Goal: Task Accomplishment & Management: Manage account settings

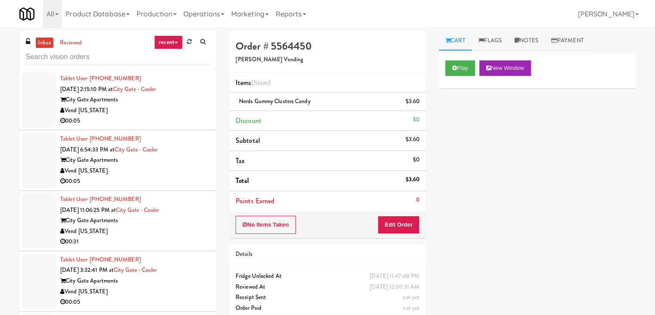
scroll to position [2773, 0]
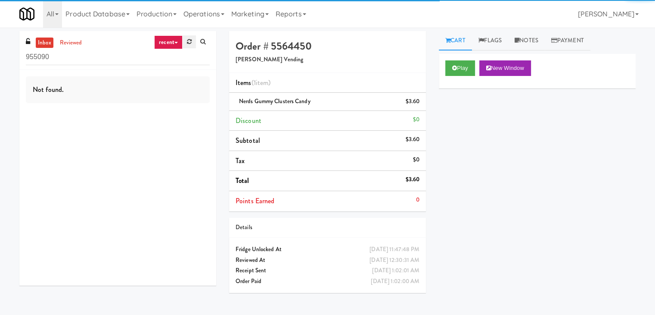
click at [191, 43] on link at bounding box center [189, 41] width 13 height 13
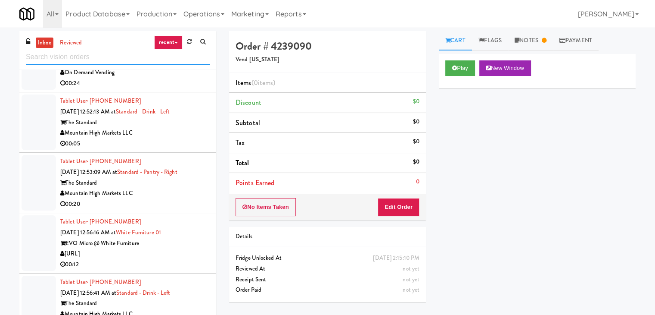
scroll to position [2283, 0]
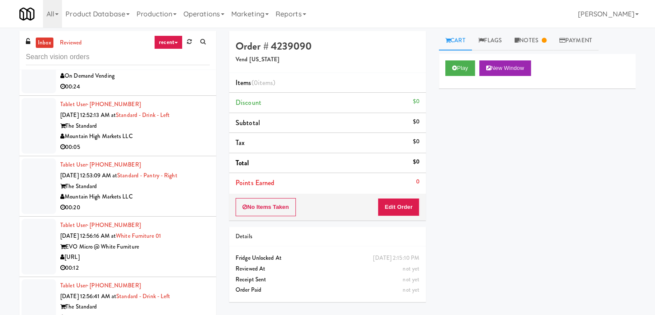
click at [171, 153] on div "00:05" at bounding box center [135, 147] width 150 height 11
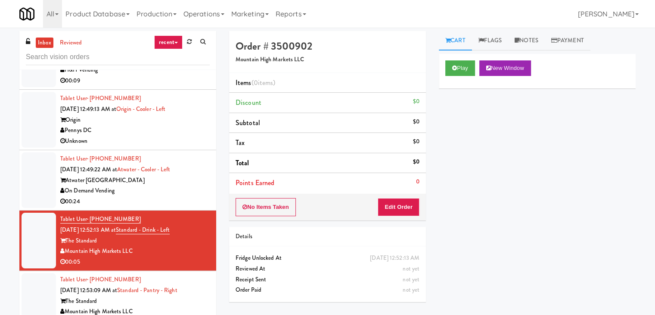
scroll to position [2154, 0]
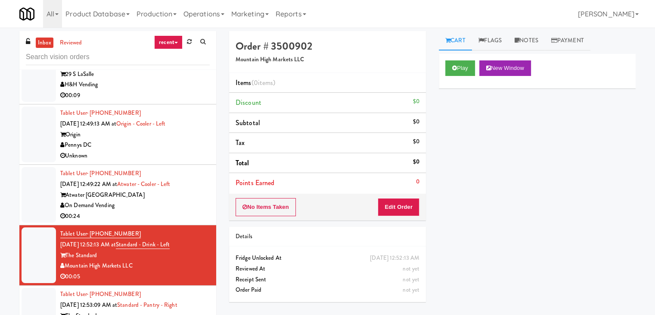
click at [175, 101] on div "00:09" at bounding box center [135, 95] width 150 height 11
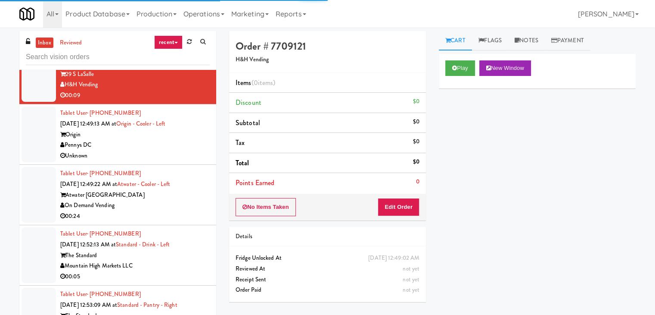
click at [460, 78] on div "Play New Window" at bounding box center [537, 71] width 197 height 34
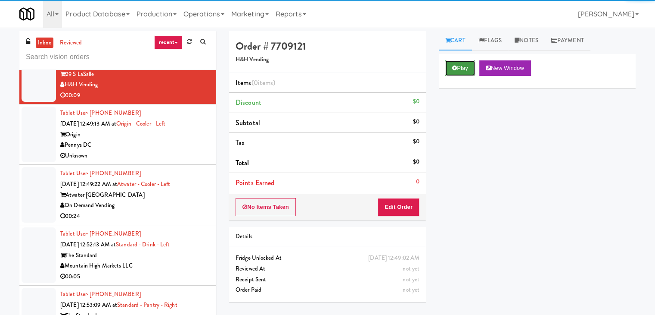
click at [458, 74] on button "Play" at bounding box center [460, 68] width 30 height 16
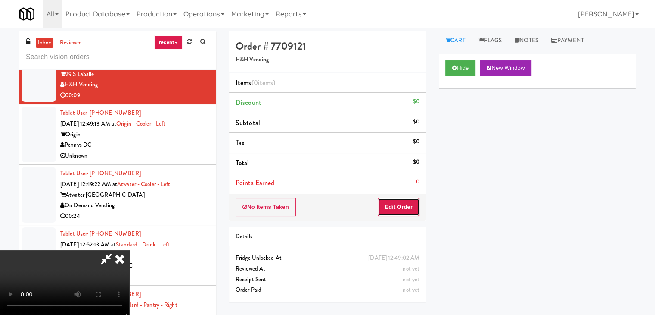
click at [406, 201] on button "Edit Order" at bounding box center [399, 207] width 42 height 18
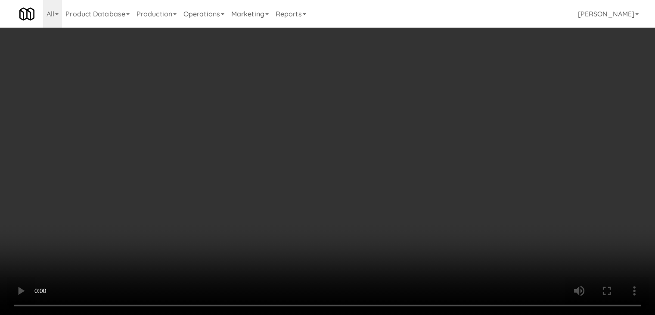
scroll to position [2122, 0]
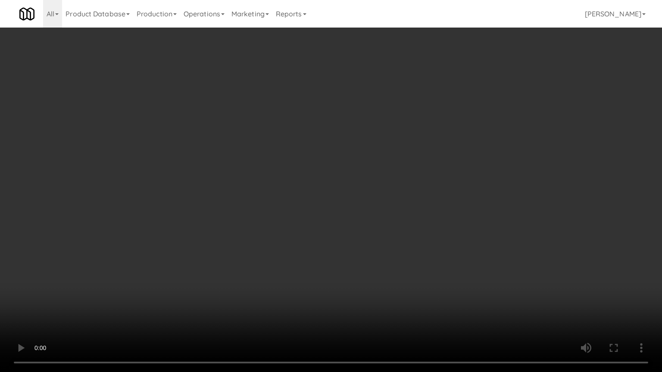
click at [407, 251] on video at bounding box center [331, 186] width 662 height 372
drag, startPoint x: 406, startPoint y: 252, endPoint x: 402, endPoint y: 256, distance: 6.4
click at [406, 253] on video at bounding box center [331, 186] width 662 height 372
click at [404, 257] on video at bounding box center [331, 186] width 662 height 372
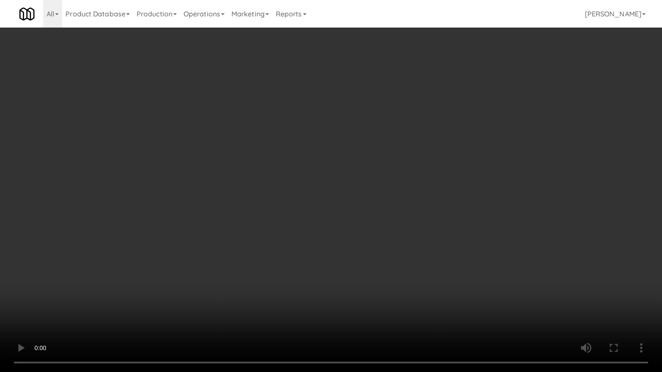
click at [404, 257] on video at bounding box center [331, 186] width 662 height 372
click at [405, 258] on video at bounding box center [331, 186] width 662 height 372
click at [408, 256] on video at bounding box center [331, 186] width 662 height 372
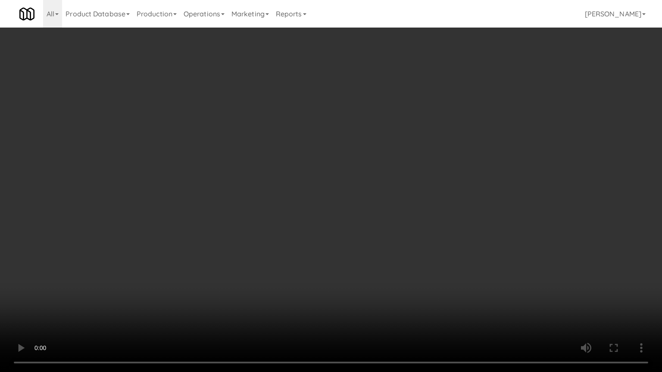
drag, startPoint x: 408, startPoint y: 256, endPoint x: 415, endPoint y: 198, distance: 58.6
click at [410, 249] on video at bounding box center [331, 186] width 662 height 372
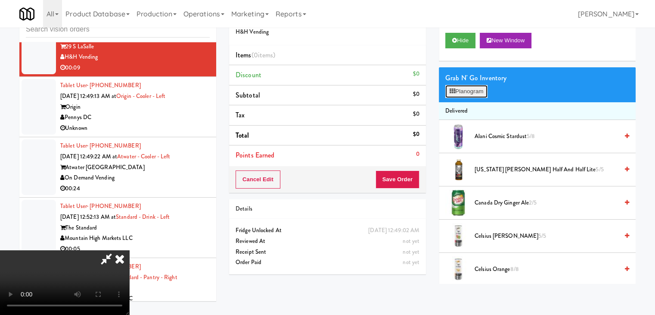
click at [468, 95] on button "Planogram" at bounding box center [466, 91] width 42 height 13
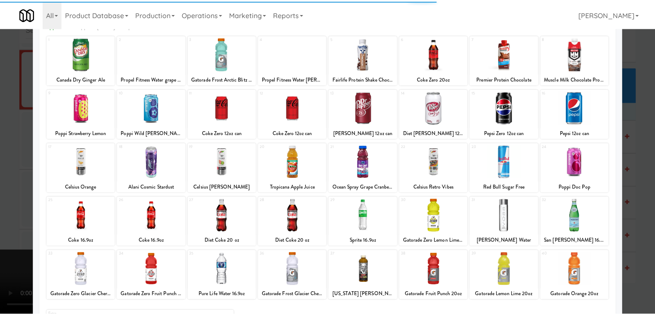
scroll to position [86, 0]
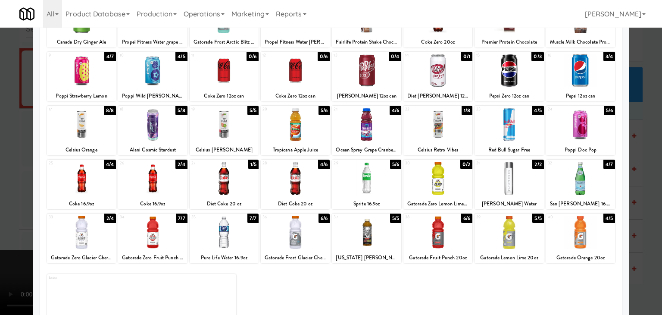
click at [271, 183] on div at bounding box center [295, 178] width 69 height 33
click at [18, 196] on div at bounding box center [331, 157] width 662 height 315
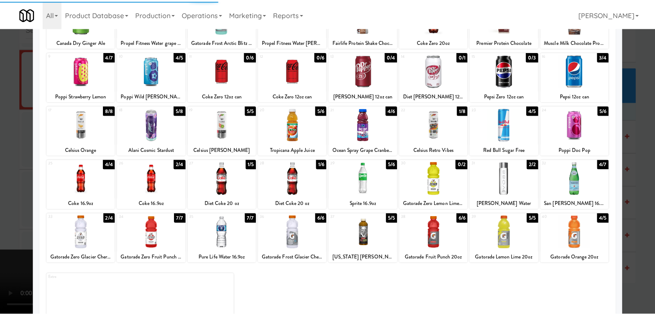
scroll to position [2154, 0]
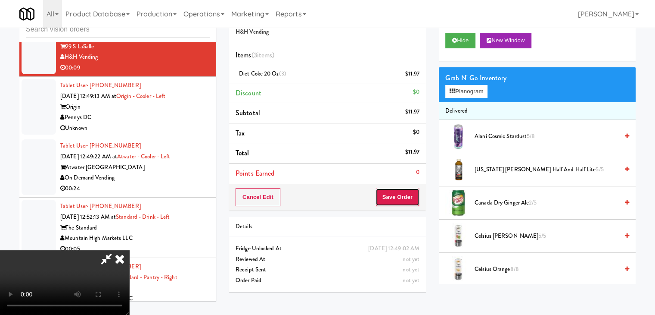
click at [406, 201] on button "Save Order" at bounding box center [398, 197] width 44 height 18
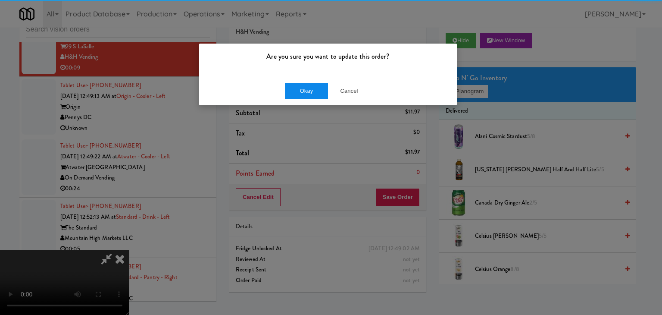
click at [303, 95] on div "Okay Cancel" at bounding box center [328, 90] width 258 height 29
click at [305, 94] on button "Okay" at bounding box center [306, 91] width 43 height 16
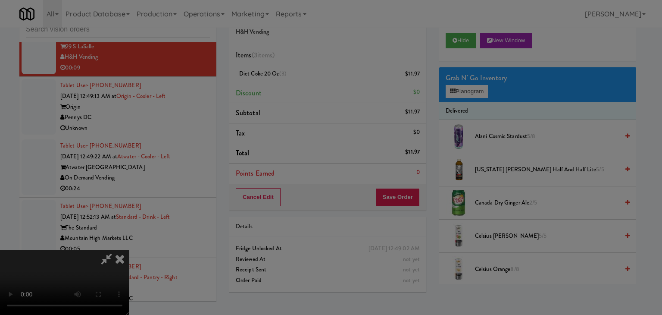
click at [305, 89] on div "Okay Cancel" at bounding box center [328, 74] width 258 height 29
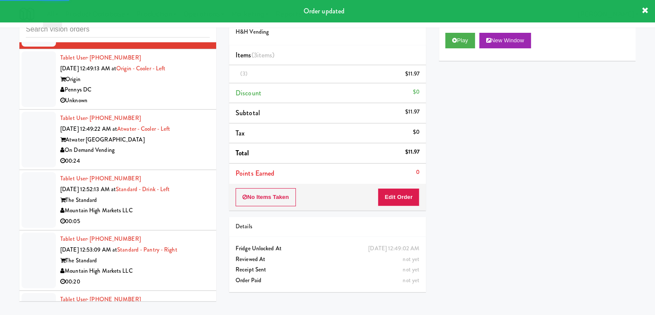
scroll to position [2197, 0]
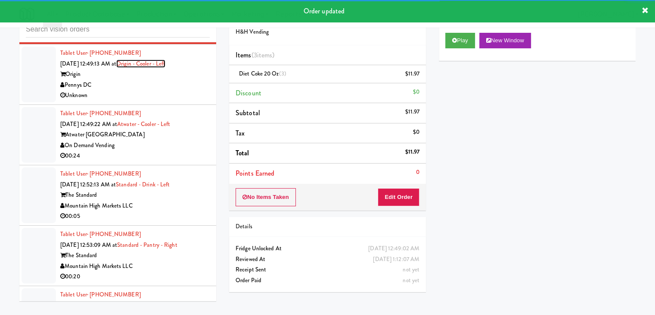
click at [164, 68] on link "Origin - Cooler - Left" at bounding box center [140, 63] width 49 height 8
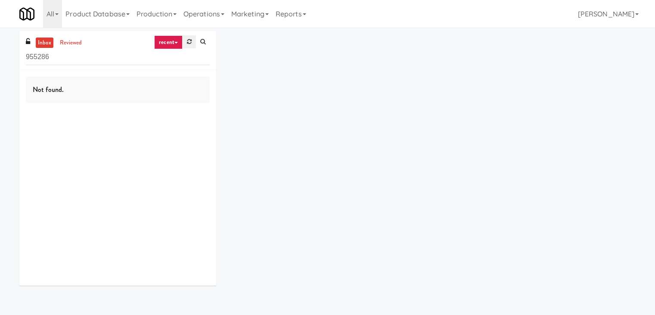
click at [185, 45] on link at bounding box center [189, 41] width 13 height 13
click at [160, 34] on div "inbox reviewed recent all unclear take inventory issue suspicious failed recent" at bounding box center [117, 50] width 197 height 39
click at [165, 41] on link "recent" at bounding box center [168, 42] width 28 height 14
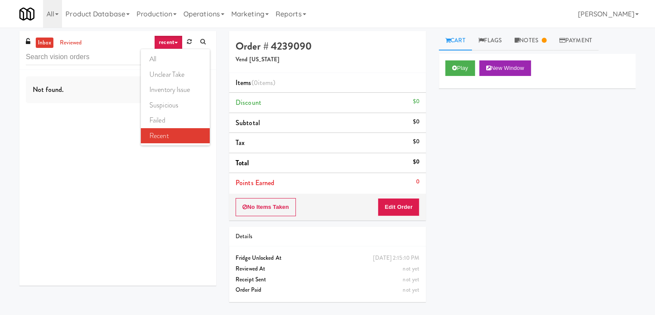
click at [178, 59] on link "all" at bounding box center [175, 59] width 69 height 16
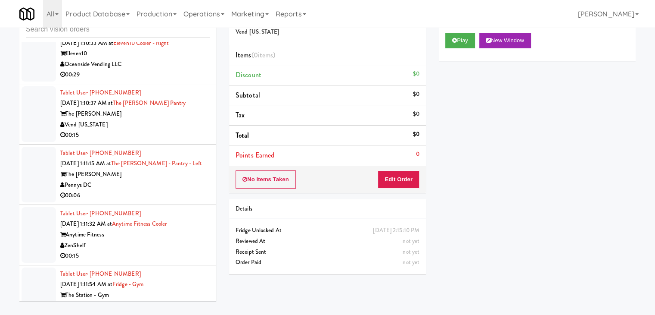
scroll to position [6033, 0]
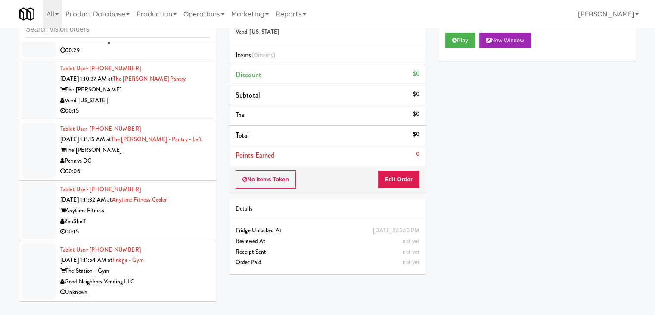
drag, startPoint x: 176, startPoint y: 273, endPoint x: 170, endPoint y: 268, distance: 7.9
click at [177, 273] on div "The Station - Gym" at bounding box center [135, 270] width 150 height 11
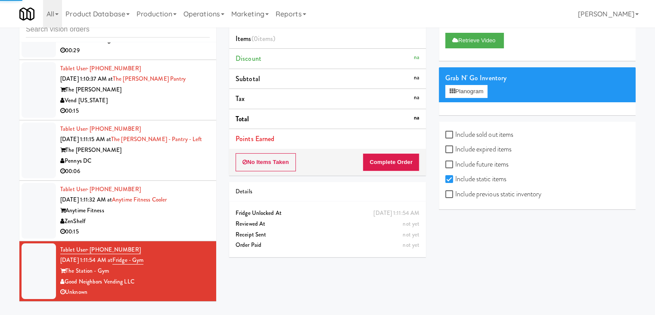
click at [178, 219] on div "ZenShelf" at bounding box center [135, 221] width 150 height 11
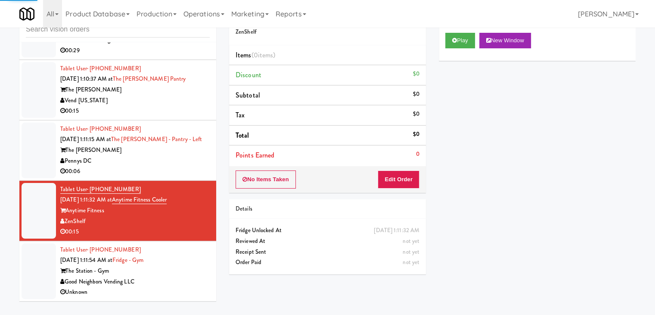
scroll to position [5990, 0]
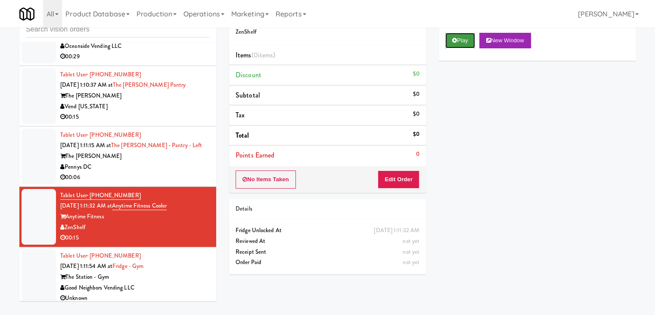
click at [456, 46] on button "Play" at bounding box center [460, 41] width 30 height 16
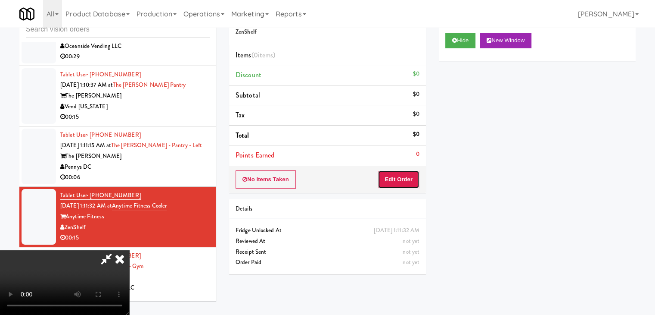
click at [395, 183] on button "Edit Order" at bounding box center [399, 179] width 42 height 18
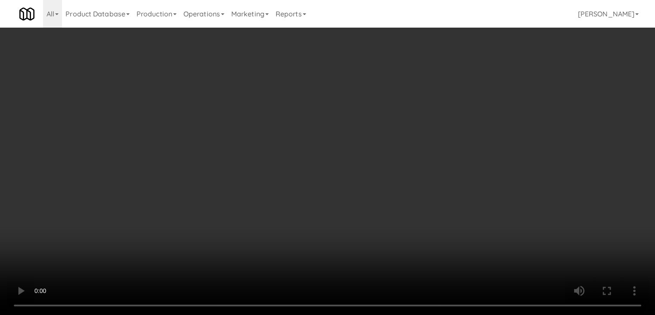
scroll to position [5948, 0]
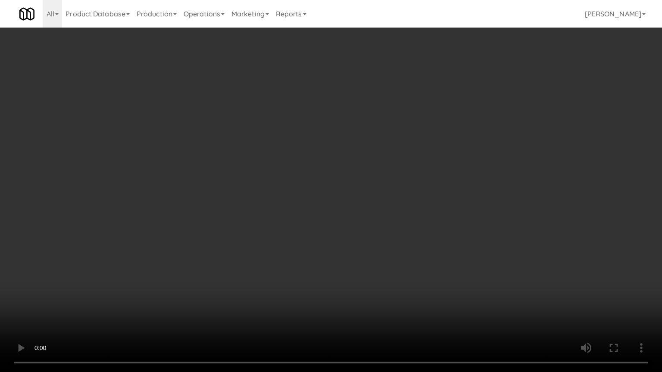
click at [429, 222] on video at bounding box center [331, 186] width 662 height 372
click at [434, 221] on video at bounding box center [331, 186] width 662 height 372
click at [431, 221] on video at bounding box center [331, 186] width 662 height 372
click at [427, 222] on video at bounding box center [331, 186] width 662 height 372
click at [422, 215] on video at bounding box center [331, 186] width 662 height 372
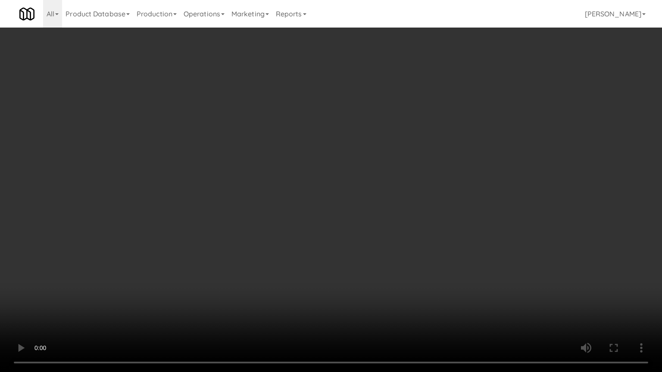
drag, startPoint x: 424, startPoint y: 215, endPoint x: 444, endPoint y: 165, distance: 54.3
click at [426, 213] on video at bounding box center [331, 186] width 662 height 372
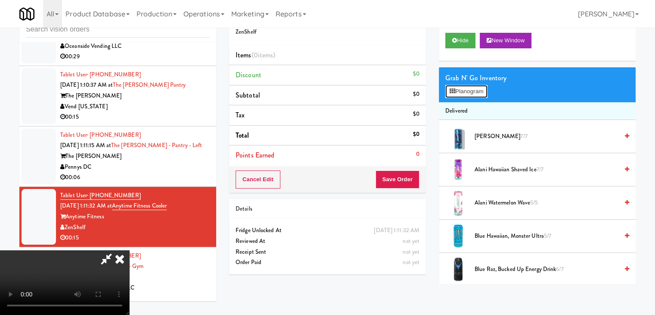
click at [463, 92] on button "Planogram" at bounding box center [466, 91] width 42 height 13
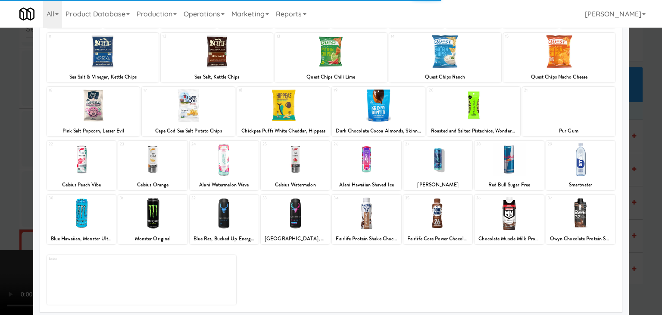
scroll to position [109, 0]
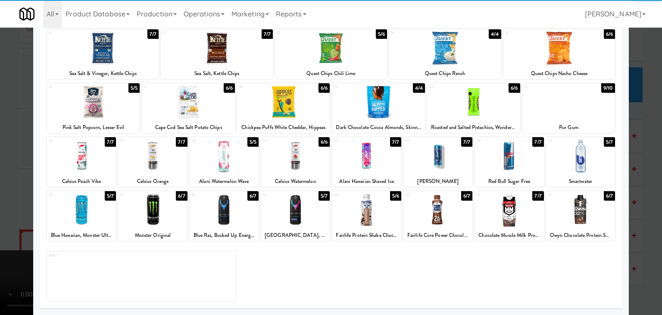
click at [81, 220] on div at bounding box center [81, 209] width 69 height 33
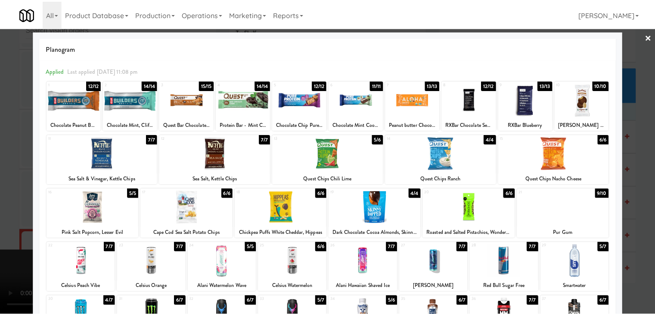
scroll to position [0, 0]
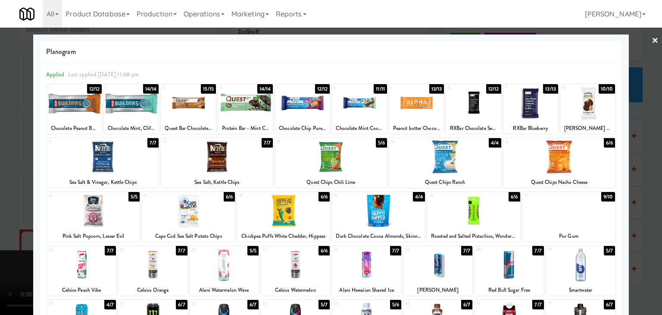
click at [109, 162] on div at bounding box center [103, 156] width 112 height 33
drag, startPoint x: 0, startPoint y: 161, endPoint x: 167, endPoint y: 199, distance: 171.0
click at [12, 161] on div at bounding box center [331, 157] width 662 height 315
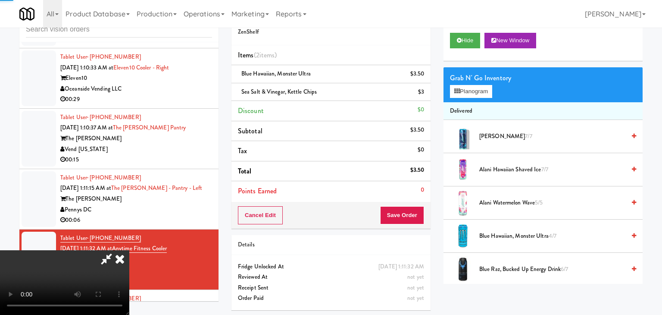
scroll to position [5990, 0]
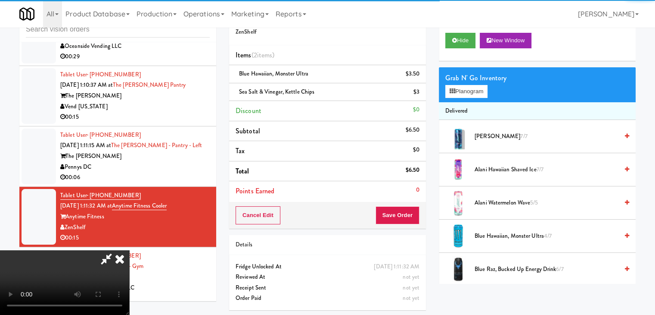
click at [129, 250] on video at bounding box center [64, 282] width 129 height 65
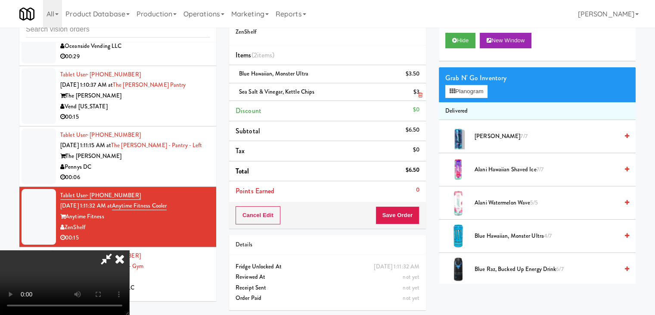
click at [420, 94] on icon at bounding box center [420, 95] width 4 height 6
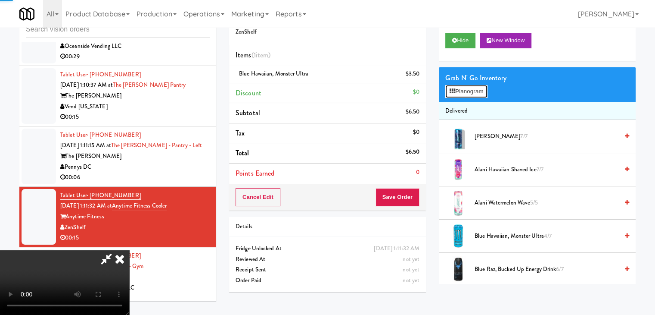
click at [471, 95] on button "Planogram" at bounding box center [466, 91] width 42 height 13
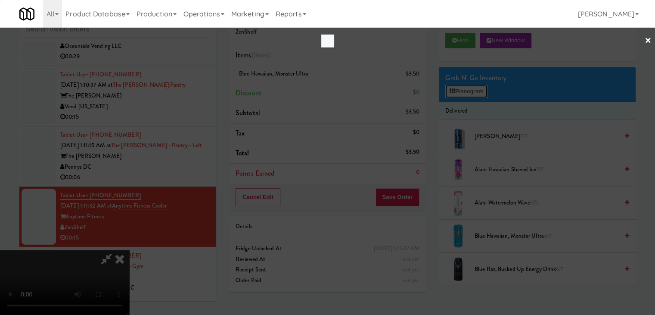
scroll to position [5948, 0]
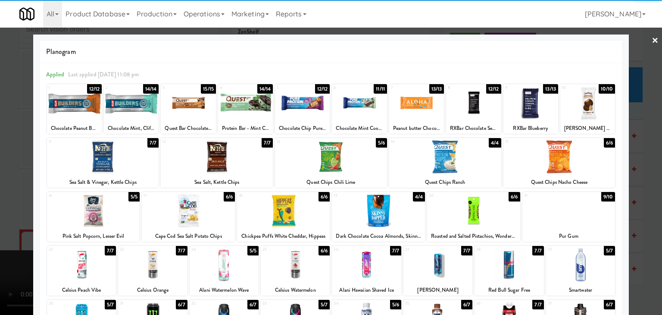
click at [213, 164] on div at bounding box center [217, 156] width 112 height 33
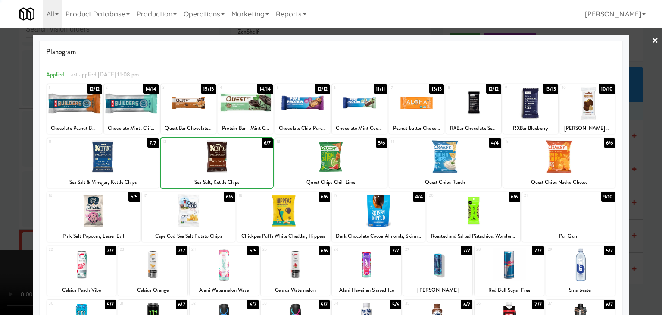
click at [12, 179] on div at bounding box center [331, 157] width 662 height 315
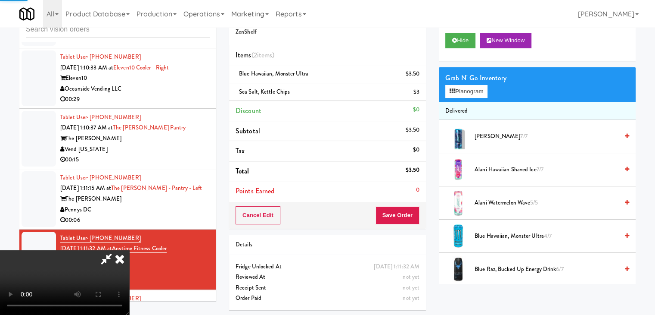
scroll to position [5990, 0]
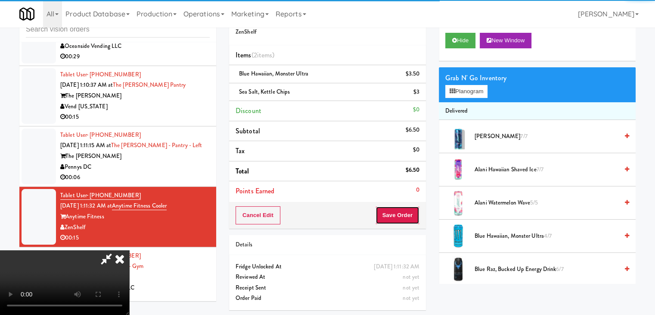
click at [411, 218] on button "Save Order" at bounding box center [398, 215] width 44 height 18
click at [412, 218] on button "Save Order" at bounding box center [398, 215] width 44 height 18
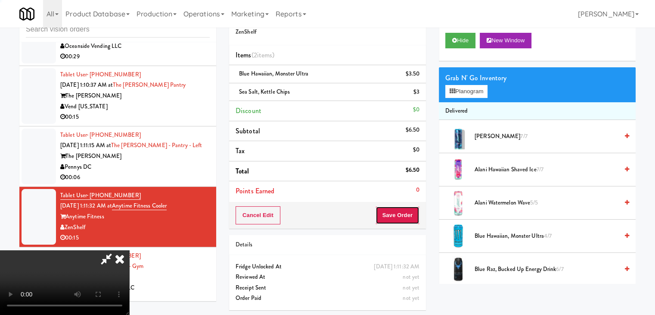
click at [412, 218] on button "Save Order" at bounding box center [398, 215] width 44 height 18
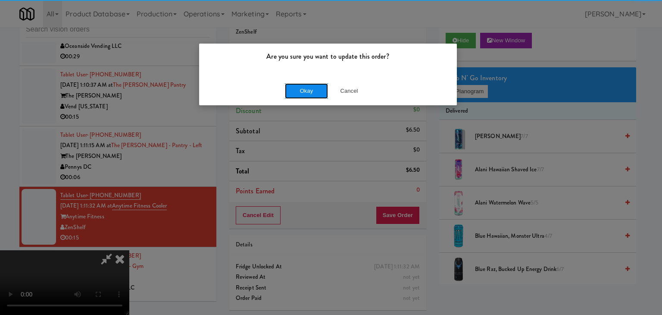
click at [314, 97] on button "Okay" at bounding box center [306, 91] width 43 height 16
click at [314, 97] on div "Are you sure you want to update this order? Okay Cancel" at bounding box center [331, 157] width 662 height 315
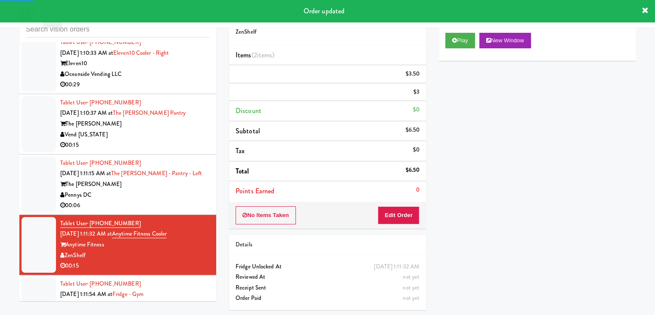
scroll to position [5947, 0]
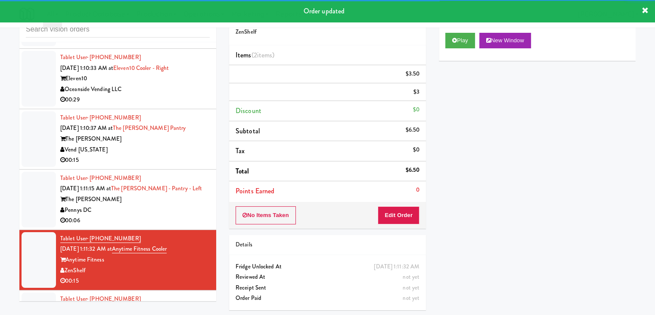
click at [178, 205] on div "The Kiley" at bounding box center [135, 199] width 150 height 11
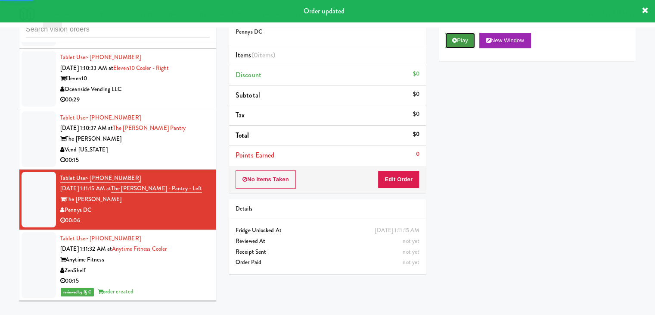
click at [463, 42] on button "Play" at bounding box center [460, 41] width 30 height 16
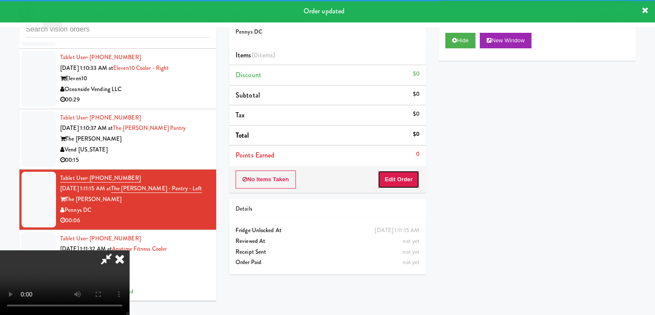
click at [389, 180] on button "Edit Order" at bounding box center [399, 179] width 42 height 18
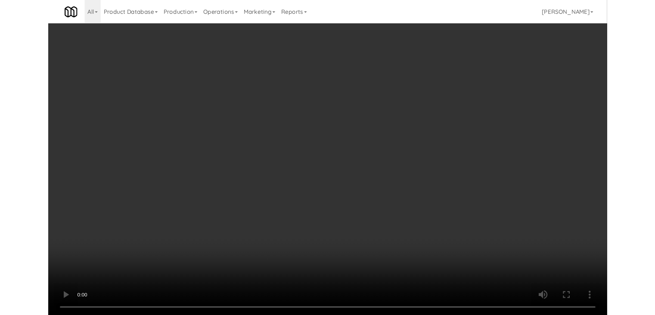
scroll to position [5905, 0]
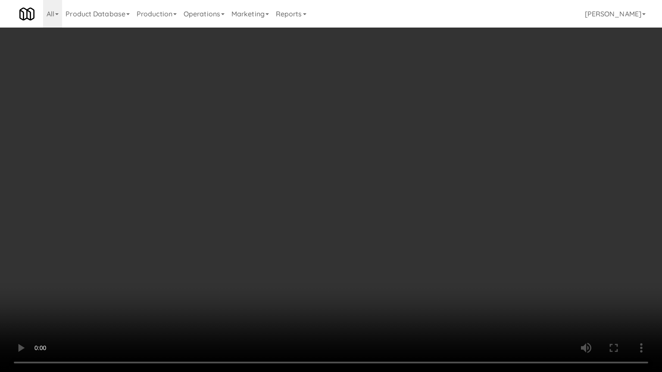
click at [370, 244] on video at bounding box center [331, 186] width 662 height 372
click at [372, 245] on video at bounding box center [331, 186] width 662 height 372
click at [373, 244] on video at bounding box center [331, 186] width 662 height 372
click at [381, 239] on video at bounding box center [331, 186] width 662 height 372
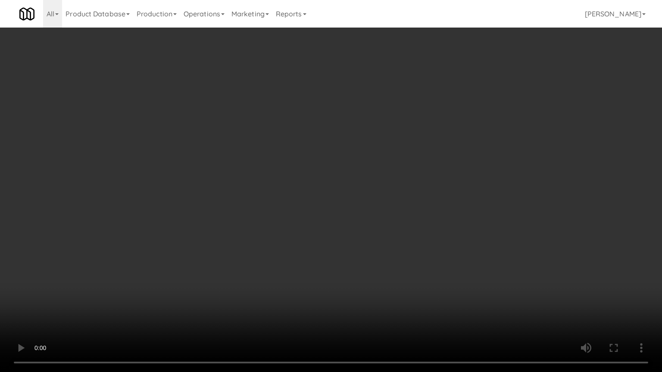
click at [385, 231] on video at bounding box center [331, 186] width 662 height 372
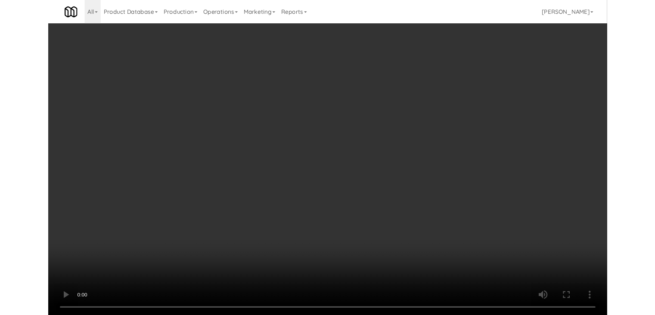
scroll to position [5947, 0]
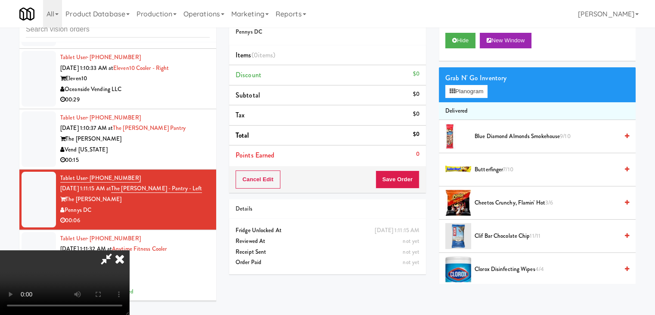
click at [129, 250] on video at bounding box center [64, 282] width 129 height 65
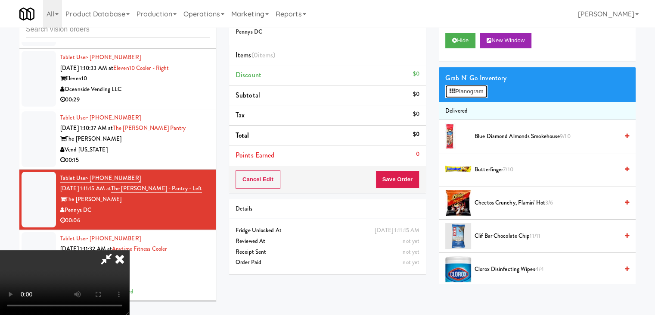
click at [469, 96] on button "Planogram" at bounding box center [466, 91] width 42 height 13
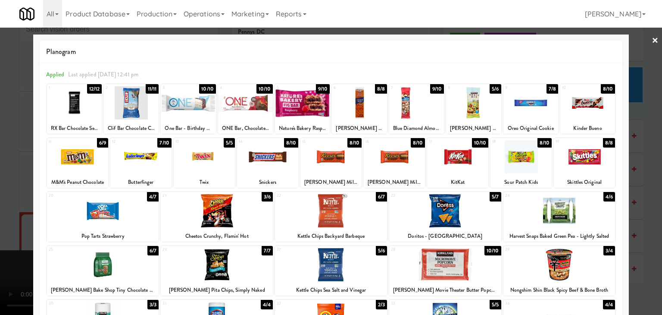
click at [570, 264] on div at bounding box center [559, 264] width 112 height 33
click at [645, 245] on div at bounding box center [331, 157] width 662 height 315
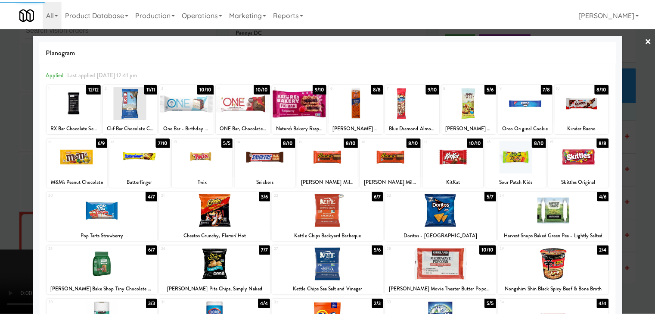
scroll to position [5947, 0]
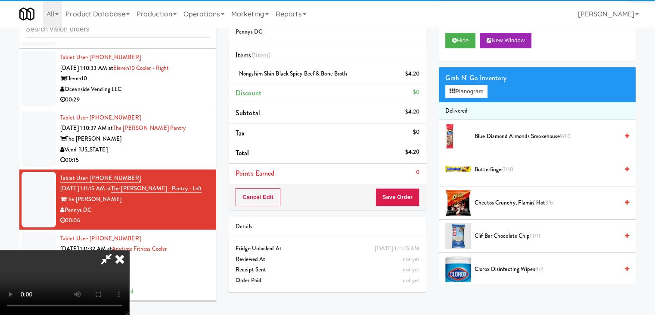
drag, startPoint x: 324, startPoint y: 226, endPoint x: 395, endPoint y: 222, distance: 71.6
click at [129, 250] on video at bounding box center [64, 282] width 129 height 65
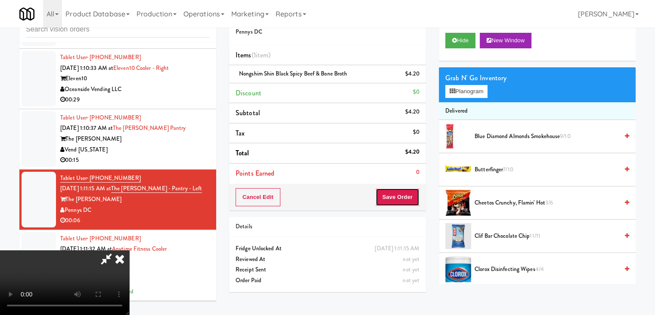
click at [403, 192] on button "Save Order" at bounding box center [398, 197] width 44 height 18
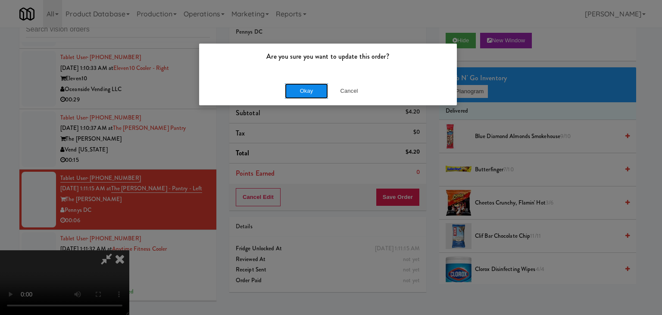
click at [321, 92] on button "Okay" at bounding box center [306, 91] width 43 height 16
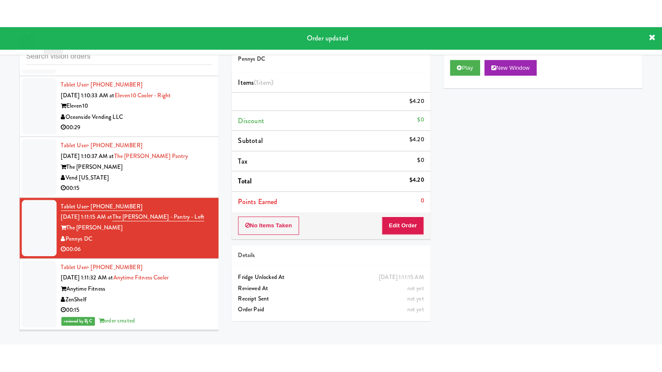
scroll to position [0, 0]
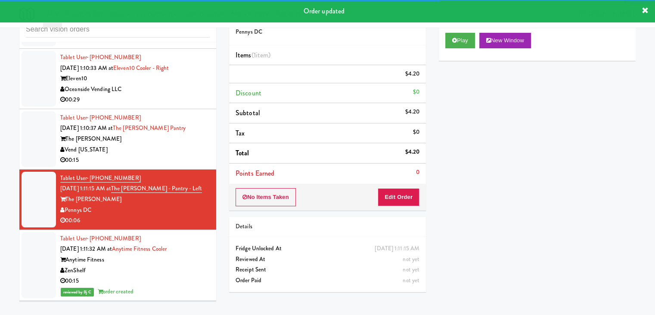
click at [179, 169] on li "Tablet User · (303) 513-2417 Aug 30, 2025 1:10:37 AM at The Fitzgerald Pantry T…" at bounding box center [117, 139] width 197 height 60
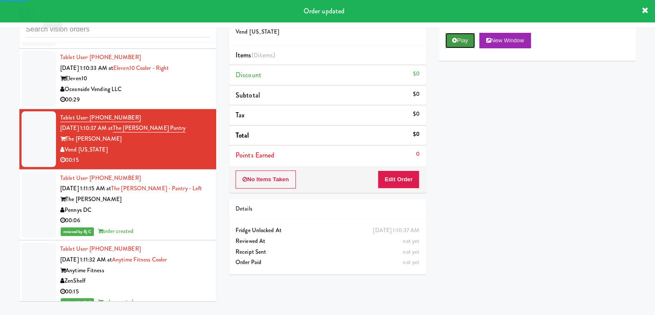
click at [465, 45] on button "Play" at bounding box center [460, 41] width 30 height 16
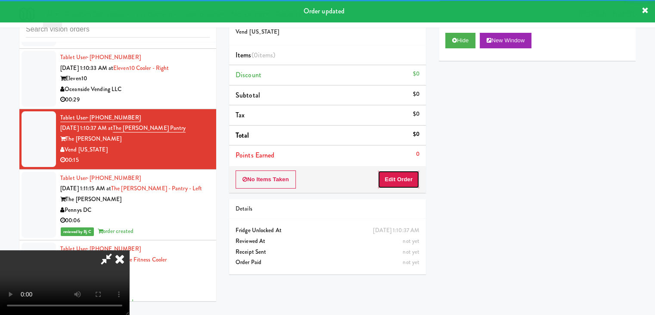
click at [398, 172] on button "Edit Order" at bounding box center [399, 179] width 42 height 18
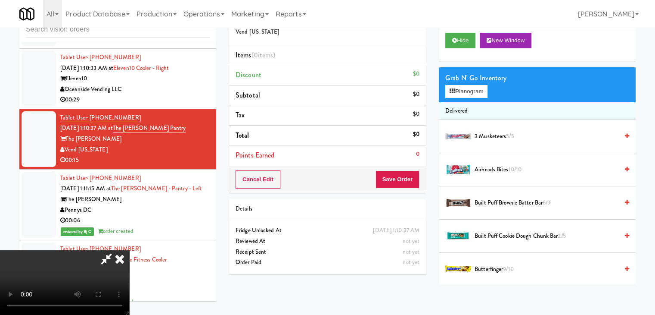
scroll to position [5905, 0]
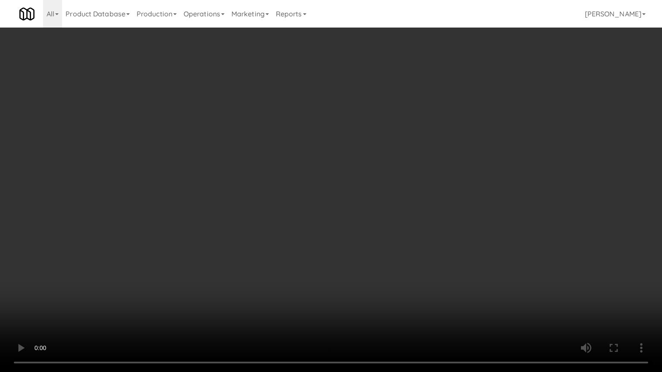
click at [446, 253] on video at bounding box center [331, 186] width 662 height 372
click at [452, 248] on video at bounding box center [331, 186] width 662 height 372
click at [453, 246] on video at bounding box center [331, 186] width 662 height 372
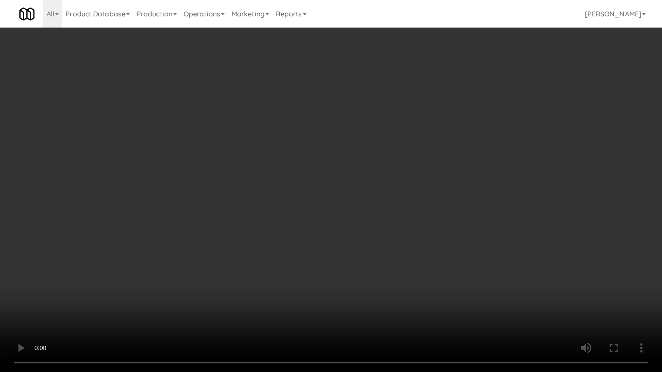
click at [453, 246] on video at bounding box center [331, 186] width 662 height 372
click at [408, 283] on video at bounding box center [331, 186] width 662 height 372
click at [402, 292] on video at bounding box center [331, 186] width 662 height 372
click at [404, 291] on video at bounding box center [331, 186] width 662 height 372
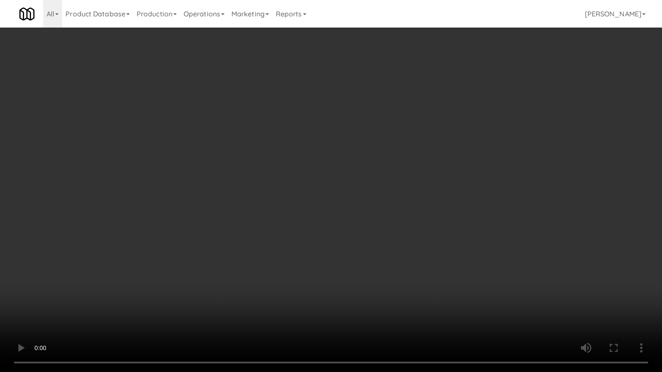
click at [404, 291] on video at bounding box center [331, 186] width 662 height 372
click at [366, 297] on video at bounding box center [331, 186] width 662 height 372
click at [383, 297] on video at bounding box center [331, 186] width 662 height 372
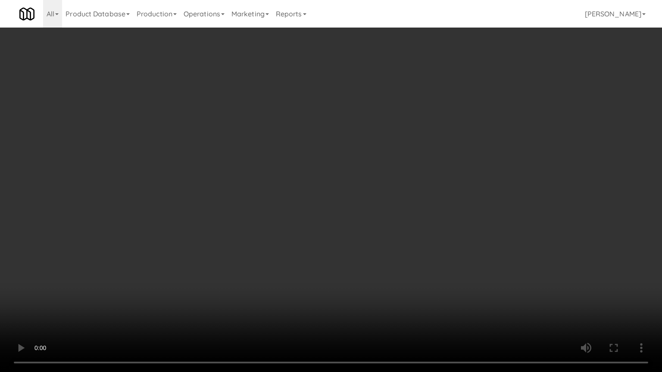
click at [383, 297] on video at bounding box center [331, 186] width 662 height 372
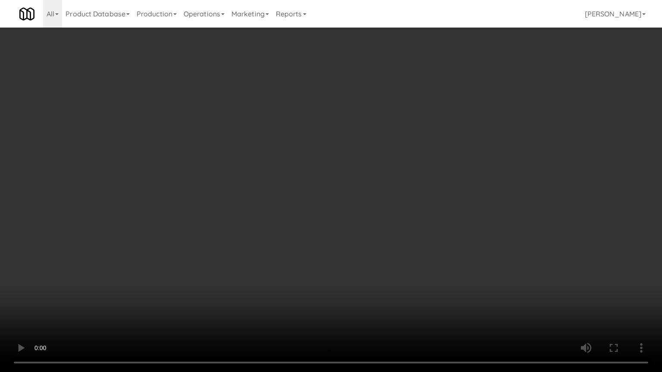
click at [383, 297] on video at bounding box center [331, 186] width 662 height 372
click at [384, 297] on video at bounding box center [331, 186] width 662 height 372
click at [386, 297] on video at bounding box center [331, 186] width 662 height 372
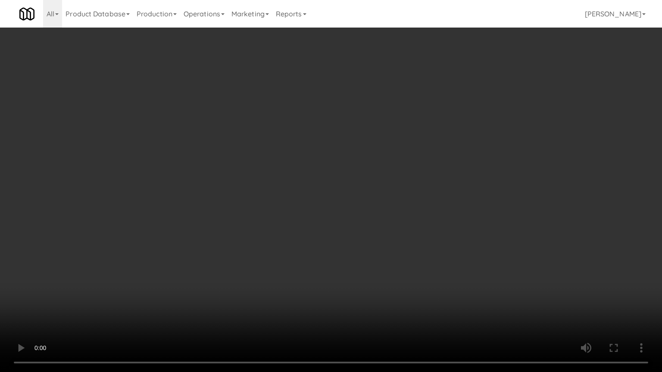
click at [386, 297] on video at bounding box center [331, 186] width 662 height 372
click at [379, 307] on video at bounding box center [331, 186] width 662 height 372
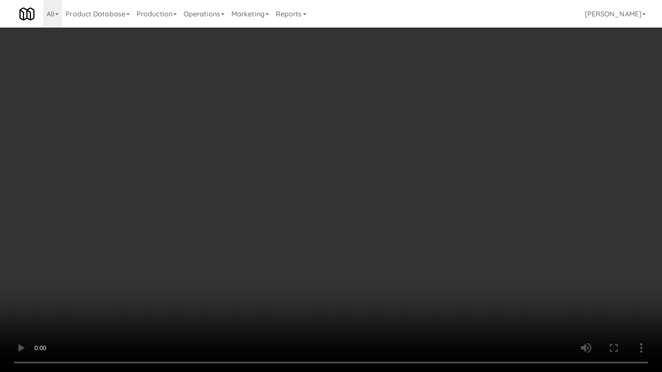
click at [379, 307] on video at bounding box center [331, 186] width 662 height 372
click at [380, 307] on video at bounding box center [331, 186] width 662 height 372
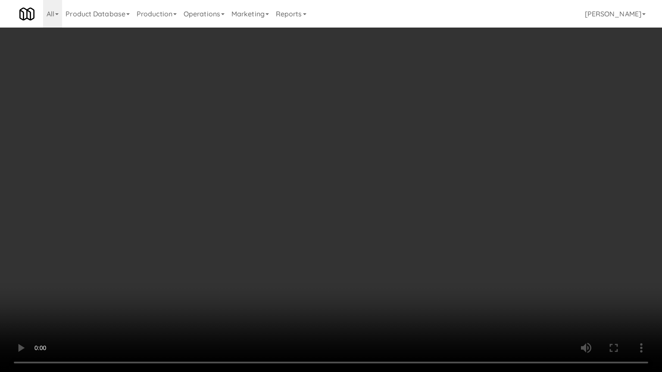
click at [380, 307] on video at bounding box center [331, 186] width 662 height 372
click at [377, 308] on video at bounding box center [331, 186] width 662 height 372
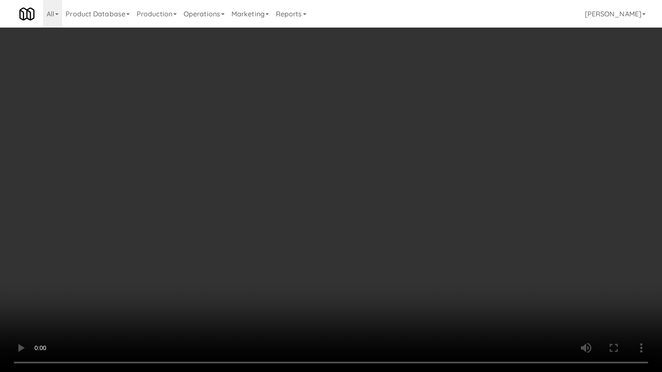
click at [374, 297] on video at bounding box center [331, 186] width 662 height 372
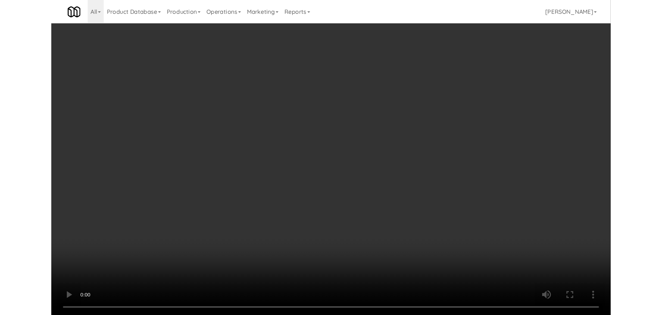
scroll to position [5947, 0]
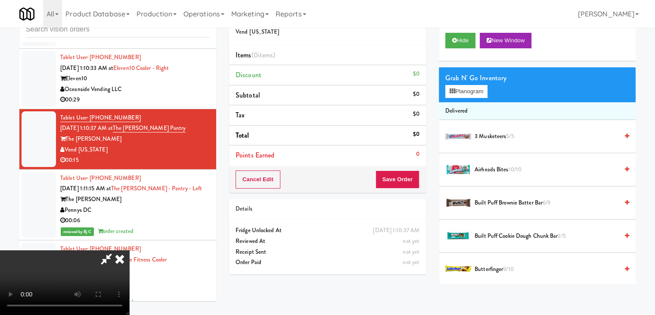
click at [477, 76] on div "Grab N' Go Inventory" at bounding box center [537, 78] width 184 height 13
click at [473, 89] on button "Planogram" at bounding box center [466, 91] width 42 height 13
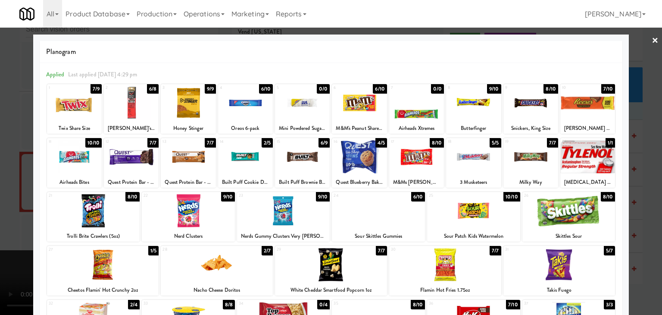
click at [570, 279] on div at bounding box center [559, 264] width 112 height 33
click at [632, 262] on div at bounding box center [331, 157] width 662 height 315
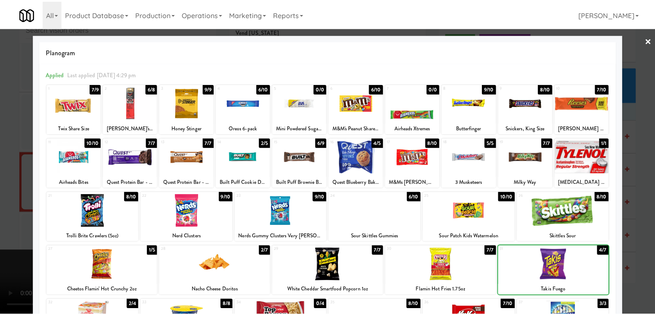
scroll to position [5947, 0]
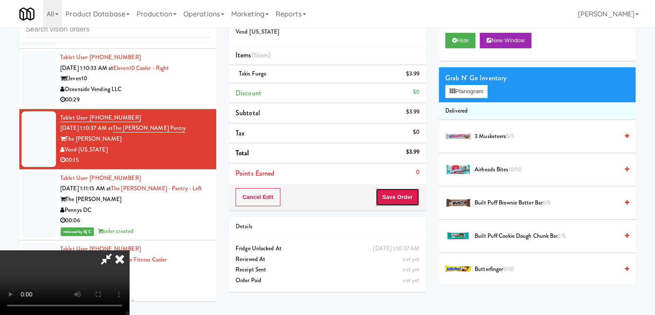
click at [405, 191] on button "Save Order" at bounding box center [398, 197] width 44 height 18
click at [405, 190] on button "Save Order" at bounding box center [398, 197] width 44 height 18
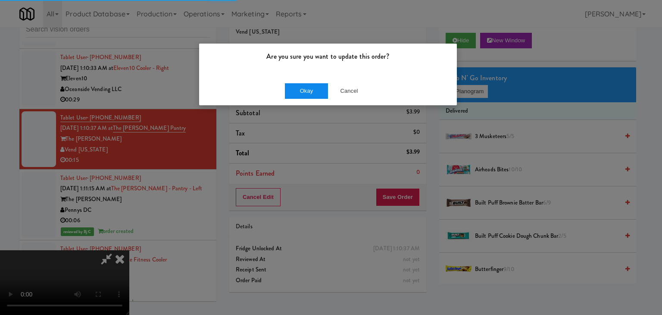
drag, startPoint x: 316, startPoint y: 82, endPoint x: 314, endPoint y: 90, distance: 7.9
click at [315, 84] on div "Okay Cancel" at bounding box center [328, 90] width 258 height 29
click at [314, 90] on button "Okay" at bounding box center [306, 91] width 43 height 16
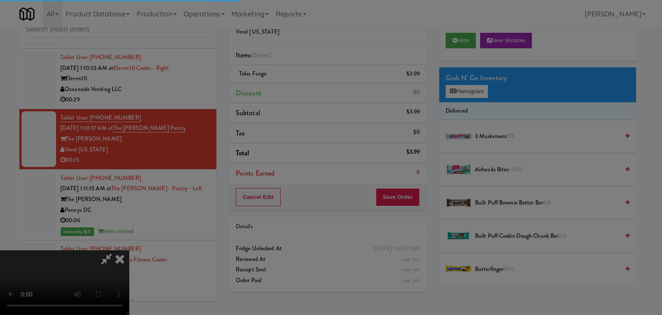
click at [315, 89] on div "Okay Cancel" at bounding box center [328, 74] width 258 height 29
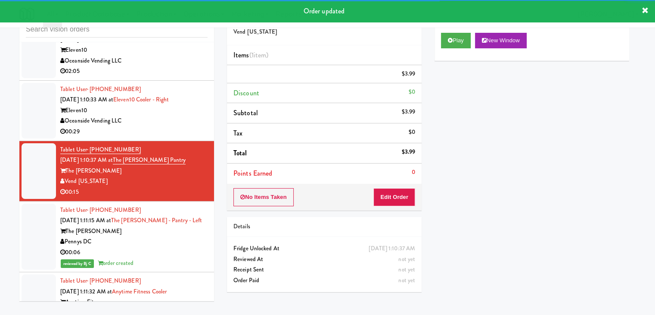
scroll to position [0, 0]
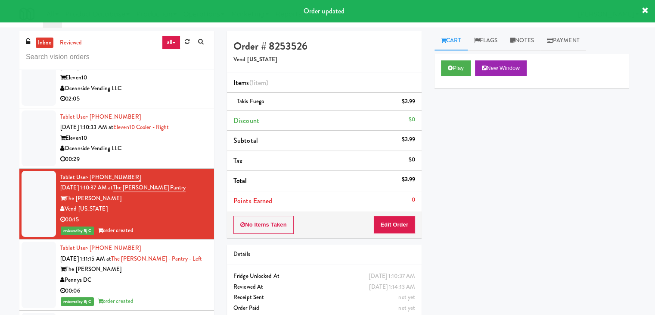
click at [198, 151] on div at bounding box center [327, 157] width 655 height 315
click at [173, 162] on div at bounding box center [327, 157] width 655 height 315
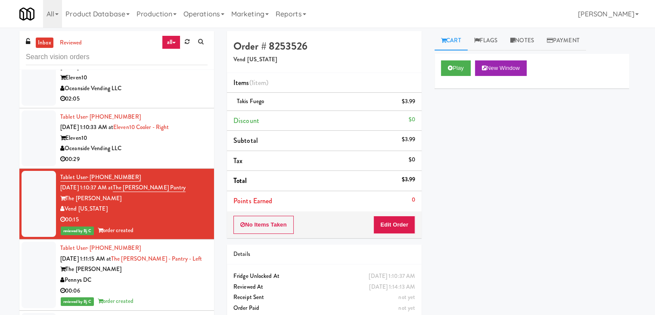
drag, startPoint x: 464, startPoint y: 168, endPoint x: 458, endPoint y: 176, distance: 10.5
click at [464, 168] on div at bounding box center [327, 157] width 655 height 315
click at [137, 151] on div at bounding box center [327, 157] width 655 height 315
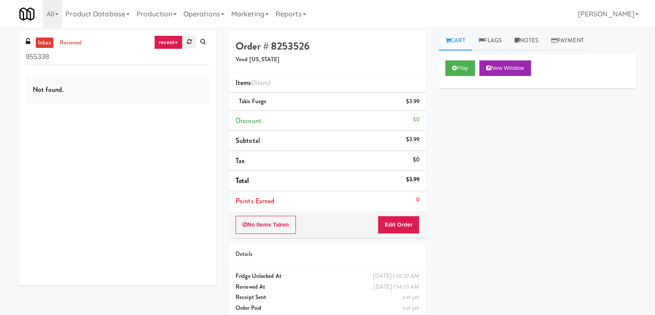
click at [189, 43] on icon at bounding box center [189, 42] width 5 height 6
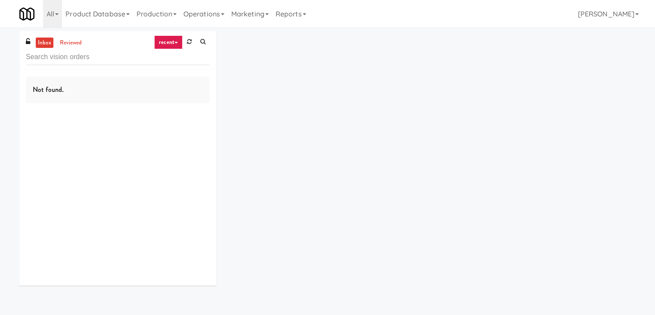
click at [178, 44] on link "recent" at bounding box center [168, 42] width 28 height 14
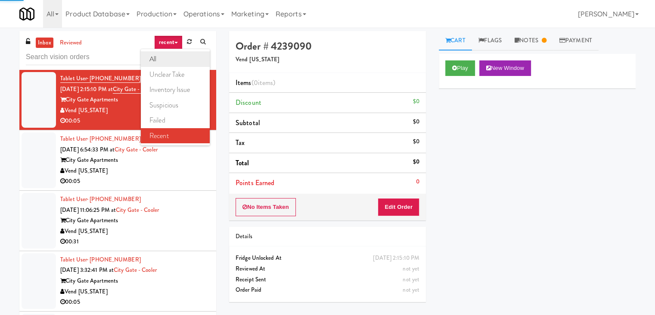
click at [168, 59] on link "all" at bounding box center [175, 59] width 69 height 16
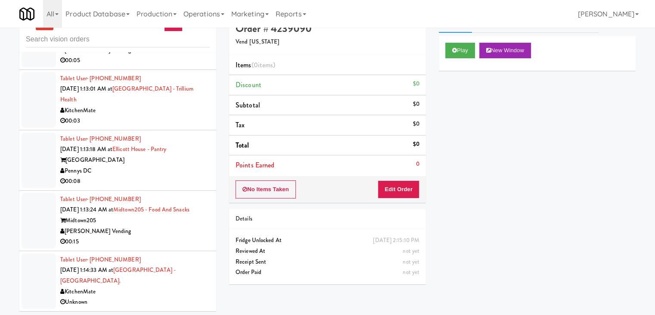
scroll to position [28, 0]
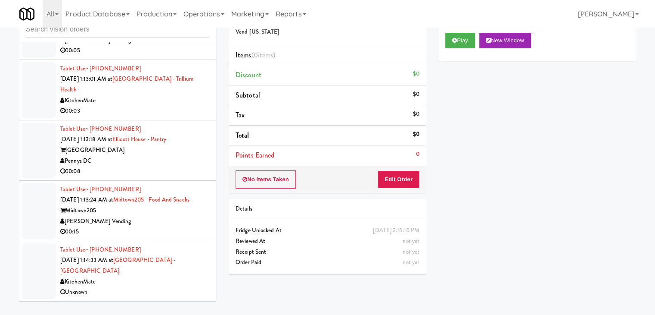
click at [164, 237] on div "00:15" at bounding box center [135, 231] width 150 height 11
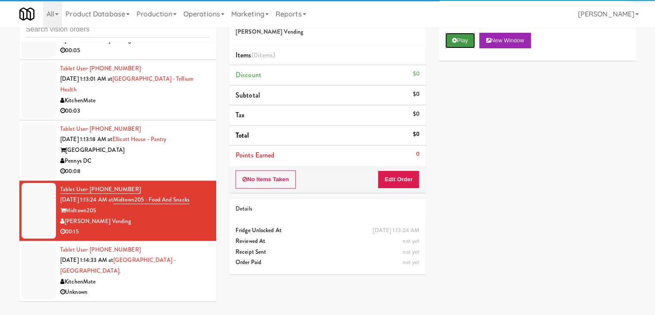
click at [453, 37] on button "Play" at bounding box center [460, 41] width 30 height 16
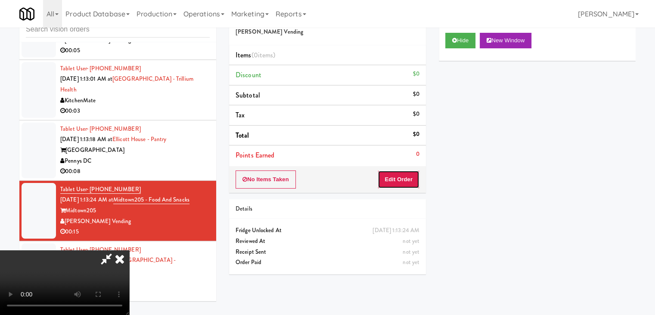
click at [396, 176] on button "Edit Order" at bounding box center [399, 179] width 42 height 18
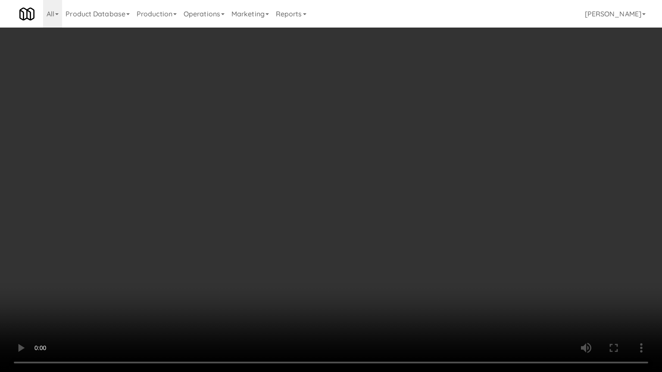
click at [368, 243] on video at bounding box center [331, 186] width 662 height 372
click at [368, 241] on video at bounding box center [331, 186] width 662 height 372
click at [375, 233] on video at bounding box center [331, 186] width 662 height 372
click at [377, 232] on video at bounding box center [331, 186] width 662 height 372
click at [382, 228] on video at bounding box center [331, 186] width 662 height 372
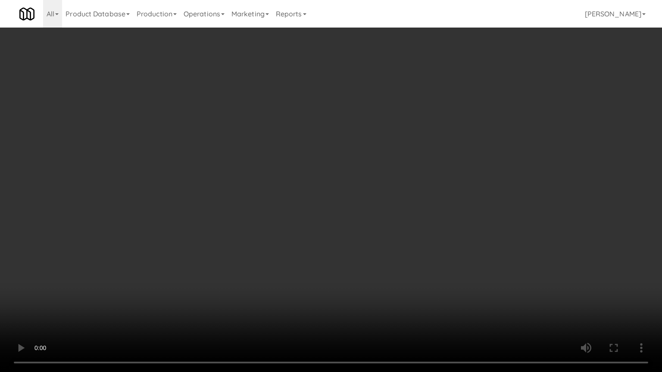
click at [382, 227] on video at bounding box center [331, 186] width 662 height 372
click at [383, 224] on video at bounding box center [331, 186] width 662 height 372
click at [383, 223] on video at bounding box center [331, 186] width 662 height 372
click at [384, 221] on video at bounding box center [331, 186] width 662 height 372
click at [384, 220] on video at bounding box center [331, 186] width 662 height 372
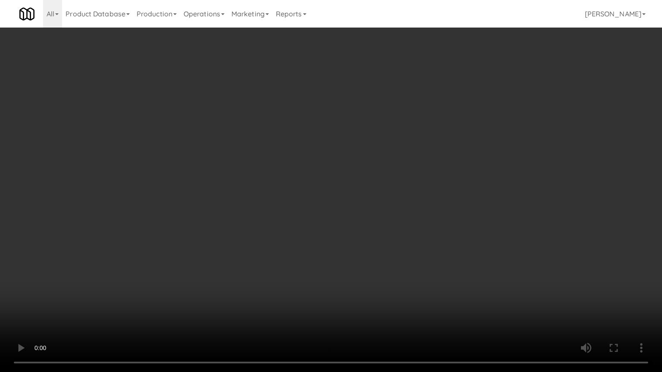
click at [378, 218] on video at bounding box center [331, 186] width 662 height 372
drag, startPoint x: 378, startPoint y: 218, endPoint x: 437, endPoint y: 116, distance: 117.8
click at [379, 215] on video at bounding box center [331, 186] width 662 height 372
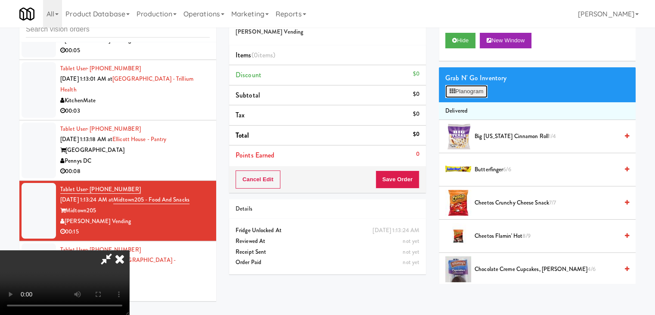
click at [473, 90] on button "Planogram" at bounding box center [466, 91] width 42 height 13
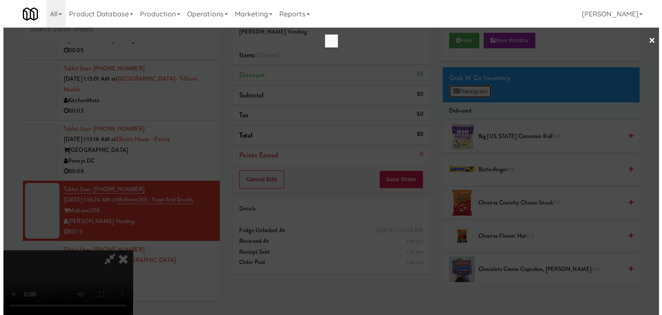
scroll to position [6040, 0]
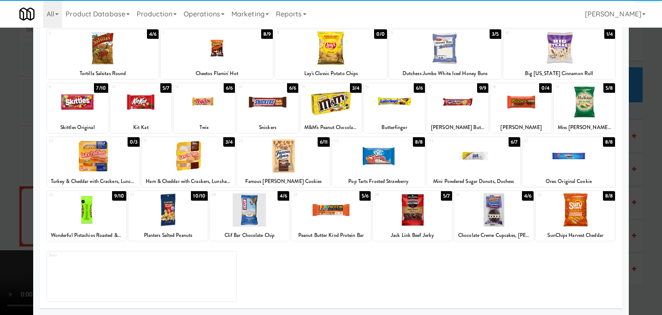
click at [488, 218] on div at bounding box center [493, 209] width 79 height 33
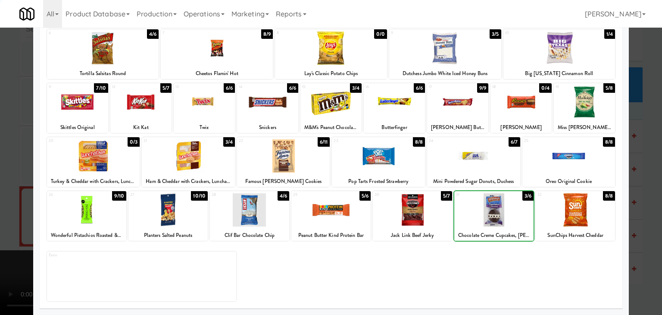
click at [488, 218] on div at bounding box center [493, 209] width 79 height 33
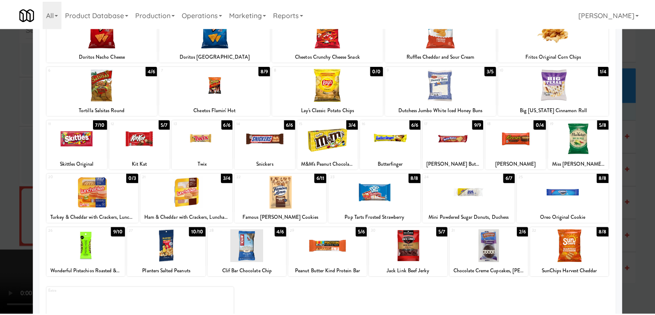
scroll to position [22, 0]
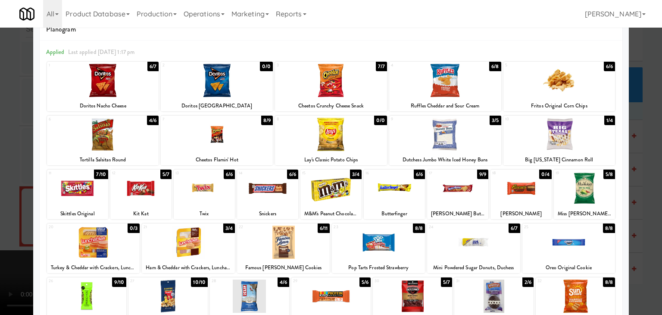
click at [584, 141] on div at bounding box center [559, 134] width 112 height 33
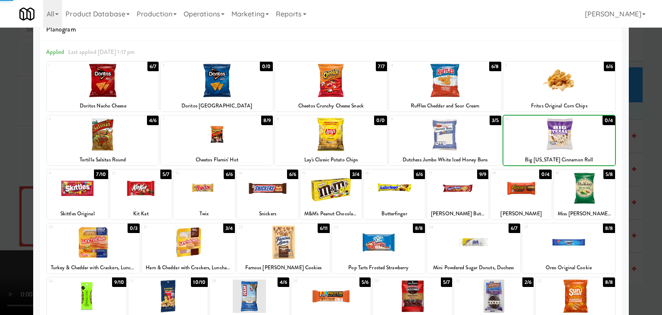
drag, startPoint x: 640, startPoint y: 179, endPoint x: 575, endPoint y: 192, distance: 66.3
click at [640, 179] on div at bounding box center [331, 157] width 662 height 315
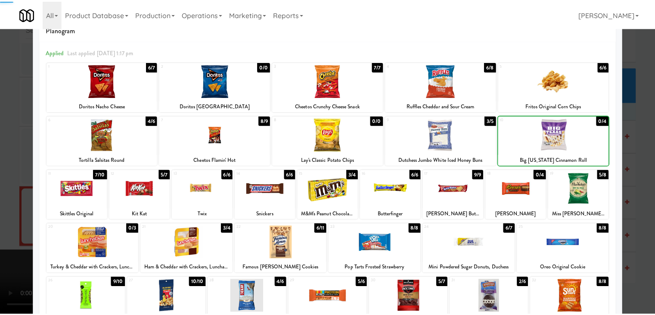
scroll to position [6083, 0]
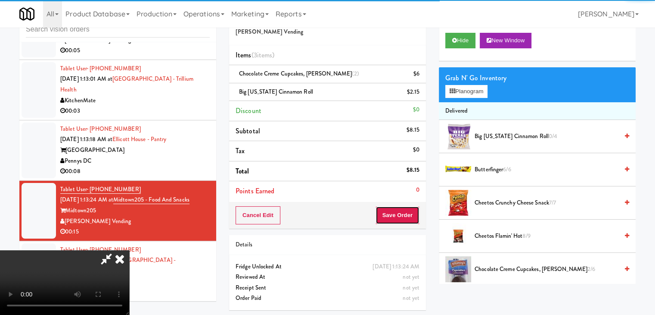
click at [407, 221] on button "Save Order" at bounding box center [398, 215] width 44 height 18
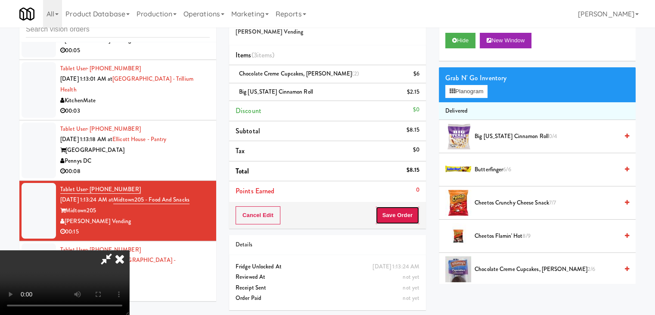
click at [407, 217] on body "Okay Okay Select date: previous 2025-Aug next Su Mo Tu We Th Fr Sa 27 28 29 30 …" at bounding box center [327, 157] width 655 height 315
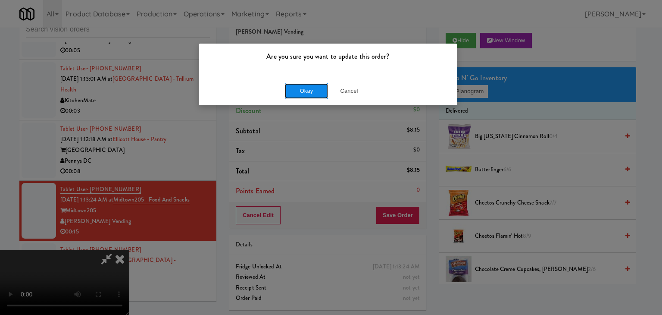
click at [313, 95] on button "Okay" at bounding box center [306, 91] width 43 height 16
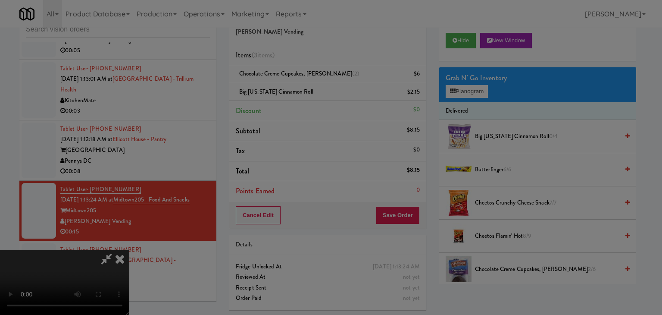
click at [314, 96] on body "Are you sure you want to update this order? Okay Cancel Okay Are you sure you w…" at bounding box center [331, 157] width 662 height 315
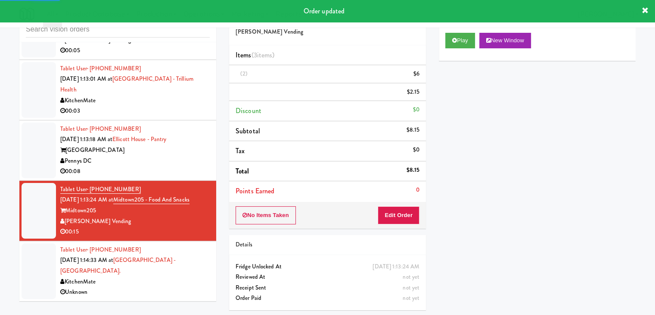
scroll to position [28, 0]
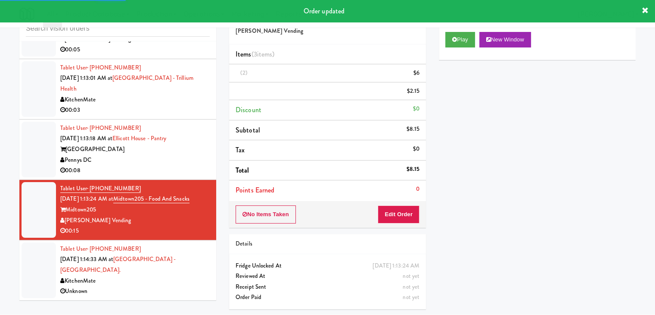
drag, startPoint x: 0, startPoint y: 168, endPoint x: 54, endPoint y: 164, distance: 54.4
click at [0, 168] on div "inbox reviewed all all unclear take inventory issue suspicious failed recent Ta…" at bounding box center [327, 159] width 655 height 313
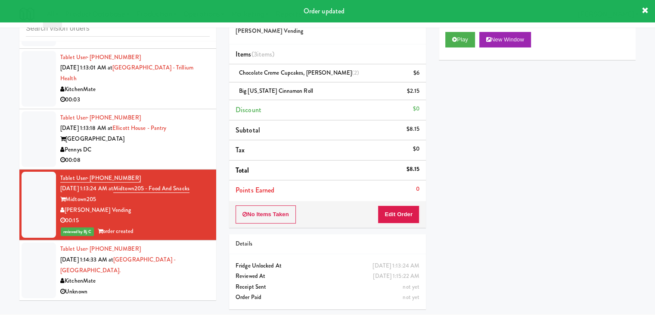
click at [6, 119] on div "inbox reviewed all all unclear take inventory issue suspicious failed recent Ta…" at bounding box center [327, 159] width 655 height 313
click at [178, 165] on div "00:08" at bounding box center [135, 160] width 150 height 11
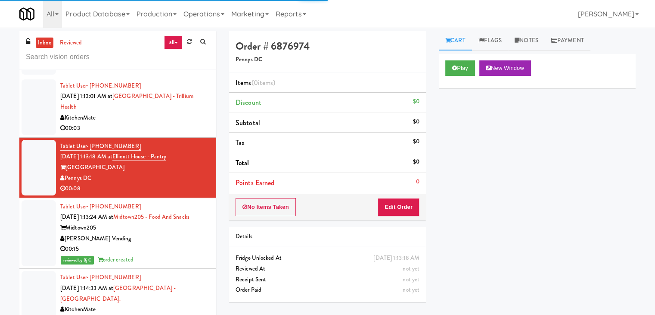
drag, startPoint x: 466, startPoint y: 40, endPoint x: 437, endPoint y: 102, distance: 68.0
click at [462, 47] on link "Cart" at bounding box center [455, 40] width 33 height 19
click at [470, 59] on div "Play New Window" at bounding box center [537, 71] width 197 height 34
click at [464, 68] on button "Play" at bounding box center [460, 68] width 30 height 16
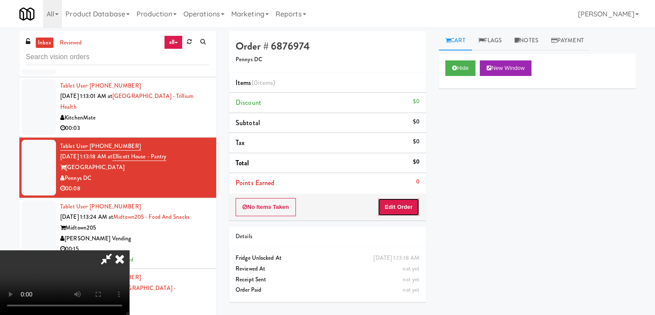
click at [407, 203] on button "Edit Order" at bounding box center [399, 207] width 42 height 18
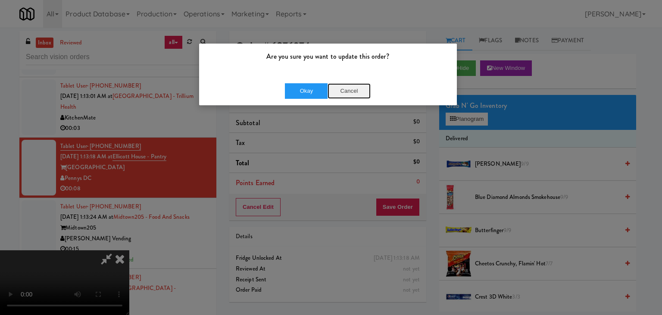
click at [346, 93] on button "Cancel" at bounding box center [348, 91] width 43 height 16
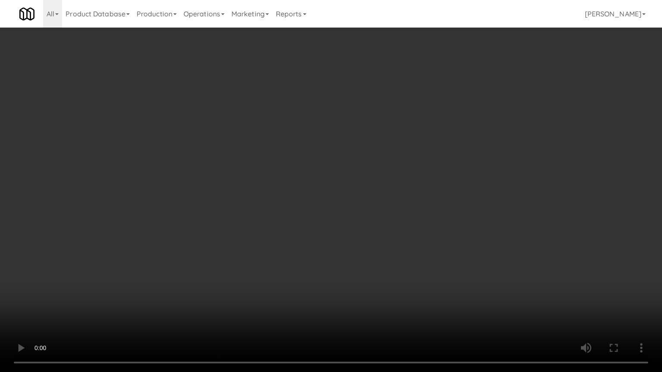
click at [398, 240] on video at bounding box center [331, 186] width 662 height 372
click at [400, 240] on video at bounding box center [331, 186] width 662 height 372
click at [395, 238] on video at bounding box center [331, 186] width 662 height 372
click at [394, 238] on video at bounding box center [331, 186] width 662 height 372
click at [375, 193] on video at bounding box center [331, 186] width 662 height 372
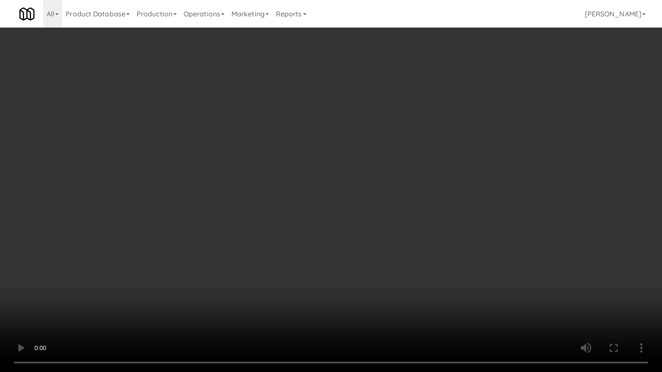
drag, startPoint x: 375, startPoint y: 193, endPoint x: 453, endPoint y: 71, distance: 144.7
click at [384, 179] on video at bounding box center [331, 186] width 662 height 372
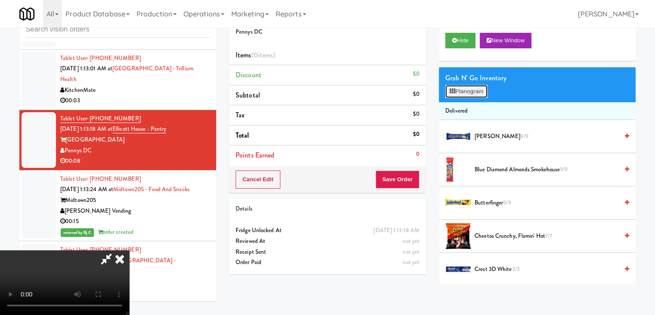
click at [461, 88] on button "Planogram" at bounding box center [466, 91] width 42 height 13
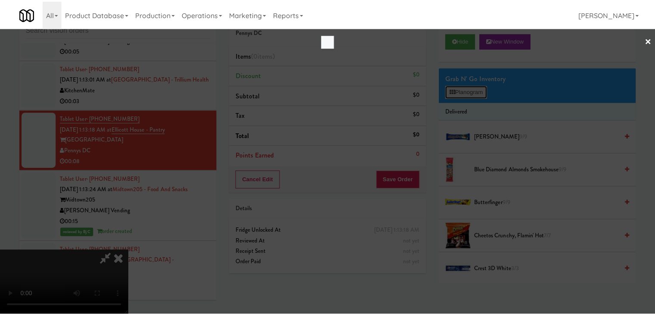
scroll to position [6040, 0]
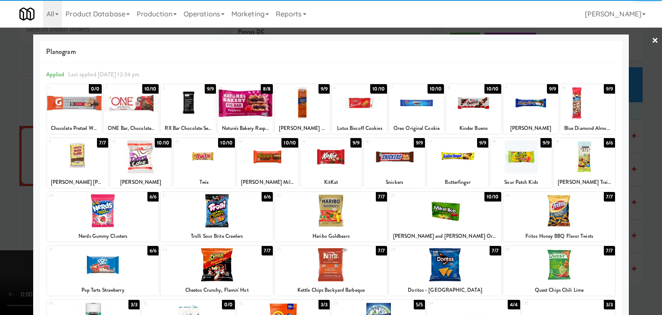
click at [203, 159] on div at bounding box center [204, 156] width 61 height 33
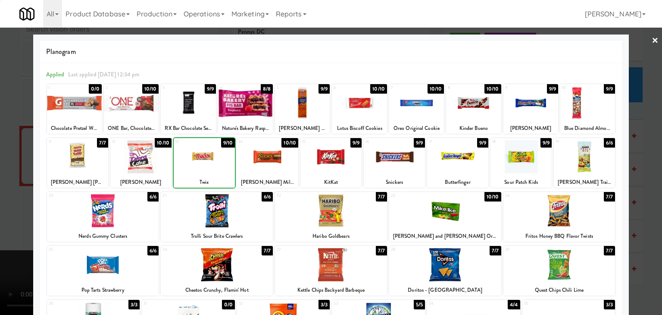
drag, startPoint x: 0, startPoint y: 146, endPoint x: 193, endPoint y: 161, distance: 194.0
click at [14, 145] on div at bounding box center [331, 157] width 662 height 315
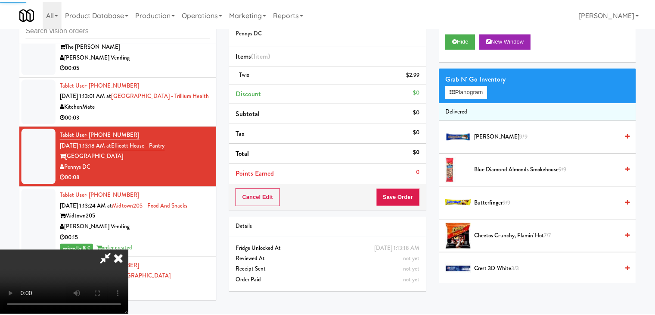
scroll to position [6083, 0]
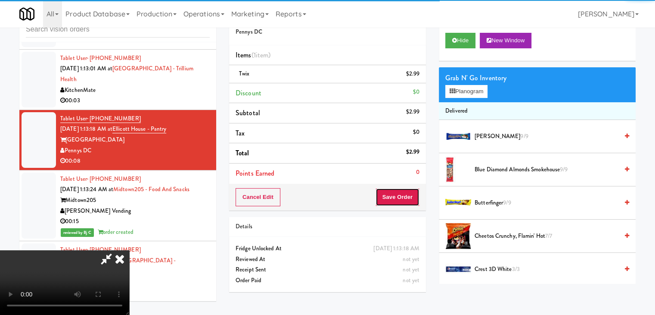
click at [405, 195] on button "Save Order" at bounding box center [398, 197] width 44 height 18
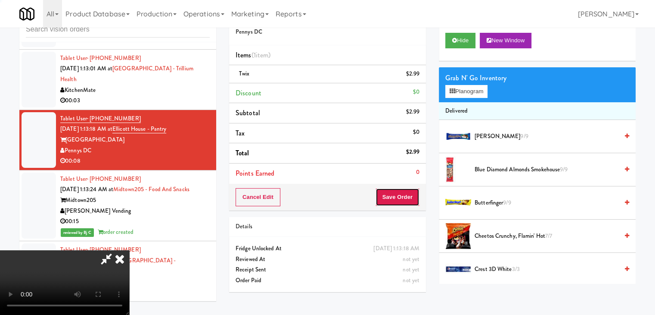
click at [405, 195] on button "Save Order" at bounding box center [398, 197] width 44 height 18
click at [403, 195] on button "Save Order" at bounding box center [398, 197] width 44 height 18
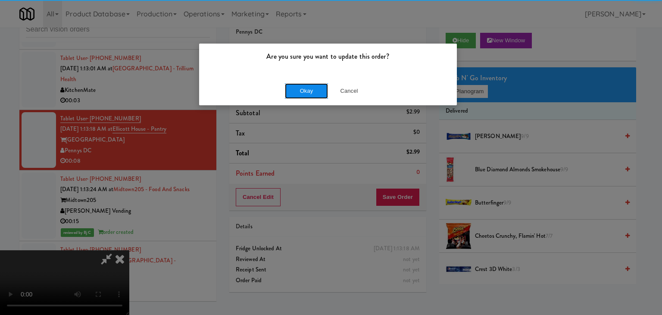
click at [293, 91] on button "Okay" at bounding box center [306, 91] width 43 height 16
click at [293, 90] on body "Are you sure you want to update this order? Okay Cancel Okay Are you sure you w…" at bounding box center [331, 157] width 662 height 315
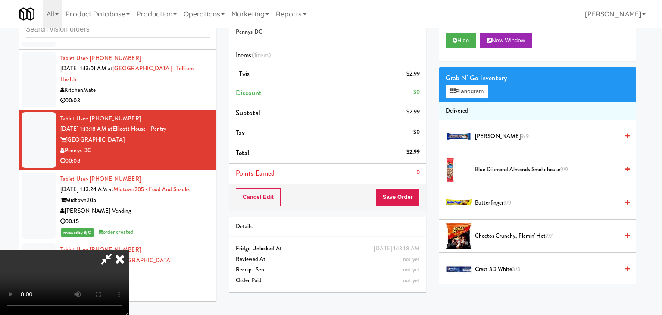
click at [293, 90] on div at bounding box center [331, 157] width 662 height 315
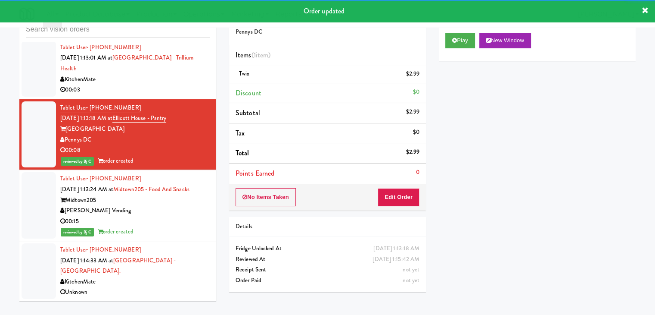
click at [175, 95] on div "00:03" at bounding box center [135, 89] width 150 height 11
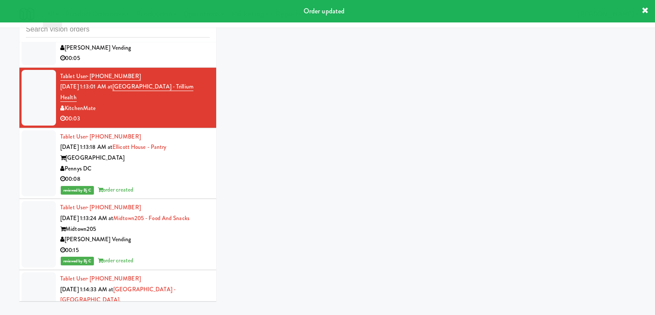
scroll to position [5997, 0]
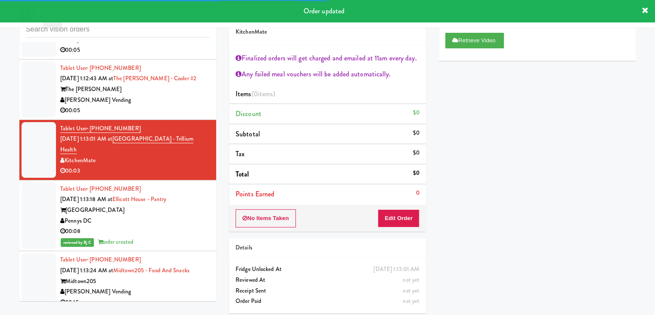
click at [177, 106] on div "[PERSON_NAME] Vending" at bounding box center [135, 100] width 150 height 11
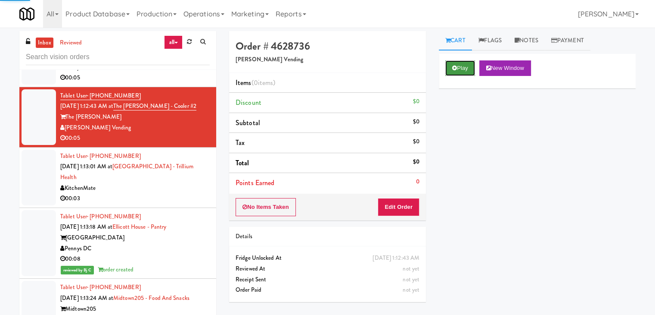
click at [451, 74] on button "Play" at bounding box center [460, 68] width 30 height 16
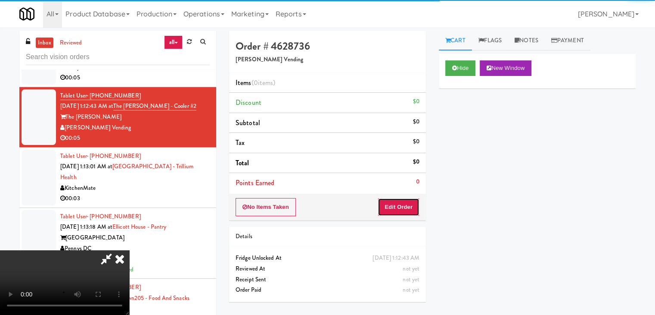
click at [383, 210] on button "Edit Order" at bounding box center [399, 207] width 42 height 18
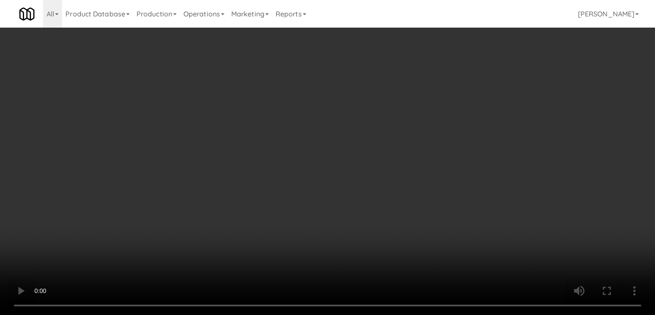
scroll to position [5954, 0]
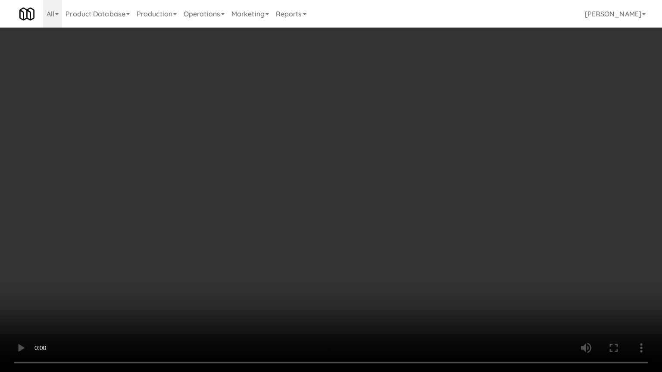
click at [340, 282] on video at bounding box center [331, 186] width 662 height 372
click at [389, 268] on video at bounding box center [331, 186] width 662 height 372
drag, startPoint x: 389, startPoint y: 268, endPoint x: 381, endPoint y: 231, distance: 38.0
click at [389, 268] on video at bounding box center [331, 186] width 662 height 372
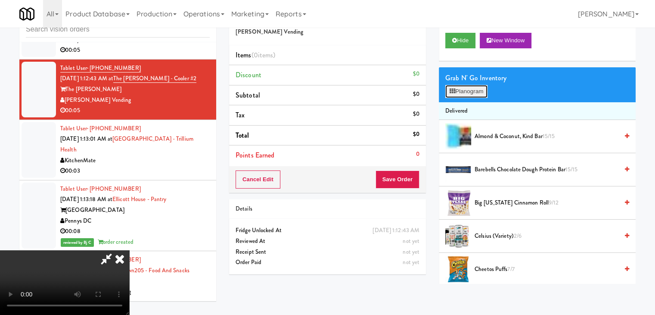
click at [478, 88] on button "Planogram" at bounding box center [466, 91] width 42 height 13
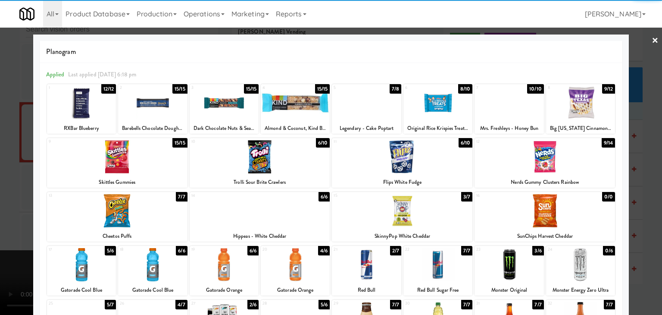
click at [376, 164] on div at bounding box center [402, 156] width 140 height 33
click at [392, 168] on div at bounding box center [402, 156] width 140 height 33
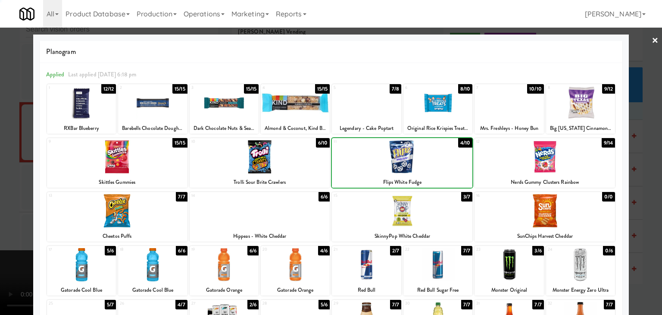
drag, startPoint x: 0, startPoint y: 169, endPoint x: 163, endPoint y: 170, distance: 163.3
click at [8, 168] on div at bounding box center [331, 157] width 662 height 315
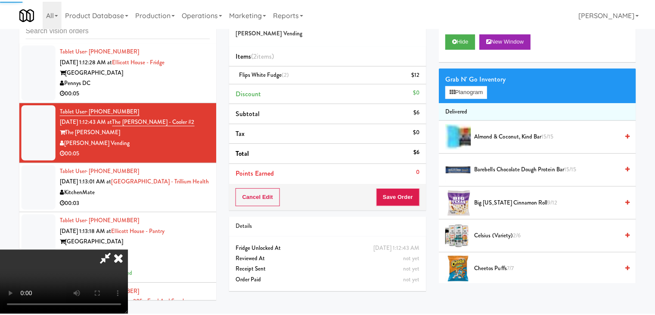
scroll to position [5997, 0]
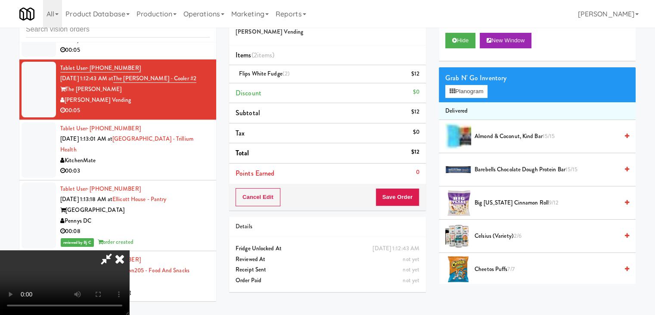
click at [129, 250] on icon at bounding box center [119, 258] width 19 height 17
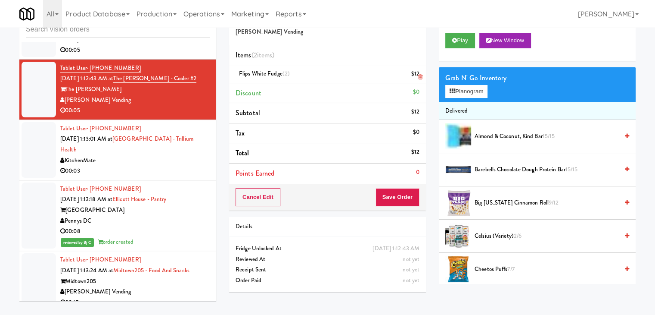
click at [426, 75] on li "Flips White Fudge (2) $12" at bounding box center [327, 74] width 197 height 18
click at [422, 77] on icon at bounding box center [420, 77] width 4 height 6
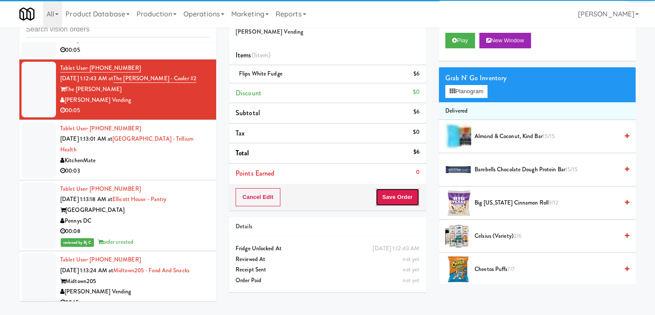
click at [401, 199] on button "Save Order" at bounding box center [398, 197] width 44 height 18
click at [404, 199] on button "Save Order" at bounding box center [398, 197] width 44 height 18
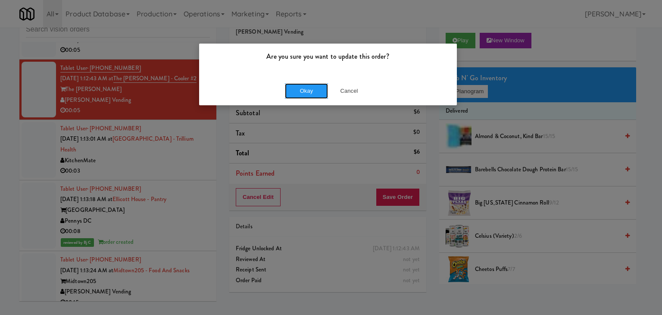
click at [311, 89] on button "Okay" at bounding box center [306, 91] width 43 height 16
click at [312, 90] on div "Okay Cancel" at bounding box center [328, 90] width 258 height 29
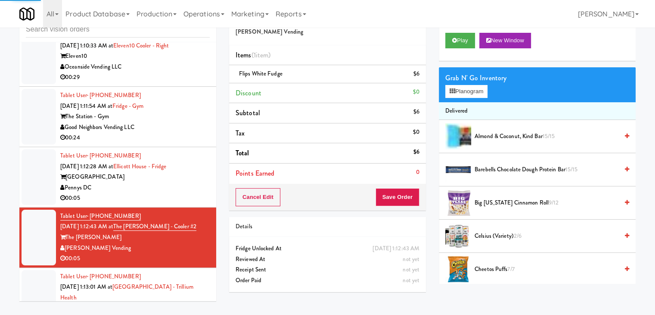
scroll to position [5824, 0]
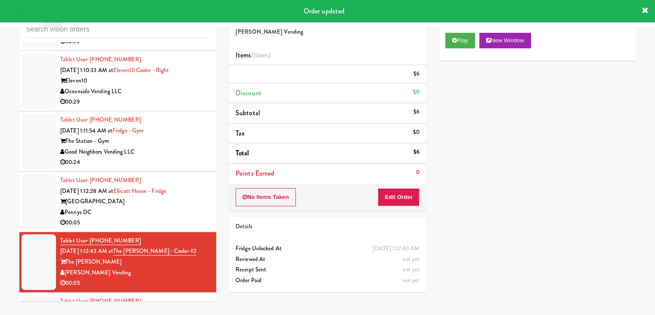
click at [190, 218] on div "Pennys DC" at bounding box center [135, 212] width 150 height 11
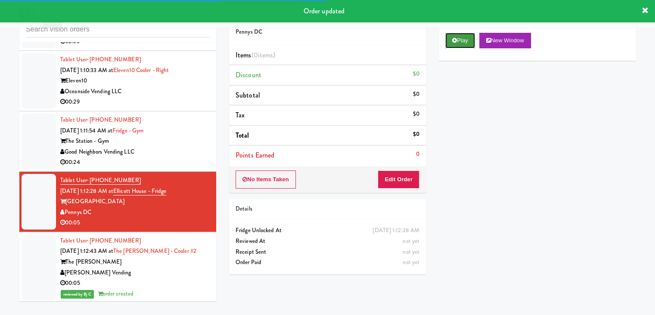
click at [455, 40] on icon at bounding box center [454, 40] width 5 height 6
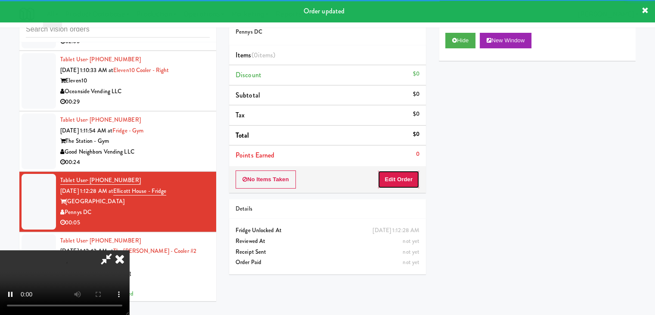
click at [408, 183] on button "Edit Order" at bounding box center [399, 179] width 42 height 18
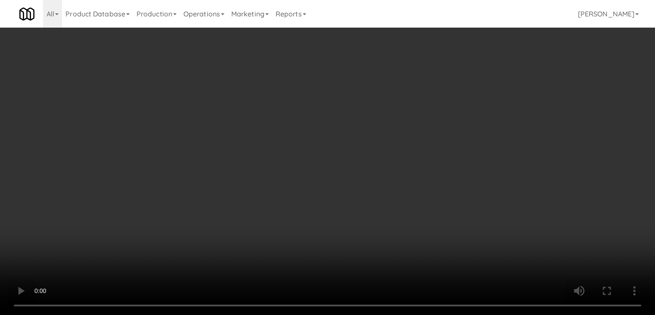
scroll to position [5782, 0]
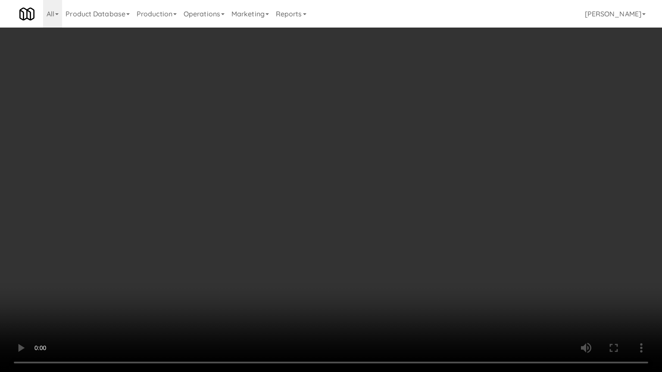
click at [396, 246] on video at bounding box center [331, 186] width 662 height 372
click at [397, 246] on video at bounding box center [331, 186] width 662 height 372
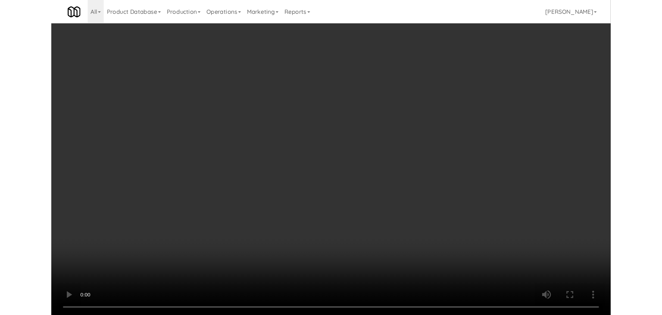
scroll to position [5824, 0]
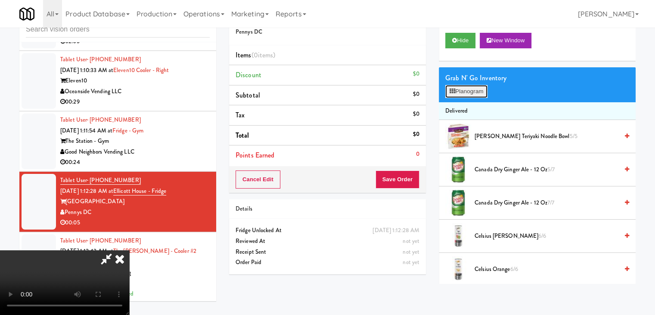
click at [475, 89] on button "Planogram" at bounding box center [466, 91] width 42 height 13
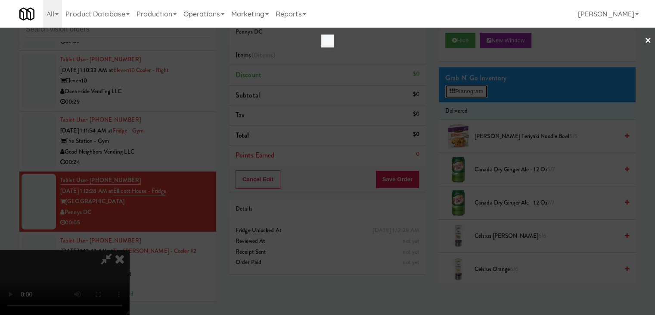
scroll to position [5782, 0]
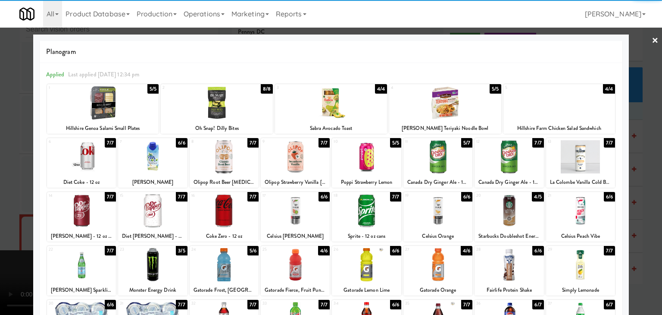
click at [605, 261] on div at bounding box center [580, 264] width 69 height 33
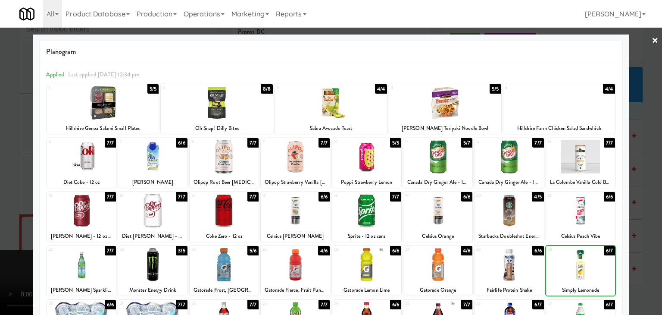
click at [634, 243] on div at bounding box center [331, 157] width 662 height 315
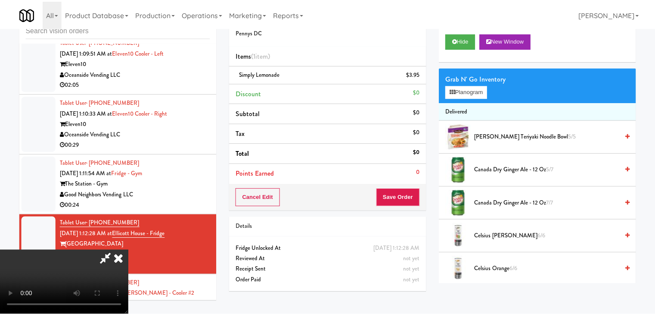
scroll to position [5824, 0]
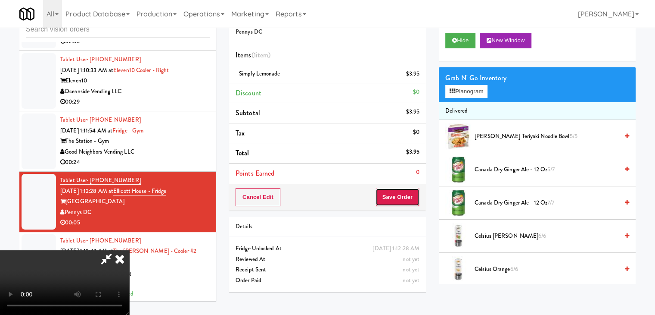
click at [400, 200] on button "Save Order" at bounding box center [398, 197] width 44 height 18
click at [401, 199] on button "Save Order" at bounding box center [398, 197] width 44 height 18
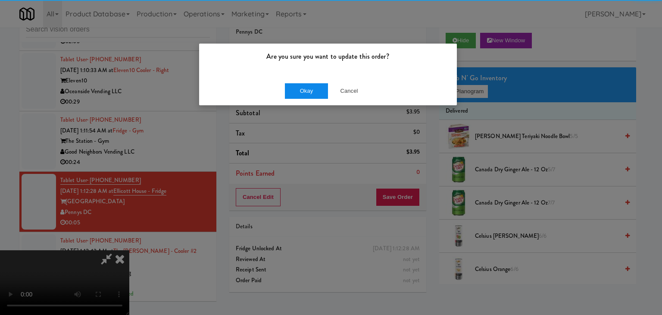
drag, startPoint x: 323, startPoint y: 97, endPoint x: 319, endPoint y: 91, distance: 6.8
click at [322, 93] on div "Okay Cancel" at bounding box center [328, 90] width 258 height 29
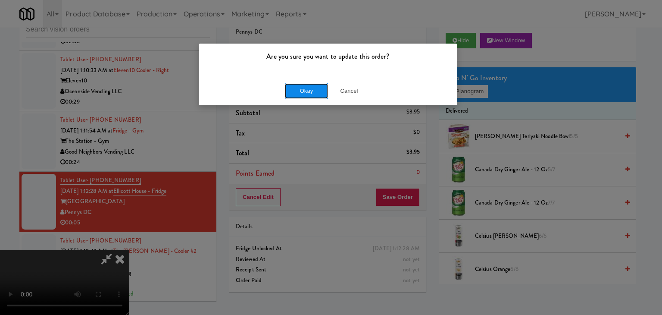
click at [319, 91] on button "Okay" at bounding box center [306, 91] width 43 height 16
click at [319, 91] on div "Okay Cancel" at bounding box center [328, 90] width 258 height 29
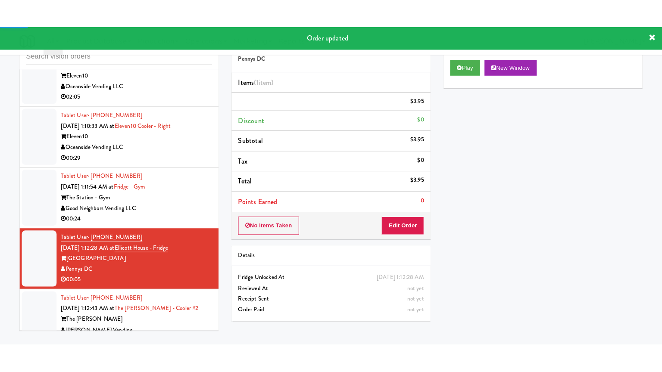
scroll to position [5781, 0]
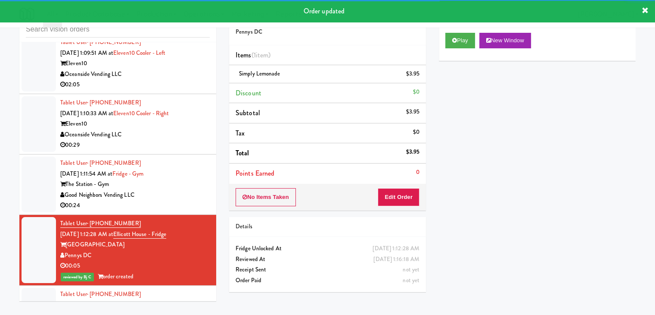
click at [188, 190] on div "The Station - Gym" at bounding box center [135, 184] width 150 height 11
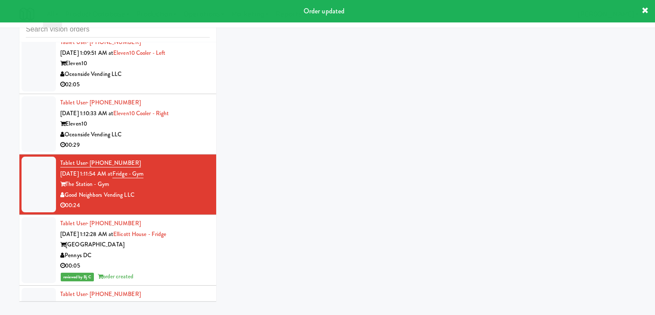
drag, startPoint x: 187, startPoint y: 227, endPoint x: 392, endPoint y: 171, distance: 212.4
click at [246, 192] on div "inbox reviewed all all unclear take inventory issue suspicious failed recent Ta…" at bounding box center [327, 155] width 629 height 304
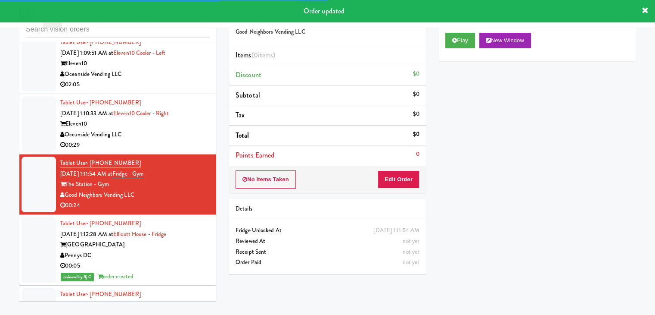
click at [193, 211] on div "Tablet User · (949) 866-0360 Aug 30, 2025 1:11:54 AM at Fridge - Gym The Statio…" at bounding box center [135, 184] width 150 height 53
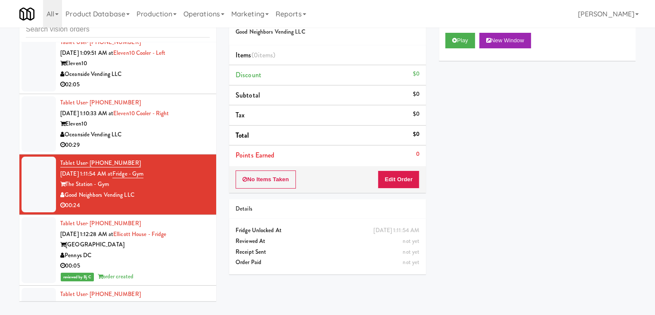
click at [444, 35] on div "Play New Window" at bounding box center [537, 43] width 197 height 34
click at [452, 39] on button "Play" at bounding box center [460, 41] width 30 height 16
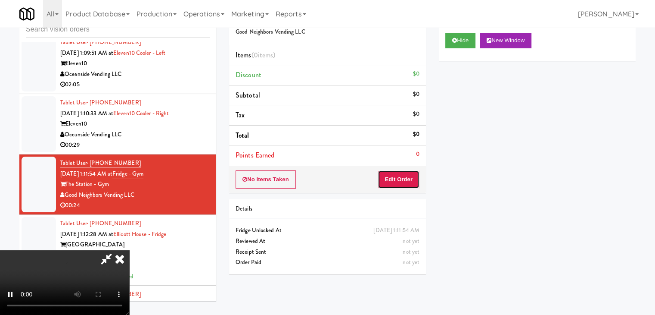
click at [415, 177] on button "Edit Order" at bounding box center [399, 179] width 42 height 18
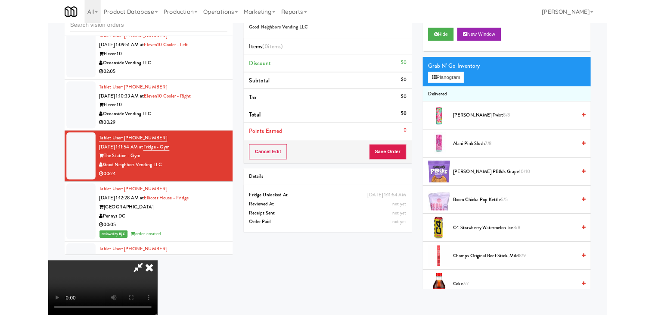
scroll to position [5739, 0]
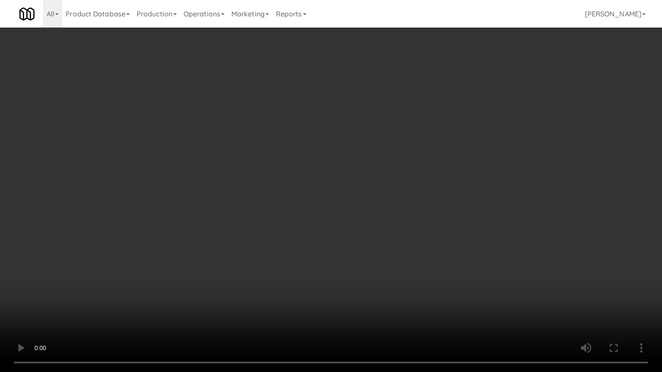
click at [395, 243] on video at bounding box center [331, 186] width 662 height 372
click at [399, 240] on video at bounding box center [331, 186] width 662 height 372
click at [403, 240] on video at bounding box center [331, 186] width 662 height 372
click at [405, 236] on video at bounding box center [331, 186] width 662 height 372
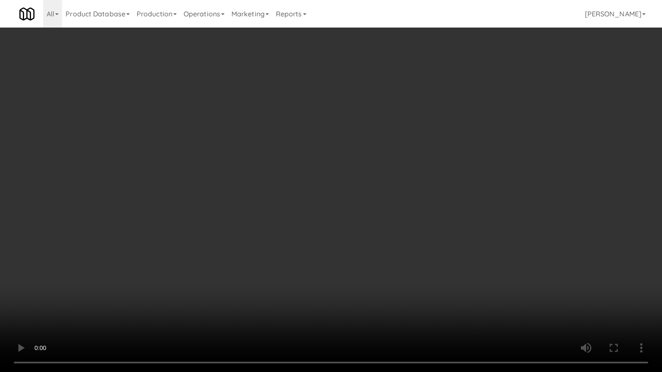
click at [405, 236] on video at bounding box center [331, 186] width 662 height 372
click at [406, 237] on video at bounding box center [331, 186] width 662 height 372
click at [407, 238] on video at bounding box center [331, 186] width 662 height 372
click at [441, 229] on video at bounding box center [331, 186] width 662 height 372
click at [448, 221] on video at bounding box center [331, 186] width 662 height 372
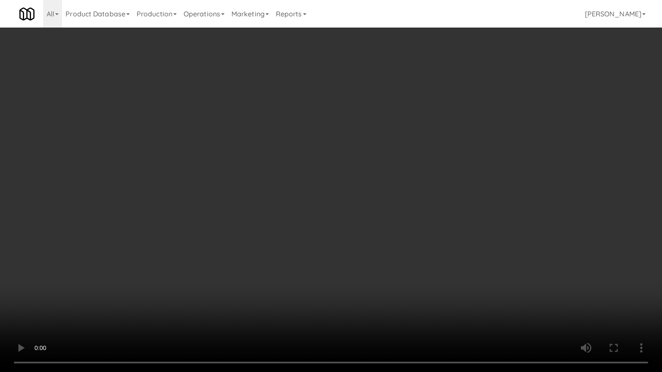
click at [448, 221] on video at bounding box center [331, 186] width 662 height 372
click at [453, 216] on video at bounding box center [331, 186] width 662 height 372
click at [470, 213] on video at bounding box center [331, 186] width 662 height 372
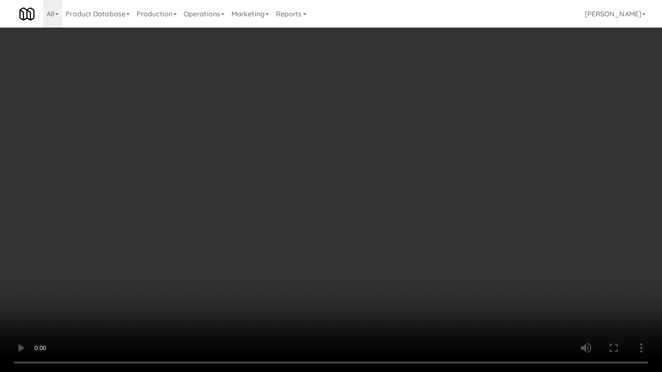
click at [470, 212] on video at bounding box center [331, 186] width 662 height 372
click at [470, 216] on video at bounding box center [331, 186] width 662 height 372
drag, startPoint x: 470, startPoint y: 217, endPoint x: 466, endPoint y: 219, distance: 4.4
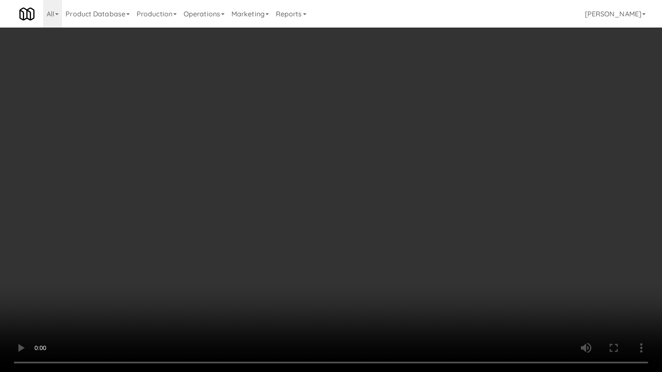
click at [469, 218] on video at bounding box center [331, 186] width 662 height 372
click at [423, 205] on video at bounding box center [331, 186] width 662 height 372
drag, startPoint x: 437, startPoint y: 164, endPoint x: 431, endPoint y: 148, distance: 16.8
click at [435, 157] on video at bounding box center [331, 186] width 662 height 372
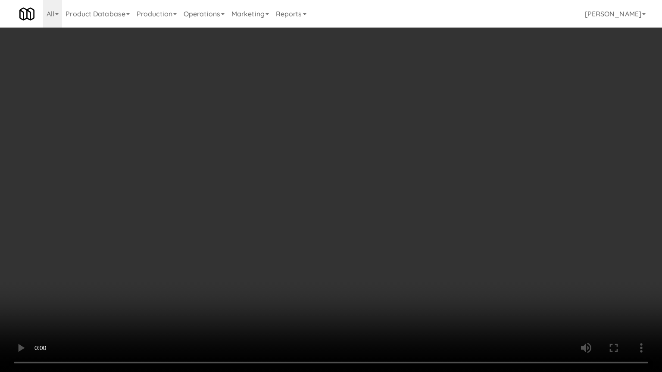
drag, startPoint x: 431, startPoint y: 150, endPoint x: 436, endPoint y: 123, distance: 27.7
click at [432, 150] on video at bounding box center [331, 186] width 662 height 372
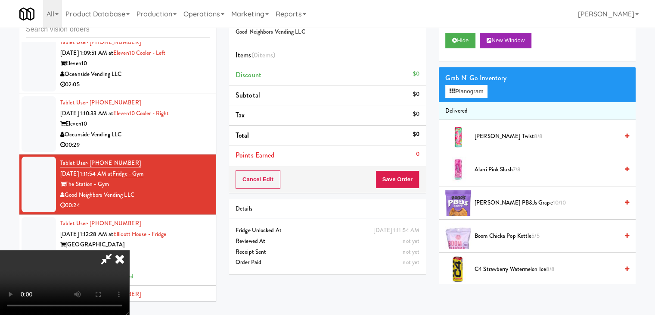
click at [129, 250] on video at bounding box center [64, 282] width 129 height 65
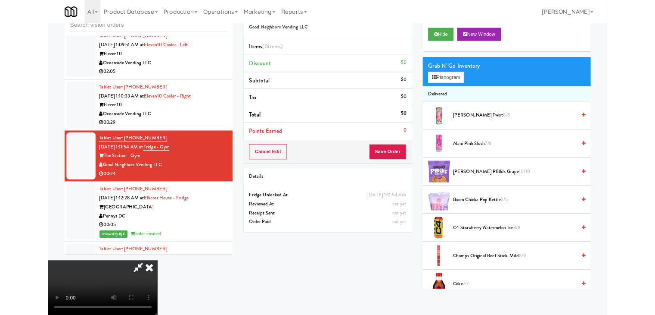
scroll to position [5739, 0]
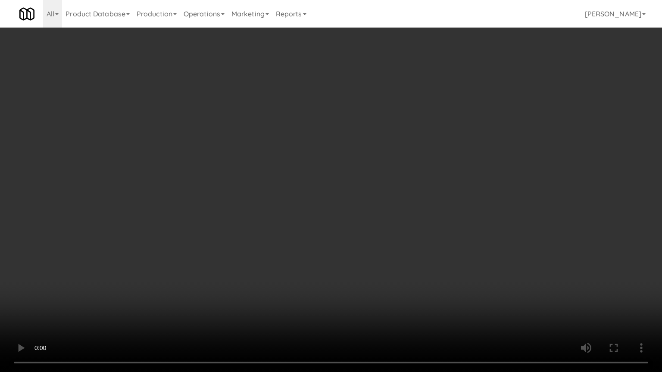
click at [319, 188] on video at bounding box center [331, 186] width 662 height 372
click at [312, 183] on video at bounding box center [331, 186] width 662 height 372
click at [312, 184] on video at bounding box center [331, 186] width 662 height 372
click at [310, 185] on video at bounding box center [331, 186] width 662 height 372
click at [309, 187] on video at bounding box center [331, 186] width 662 height 372
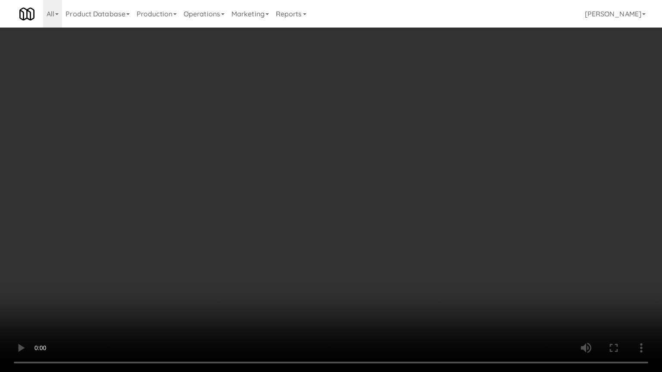
click at [309, 187] on video at bounding box center [331, 186] width 662 height 372
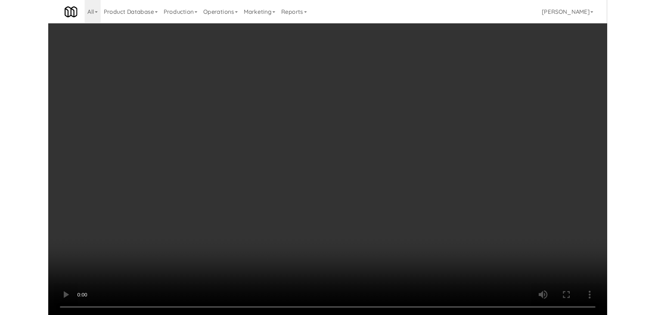
scroll to position [5781, 0]
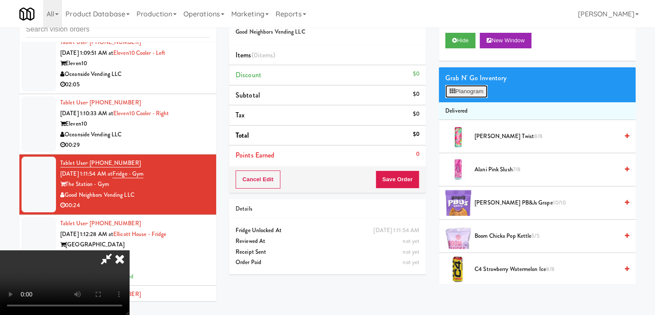
click at [466, 92] on button "Planogram" at bounding box center [466, 91] width 42 height 13
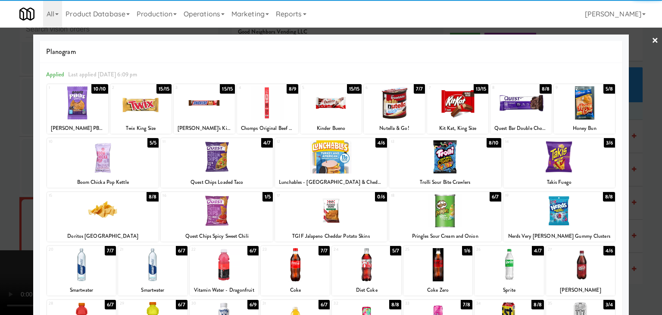
click at [588, 100] on div at bounding box center [584, 102] width 61 height 33
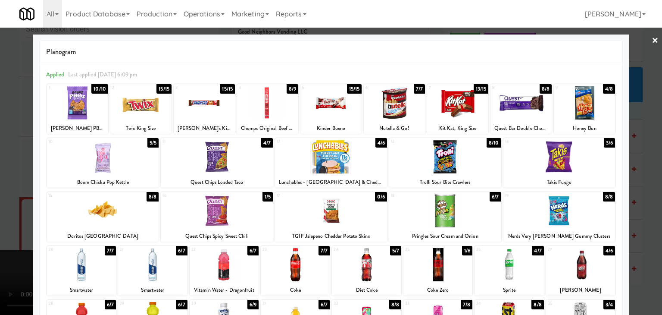
drag, startPoint x: 77, startPoint y: 113, endPoint x: 99, endPoint y: 107, distance: 23.2
click at [78, 113] on div at bounding box center [77, 102] width 61 height 33
click at [571, 219] on div at bounding box center [559, 210] width 112 height 33
click at [312, 154] on div at bounding box center [331, 156] width 112 height 33
click at [0, 168] on div at bounding box center [331, 157] width 662 height 315
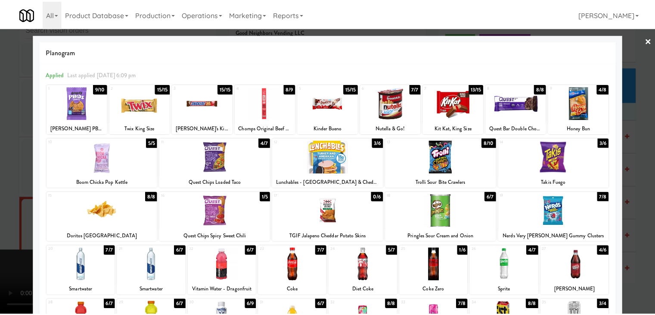
scroll to position [5781, 0]
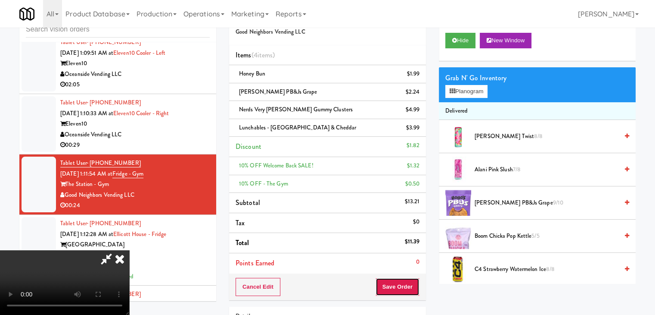
click at [406, 285] on button "Save Order" at bounding box center [398, 286] width 44 height 18
click at [406, 287] on button "Save Order" at bounding box center [398, 286] width 44 height 18
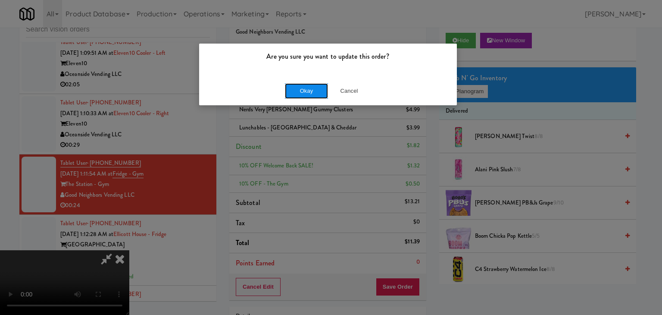
click at [308, 96] on button "Okay" at bounding box center [306, 91] width 43 height 16
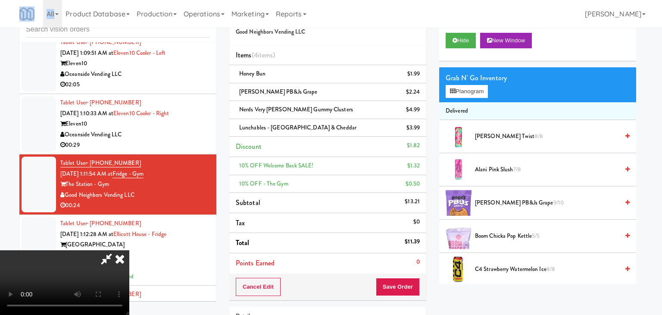
click at [308, 96] on body "Are you sure you want to update this order? Okay Cancel Okay Are you sure you w…" at bounding box center [331, 157] width 662 height 315
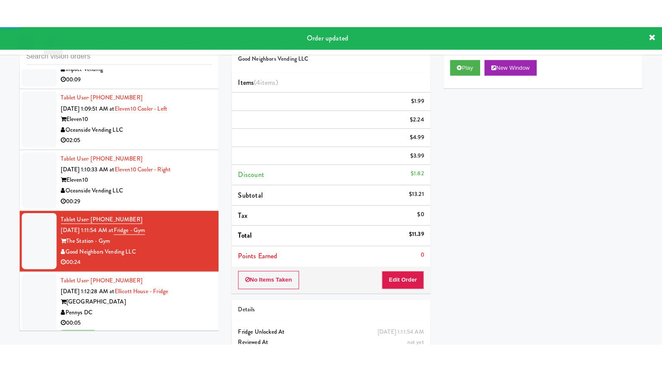
scroll to position [5738, 0]
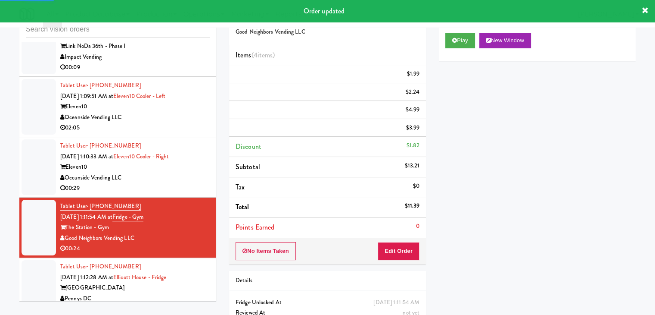
drag, startPoint x: 180, startPoint y: 212, endPoint x: 186, endPoint y: 215, distance: 7.1
click at [184, 183] on div "Oceanside Vending LLC" at bounding box center [135, 177] width 150 height 11
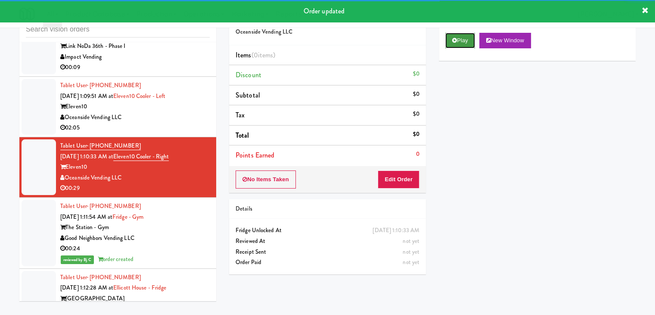
click at [460, 40] on button "Play" at bounding box center [460, 41] width 30 height 16
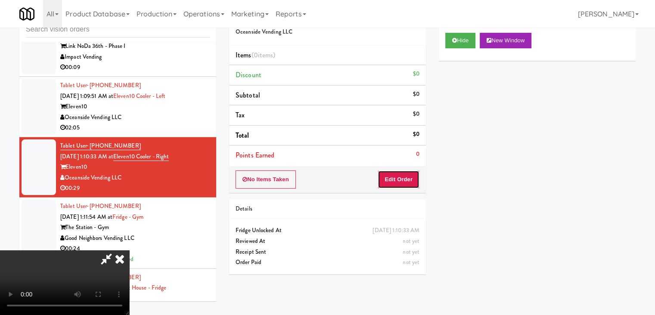
click at [413, 185] on button "Edit Order" at bounding box center [399, 179] width 42 height 18
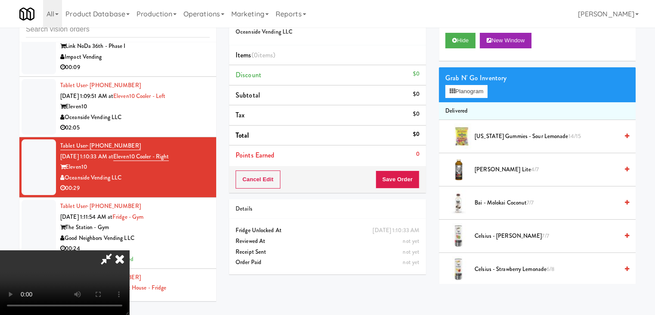
scroll to position [5696, 0]
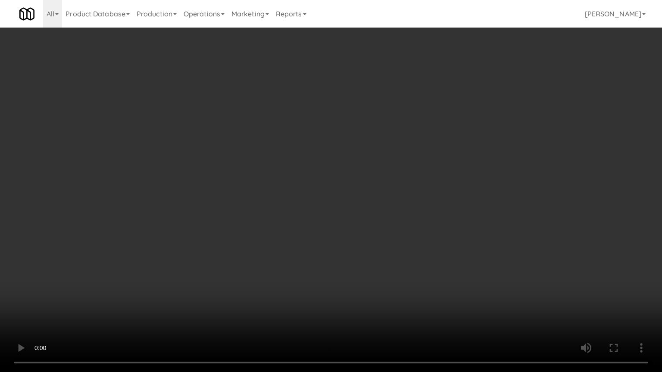
click at [449, 259] on video at bounding box center [331, 186] width 662 height 372
click at [466, 198] on video at bounding box center [331, 186] width 662 height 372
click at [463, 200] on video at bounding box center [331, 186] width 662 height 372
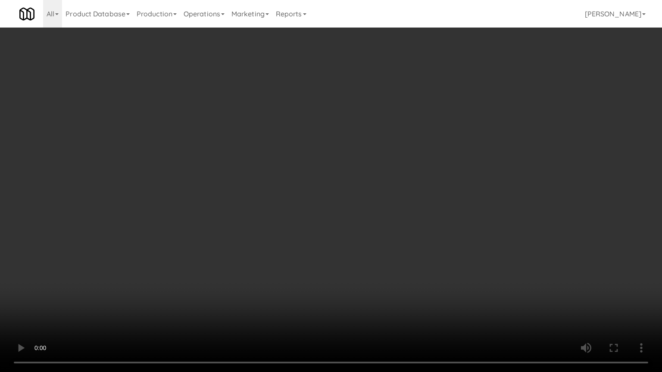
click at [467, 204] on video at bounding box center [331, 186] width 662 height 372
click at [470, 206] on video at bounding box center [331, 186] width 662 height 372
click at [469, 209] on video at bounding box center [331, 186] width 662 height 372
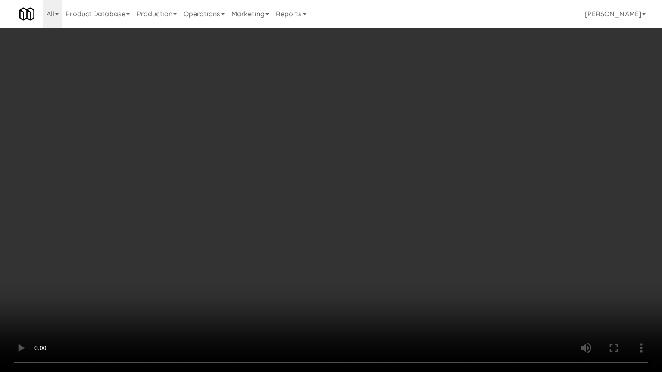
click at [469, 209] on video at bounding box center [331, 186] width 662 height 372
click at [469, 212] on video at bounding box center [331, 186] width 662 height 372
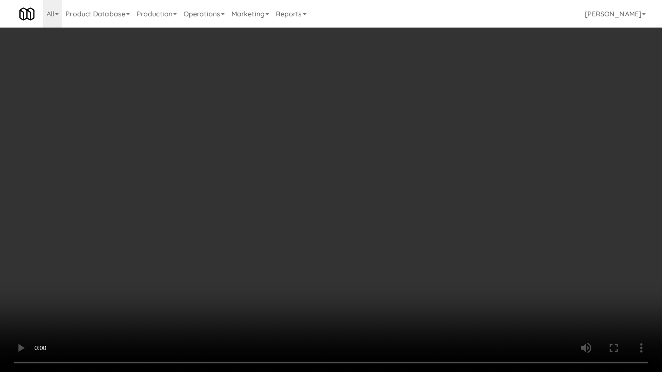
click at [467, 212] on video at bounding box center [331, 186] width 662 height 372
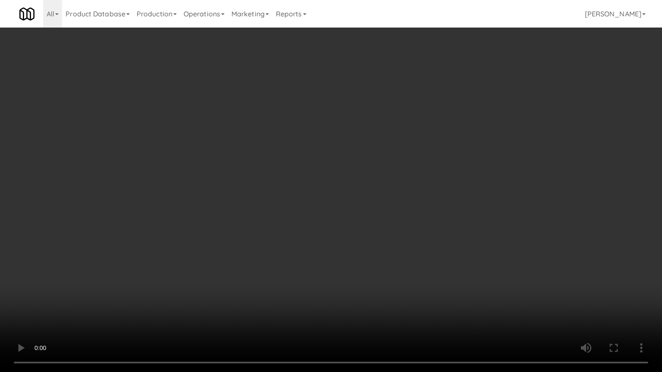
click at [467, 212] on video at bounding box center [331, 186] width 662 height 372
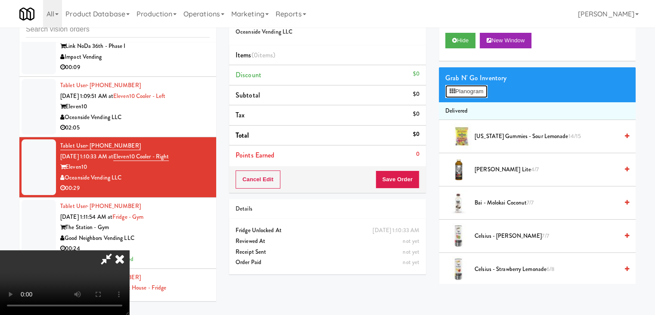
click at [476, 85] on button "Planogram" at bounding box center [466, 91] width 42 height 13
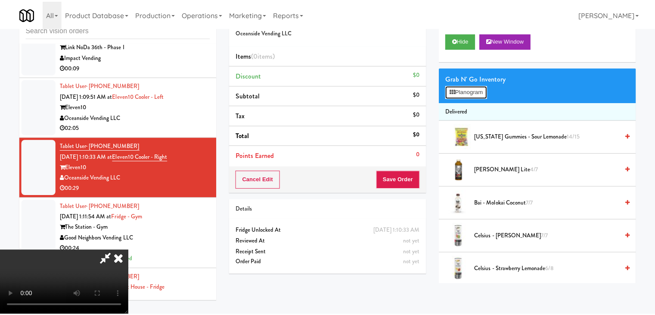
scroll to position [5696, 0]
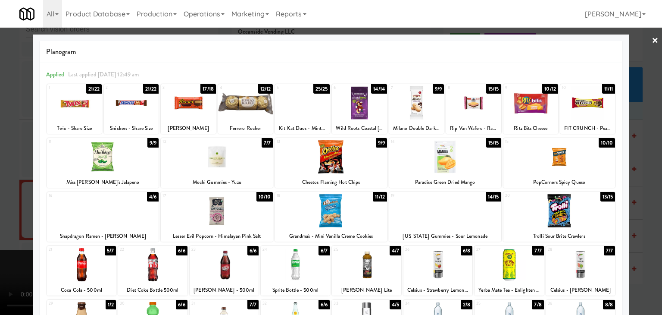
click at [352, 209] on div at bounding box center [331, 210] width 112 height 33
click at [192, 109] on div at bounding box center [188, 102] width 55 height 33
drag, startPoint x: 1, startPoint y: 92, endPoint x: 120, endPoint y: 99, distance: 119.1
click at [9, 92] on div at bounding box center [331, 157] width 662 height 315
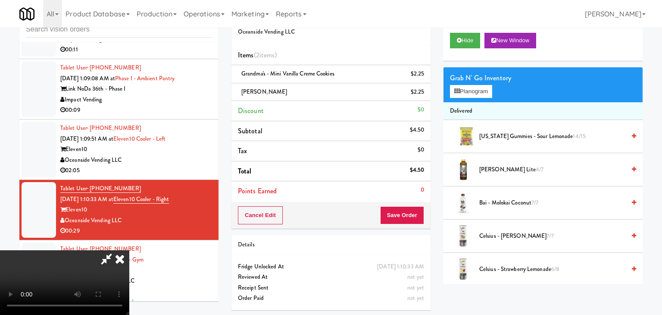
scroll to position [5738, 0]
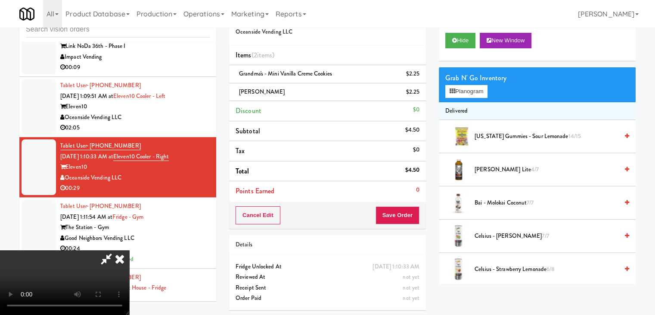
click at [421, 92] on link at bounding box center [419, 95] width 8 height 11
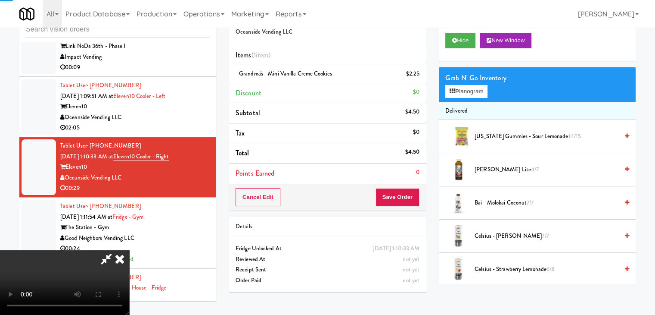
click at [465, 80] on div "Grab N' Go Inventory" at bounding box center [537, 78] width 184 height 13
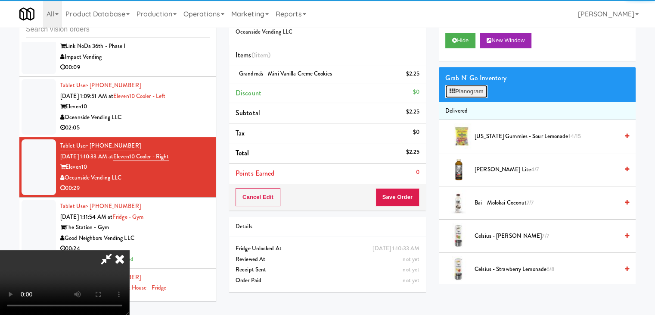
click at [460, 89] on button "Planogram" at bounding box center [466, 91] width 42 height 13
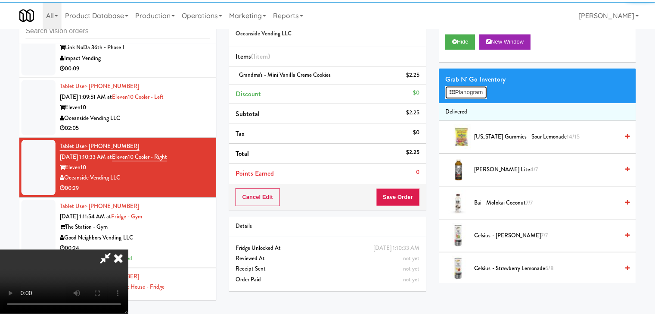
scroll to position [5696, 0]
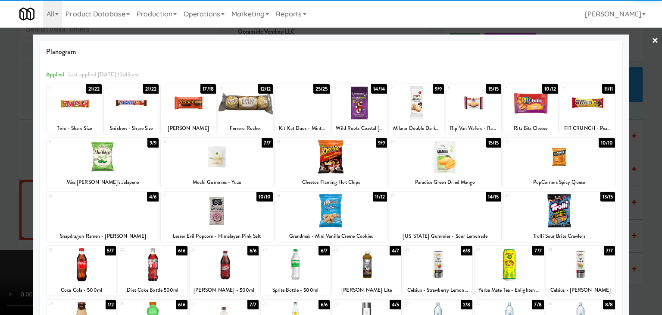
click at [70, 108] on div at bounding box center [74, 102] width 55 height 33
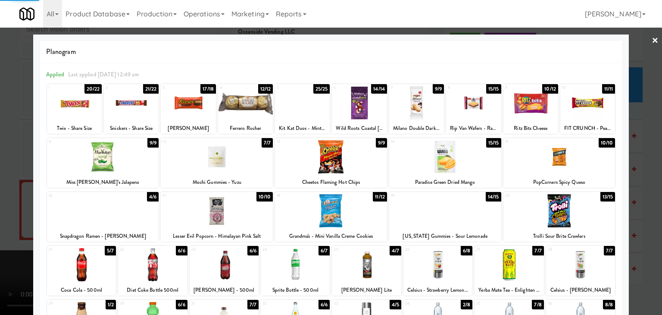
click at [141, 110] on div at bounding box center [131, 102] width 55 height 33
drag, startPoint x: 520, startPoint y: 106, endPoint x: 511, endPoint y: 111, distance: 9.7
click at [519, 106] on div at bounding box center [530, 102] width 55 height 33
drag, startPoint x: 0, startPoint y: 137, endPoint x: 35, endPoint y: 138, distance: 34.9
click at [1, 137] on div at bounding box center [331, 157] width 662 height 315
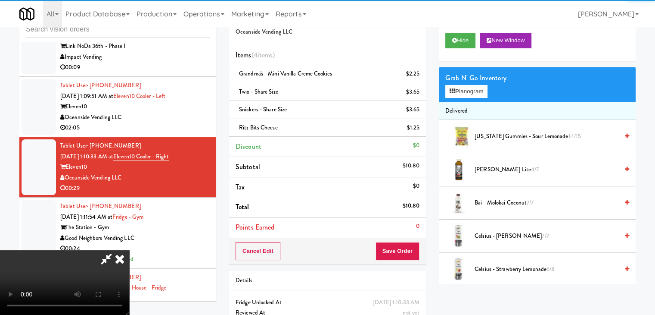
click at [129, 250] on video at bounding box center [64, 282] width 129 height 65
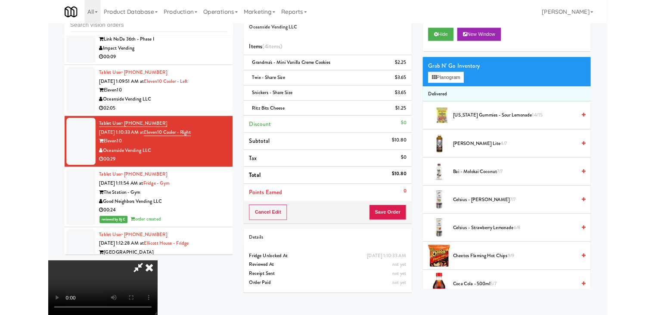
scroll to position [5696, 0]
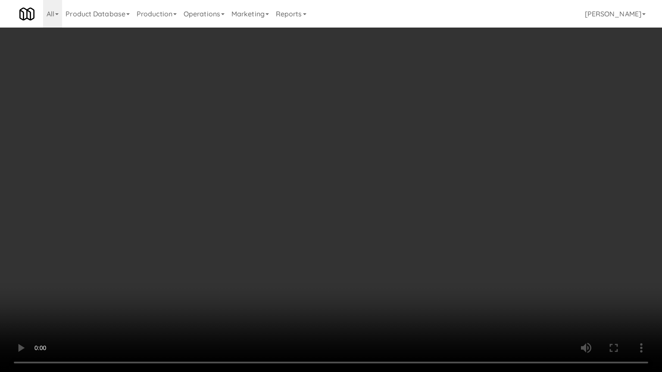
click at [350, 219] on video at bounding box center [331, 186] width 662 height 372
click at [298, 280] on video at bounding box center [331, 186] width 662 height 372
click at [313, 282] on video at bounding box center [331, 186] width 662 height 372
click at [349, 281] on video at bounding box center [331, 186] width 662 height 372
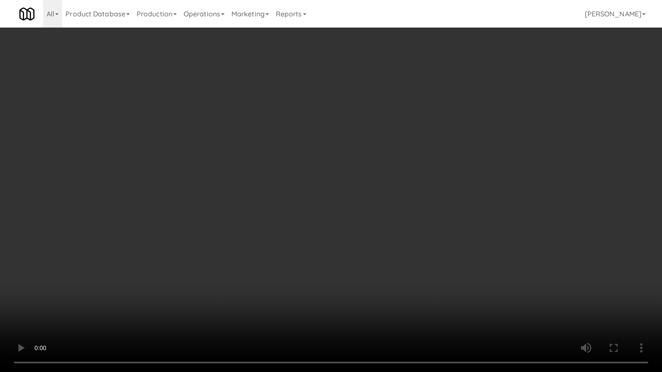
click at [349, 281] on video at bounding box center [331, 186] width 662 height 372
click at [351, 281] on video at bounding box center [331, 186] width 662 height 372
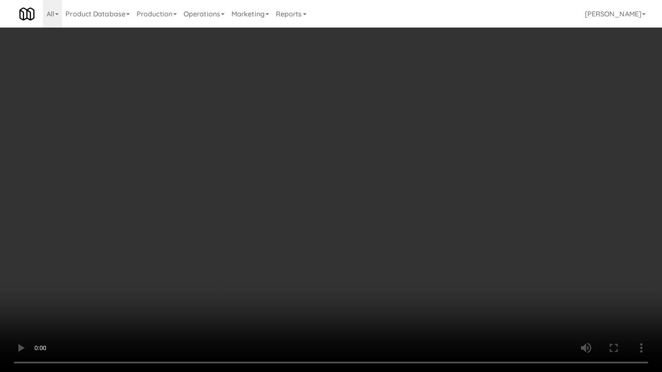
click at [352, 281] on video at bounding box center [331, 186] width 662 height 372
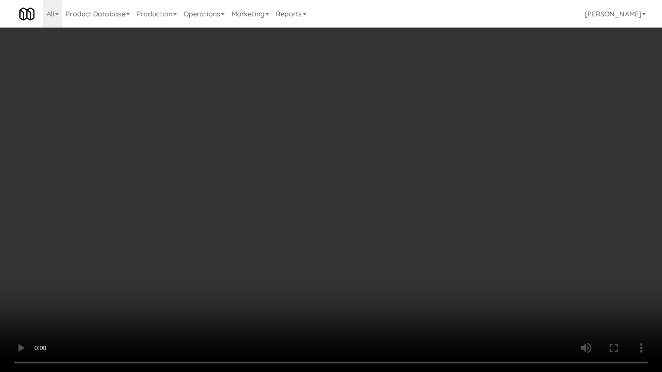
click at [352, 281] on video at bounding box center [331, 186] width 662 height 372
drag, startPoint x: 352, startPoint y: 281, endPoint x: 348, endPoint y: 289, distance: 8.7
click at [352, 283] on video at bounding box center [331, 186] width 662 height 372
click at [351, 274] on video at bounding box center [331, 186] width 662 height 372
drag, startPoint x: 351, startPoint y: 274, endPoint x: 412, endPoint y: 190, distance: 104.2
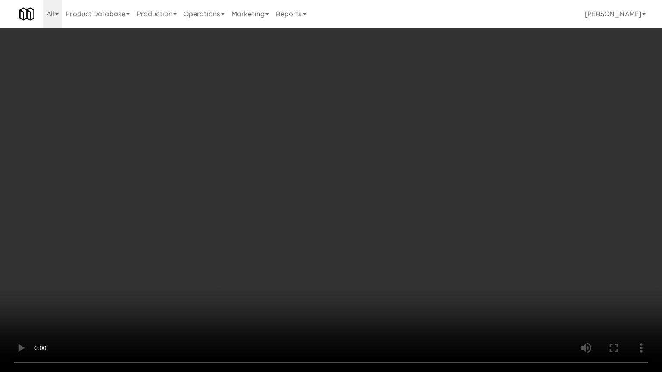
click at [357, 269] on video at bounding box center [331, 186] width 662 height 372
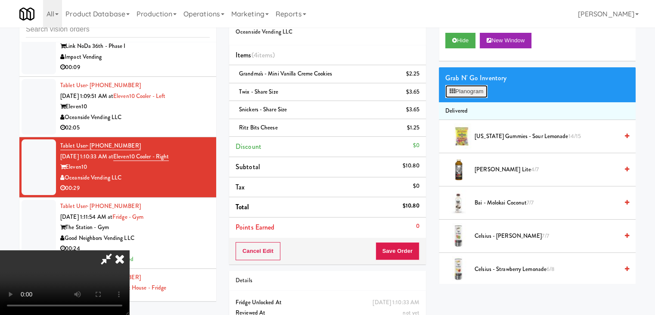
click at [463, 91] on button "Planogram" at bounding box center [466, 91] width 42 height 13
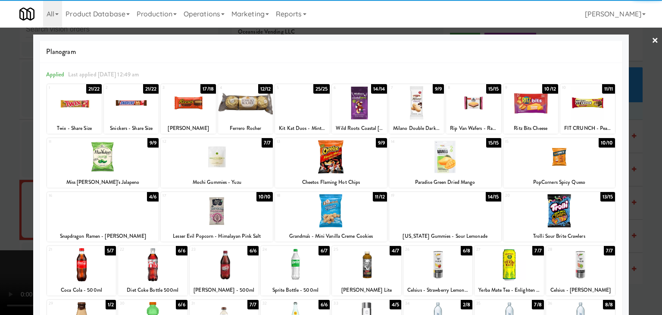
click at [577, 168] on div at bounding box center [559, 156] width 112 height 33
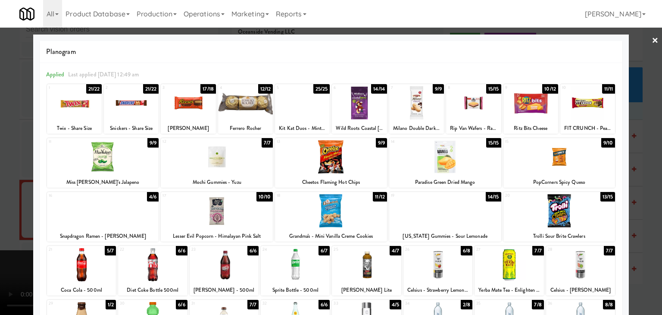
drag, startPoint x: 632, startPoint y: 176, endPoint x: 606, endPoint y: 179, distance: 26.0
click at [632, 176] on div at bounding box center [331, 157] width 662 height 315
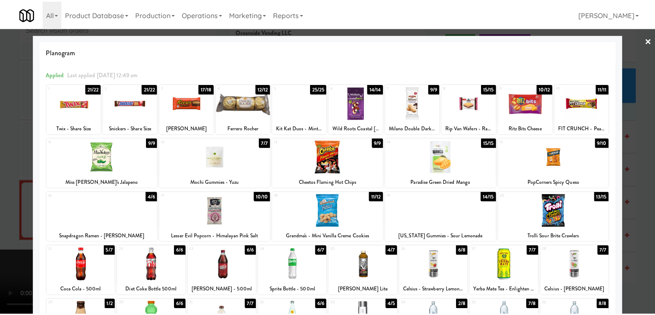
scroll to position [5738, 0]
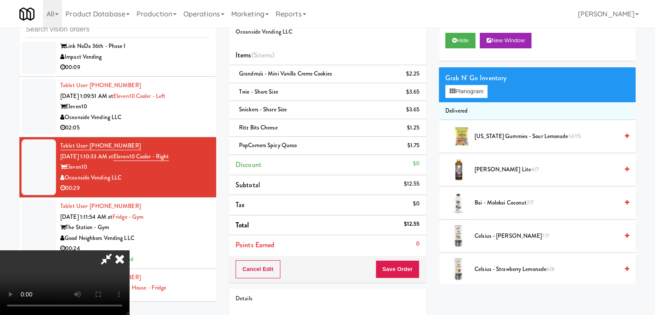
click at [411, 263] on div "Order # 592275 Oceanside Vending LLC Items (5 items ) Grandma's - Mini Vanilla …" at bounding box center [327, 142] width 197 height 279
click at [409, 266] on button "Save Order" at bounding box center [398, 269] width 44 height 18
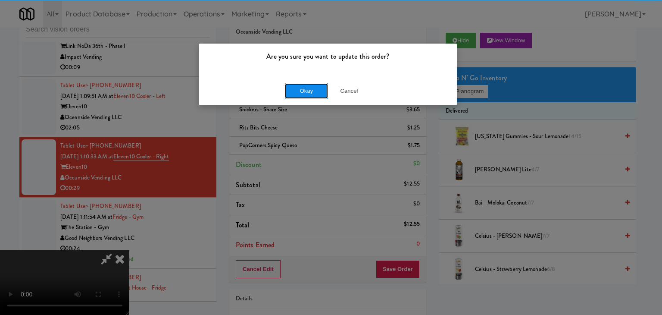
click at [321, 90] on button "Okay" at bounding box center [306, 91] width 43 height 16
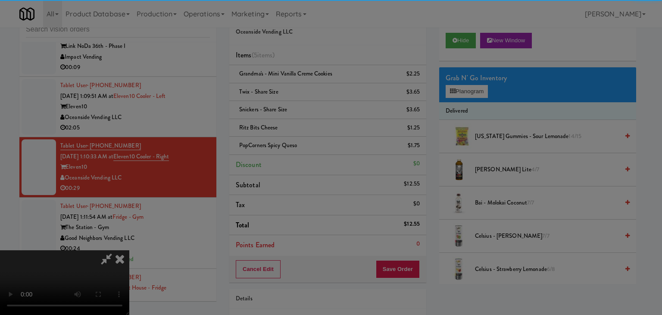
click at [319, 90] on body "Are you sure you want to update this order? Okay Cancel Okay Are you sure you w…" at bounding box center [331, 157] width 662 height 315
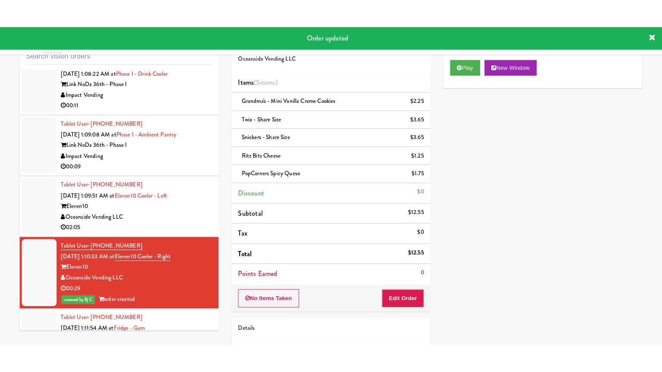
scroll to position [5652, 0]
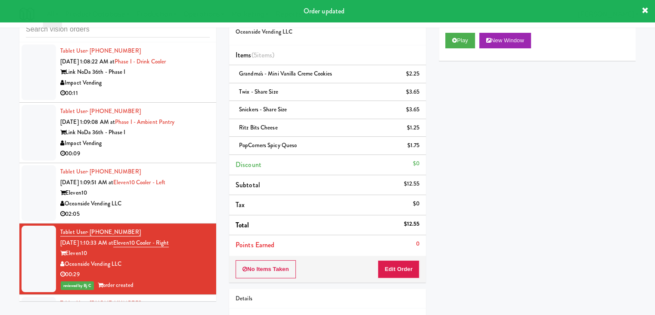
drag, startPoint x: 191, startPoint y: 244, endPoint x: 210, endPoint y: 232, distance: 23.1
click at [191, 209] on div "Oceanside Vending LLC" at bounding box center [135, 203] width 150 height 11
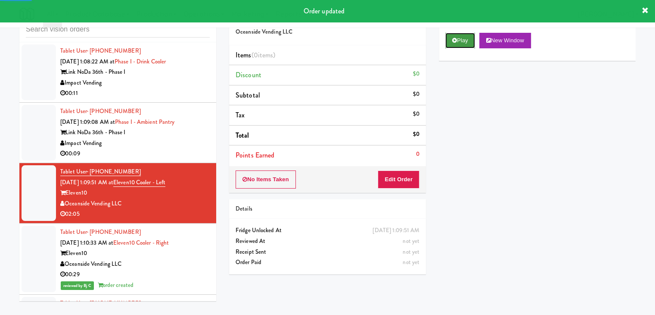
click at [456, 44] on button "Play" at bounding box center [460, 41] width 30 height 16
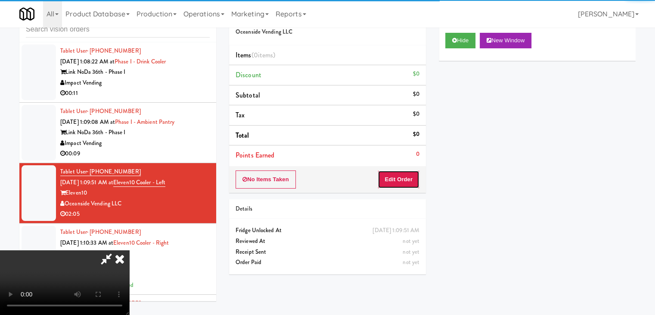
click at [408, 184] on button "Edit Order" at bounding box center [399, 179] width 42 height 18
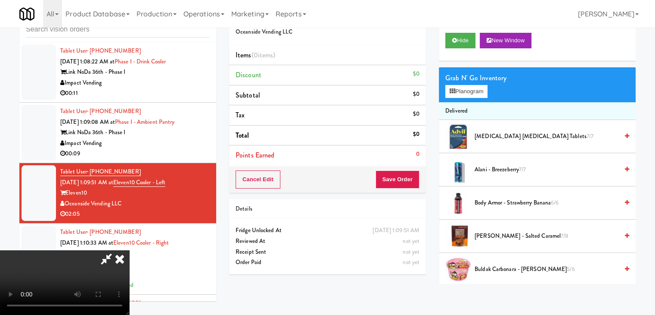
scroll to position [5609, 0]
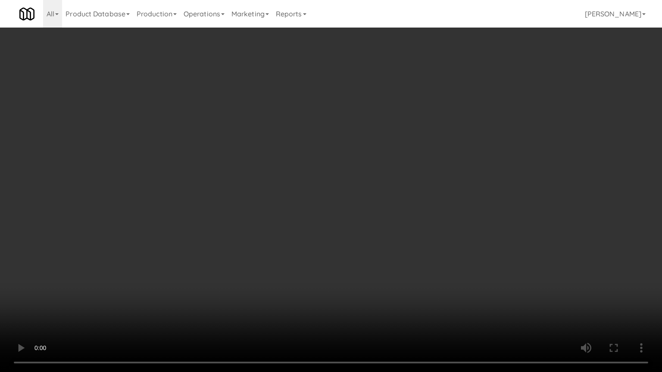
click at [462, 245] on video at bounding box center [331, 186] width 662 height 372
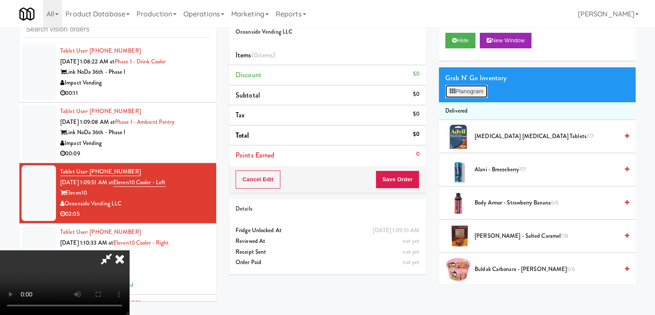
click at [470, 92] on button "Planogram" at bounding box center [466, 91] width 42 height 13
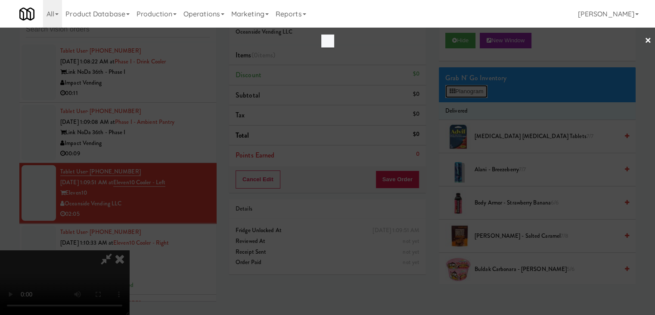
scroll to position [5609, 0]
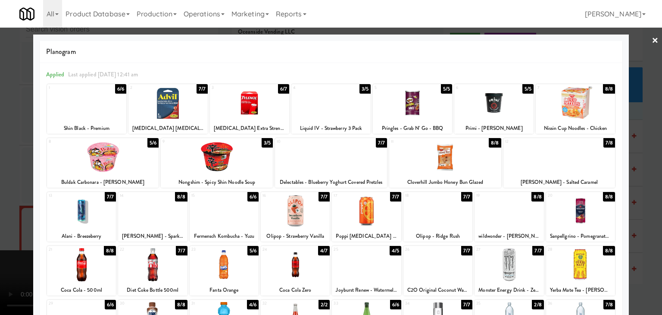
click at [555, 165] on div at bounding box center [559, 156] width 112 height 33
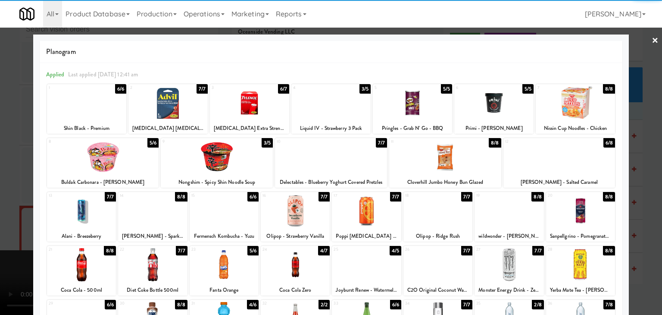
click at [79, 265] on div at bounding box center [81, 264] width 69 height 33
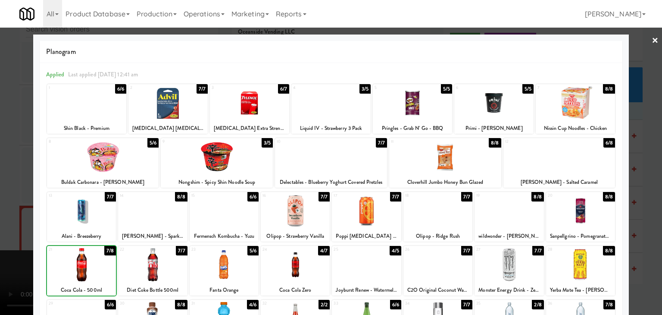
click at [79, 265] on div at bounding box center [81, 264] width 69 height 33
drag, startPoint x: 0, startPoint y: 245, endPoint x: 78, endPoint y: 243, distance: 77.6
click at [0, 245] on div at bounding box center [331, 157] width 662 height 315
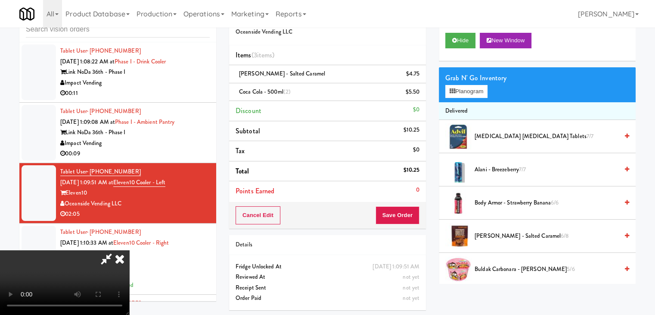
click at [129, 250] on video at bounding box center [64, 282] width 129 height 65
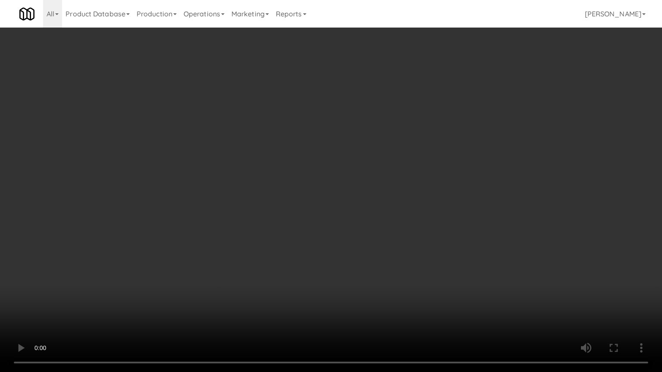
click at [289, 274] on video at bounding box center [331, 186] width 662 height 372
click at [467, 234] on video at bounding box center [331, 186] width 662 height 372
click at [464, 235] on video at bounding box center [331, 186] width 662 height 372
click at [467, 236] on video at bounding box center [331, 186] width 662 height 372
click at [402, 295] on video at bounding box center [331, 186] width 662 height 372
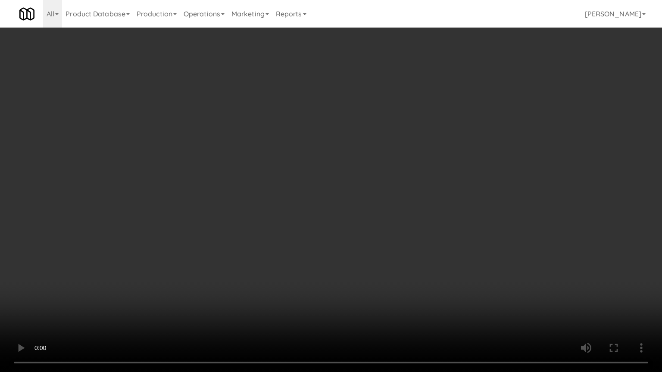
click at [417, 306] on video at bounding box center [331, 186] width 662 height 372
click at [415, 306] on video at bounding box center [331, 186] width 662 height 372
click at [416, 306] on video at bounding box center [331, 186] width 662 height 372
click at [408, 303] on video at bounding box center [331, 186] width 662 height 372
drag, startPoint x: 408, startPoint y: 303, endPoint x: 402, endPoint y: 270, distance: 33.8
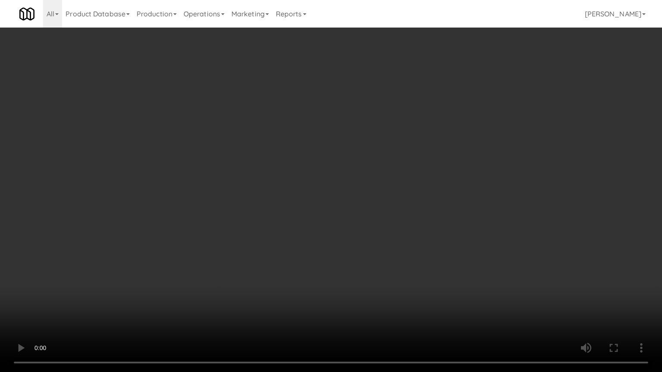
click at [409, 303] on video at bounding box center [331, 186] width 662 height 372
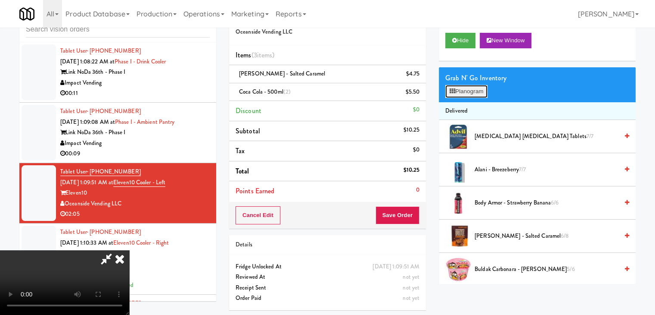
click at [475, 90] on button "Planogram" at bounding box center [466, 91] width 42 height 13
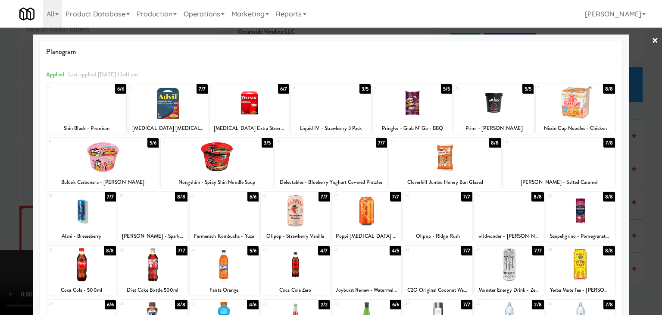
click at [305, 217] on div at bounding box center [295, 210] width 69 height 33
drag, startPoint x: 0, startPoint y: 195, endPoint x: 97, endPoint y: 194, distance: 96.5
click at [2, 195] on div at bounding box center [331, 157] width 662 height 315
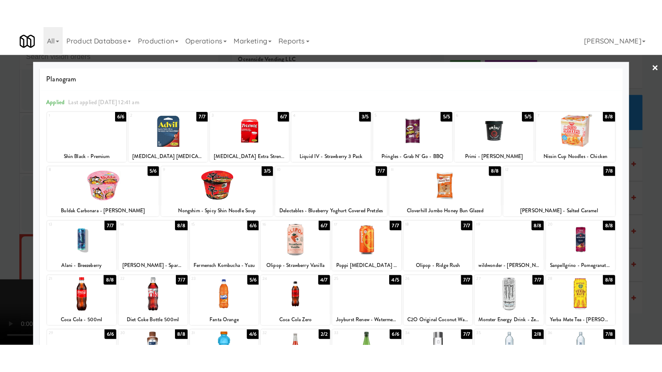
scroll to position [5652, 0]
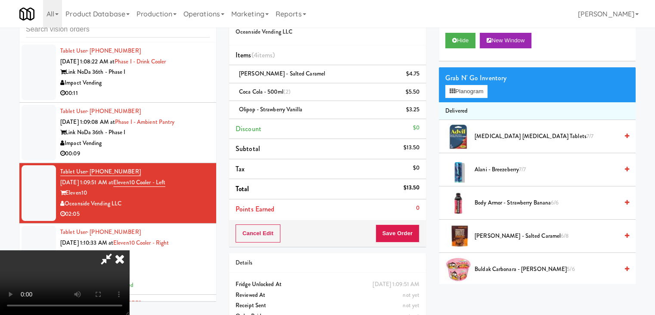
click at [129, 250] on video at bounding box center [64, 282] width 129 height 65
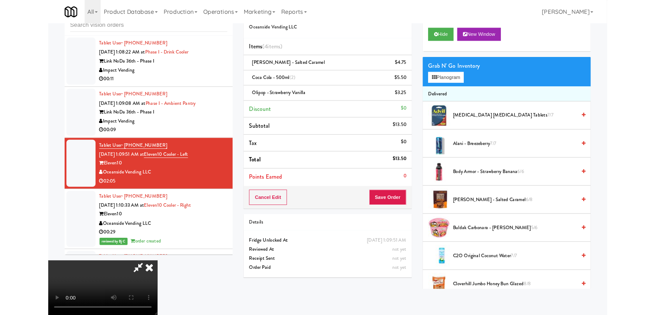
scroll to position [5609, 0]
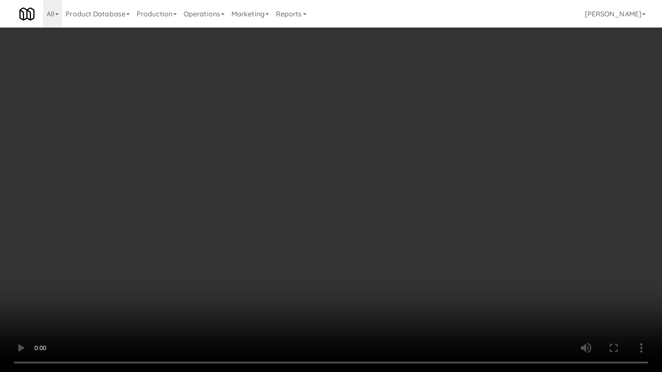
click at [358, 248] on video at bounding box center [331, 186] width 662 height 372
click at [363, 248] on video at bounding box center [331, 186] width 662 height 372
click at [365, 251] on video at bounding box center [331, 186] width 662 height 372
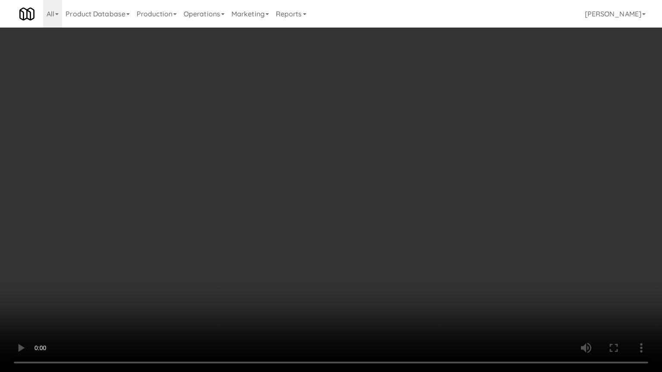
click at [365, 252] on video at bounding box center [331, 186] width 662 height 372
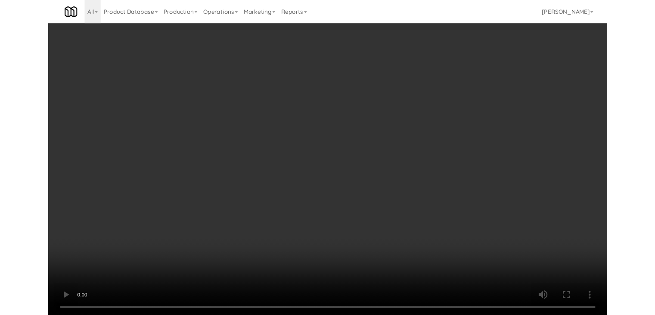
scroll to position [5652, 0]
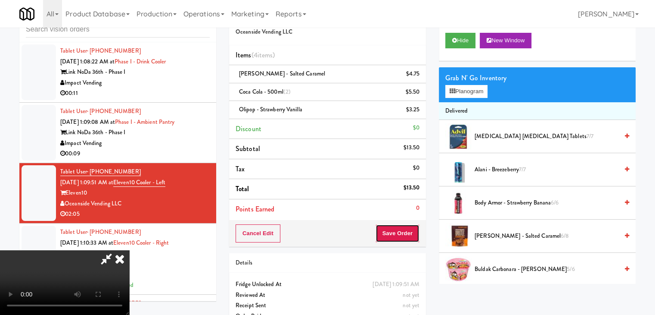
click at [417, 231] on button "Save Order" at bounding box center [398, 233] width 44 height 18
click at [417, 232] on button "Save Order" at bounding box center [398, 233] width 44 height 18
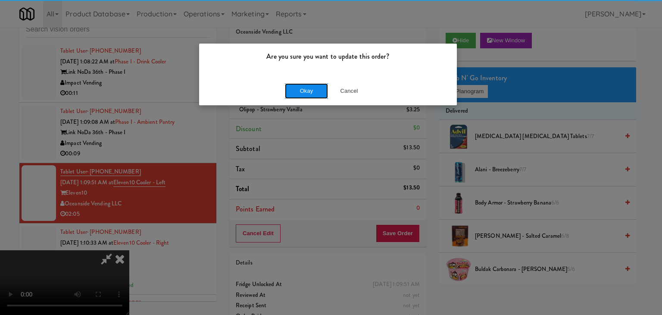
click at [304, 87] on button "Okay" at bounding box center [306, 91] width 43 height 16
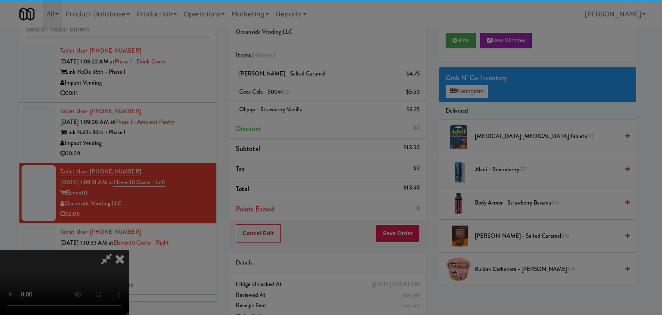
drag, startPoint x: 304, startPoint y: 88, endPoint x: 310, endPoint y: 100, distance: 13.9
click at [304, 83] on button "Okay" at bounding box center [306, 75] width 43 height 16
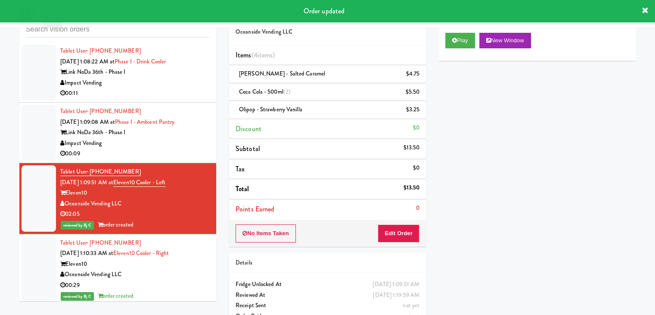
click at [153, 149] on div "Impact Vending" at bounding box center [135, 143] width 150 height 11
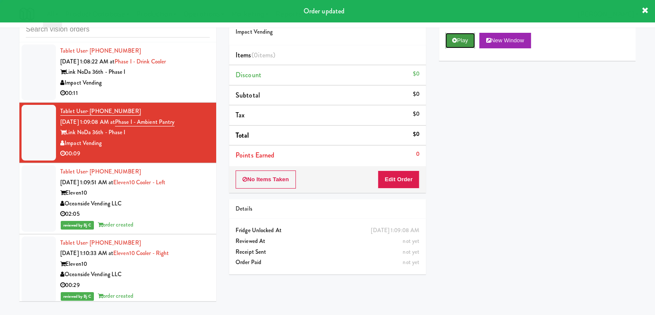
click at [467, 37] on button "Play" at bounding box center [460, 41] width 30 height 16
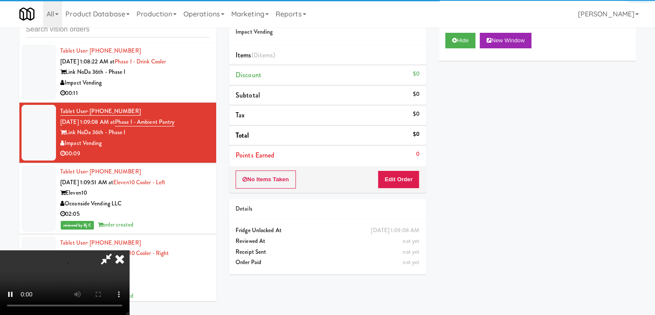
click at [392, 188] on div "No Items Taken Edit Order" at bounding box center [327, 179] width 197 height 27
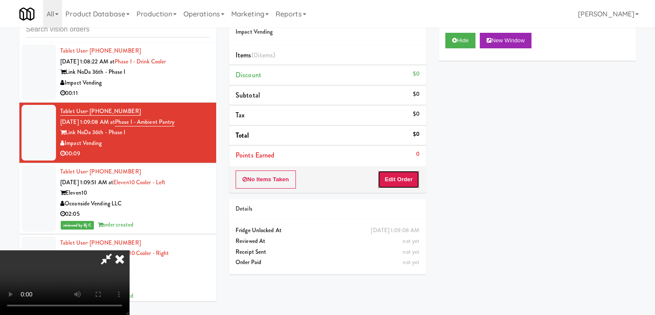
click at [395, 185] on button "Edit Order" at bounding box center [399, 179] width 42 height 18
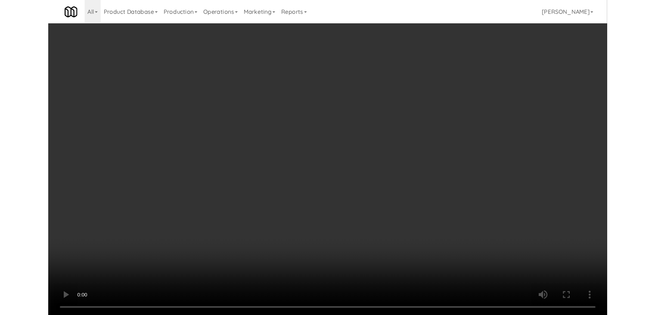
scroll to position [5609, 0]
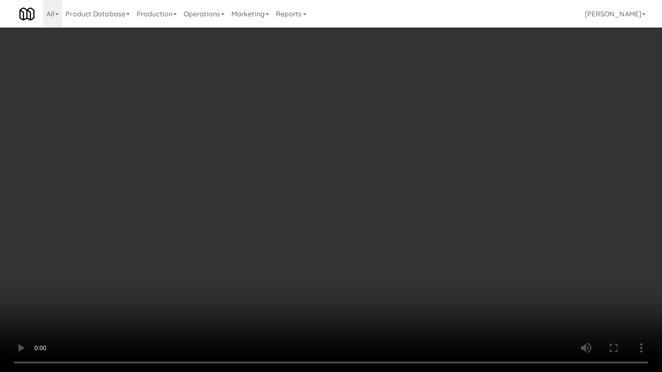
click at [389, 266] on video at bounding box center [331, 186] width 662 height 372
drag, startPoint x: 393, startPoint y: 261, endPoint x: 399, endPoint y: 261, distance: 5.6
click at [398, 261] on video at bounding box center [331, 186] width 662 height 372
click at [406, 261] on video at bounding box center [331, 186] width 662 height 372
click at [408, 263] on video at bounding box center [331, 186] width 662 height 372
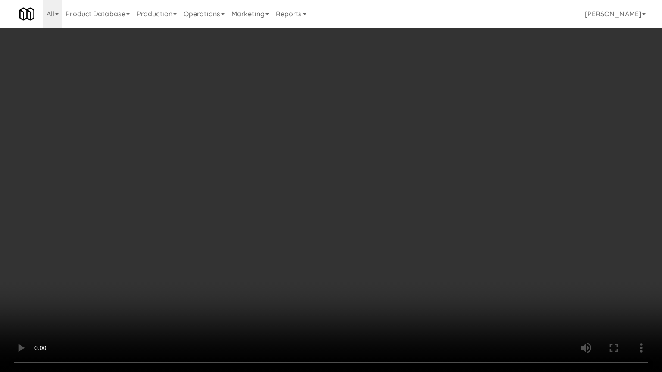
click at [417, 266] on video at bounding box center [331, 186] width 662 height 372
click at [418, 267] on video at bounding box center [331, 186] width 662 height 372
click at [420, 268] on video at bounding box center [331, 186] width 662 height 372
click at [421, 268] on video at bounding box center [331, 186] width 662 height 372
click at [422, 270] on video at bounding box center [331, 186] width 662 height 372
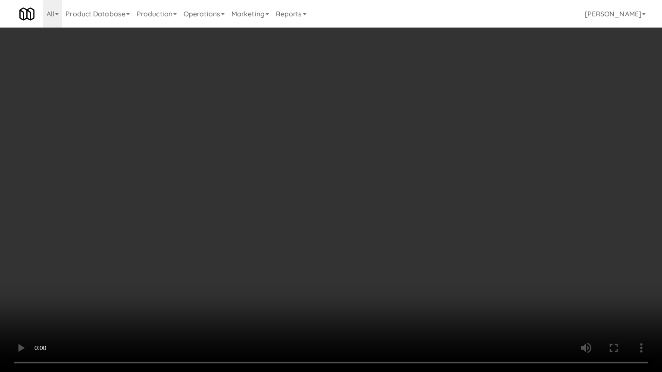
click at [424, 271] on video at bounding box center [331, 186] width 662 height 372
click at [425, 272] on video at bounding box center [331, 186] width 662 height 372
click at [427, 274] on video at bounding box center [331, 186] width 662 height 372
click at [445, 247] on video at bounding box center [331, 186] width 662 height 372
drag, startPoint x: 446, startPoint y: 247, endPoint x: 464, endPoint y: 163, distance: 85.9
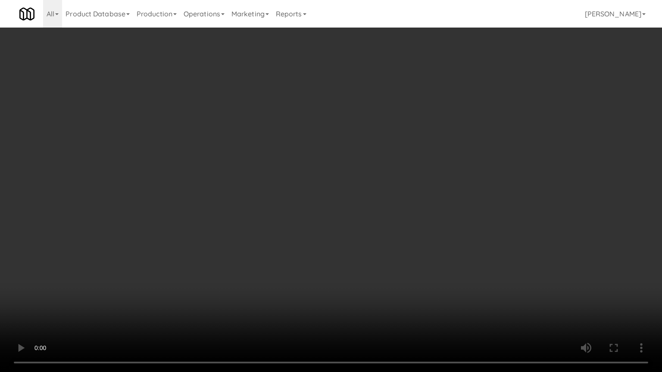
click at [452, 231] on video at bounding box center [331, 186] width 662 height 372
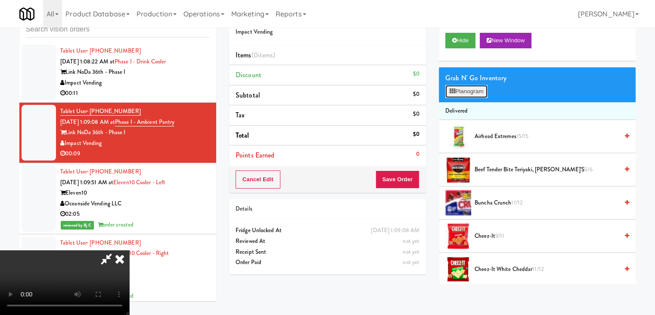
click at [467, 92] on button "Planogram" at bounding box center [466, 91] width 42 height 13
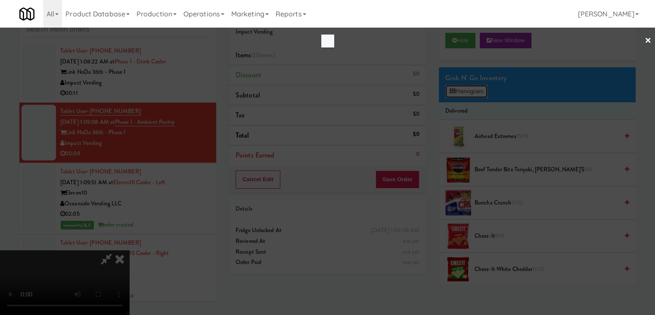
scroll to position [5609, 0]
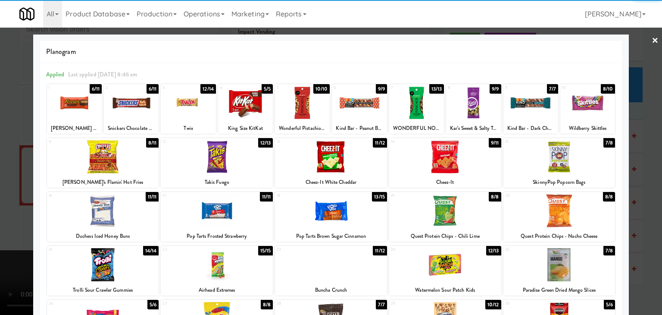
click at [91, 104] on div at bounding box center [74, 102] width 55 height 33
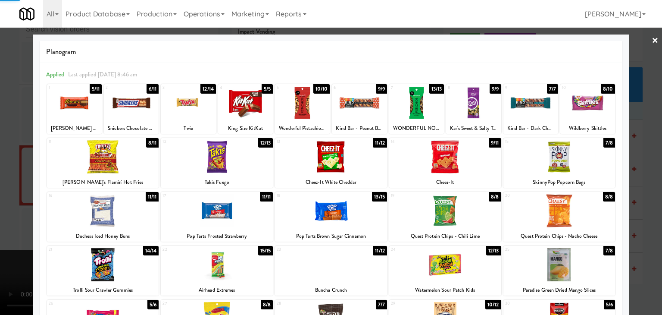
drag, startPoint x: 14, startPoint y: 98, endPoint x: 44, endPoint y: 103, distance: 30.9
click at [33, 100] on div "× Planogram Applied Last applied Sunday 8:46 am 1 5/11 Reese's Peanut Butter cu…" at bounding box center [331, 157] width 662 height 315
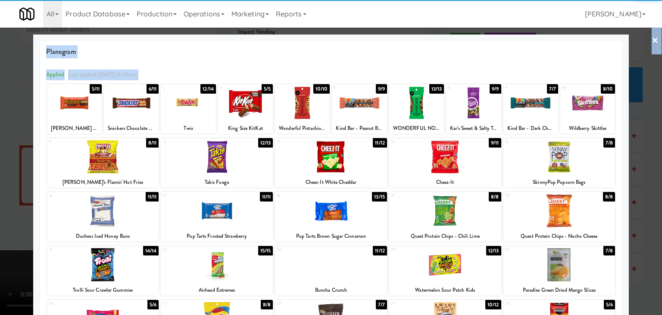
click at [7, 149] on div at bounding box center [331, 157] width 662 height 315
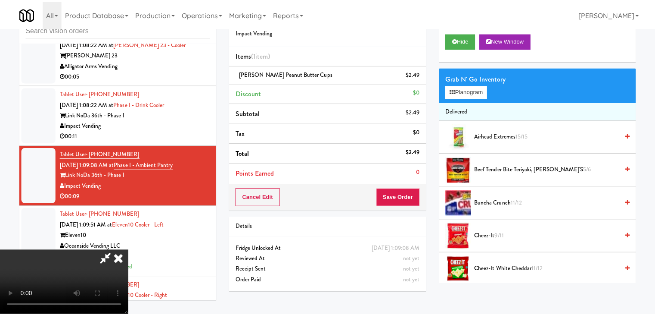
scroll to position [5652, 0]
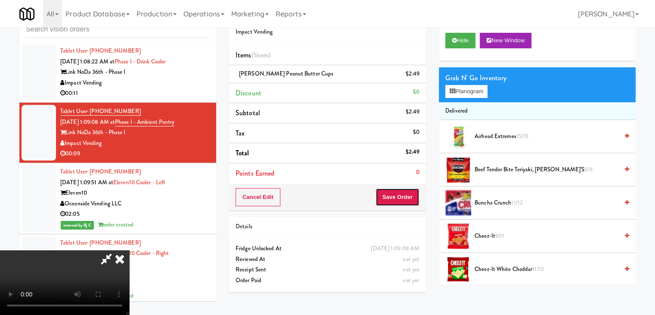
click at [413, 200] on button "Save Order" at bounding box center [398, 197] width 44 height 18
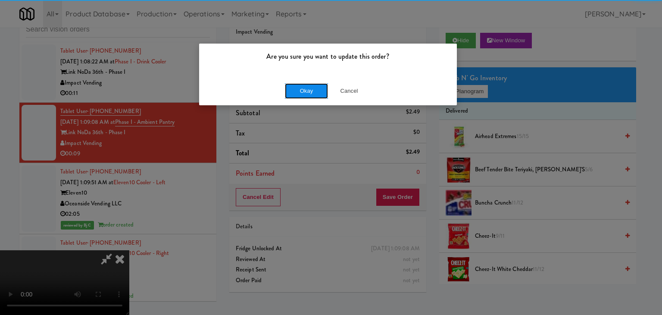
click at [305, 94] on button "Okay" at bounding box center [306, 91] width 43 height 16
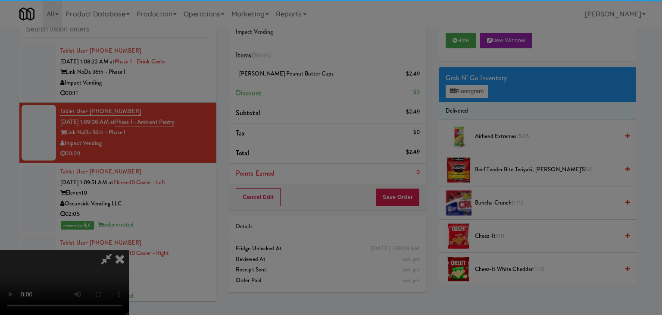
click at [305, 89] on div "Okay Cancel" at bounding box center [328, 74] width 258 height 29
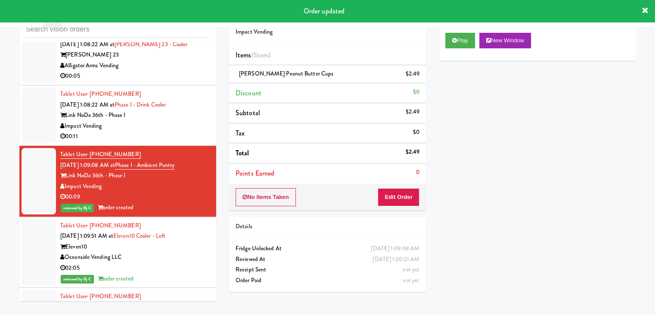
click at [190, 142] on div "00:11" at bounding box center [135, 136] width 150 height 11
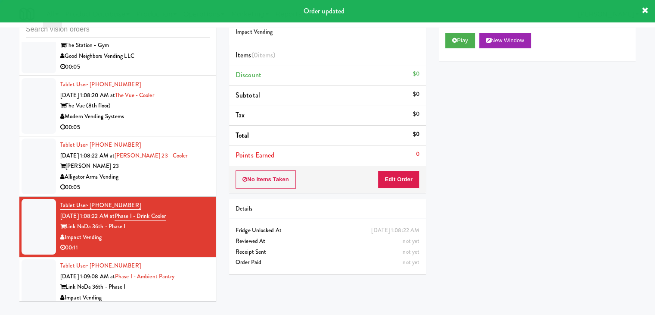
scroll to position [5480, 0]
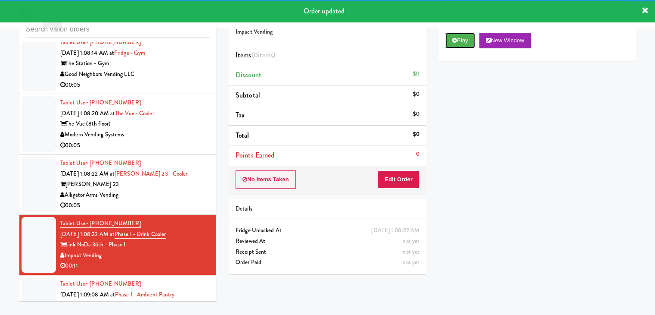
drag, startPoint x: 458, startPoint y: 35, endPoint x: 458, endPoint y: 75, distance: 40.1
click at [458, 45] on button "Play" at bounding box center [460, 41] width 30 height 16
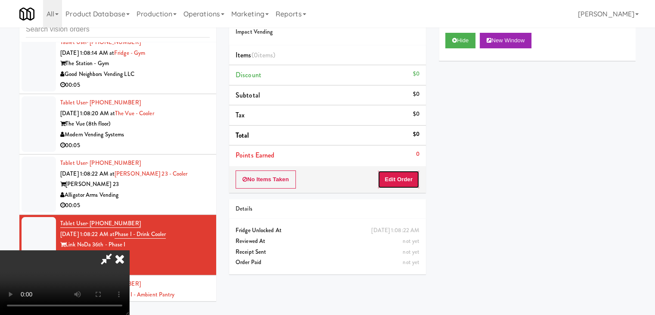
click at [411, 181] on button "Edit Order" at bounding box center [399, 179] width 42 height 18
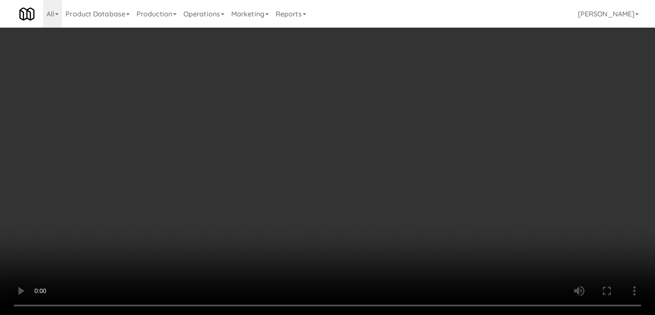
scroll to position [5437, 0]
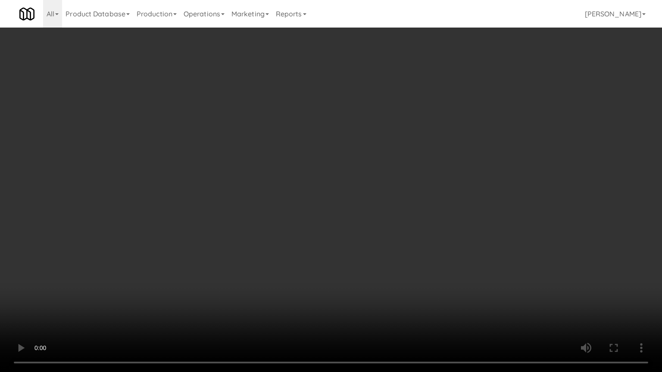
click at [409, 247] on video at bounding box center [331, 186] width 662 height 372
click at [408, 251] on video at bounding box center [331, 186] width 662 height 372
drag, startPoint x: 408, startPoint y: 251, endPoint x: 411, endPoint y: 162, distance: 89.2
click at [408, 245] on video at bounding box center [331, 186] width 662 height 372
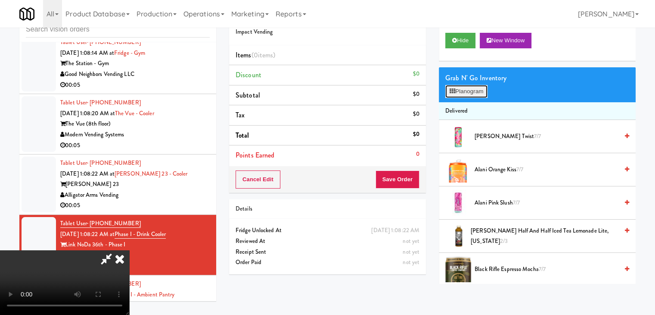
click at [456, 87] on button "Planogram" at bounding box center [466, 91] width 42 height 13
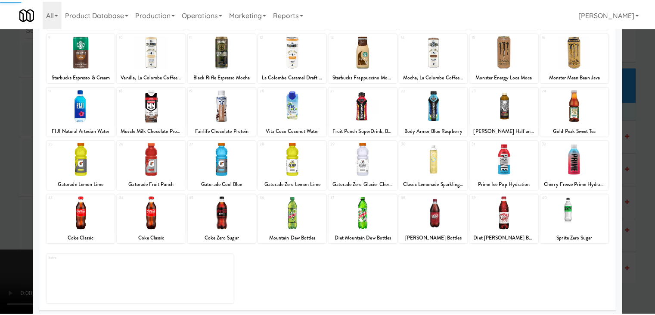
scroll to position [109, 0]
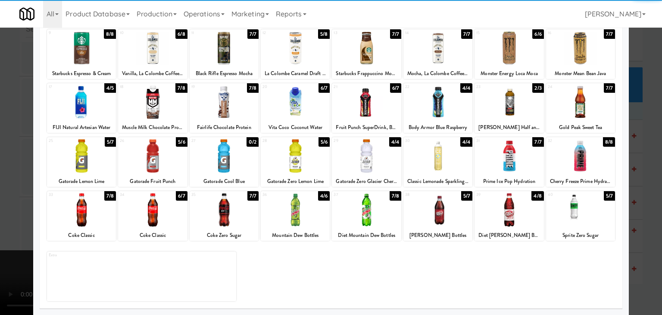
drag, startPoint x: 97, startPoint y: 217, endPoint x: 84, endPoint y: 215, distance: 12.6
click at [97, 217] on div at bounding box center [81, 209] width 69 height 33
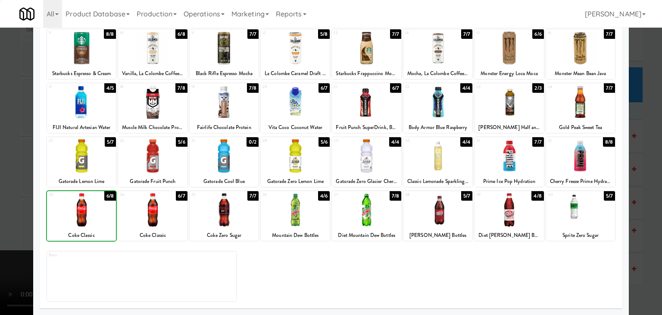
drag, startPoint x: 2, startPoint y: 199, endPoint x: 181, endPoint y: 195, distance: 178.4
click at [9, 198] on div at bounding box center [331, 157] width 662 height 315
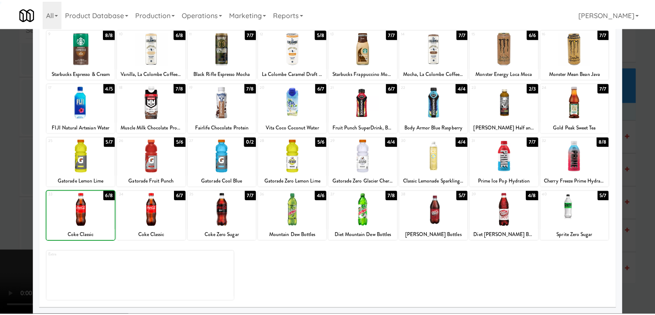
scroll to position [5480, 0]
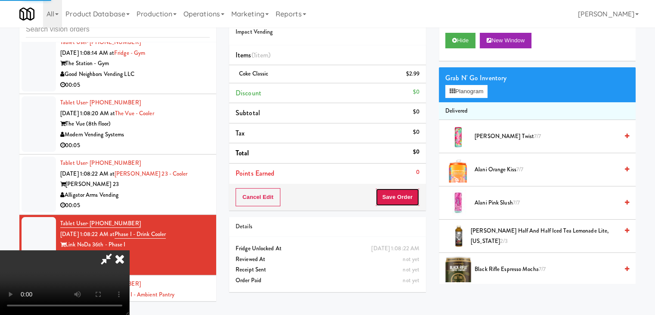
click at [402, 199] on button "Save Order" at bounding box center [398, 197] width 44 height 18
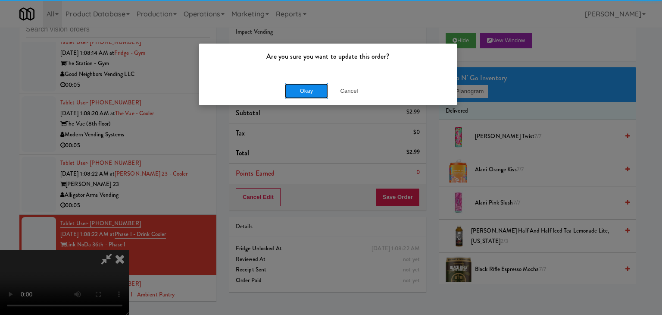
click at [311, 91] on button "Okay" at bounding box center [306, 91] width 43 height 16
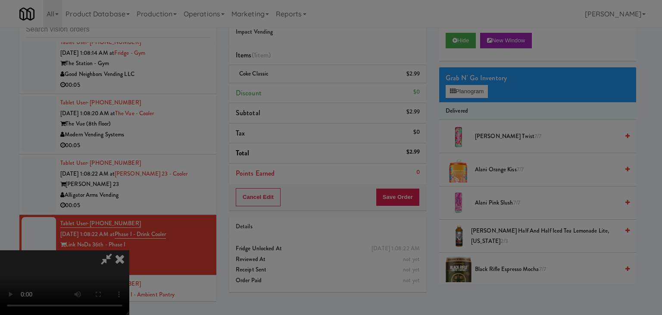
click at [311, 91] on body "Are you sure you want to update this order? Okay Cancel Okay Are you sure you w…" at bounding box center [331, 157] width 662 height 315
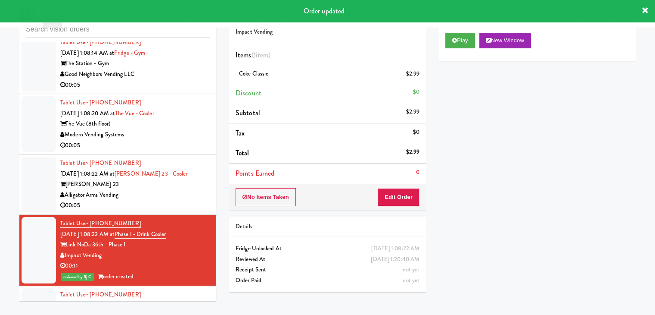
click at [186, 190] on div "Elliston 23" at bounding box center [135, 184] width 150 height 11
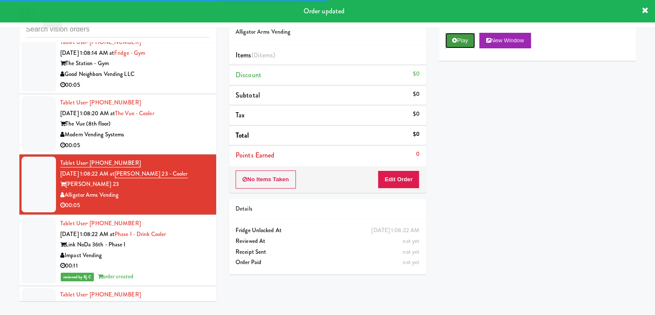
click at [467, 41] on button "Play" at bounding box center [460, 41] width 30 height 16
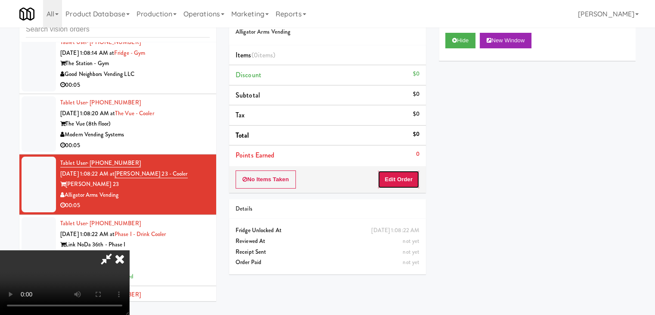
click at [402, 177] on button "Edit Order" at bounding box center [399, 179] width 42 height 18
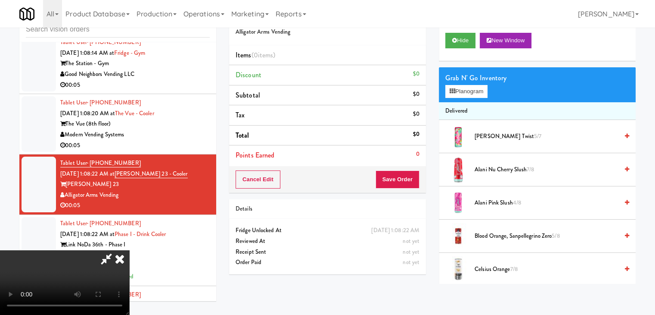
scroll to position [5437, 0]
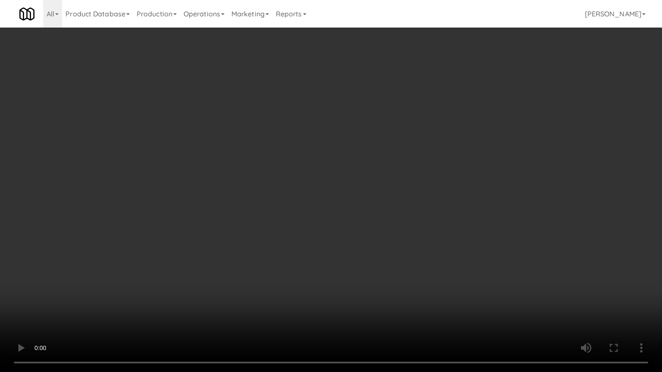
click at [350, 255] on video at bounding box center [331, 186] width 662 height 372
click at [352, 257] on video at bounding box center [331, 186] width 662 height 372
click at [355, 258] on video at bounding box center [331, 186] width 662 height 372
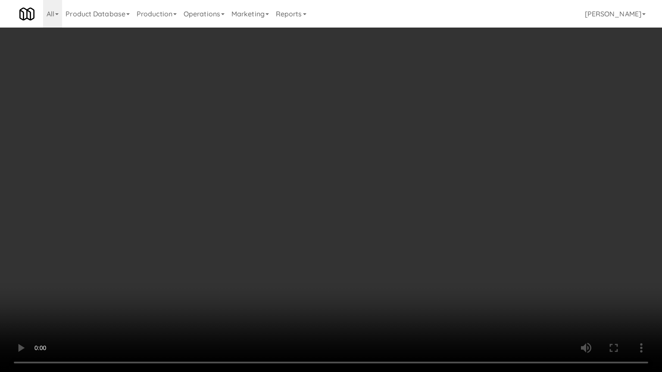
click at [355, 258] on video at bounding box center [331, 186] width 662 height 372
click at [368, 244] on video at bounding box center [331, 186] width 662 height 372
drag, startPoint x: 368, startPoint y: 244, endPoint x: 417, endPoint y: 138, distance: 117.0
click at [371, 239] on video at bounding box center [331, 186] width 662 height 372
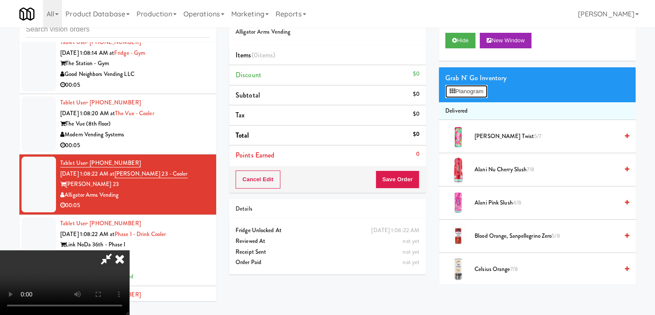
click at [460, 95] on button "Planogram" at bounding box center [466, 91] width 42 height 13
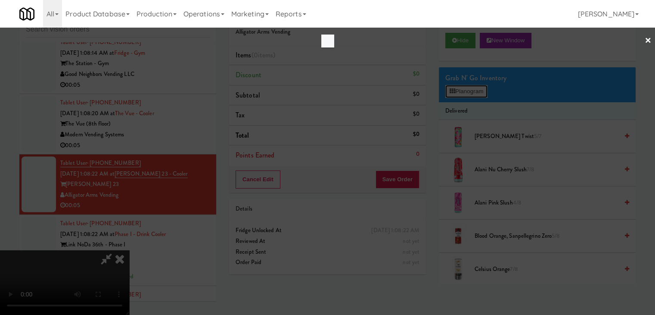
scroll to position [5437, 0]
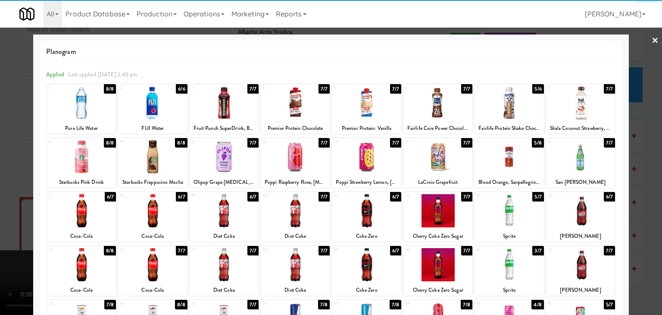
click at [585, 218] on div at bounding box center [580, 210] width 69 height 33
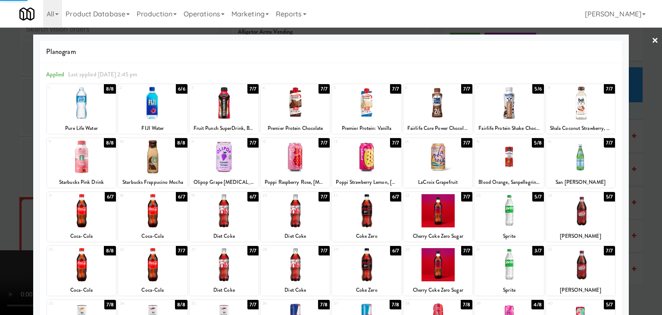
drag, startPoint x: 622, startPoint y: 215, endPoint x: 480, endPoint y: 207, distance: 142.0
click at [622, 215] on div "× Planogram Applied Last applied Wednesday 2:45 pm 1 8/8 Pure Life Water 2 6/6 …" at bounding box center [331, 157] width 662 height 315
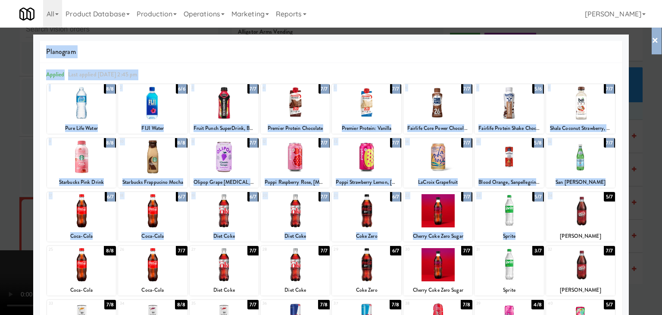
click at [645, 226] on div at bounding box center [331, 157] width 662 height 315
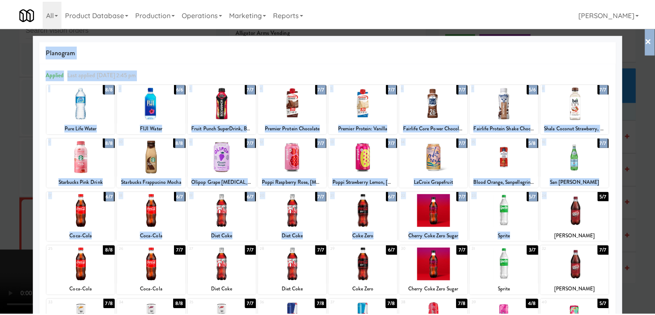
scroll to position [5480, 0]
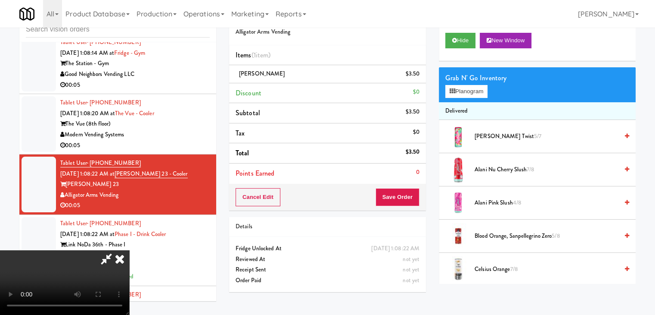
click at [420, 200] on div "Cancel Edit Save Order" at bounding box center [327, 197] width 197 height 27
click at [419, 199] on div "Cancel Edit Save Order" at bounding box center [327, 197] width 197 height 27
drag, startPoint x: 405, startPoint y: 187, endPoint x: 403, endPoint y: 194, distance: 7.9
click at [404, 189] on div "Cancel Edit Save Order" at bounding box center [327, 197] width 197 height 27
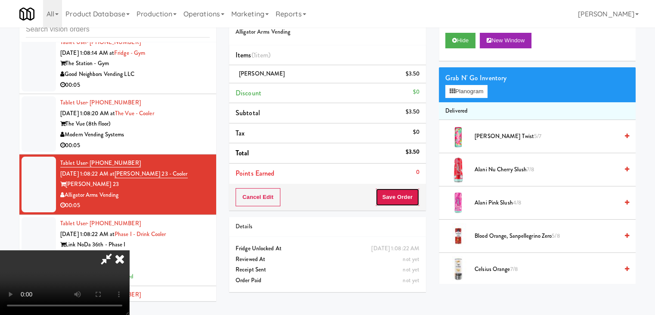
click at [403, 195] on button "Save Order" at bounding box center [398, 197] width 44 height 18
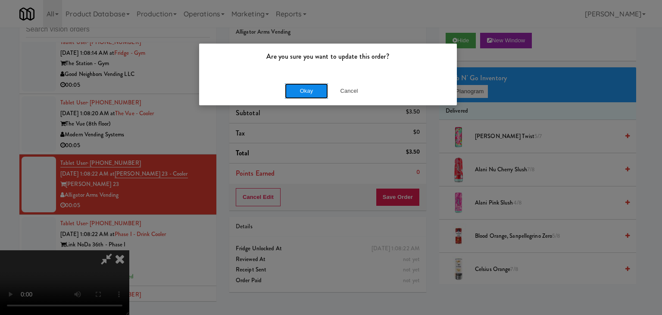
click at [313, 90] on button "Okay" at bounding box center [306, 91] width 43 height 16
click at [313, 90] on div "Okay Cancel" at bounding box center [328, 90] width 258 height 29
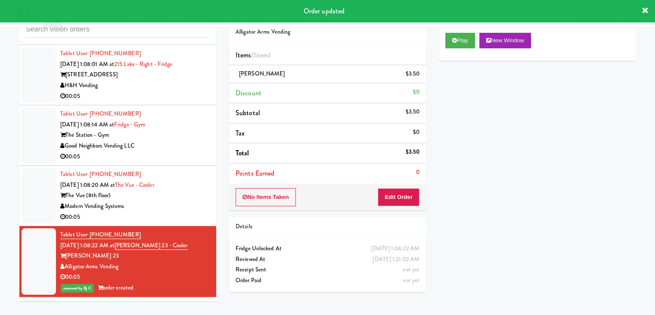
scroll to position [5394, 0]
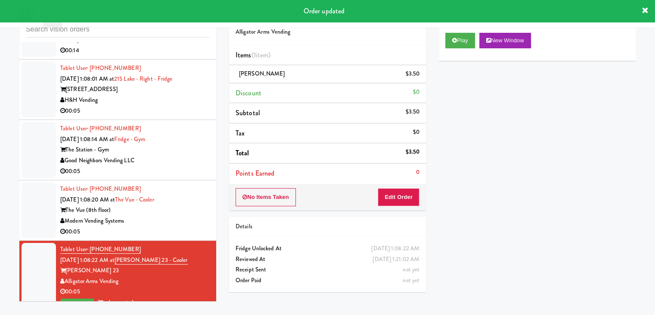
click at [197, 215] on div "The Vue (8th floor)" at bounding box center [135, 210] width 150 height 11
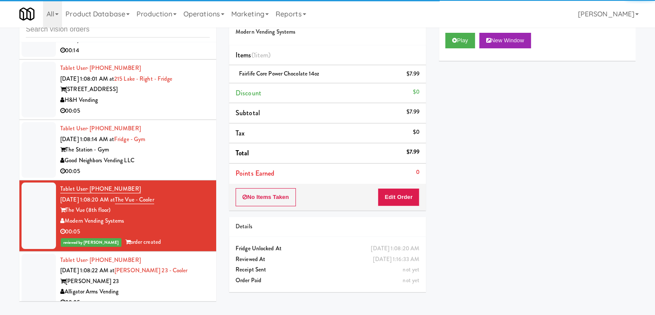
click at [190, 155] on div "The Station - Gym" at bounding box center [135, 149] width 150 height 11
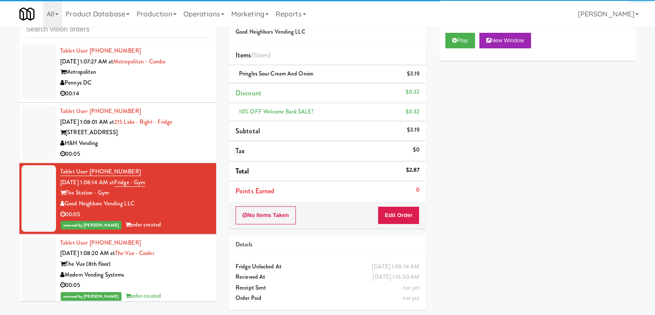
click at [191, 159] on div "00:05" at bounding box center [135, 154] width 150 height 11
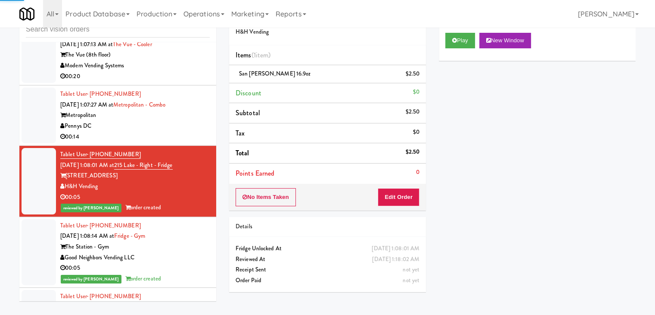
click at [195, 131] on div "Pennys DC" at bounding box center [135, 126] width 150 height 11
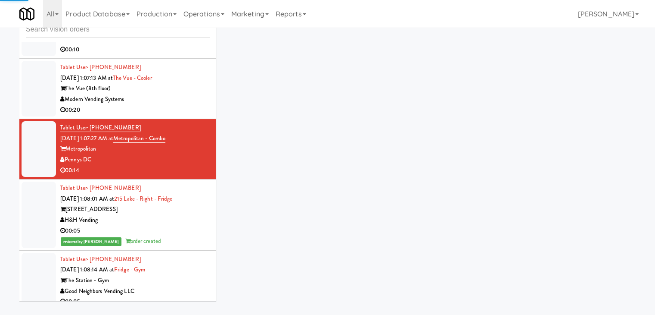
scroll to position [5221, 0]
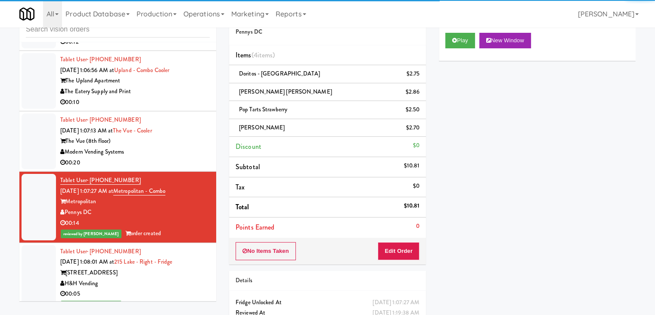
click at [189, 157] on div "Modern Vending Systems" at bounding box center [135, 151] width 150 height 11
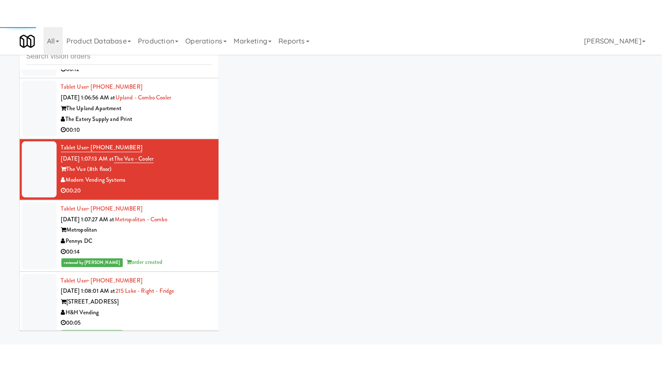
scroll to position [5178, 0]
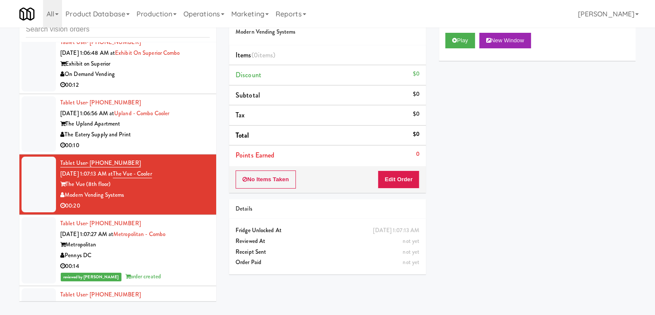
click at [455, 50] on div "Play New Window" at bounding box center [537, 43] width 197 height 34
drag, startPoint x: 469, startPoint y: 44, endPoint x: 448, endPoint y: 114, distance: 72.5
click at [468, 47] on button "Play" at bounding box center [460, 41] width 30 height 16
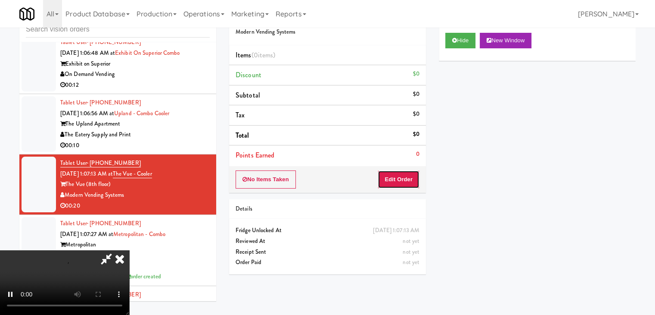
click at [406, 176] on button "Edit Order" at bounding box center [399, 179] width 42 height 18
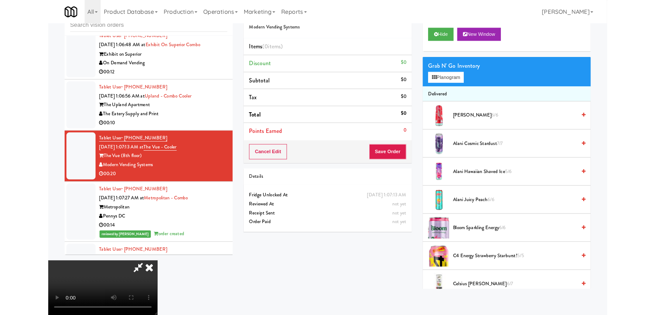
scroll to position [5136, 0]
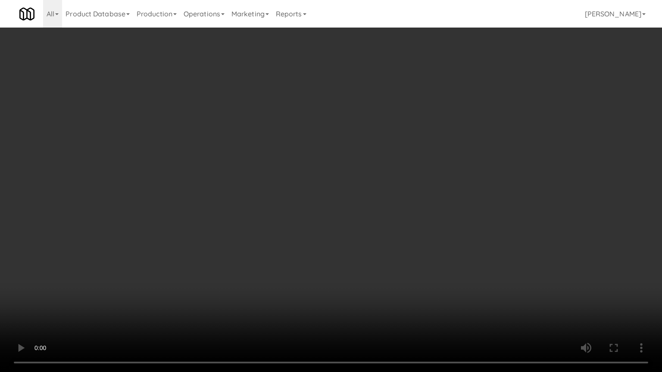
click at [424, 232] on video at bounding box center [331, 186] width 662 height 372
click at [422, 233] on video at bounding box center [331, 186] width 662 height 372
click at [417, 231] on video at bounding box center [331, 186] width 662 height 372
click at [414, 231] on video at bounding box center [331, 186] width 662 height 372
click at [402, 221] on video at bounding box center [331, 186] width 662 height 372
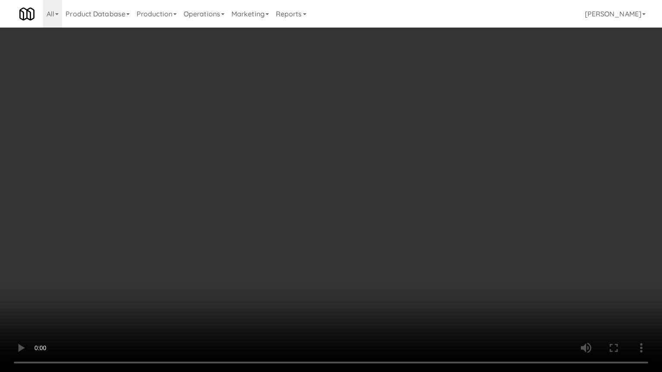
click at [405, 224] on video at bounding box center [331, 186] width 662 height 372
click at [412, 223] on video at bounding box center [331, 186] width 662 height 372
click at [413, 239] on video at bounding box center [331, 186] width 662 height 372
click at [416, 233] on video at bounding box center [331, 186] width 662 height 372
click at [419, 236] on video at bounding box center [331, 186] width 662 height 372
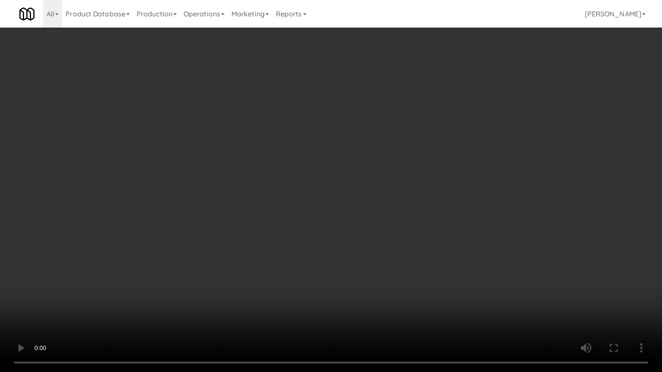
drag, startPoint x: 414, startPoint y: 234, endPoint x: 417, endPoint y: 230, distance: 5.5
click at [415, 232] on video at bounding box center [331, 186] width 662 height 372
drag, startPoint x: 417, startPoint y: 230, endPoint x: 421, endPoint y: 191, distance: 39.4
click at [419, 229] on video at bounding box center [331, 186] width 662 height 372
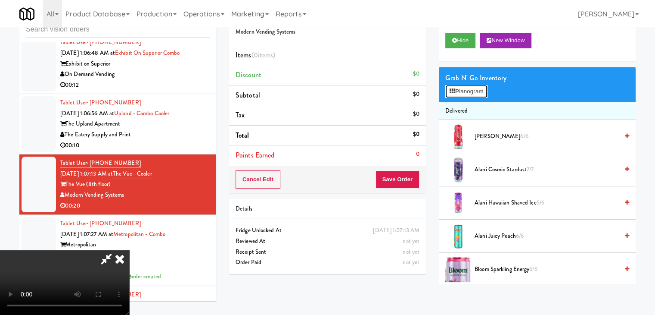
click at [482, 88] on button "Planogram" at bounding box center [466, 91] width 42 height 13
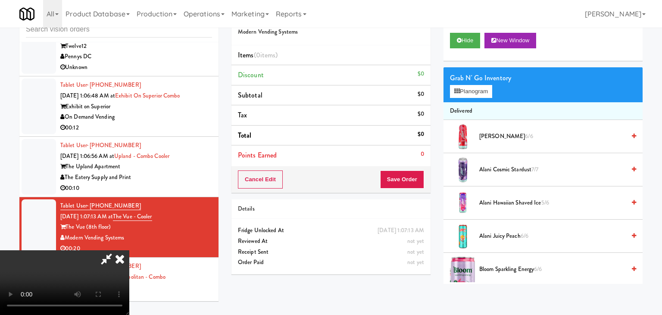
click at [0, 0] on div at bounding box center [0, 0] width 0 height 0
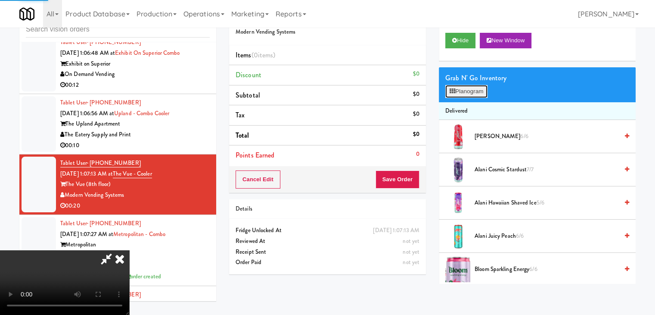
click at [478, 93] on button "Planogram" at bounding box center [466, 91] width 42 height 13
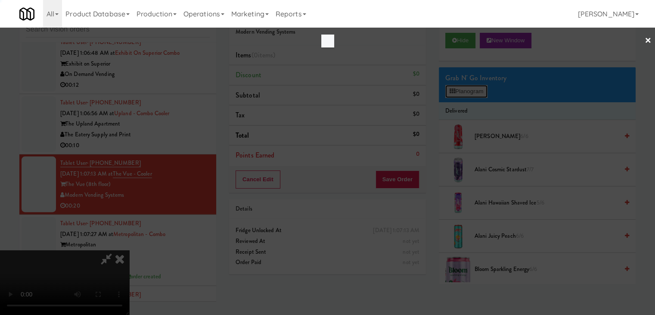
scroll to position [5136, 0]
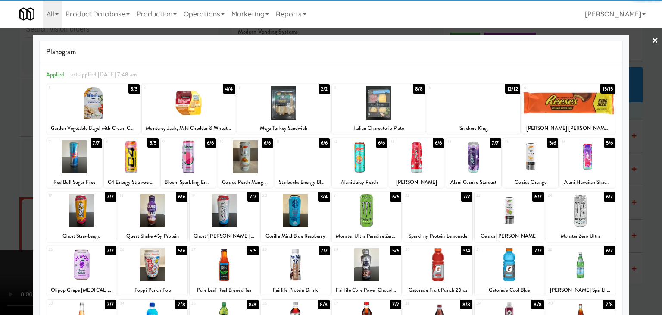
click at [583, 102] on div at bounding box center [568, 102] width 93 height 33
click at [202, 106] on div at bounding box center [188, 102] width 93 height 33
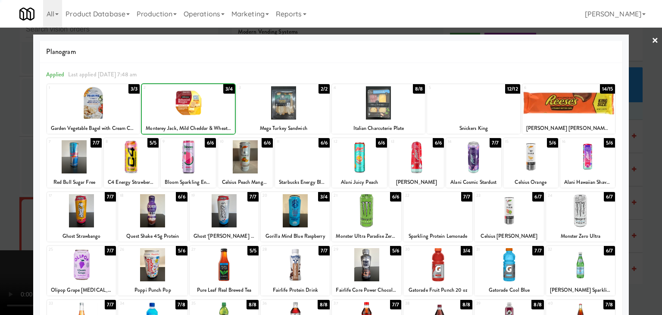
click at [118, 100] on div at bounding box center [93, 102] width 93 height 33
drag, startPoint x: 0, startPoint y: 93, endPoint x: 88, endPoint y: 98, distance: 88.0
click at [10, 93] on div at bounding box center [331, 157] width 662 height 315
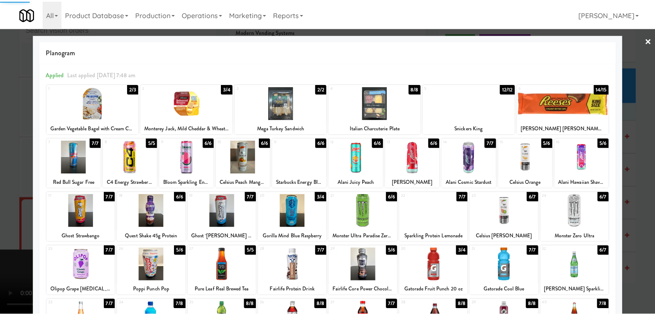
scroll to position [5178, 0]
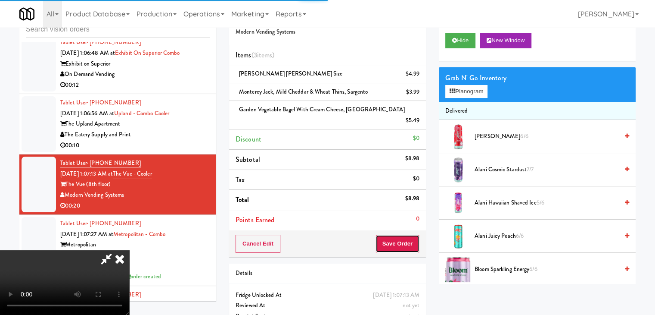
click at [410, 234] on button "Save Order" at bounding box center [398, 243] width 44 height 18
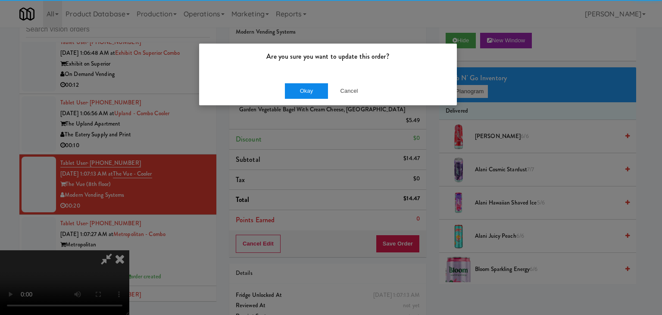
click at [293, 80] on div "Okay Cancel" at bounding box center [328, 90] width 258 height 29
click at [295, 84] on div "Okay Cancel" at bounding box center [328, 90] width 258 height 29
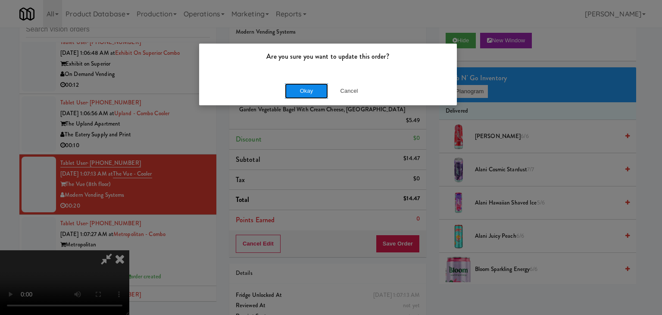
click at [296, 85] on button "Okay" at bounding box center [306, 91] width 43 height 16
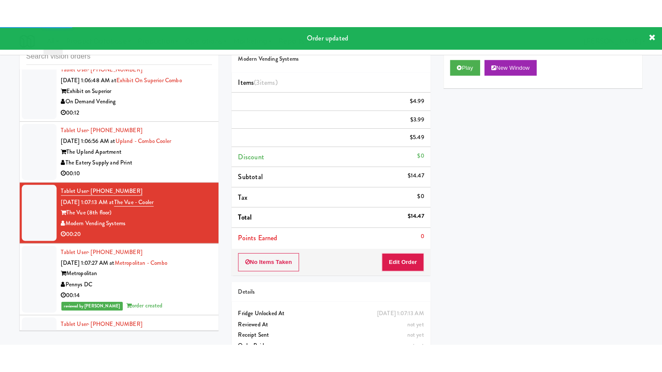
scroll to position [5135, 0]
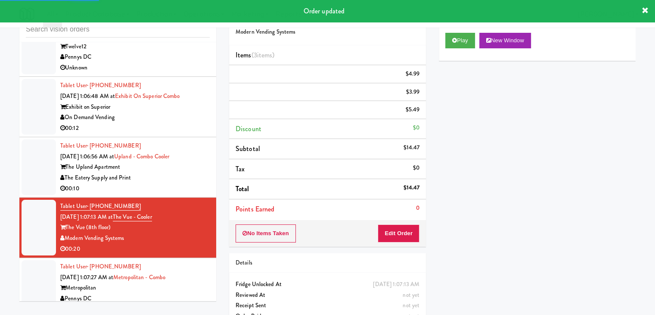
drag, startPoint x: 192, startPoint y: 212, endPoint x: 187, endPoint y: 211, distance: 5.4
click at [192, 183] on div "The Eatery Supply and Print" at bounding box center [135, 177] width 150 height 11
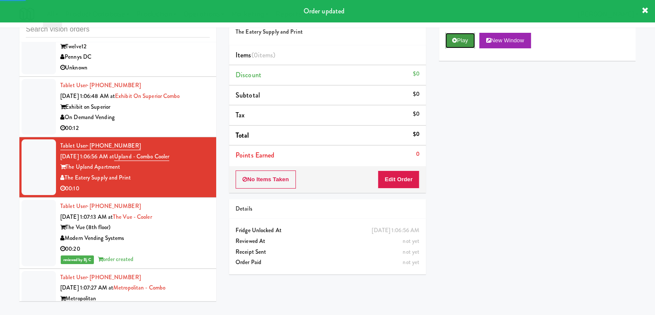
click at [458, 39] on button "Play" at bounding box center [460, 41] width 30 height 16
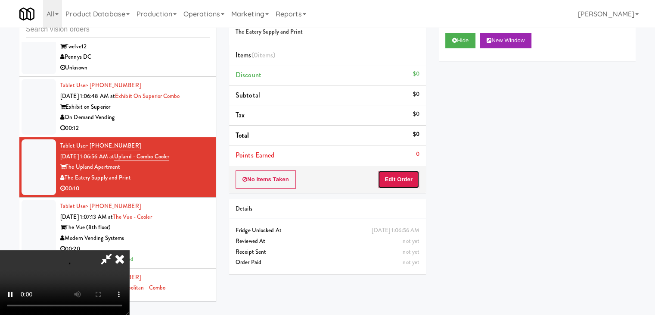
click at [395, 174] on button "Edit Order" at bounding box center [399, 179] width 42 height 18
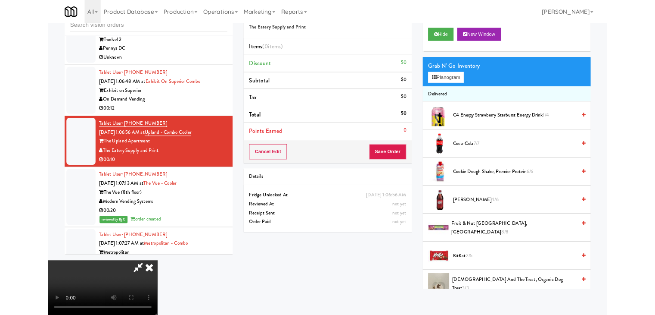
scroll to position [5092, 0]
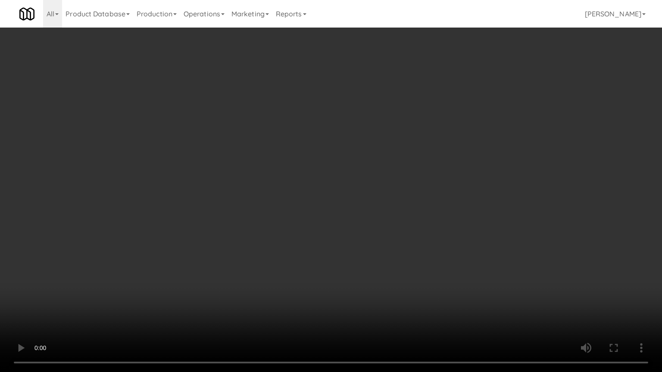
click at [352, 222] on video at bounding box center [331, 186] width 662 height 372
drag, startPoint x: 354, startPoint y: 224, endPoint x: 348, endPoint y: 224, distance: 6.1
click at [354, 224] on video at bounding box center [331, 186] width 662 height 372
click at [352, 224] on video at bounding box center [331, 186] width 662 height 372
click at [355, 223] on video at bounding box center [331, 186] width 662 height 372
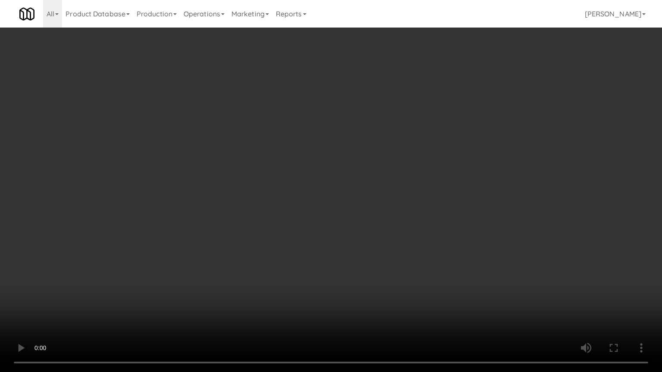
drag, startPoint x: 341, startPoint y: 221, endPoint x: 346, endPoint y: 215, distance: 7.3
click at [341, 221] on video at bounding box center [331, 186] width 662 height 372
drag, startPoint x: 346, startPoint y: 215, endPoint x: 379, endPoint y: 130, distance: 91.9
click at [351, 208] on video at bounding box center [331, 186] width 662 height 372
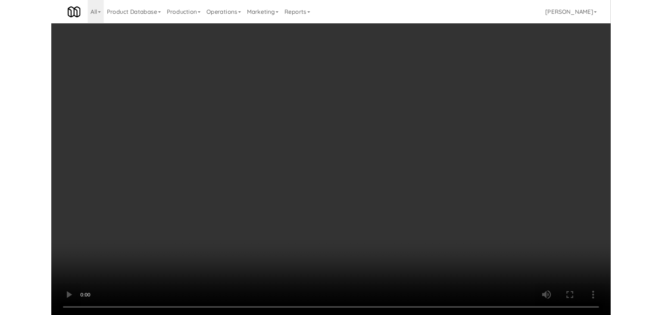
scroll to position [5135, 0]
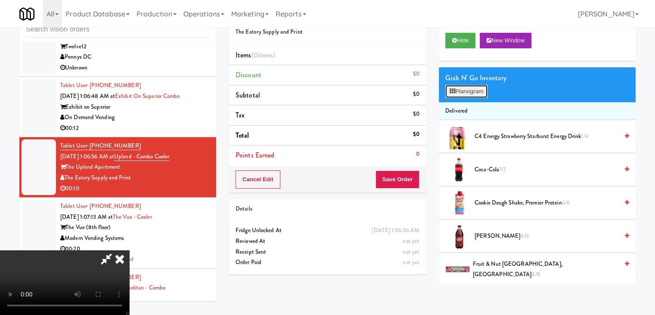
click at [464, 89] on button "Planogram" at bounding box center [466, 91] width 42 height 13
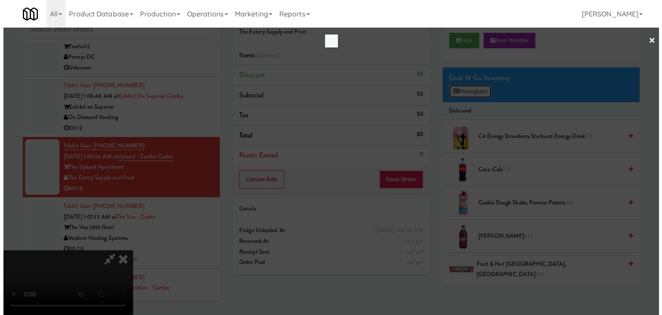
scroll to position [5092, 0]
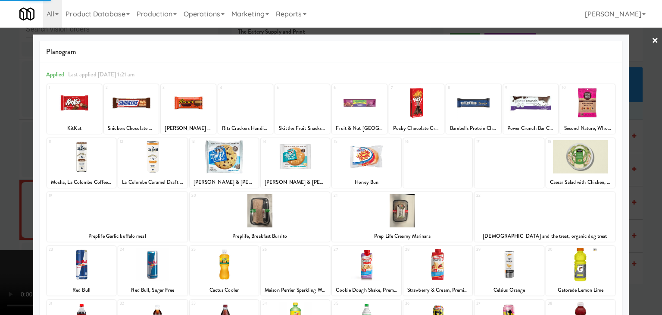
click at [582, 259] on div at bounding box center [580, 264] width 69 height 33
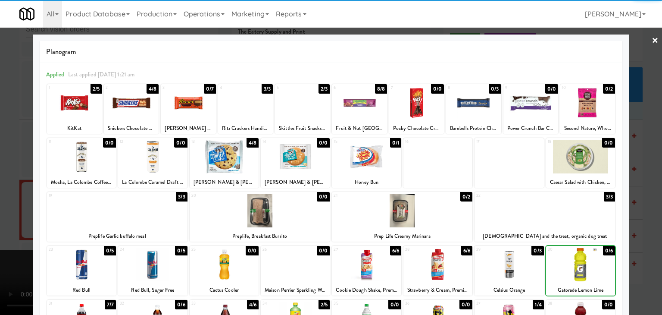
click at [582, 259] on div at bounding box center [580, 264] width 69 height 33
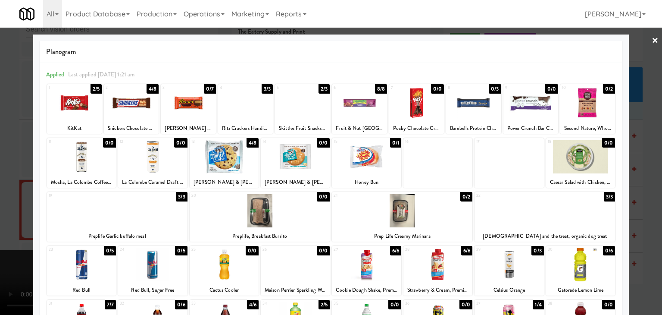
click at [589, 262] on div at bounding box center [580, 264] width 69 height 33
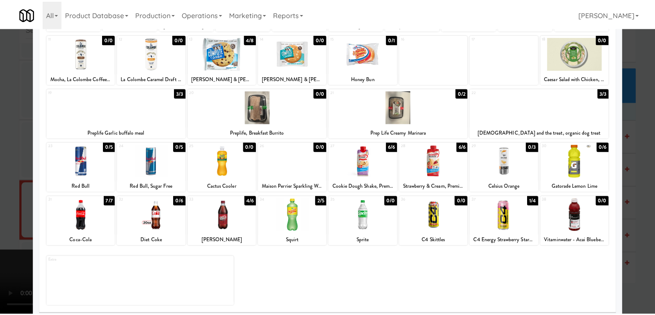
scroll to position [109, 0]
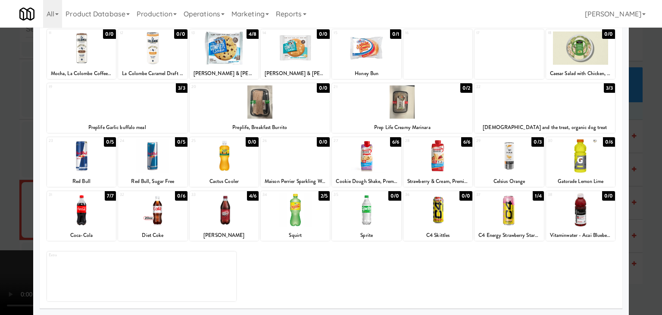
click at [648, 247] on div at bounding box center [331, 157] width 662 height 315
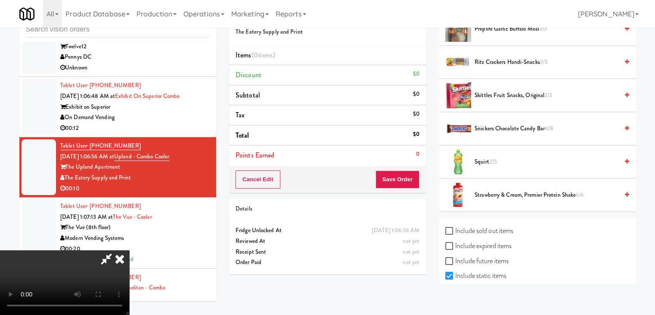
scroll to position [399, 0]
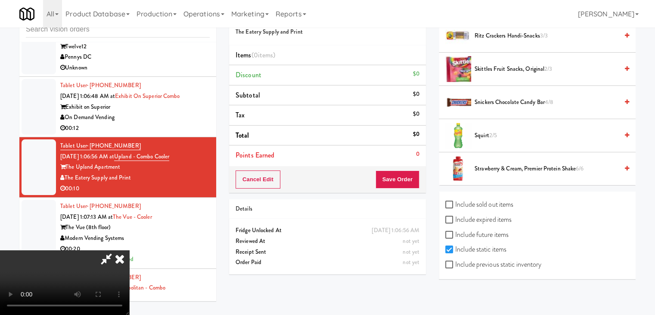
click at [515, 264] on label "Include previous static inventory" at bounding box center [493, 264] width 96 height 13
click at [455, 264] on input "Include previous static inventory" at bounding box center [450, 264] width 10 height 7
checkbox input "true"
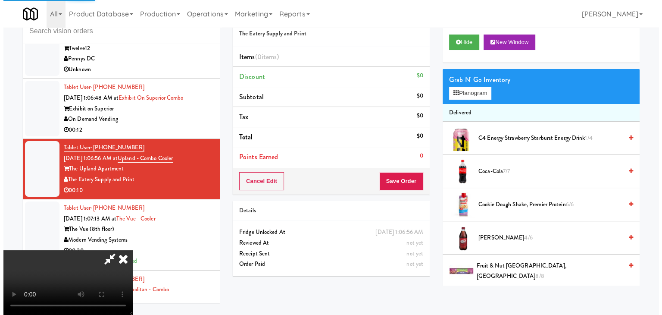
scroll to position [0, 0]
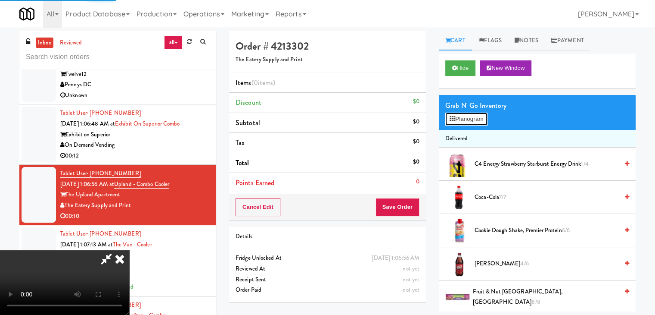
click at [477, 112] on button "Planogram" at bounding box center [466, 118] width 42 height 13
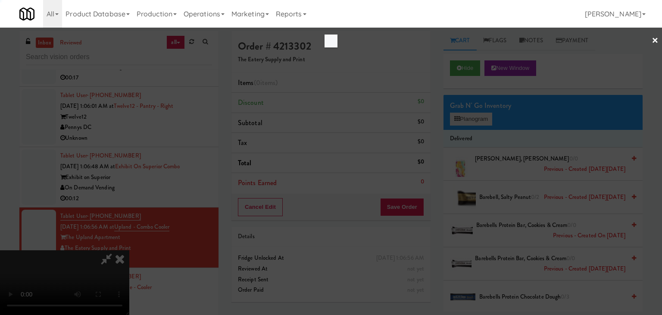
click at [476, 114] on div at bounding box center [331, 157] width 662 height 315
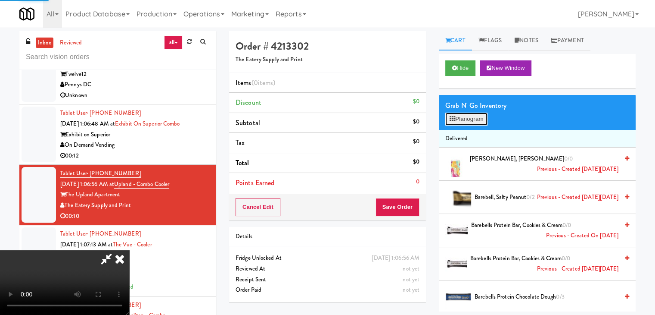
click at [476, 115] on button "Planogram" at bounding box center [466, 118] width 42 height 13
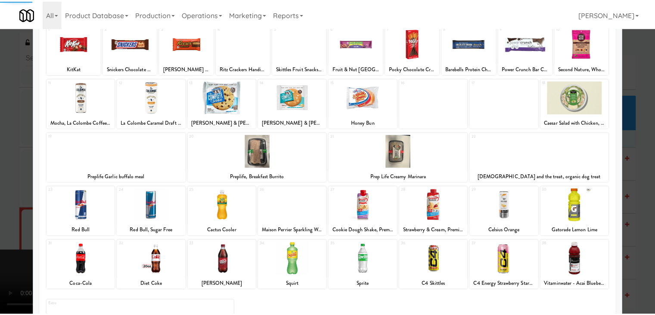
scroll to position [109, 0]
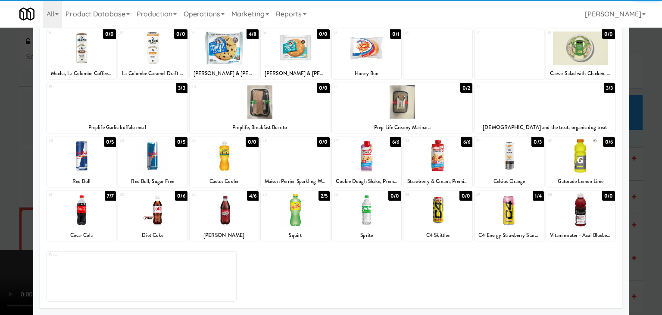
click at [587, 161] on div at bounding box center [580, 155] width 69 height 33
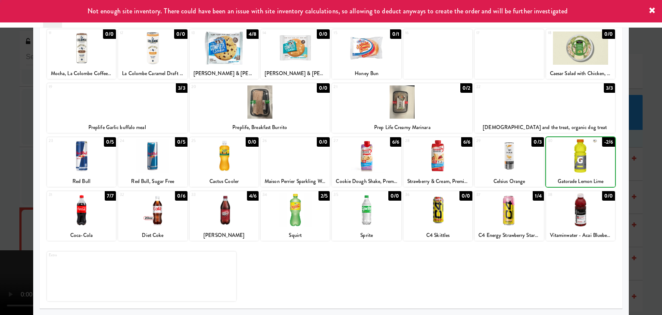
click at [632, 174] on div at bounding box center [331, 157] width 662 height 315
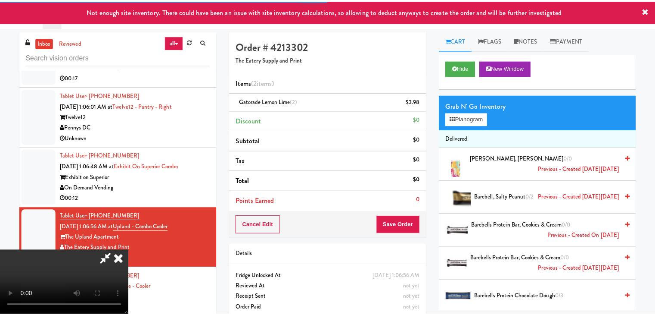
scroll to position [5135, 0]
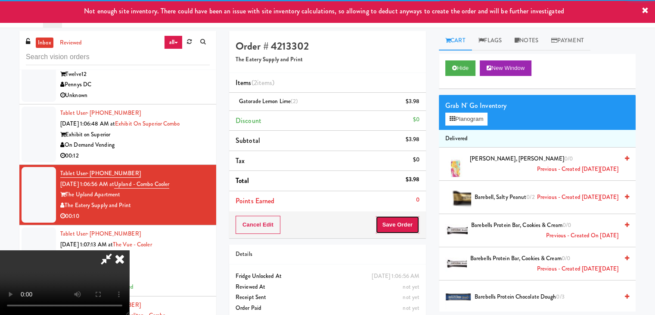
click at [415, 225] on button "Save Order" at bounding box center [398, 224] width 44 height 18
click at [414, 225] on button "Save Order" at bounding box center [398, 224] width 44 height 18
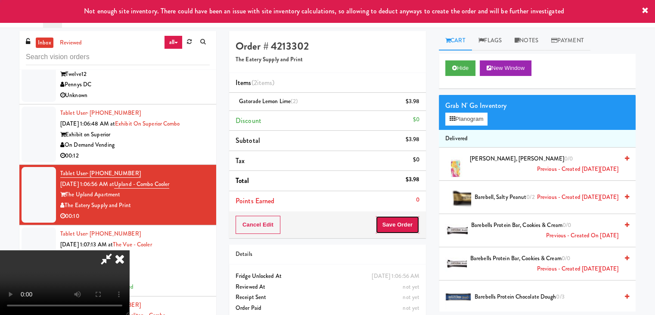
click at [414, 224] on button "Save Order" at bounding box center [398, 224] width 44 height 18
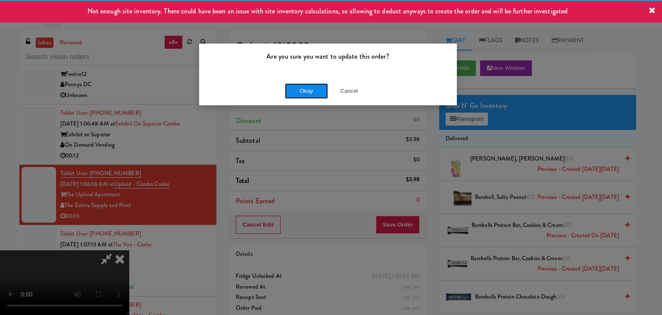
click at [299, 93] on button "Okay" at bounding box center [306, 91] width 43 height 16
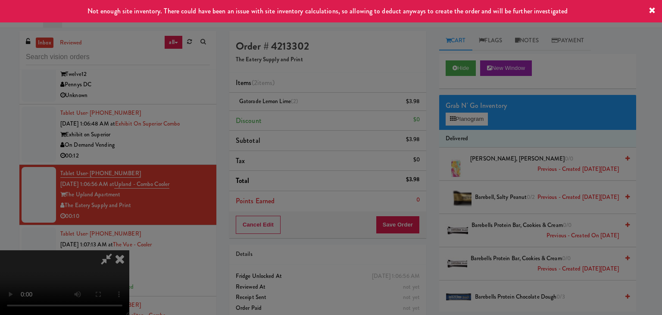
click at [299, 89] on div "Okay Cancel" at bounding box center [328, 74] width 258 height 29
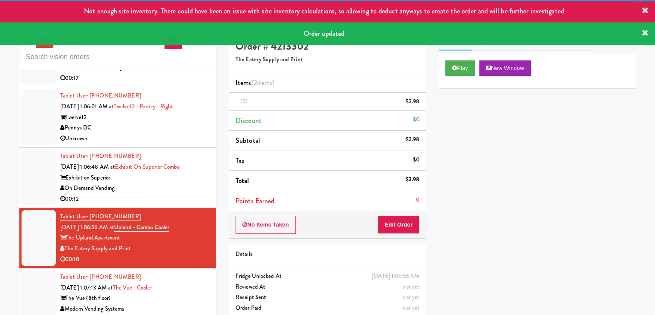
click at [183, 204] on div "00:12" at bounding box center [135, 198] width 150 height 11
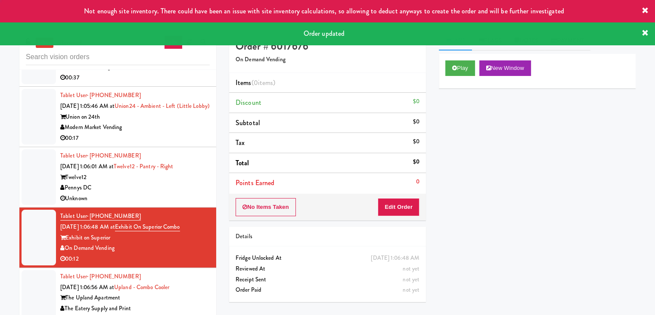
scroll to position [5006, 0]
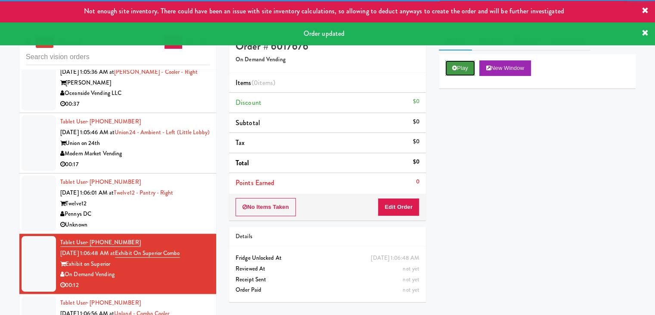
drag, startPoint x: 464, startPoint y: 65, endPoint x: 458, endPoint y: 83, distance: 18.8
click at [464, 66] on button "Play" at bounding box center [460, 68] width 30 height 16
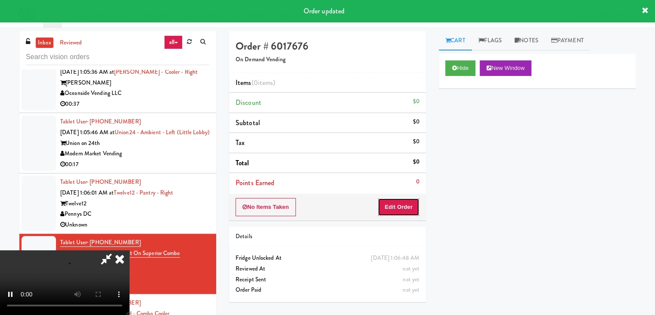
click at [395, 204] on button "Edit Order" at bounding box center [399, 207] width 42 height 18
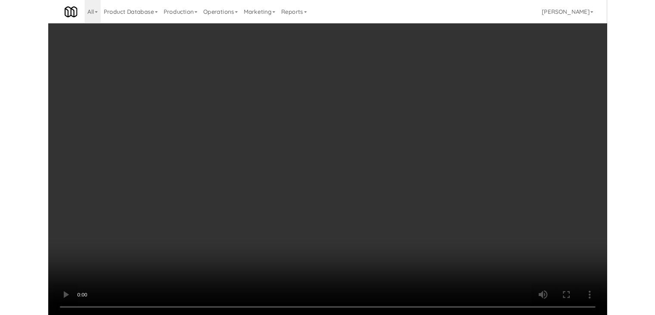
scroll to position [4963, 0]
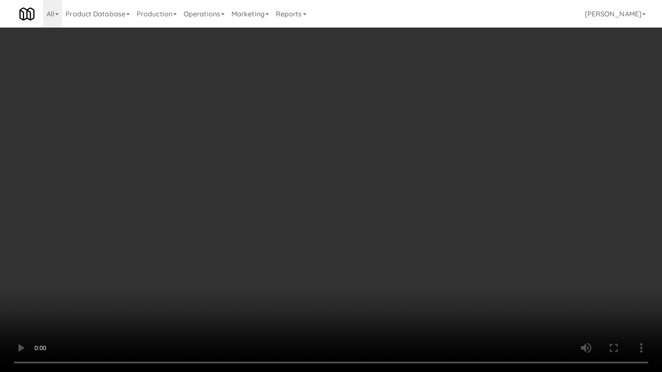
click at [409, 253] on video at bounding box center [331, 186] width 662 height 372
drag, startPoint x: 409, startPoint y: 253, endPoint x: 407, endPoint y: 261, distance: 8.2
click at [411, 253] on video at bounding box center [331, 186] width 662 height 372
click at [421, 238] on video at bounding box center [331, 186] width 662 height 372
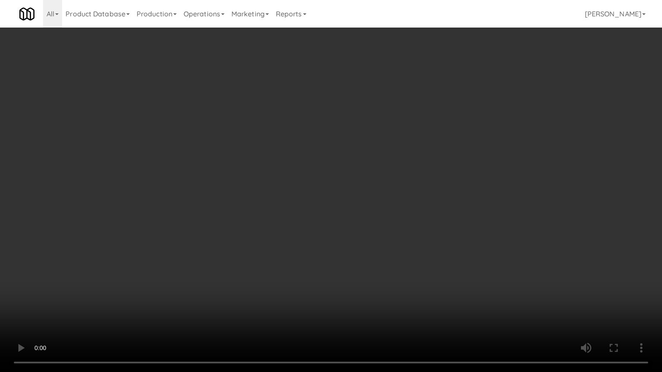
click at [427, 239] on video at bounding box center [331, 186] width 662 height 372
click at [427, 235] on video at bounding box center [331, 186] width 662 height 372
drag, startPoint x: 427, startPoint y: 235, endPoint x: 446, endPoint y: 162, distance: 75.7
click at [430, 230] on video at bounding box center [331, 186] width 662 height 372
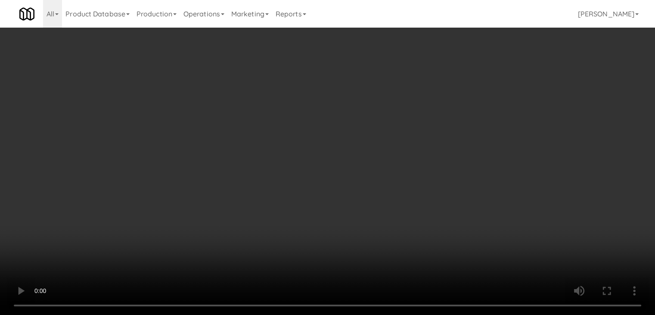
click at [474, 93] on button "Planogram" at bounding box center [466, 91] width 42 height 13
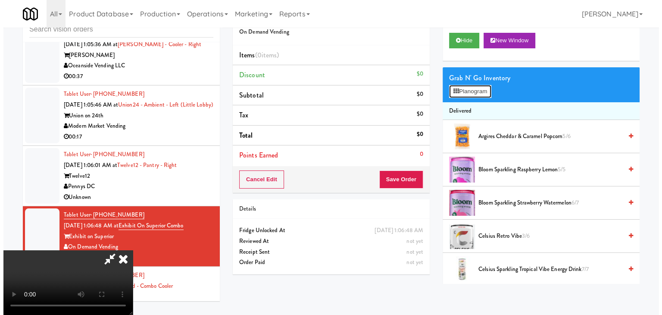
scroll to position [4963, 0]
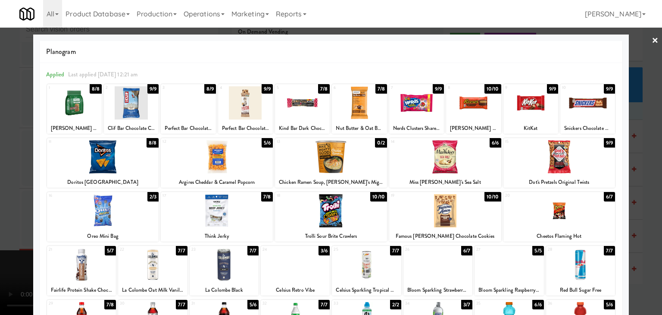
click at [354, 111] on div at bounding box center [359, 102] width 55 height 33
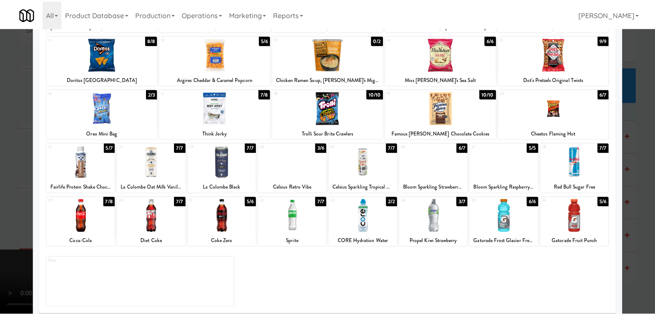
scroll to position [109, 0]
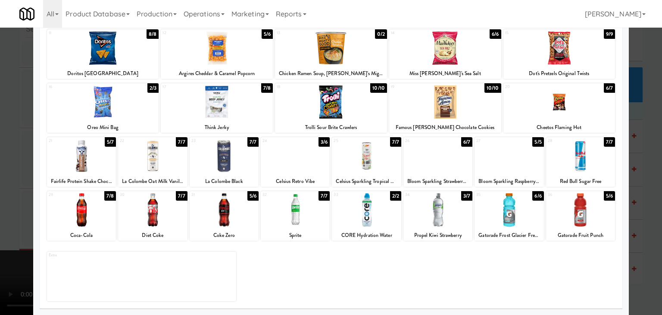
click at [82, 221] on div at bounding box center [81, 209] width 69 height 33
drag, startPoint x: 0, startPoint y: 199, endPoint x: 39, endPoint y: 197, distance: 39.3
click at [4, 199] on div at bounding box center [331, 157] width 662 height 315
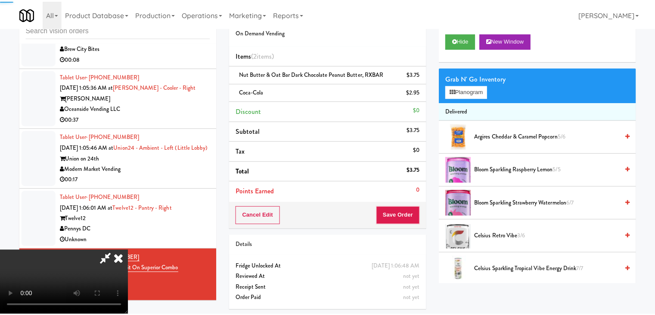
scroll to position [5006, 0]
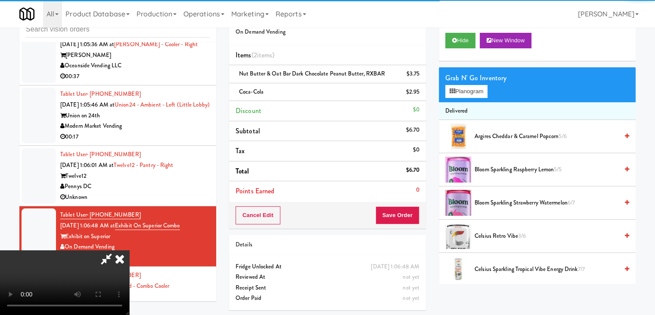
drag, startPoint x: 219, startPoint y: 210, endPoint x: 212, endPoint y: 207, distance: 7.5
click at [129, 250] on video at bounding box center [64, 282] width 129 height 65
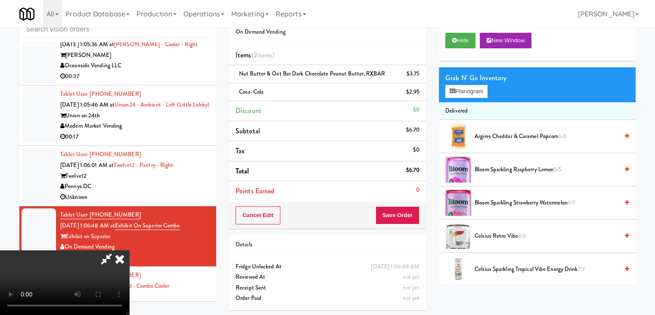
scroll to position [0, 0]
click at [129, 250] on video at bounding box center [64, 282] width 129 height 65
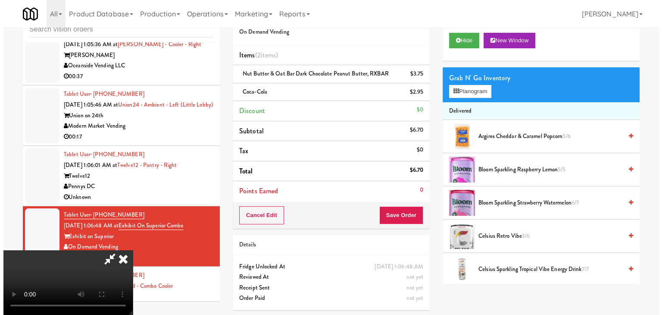
scroll to position [86, 0]
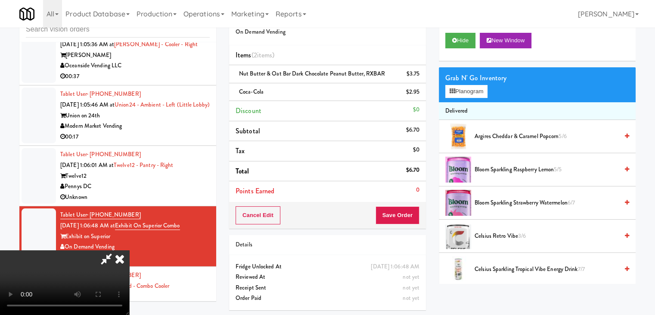
click at [417, 93] on link at bounding box center [419, 95] width 8 height 11
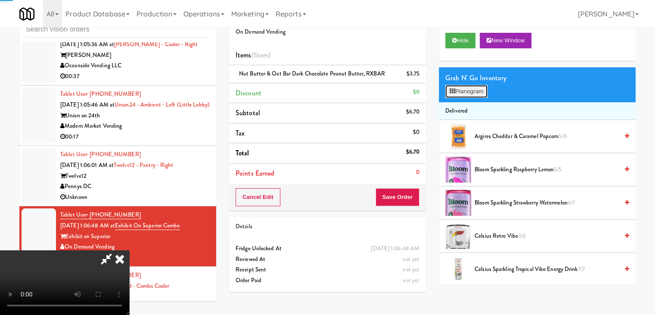
click at [464, 90] on button "Planogram" at bounding box center [466, 91] width 42 height 13
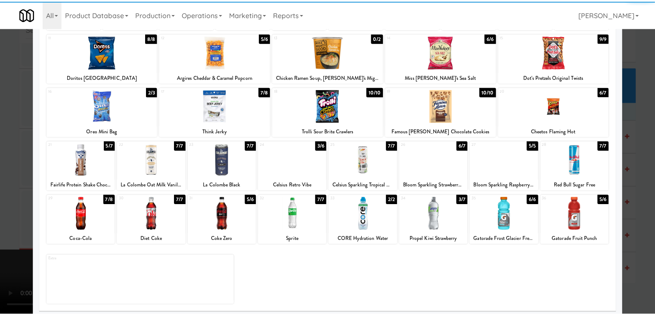
scroll to position [109, 0]
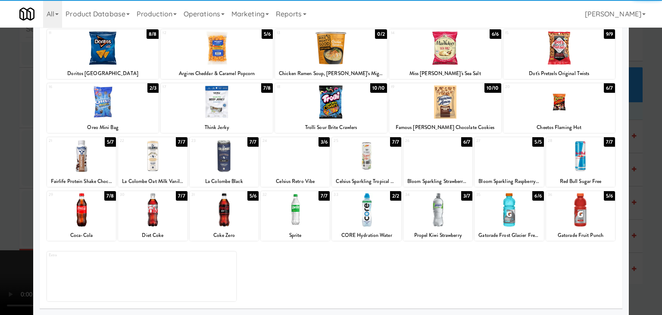
drag, startPoint x: 87, startPoint y: 161, endPoint x: 72, endPoint y: 162, distance: 14.7
click at [84, 161] on div at bounding box center [81, 155] width 69 height 33
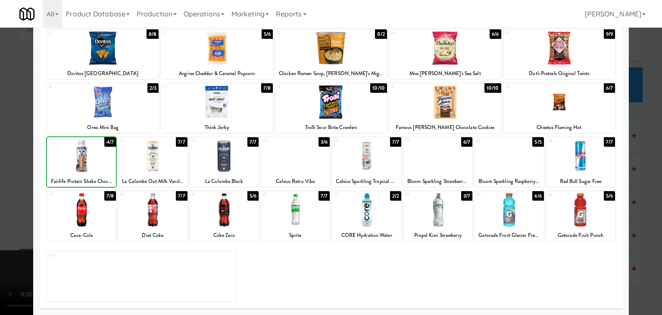
click at [8, 159] on div at bounding box center [331, 157] width 662 height 315
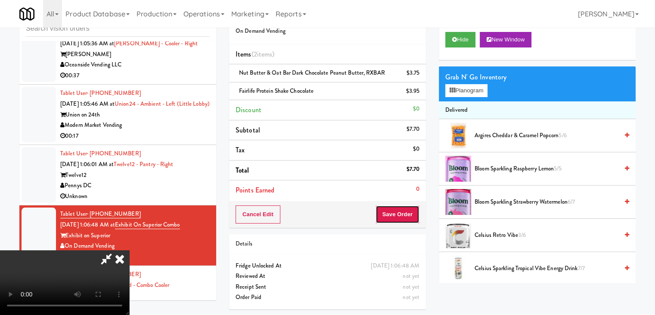
click at [399, 213] on button "Save Order" at bounding box center [398, 214] width 44 height 18
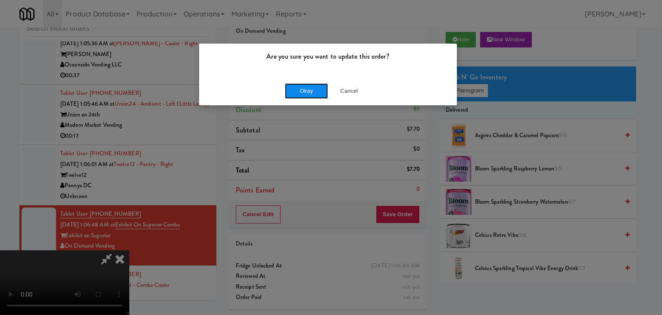
click at [306, 88] on button "Okay" at bounding box center [306, 91] width 43 height 16
click at [307, 88] on button "Okay" at bounding box center [306, 91] width 43 height 16
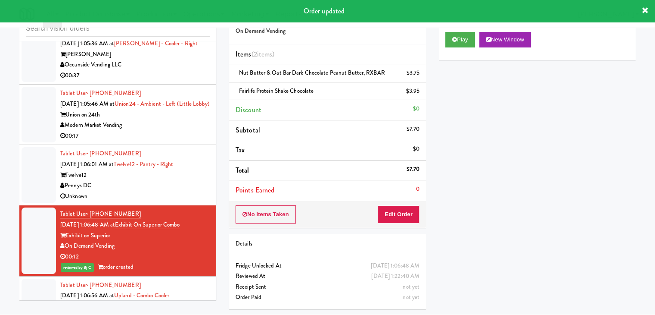
drag, startPoint x: 184, startPoint y: 227, endPoint x: 171, endPoint y: 234, distance: 14.6
click at [184, 191] on div "Pennys DC" at bounding box center [135, 185] width 150 height 11
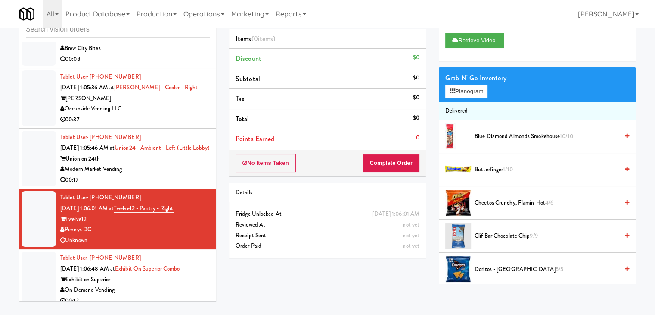
click at [176, 185] on div "00:17" at bounding box center [135, 179] width 150 height 11
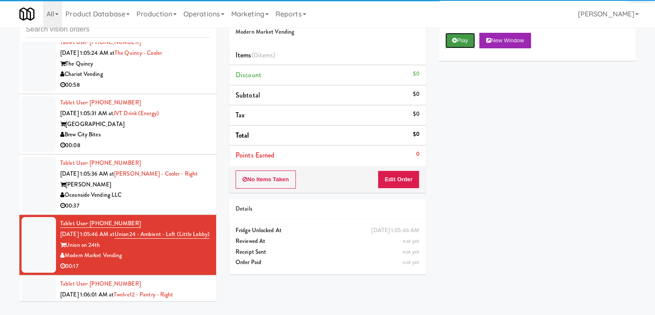
drag, startPoint x: 460, startPoint y: 43, endPoint x: 430, endPoint y: 118, distance: 80.4
click at [460, 44] on button "Play" at bounding box center [460, 41] width 30 height 16
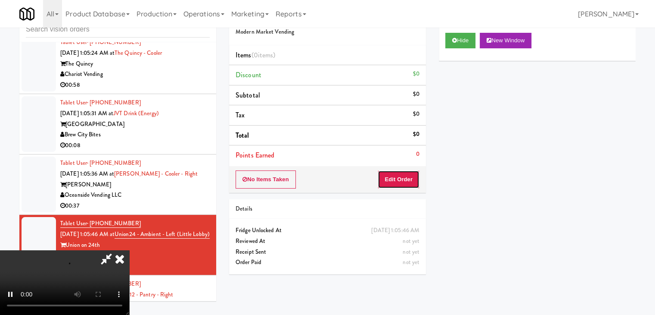
click at [396, 187] on button "Edit Order" at bounding box center [399, 179] width 42 height 18
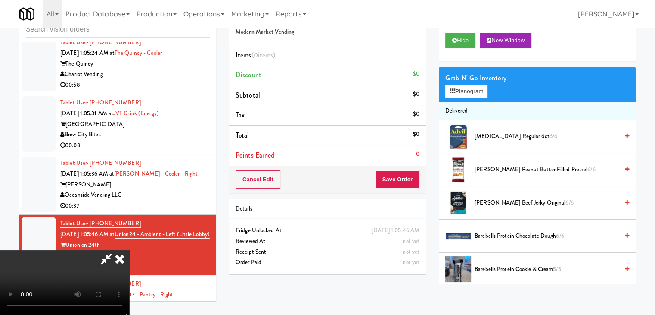
click at [129, 254] on video at bounding box center [64, 282] width 129 height 65
click at [129, 255] on video at bounding box center [64, 282] width 129 height 65
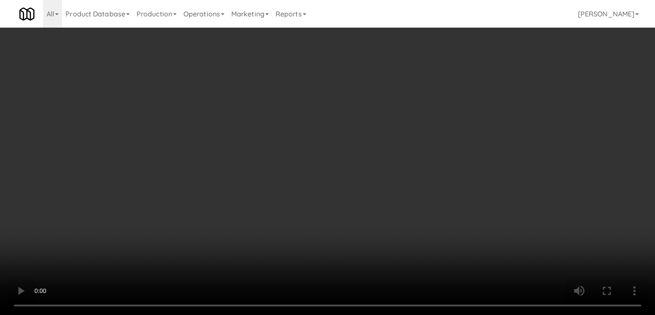
click at [338, 224] on video at bounding box center [327, 157] width 655 height 315
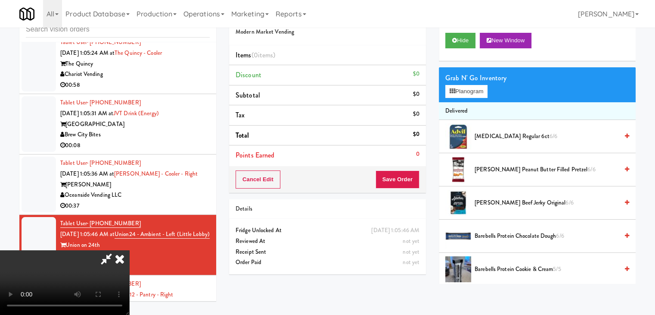
drag, startPoint x: 338, startPoint y: 224, endPoint x: 338, endPoint y: 263, distance: 38.3
click at [129, 250] on video at bounding box center [64, 282] width 129 height 65
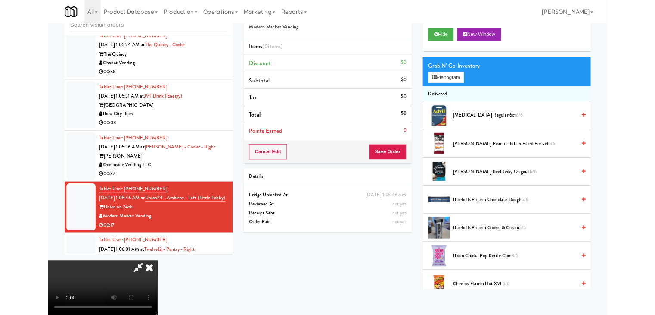
scroll to position [4834, 0]
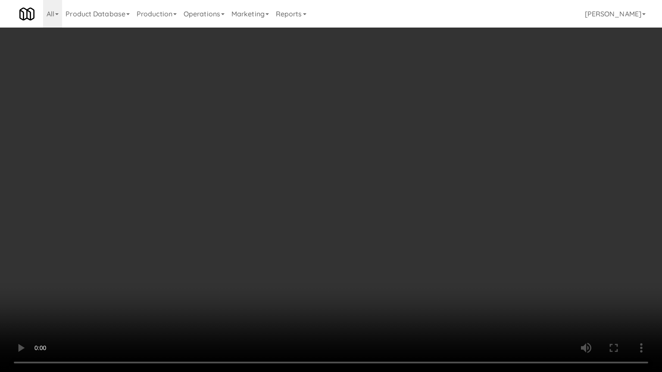
click at [342, 262] on video at bounding box center [331, 186] width 662 height 372
click at [343, 262] on video at bounding box center [331, 186] width 662 height 372
click at [345, 263] on video at bounding box center [331, 186] width 662 height 372
drag, startPoint x: 329, startPoint y: 265, endPoint x: 313, endPoint y: 271, distance: 17.0
click at [327, 266] on video at bounding box center [331, 186] width 662 height 372
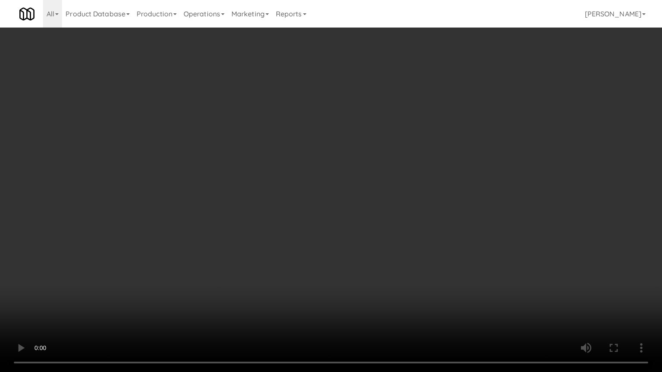
click at [312, 266] on video at bounding box center [331, 186] width 662 height 372
click at [313, 262] on video at bounding box center [331, 186] width 662 height 372
click at [499, 240] on video at bounding box center [331, 186] width 662 height 372
click at [508, 246] on video at bounding box center [331, 186] width 662 height 372
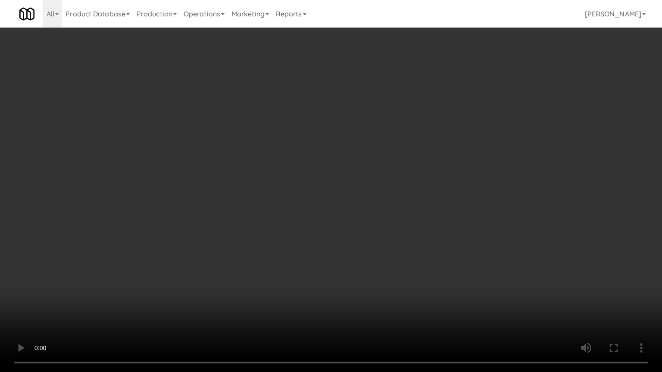
click at [510, 246] on video at bounding box center [331, 186] width 662 height 372
click at [520, 241] on video at bounding box center [331, 186] width 662 height 372
click at [522, 243] on video at bounding box center [331, 186] width 662 height 372
click at [520, 246] on video at bounding box center [331, 186] width 662 height 372
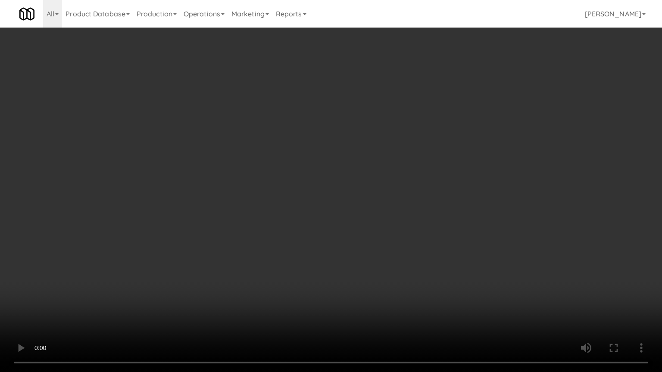
click at [520, 246] on video at bounding box center [331, 186] width 662 height 372
click at [521, 245] on video at bounding box center [331, 186] width 662 height 372
click at [474, 225] on video at bounding box center [331, 186] width 662 height 372
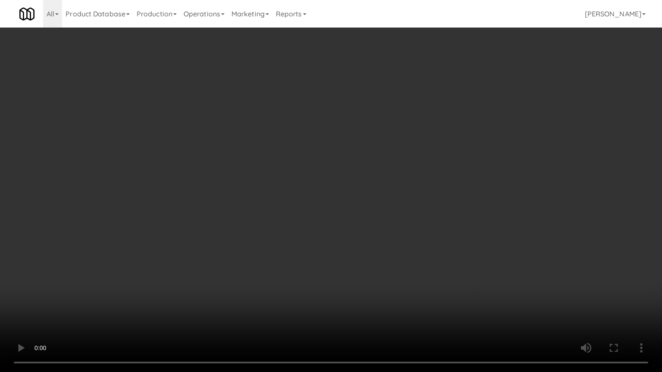
click at [477, 224] on video at bounding box center [331, 186] width 662 height 372
click at [478, 224] on video at bounding box center [331, 186] width 662 height 372
click at [446, 210] on video at bounding box center [331, 186] width 662 height 372
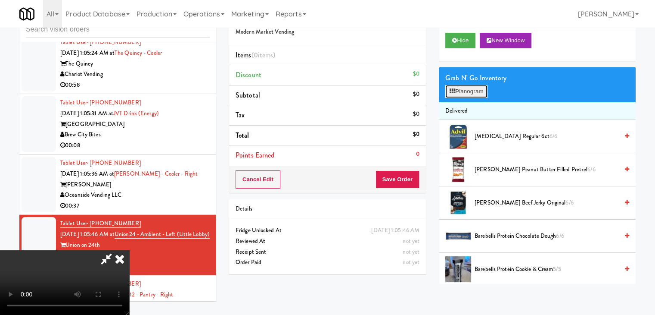
click at [467, 94] on button "Planogram" at bounding box center [466, 91] width 42 height 13
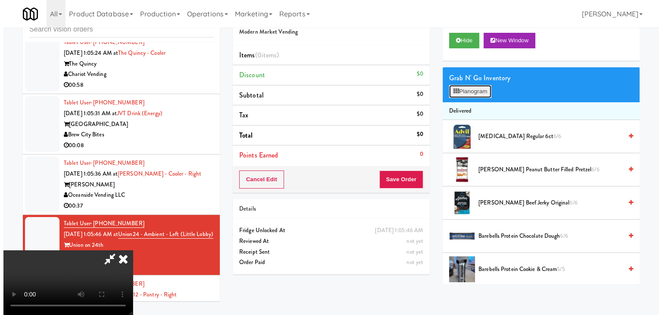
scroll to position [4834, 0]
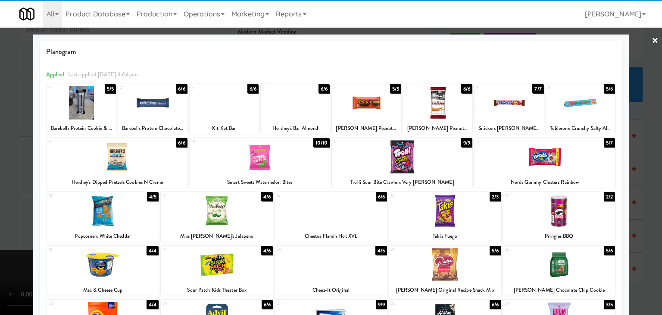
click at [256, 168] on div at bounding box center [260, 156] width 140 height 33
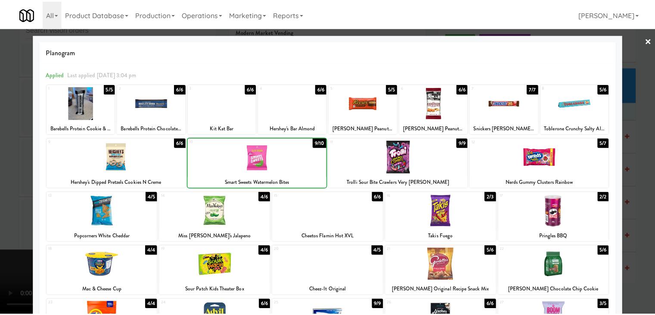
scroll to position [109, 0]
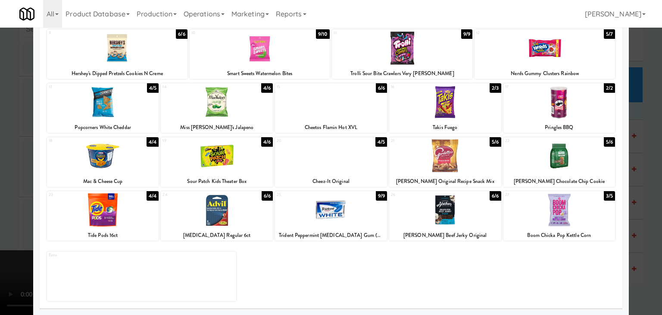
click at [418, 105] on div at bounding box center [445, 101] width 112 height 33
drag, startPoint x: 0, startPoint y: 141, endPoint x: 75, endPoint y: 137, distance: 74.6
click at [7, 138] on div at bounding box center [331, 157] width 662 height 315
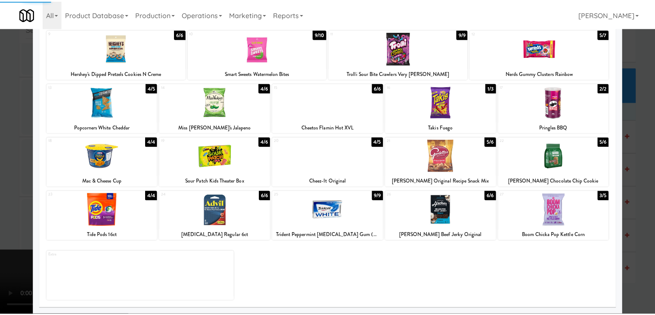
scroll to position [4877, 0]
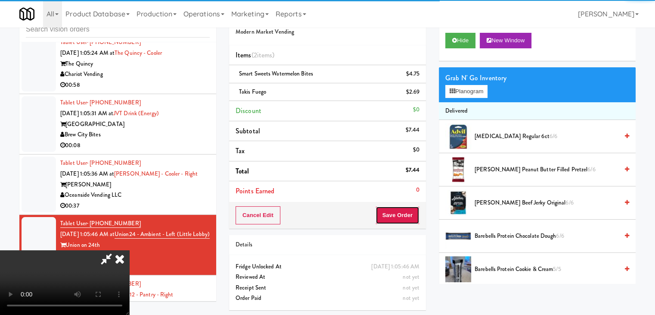
click at [408, 215] on button "Save Order" at bounding box center [398, 215] width 44 height 18
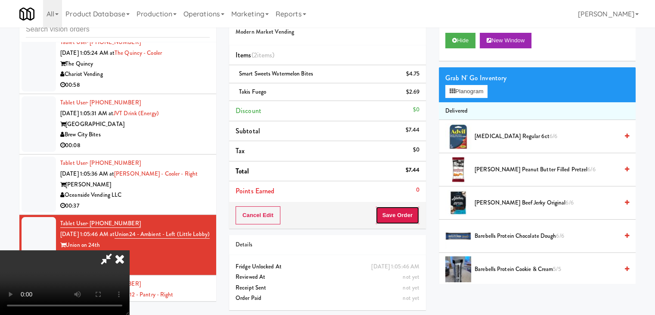
drag, startPoint x: 408, startPoint y: 215, endPoint x: 396, endPoint y: 199, distance: 20.3
click at [408, 215] on button "Save Order" at bounding box center [398, 215] width 44 height 18
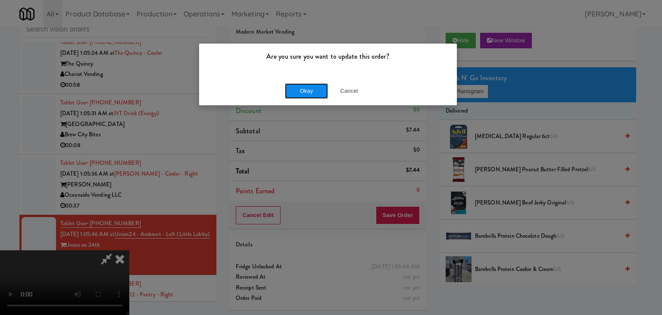
click at [305, 89] on button "Okay" at bounding box center [306, 91] width 43 height 16
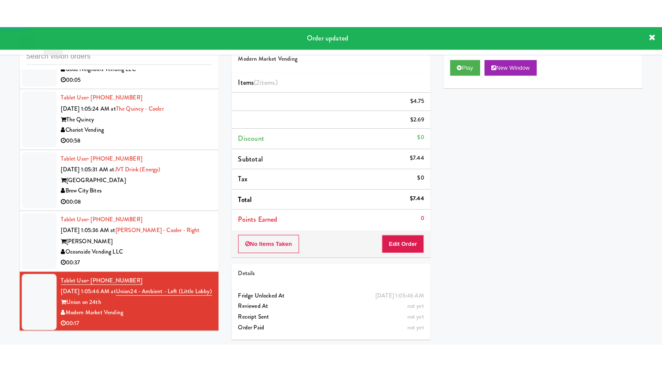
scroll to position [4834, 0]
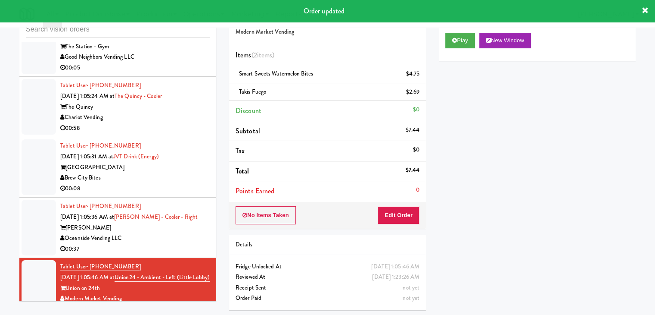
click at [176, 243] on div "Oceanside Vending LLC" at bounding box center [135, 238] width 150 height 11
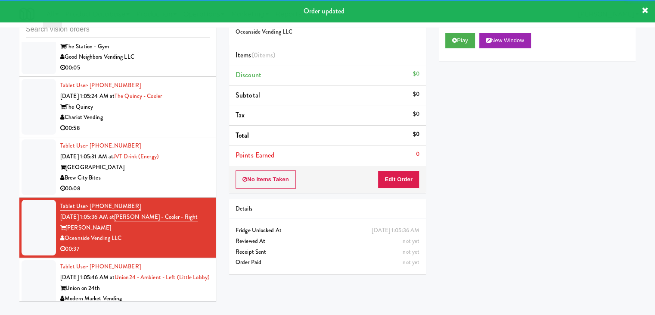
click at [461, 26] on div "All 325 Vending https://classic.micromart.com/vision-orders/955338?operator_id=…" at bounding box center [327, 14] width 617 height 28
click at [461, 33] on button "Play" at bounding box center [460, 41] width 30 height 16
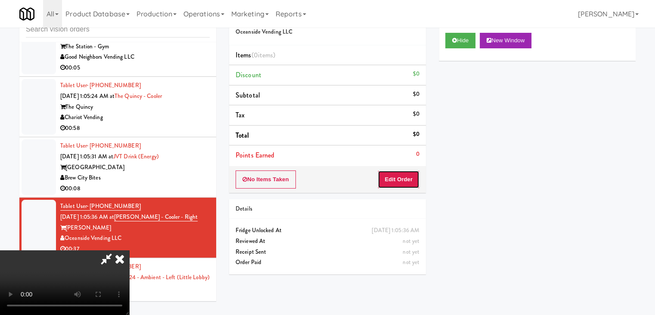
click at [399, 178] on button "Edit Order" at bounding box center [399, 179] width 42 height 18
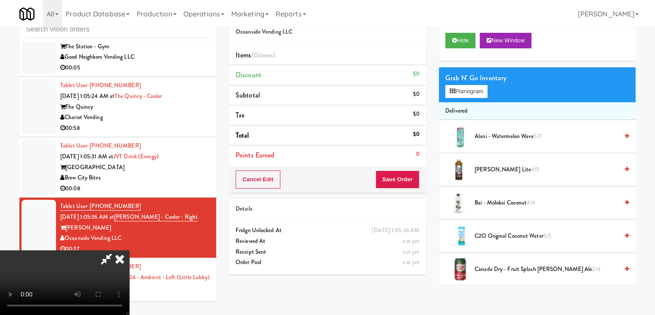
scroll to position [4791, 0]
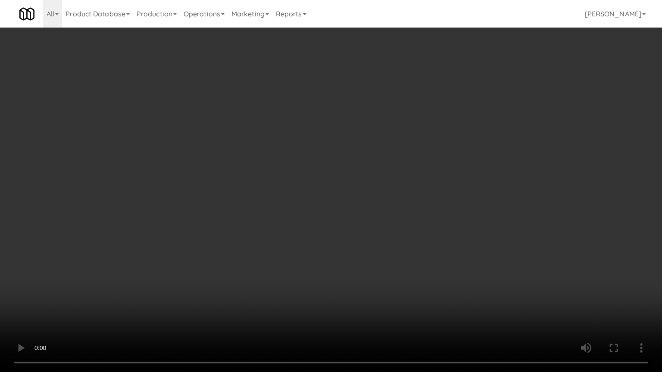
click at [344, 239] on video at bounding box center [331, 186] width 662 height 372
click at [335, 242] on video at bounding box center [331, 186] width 662 height 372
click at [337, 241] on video at bounding box center [331, 186] width 662 height 372
click at [343, 222] on video at bounding box center [331, 186] width 662 height 372
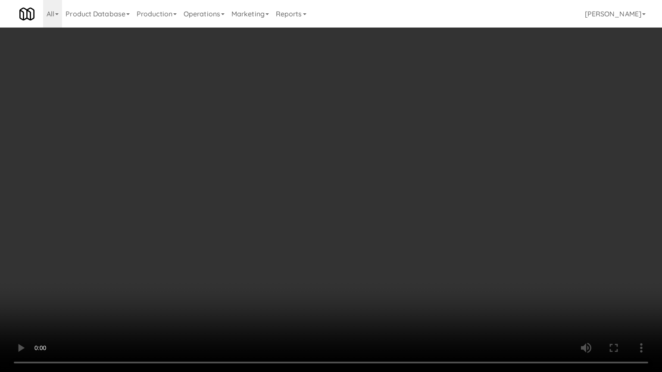
click at [343, 222] on video at bounding box center [331, 186] width 662 height 372
click at [336, 223] on video at bounding box center [331, 186] width 662 height 372
click at [338, 223] on video at bounding box center [331, 186] width 662 height 372
click at [331, 206] on video at bounding box center [331, 186] width 662 height 372
click at [331, 205] on video at bounding box center [331, 186] width 662 height 372
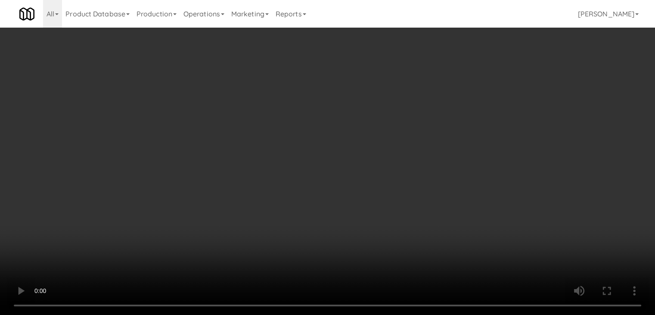
scroll to position [4834, 0]
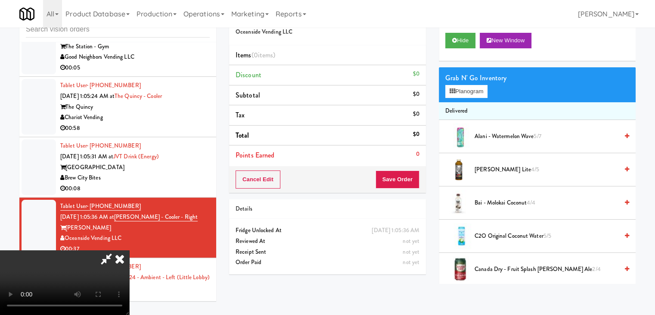
drag, startPoint x: 309, startPoint y: 150, endPoint x: 331, endPoint y: 142, distance: 23.2
click at [129, 250] on video at bounding box center [64, 282] width 129 height 65
click at [466, 85] on button "Planogram" at bounding box center [466, 91] width 42 height 13
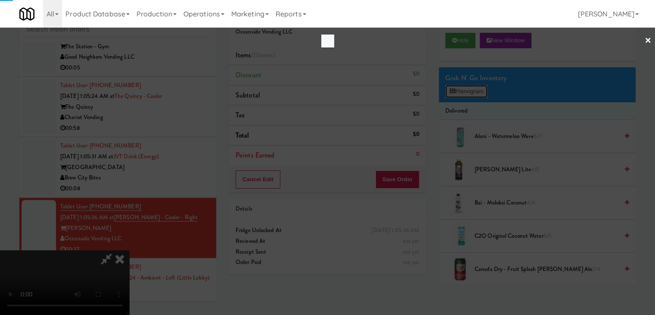
scroll to position [4791, 0]
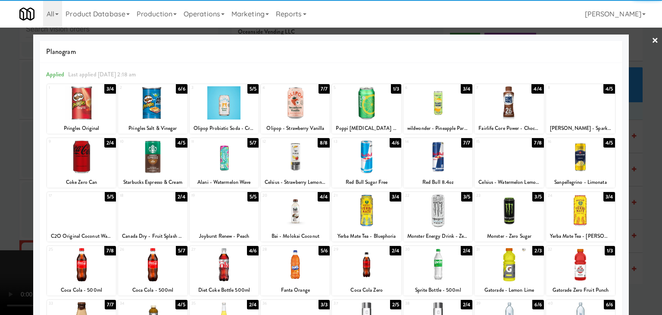
click at [218, 217] on div at bounding box center [224, 210] width 69 height 33
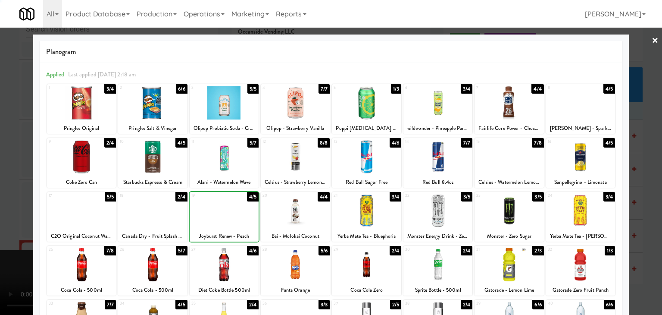
click at [64, 262] on div at bounding box center [81, 264] width 69 height 33
drag, startPoint x: 2, startPoint y: 238, endPoint x: 128, endPoint y: 233, distance: 125.9
click at [15, 235] on div at bounding box center [331, 157] width 662 height 315
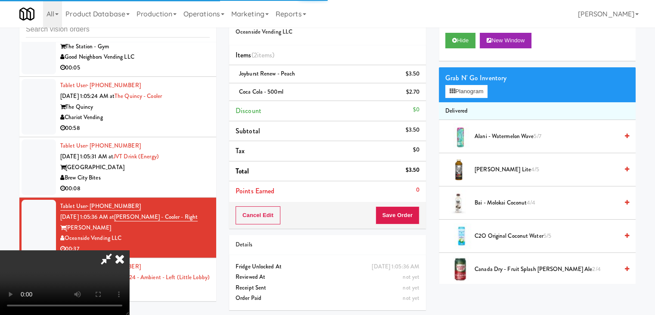
click at [129, 250] on video at bounding box center [64, 282] width 129 height 65
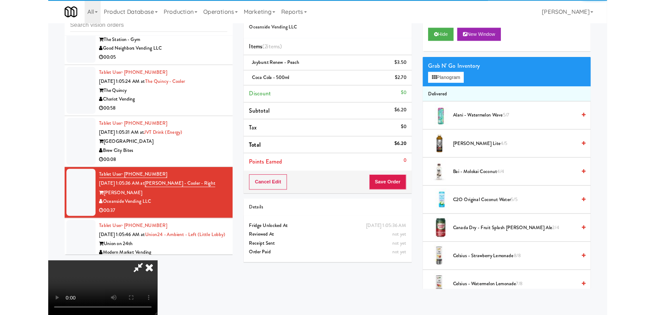
scroll to position [4791, 0]
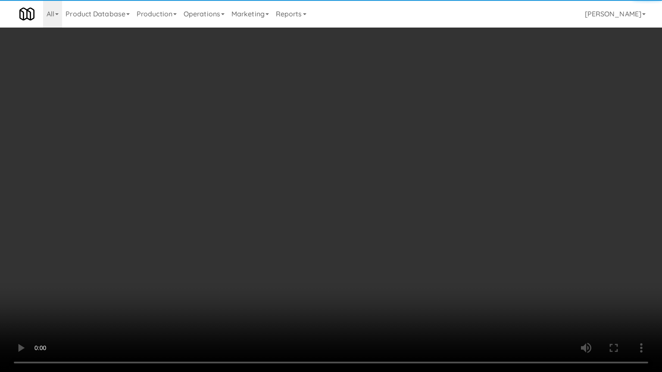
click at [243, 261] on video at bounding box center [331, 186] width 662 height 372
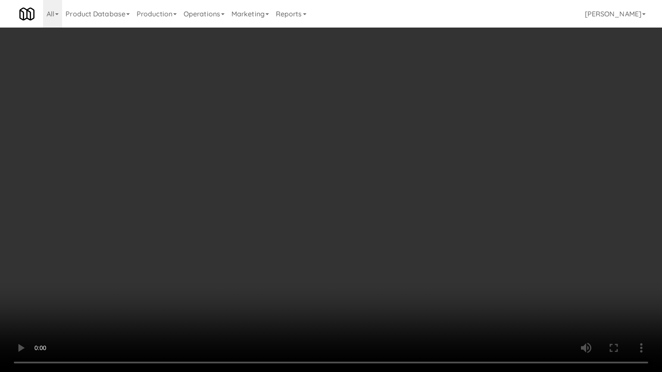
click at [405, 190] on video at bounding box center [331, 186] width 662 height 372
click at [387, 209] on video at bounding box center [331, 186] width 662 height 372
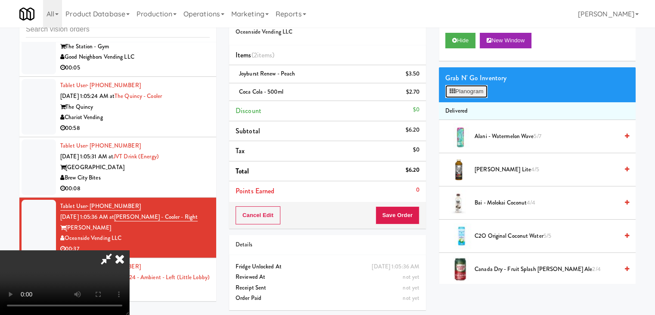
click at [471, 90] on button "Planogram" at bounding box center [466, 91] width 42 height 13
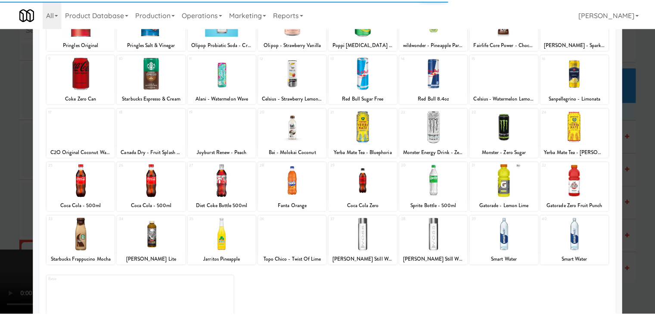
scroll to position [86, 0]
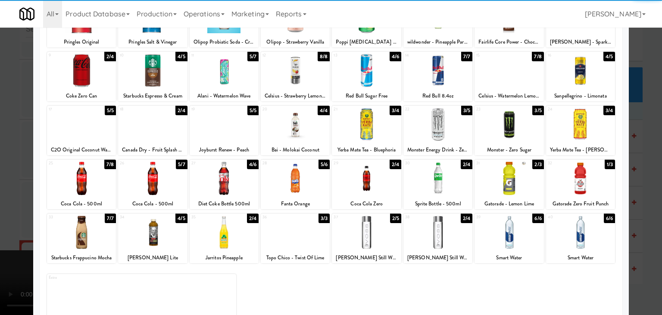
click at [362, 236] on div at bounding box center [366, 231] width 69 height 33
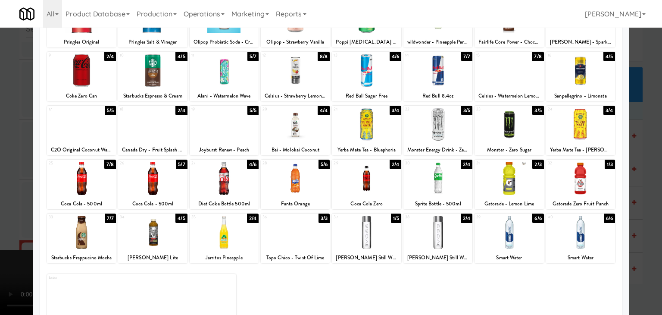
drag, startPoint x: 0, startPoint y: 185, endPoint x: 71, endPoint y: 188, distance: 70.7
click at [3, 185] on div at bounding box center [331, 157] width 662 height 315
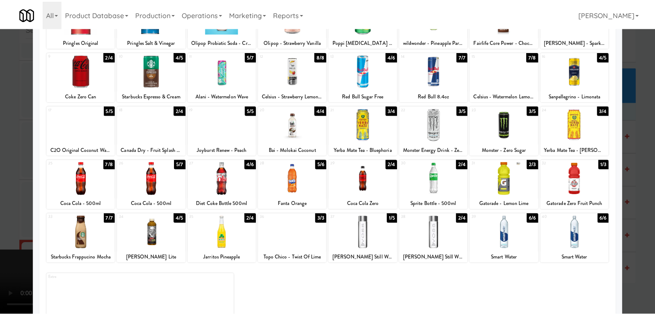
scroll to position [4834, 0]
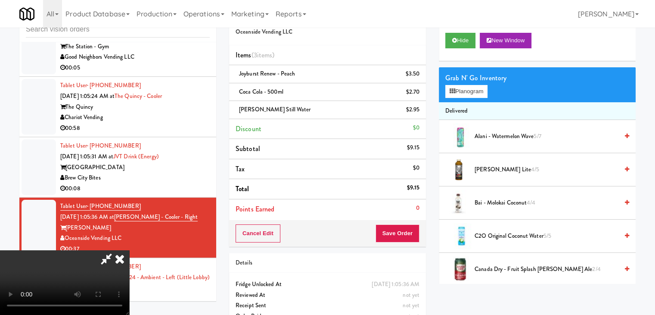
click at [420, 234] on div "Cancel Edit Save Order" at bounding box center [327, 233] width 197 height 27
click at [419, 234] on div "Cancel Edit Save Order" at bounding box center [327, 233] width 197 height 27
click at [417, 235] on button "Save Order" at bounding box center [398, 233] width 44 height 18
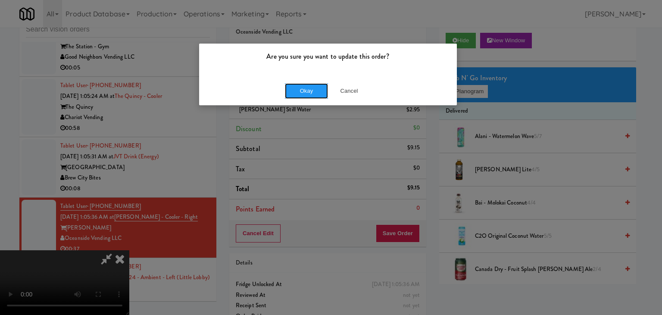
click at [312, 97] on button "Okay" at bounding box center [306, 91] width 43 height 16
click at [312, 95] on div "Okay Cancel" at bounding box center [328, 90] width 258 height 29
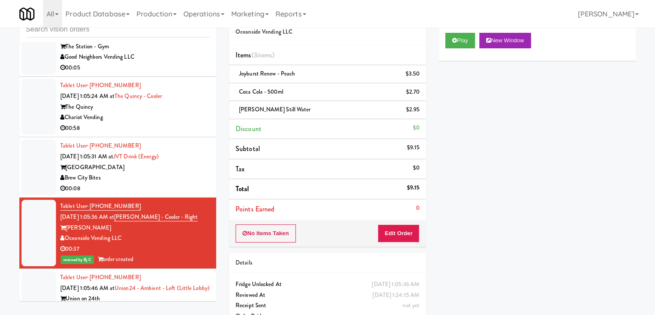
click at [181, 182] on div "Tablet User · (262) 441-1917 Aug 30, 2025 1:05:31 AM at JVT drink (energy) June…" at bounding box center [135, 166] width 150 height 53
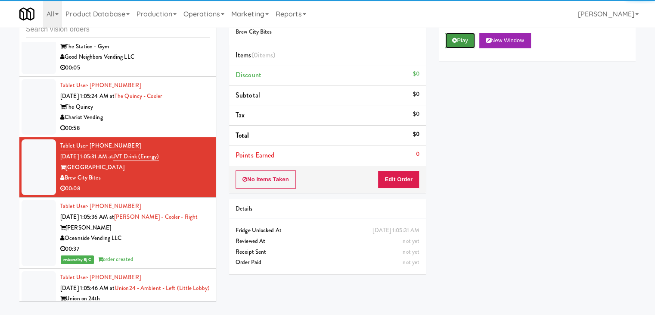
drag, startPoint x: 473, startPoint y: 39, endPoint x: 467, endPoint y: 46, distance: 8.6
click at [472, 39] on button "Play" at bounding box center [460, 41] width 30 height 16
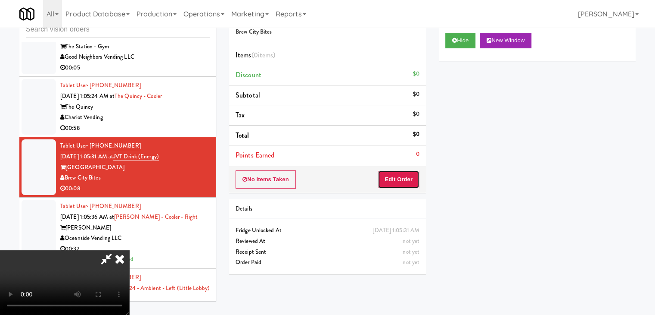
click at [398, 179] on button "Edit Order" at bounding box center [399, 179] width 42 height 18
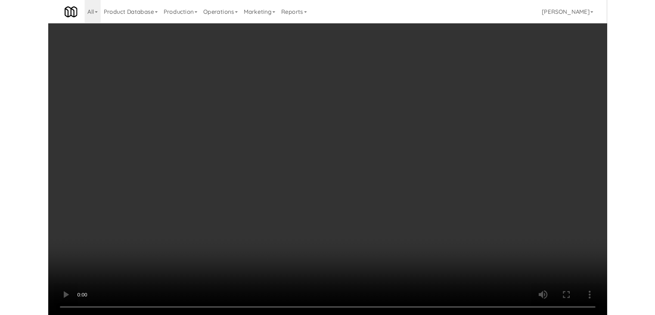
scroll to position [4791, 0]
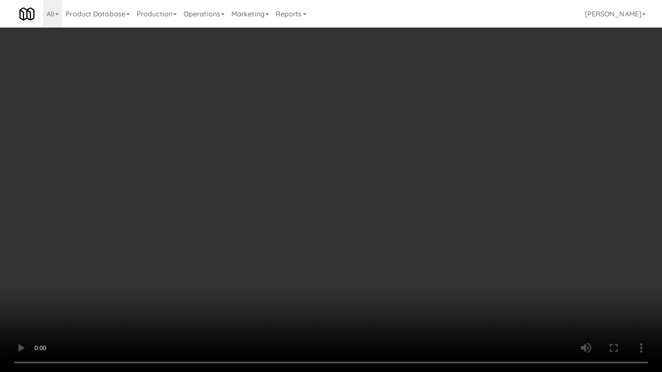
click at [390, 252] on video at bounding box center [331, 186] width 662 height 372
click at [392, 254] on video at bounding box center [331, 186] width 662 height 372
click at [391, 257] on video at bounding box center [331, 186] width 662 height 372
click at [393, 257] on video at bounding box center [331, 186] width 662 height 372
click at [385, 240] on video at bounding box center [331, 186] width 662 height 372
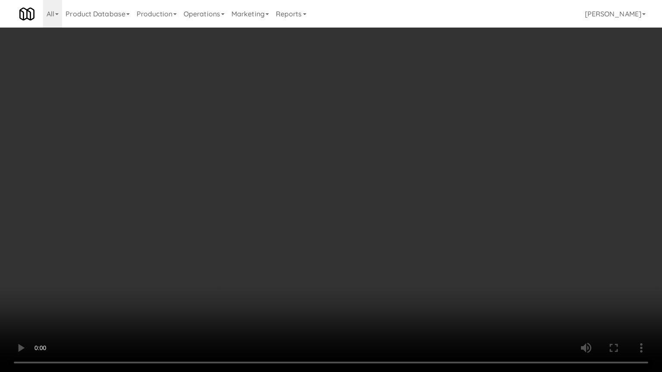
drag, startPoint x: 385, startPoint y: 240, endPoint x: 391, endPoint y: 189, distance: 51.1
click at [386, 238] on video at bounding box center [331, 186] width 662 height 372
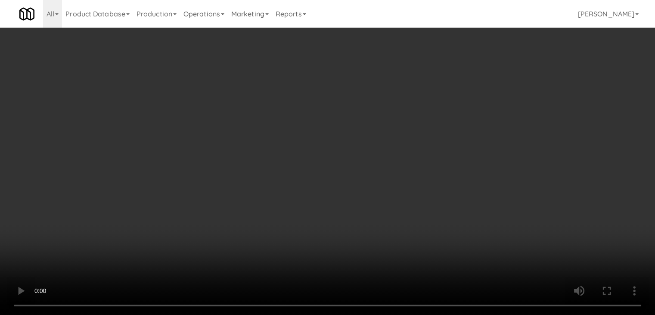
scroll to position [4834, 0]
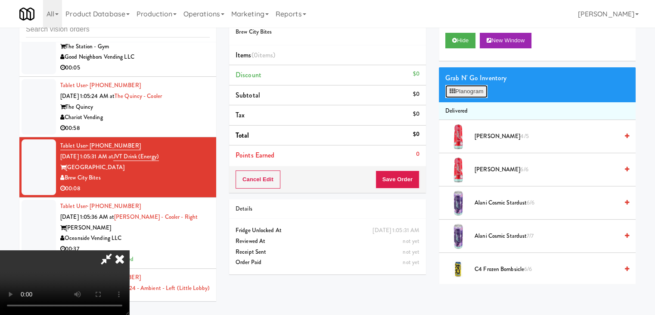
click at [472, 89] on button "Planogram" at bounding box center [466, 91] width 42 height 13
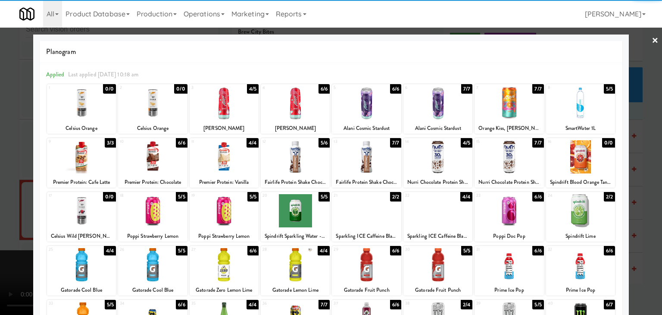
drag, startPoint x: 286, startPoint y: 267, endPoint x: 153, endPoint y: 251, distance: 134.1
click at [287, 266] on div at bounding box center [295, 264] width 69 height 33
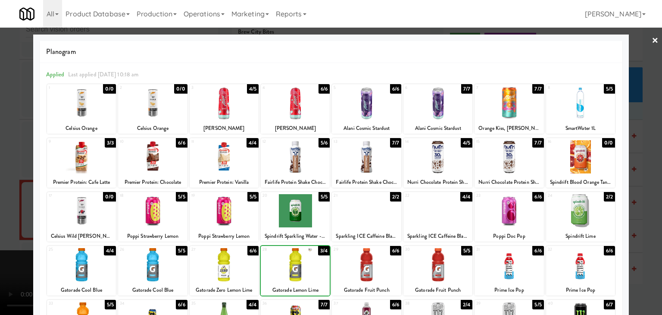
drag, startPoint x: 0, startPoint y: 219, endPoint x: 64, endPoint y: 204, distance: 66.0
click at [0, 218] on div at bounding box center [331, 157] width 662 height 315
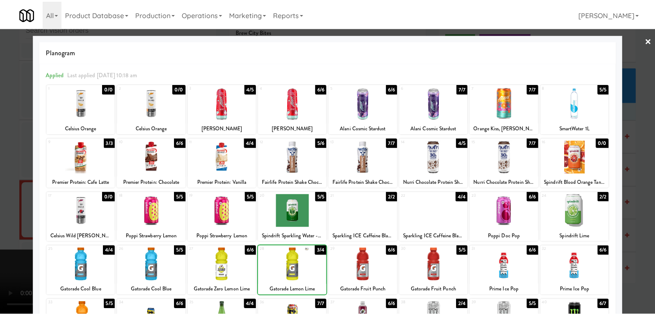
scroll to position [4834, 0]
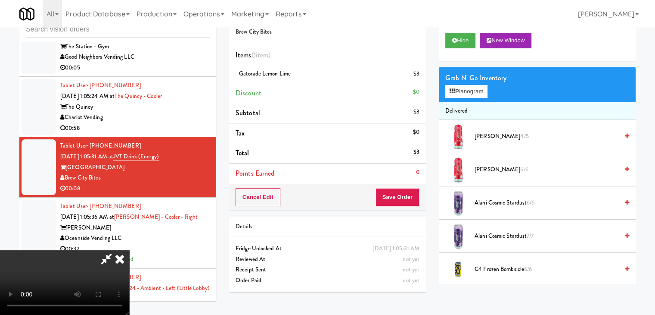
click at [420, 193] on div "Cancel Edit Save Order" at bounding box center [327, 197] width 197 height 27
click at [416, 196] on button "Save Order" at bounding box center [398, 197] width 44 height 18
click at [414, 196] on button "Save Order" at bounding box center [398, 197] width 44 height 18
drag, startPoint x: 414, startPoint y: 196, endPoint x: 391, endPoint y: 181, distance: 26.9
click at [412, 195] on button "Save Order" at bounding box center [398, 197] width 44 height 18
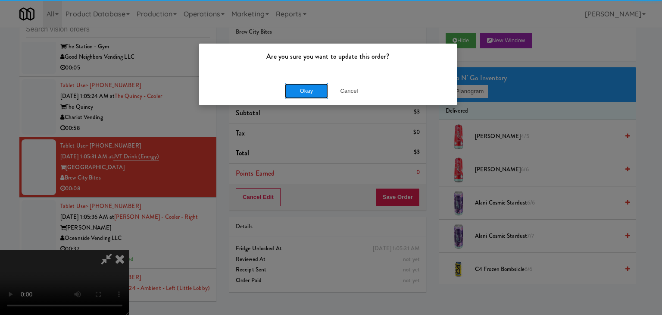
click at [318, 90] on button "Okay" at bounding box center [306, 91] width 43 height 16
click at [317, 90] on div "Okay Cancel" at bounding box center [328, 90] width 258 height 29
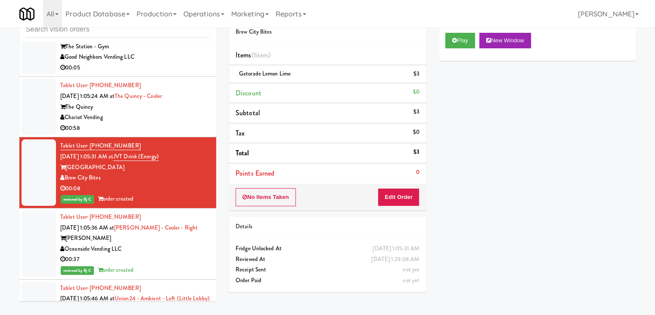
click at [183, 123] on div "Chariot Vending" at bounding box center [135, 117] width 150 height 11
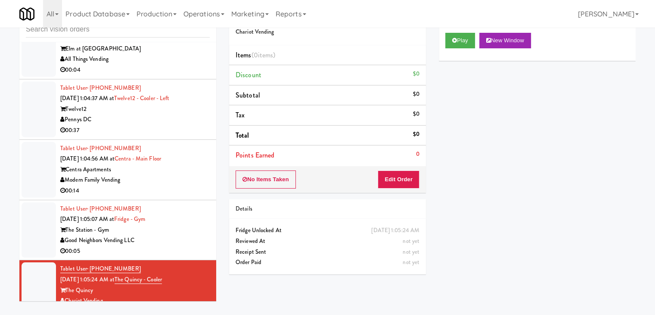
scroll to position [4737, 0]
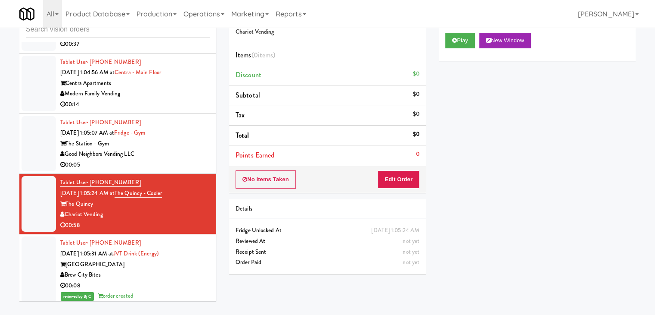
click at [182, 159] on div "Good Neighbors Vending LLC" at bounding box center [135, 154] width 150 height 11
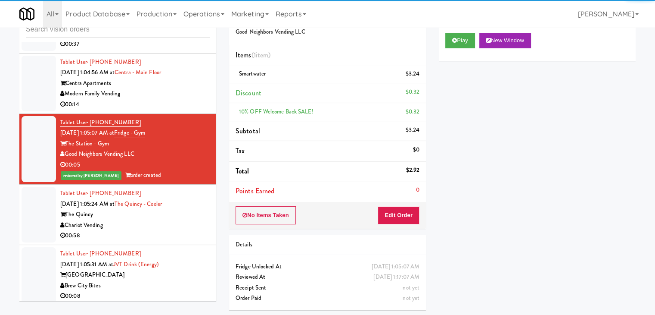
click at [176, 99] on div "Modern Family Vending" at bounding box center [135, 93] width 150 height 11
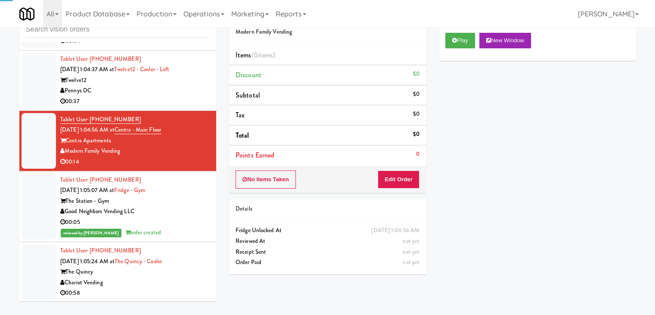
scroll to position [4650, 0]
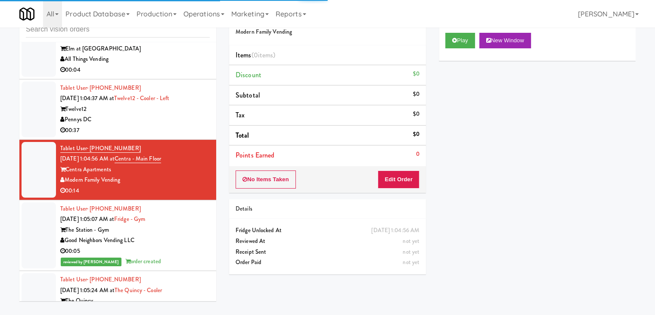
click at [174, 136] on div "00:37" at bounding box center [135, 130] width 150 height 11
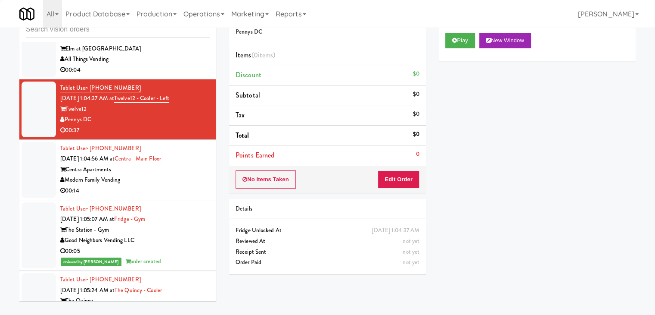
click at [181, 185] on div "Modern Family Vending" at bounding box center [135, 179] width 150 height 11
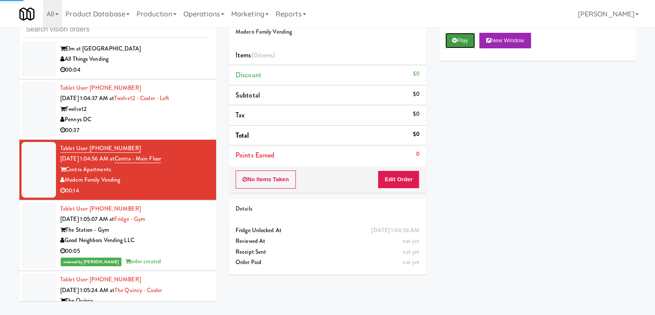
click at [453, 47] on button "Play" at bounding box center [460, 41] width 30 height 16
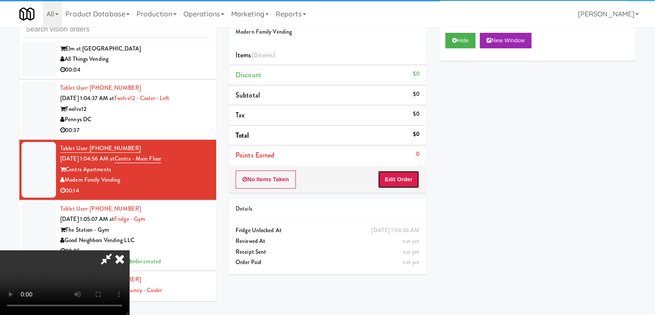
click at [401, 181] on button "Edit Order" at bounding box center [399, 179] width 42 height 18
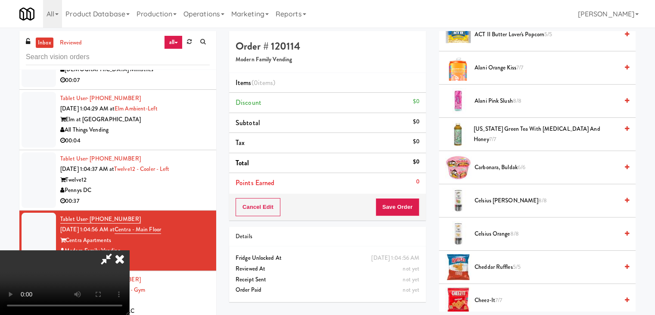
scroll to position [4565, 0]
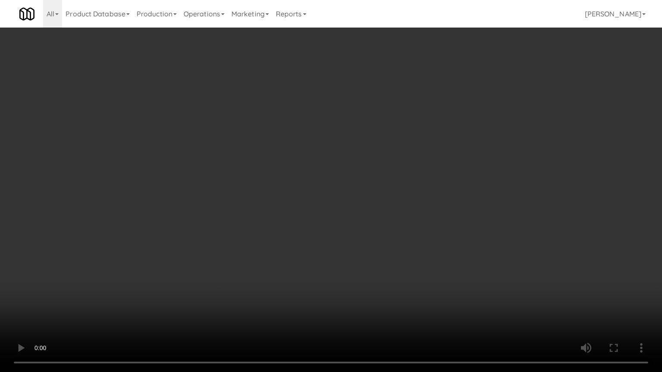
click at [427, 229] on video at bounding box center [331, 186] width 662 height 372
click at [427, 230] on video at bounding box center [331, 186] width 662 height 372
click at [438, 226] on video at bounding box center [331, 186] width 662 height 372
drag, startPoint x: 438, startPoint y: 226, endPoint x: 443, endPoint y: 177, distance: 49.8
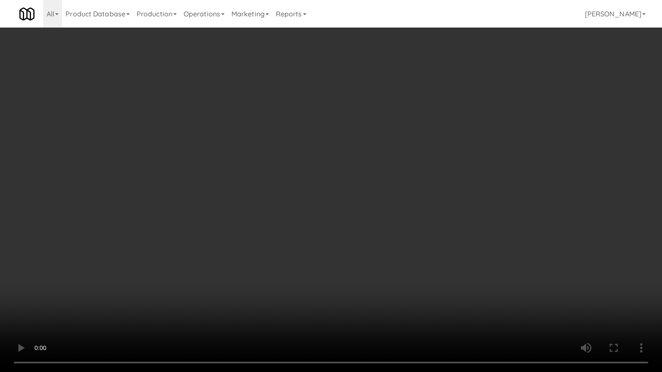
click at [439, 223] on video at bounding box center [331, 186] width 662 height 372
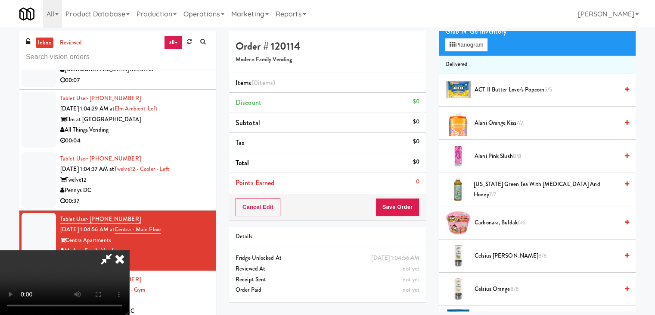
scroll to position [0, 0]
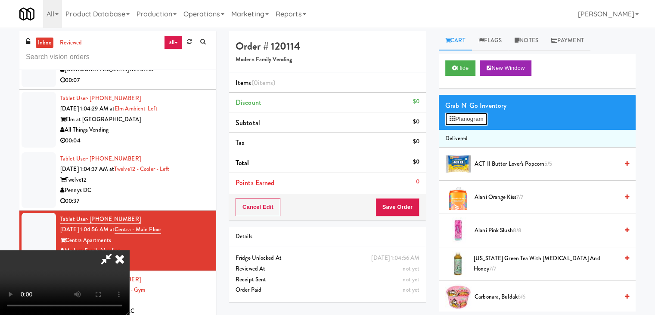
click at [474, 120] on button "Planogram" at bounding box center [466, 118] width 42 height 13
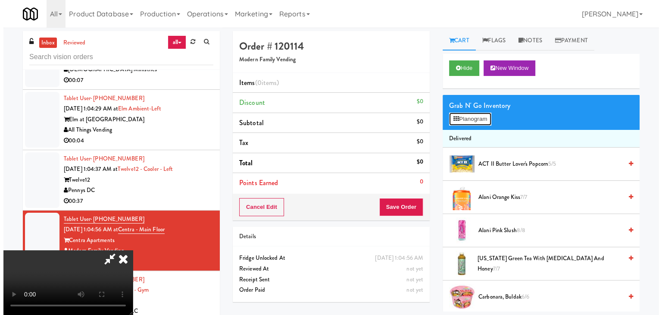
scroll to position [4565, 0]
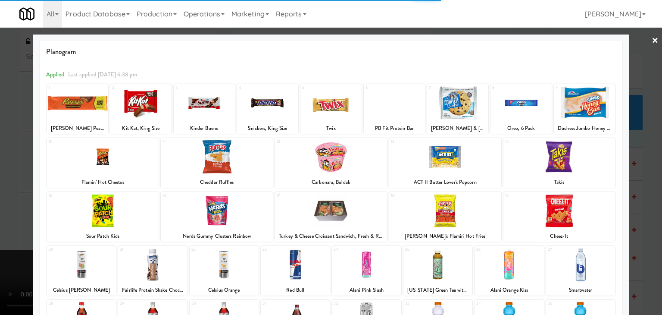
click at [83, 264] on div at bounding box center [81, 264] width 69 height 33
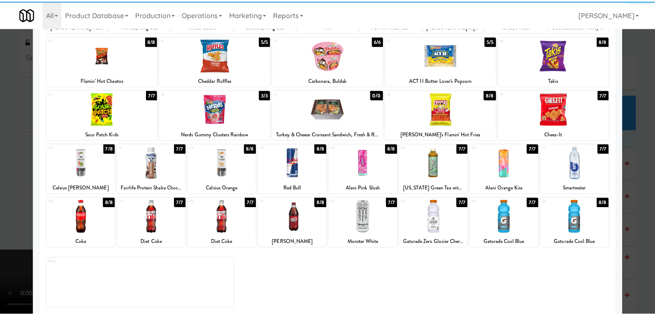
scroll to position [109, 0]
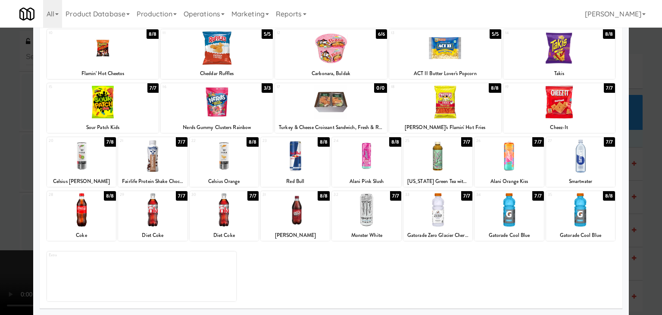
drag, startPoint x: 436, startPoint y: 214, endPoint x: 431, endPoint y: 215, distance: 5.7
click at [433, 214] on div at bounding box center [437, 209] width 69 height 33
click at [3, 190] on div at bounding box center [331, 157] width 662 height 315
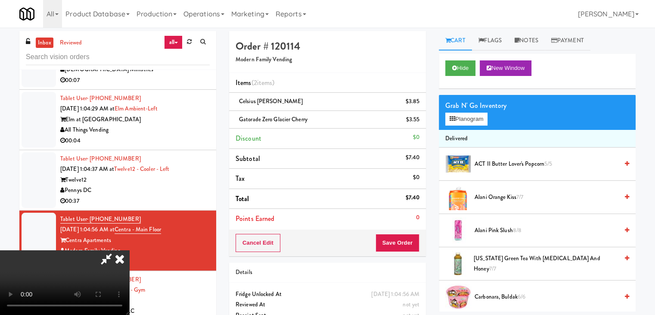
click at [129, 265] on video at bounding box center [64, 282] width 129 height 65
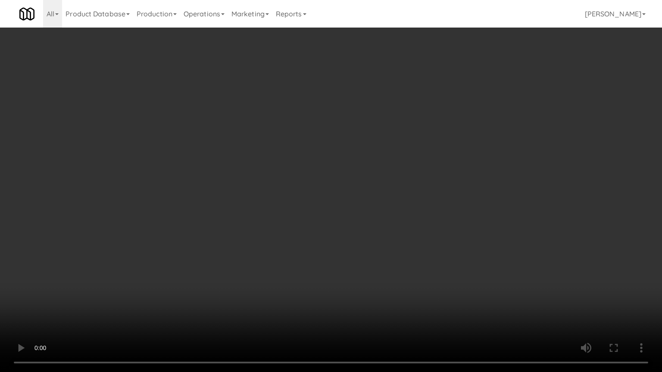
click at [268, 314] on video at bounding box center [331, 186] width 662 height 372
click at [410, 254] on video at bounding box center [331, 186] width 662 height 372
click at [411, 255] on video at bounding box center [331, 186] width 662 height 372
click at [413, 258] on video at bounding box center [331, 186] width 662 height 372
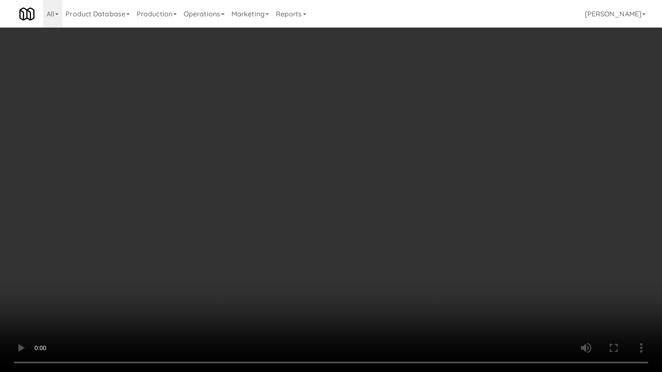
click at [419, 236] on video at bounding box center [331, 186] width 662 height 372
click at [418, 236] on video at bounding box center [331, 186] width 662 height 372
click at [417, 236] on video at bounding box center [331, 186] width 662 height 372
click at [416, 235] on video at bounding box center [331, 186] width 662 height 372
click at [416, 217] on video at bounding box center [331, 186] width 662 height 372
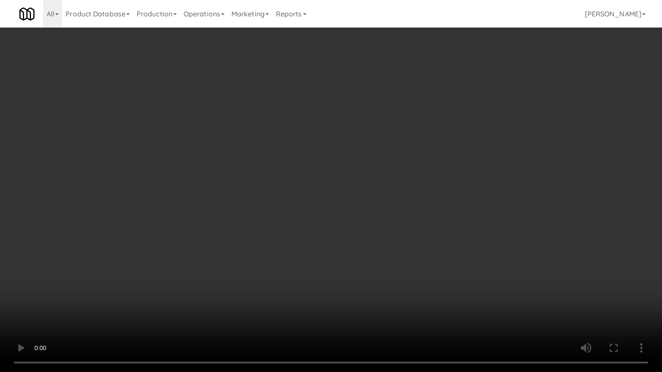
drag, startPoint x: 417, startPoint y: 214, endPoint x: 452, endPoint y: 111, distance: 108.6
click at [417, 210] on video at bounding box center [331, 186] width 662 height 372
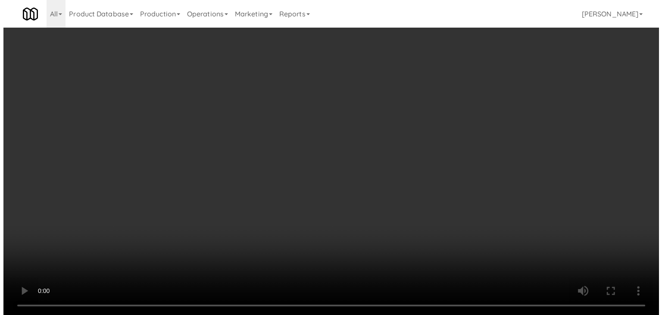
scroll to position [4607, 0]
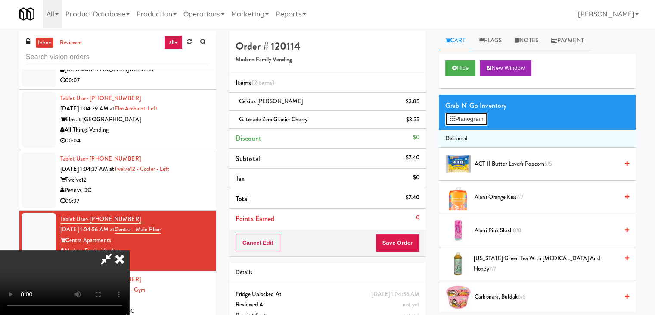
click at [454, 117] on icon at bounding box center [453, 119] width 6 height 6
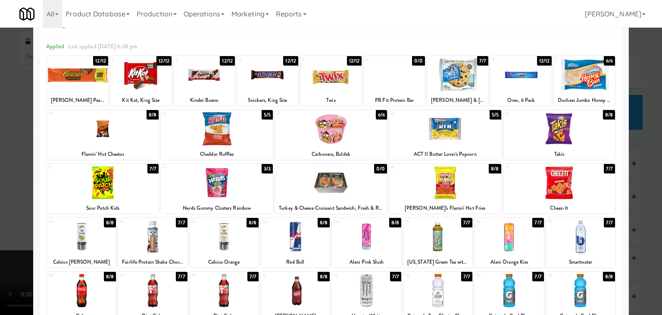
scroll to position [43, 0]
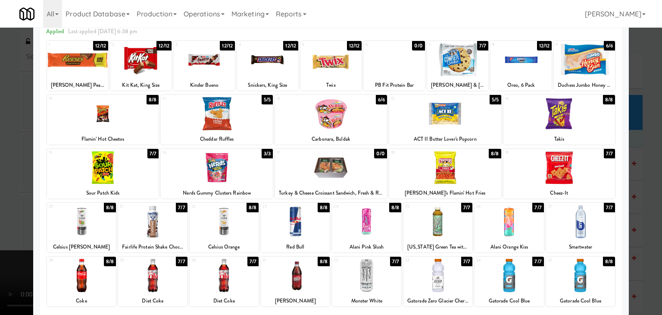
click at [95, 216] on div at bounding box center [81, 221] width 69 height 33
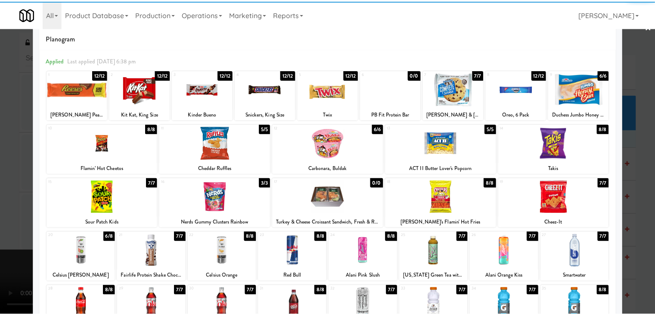
scroll to position [0, 0]
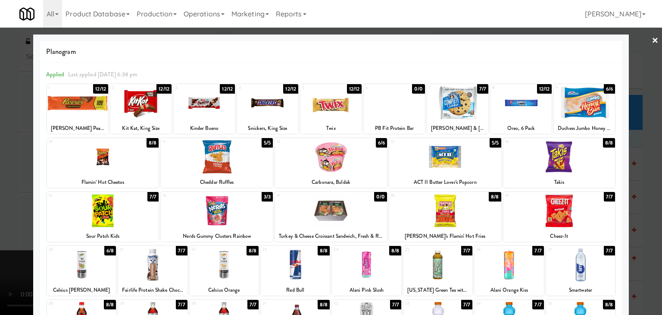
click at [213, 106] on div at bounding box center [204, 102] width 61 height 33
click at [3, 133] on div at bounding box center [331, 157] width 662 height 315
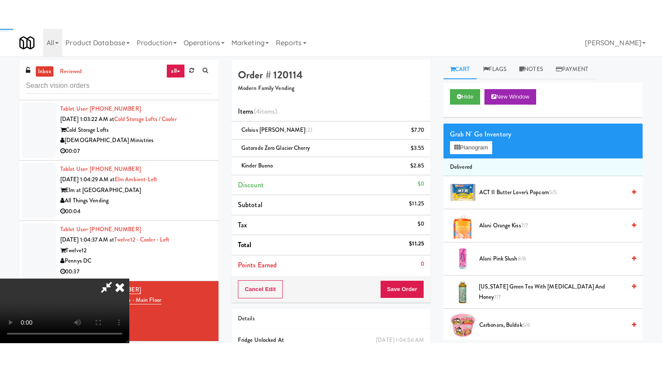
scroll to position [4607, 0]
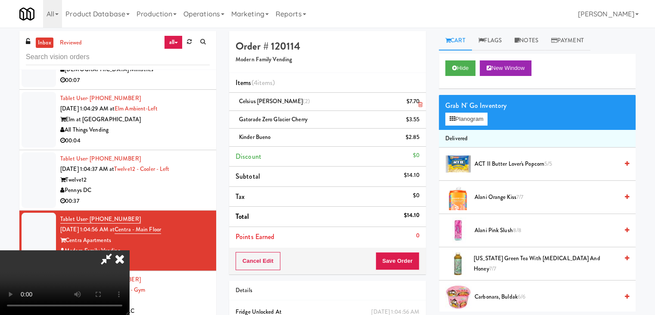
click at [420, 106] on icon at bounding box center [420, 105] width 4 height 6
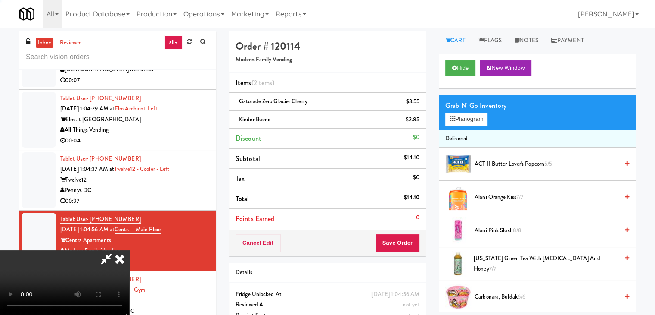
click at [420, 106] on icon at bounding box center [420, 105] width 4 height 6
click at [420, 120] on icon at bounding box center [420, 123] width 4 height 6
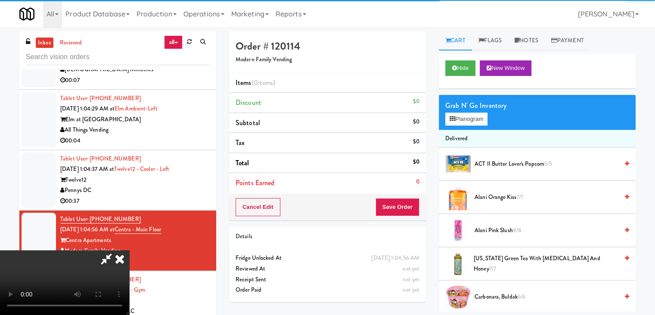
click at [129, 250] on video at bounding box center [64, 282] width 129 height 65
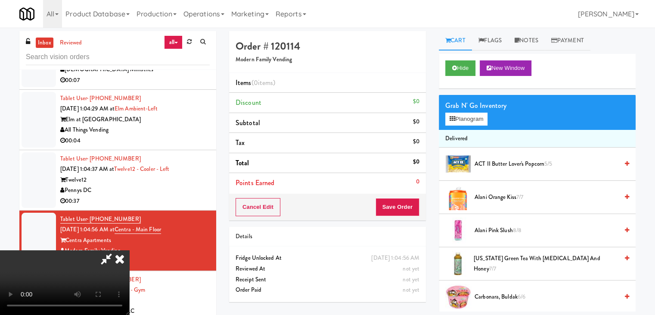
click at [129, 250] on video at bounding box center [64, 282] width 129 height 65
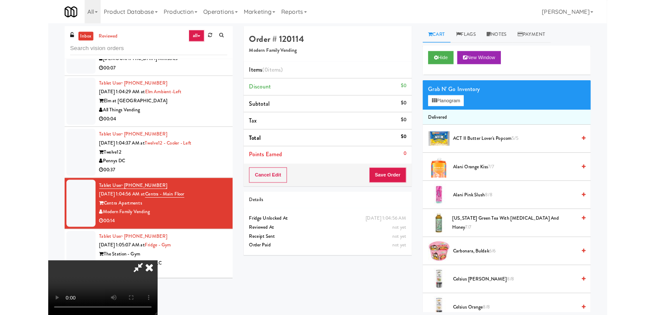
scroll to position [4565, 0]
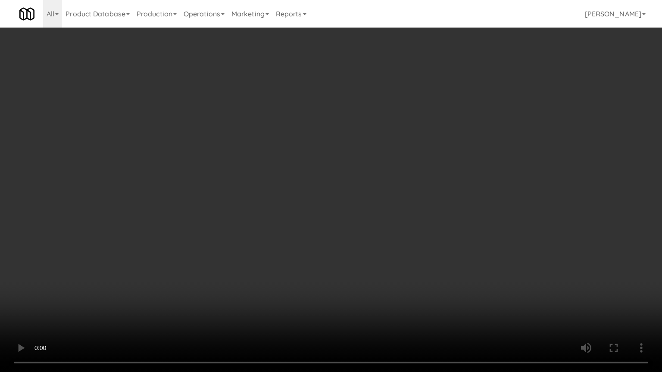
click at [372, 213] on video at bounding box center [331, 186] width 662 height 372
click at [374, 212] on video at bounding box center [331, 186] width 662 height 372
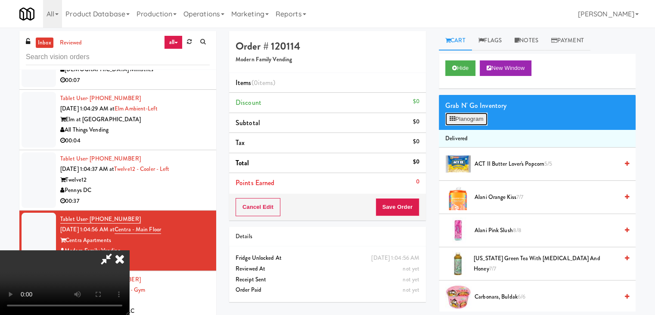
click at [463, 118] on button "Planogram" at bounding box center [466, 118] width 42 height 13
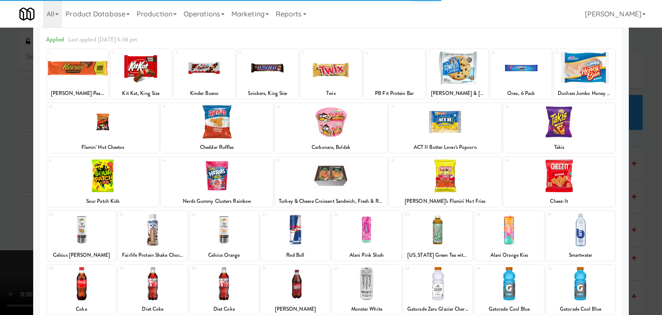
scroll to position [86, 0]
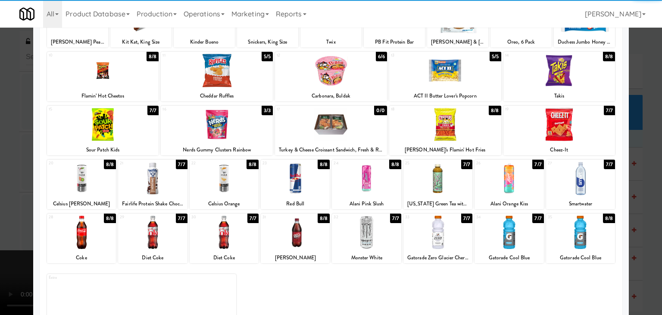
click at [101, 184] on div at bounding box center [81, 178] width 69 height 33
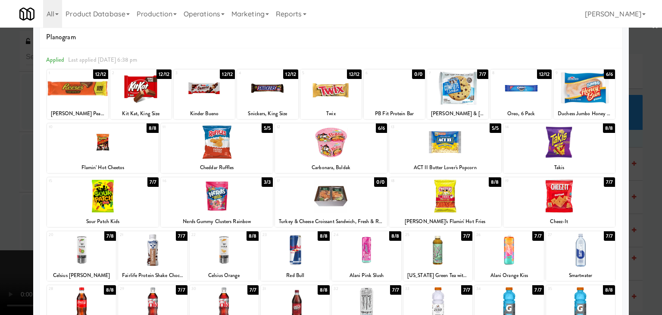
scroll to position [0, 0]
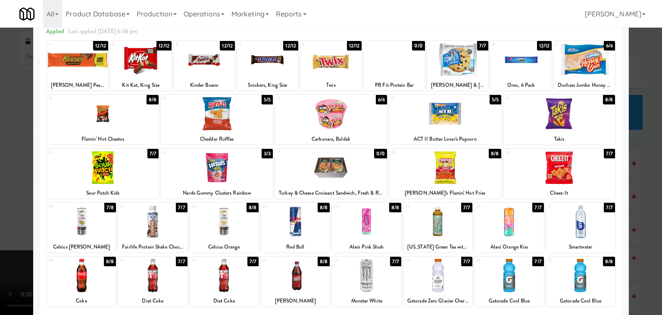
click at [434, 278] on div at bounding box center [437, 275] width 69 height 33
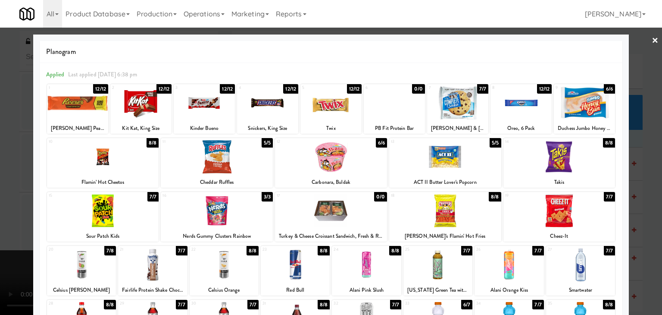
drag, startPoint x: 206, startPoint y: 103, endPoint x: 132, endPoint y: 118, distance: 75.1
click at [205, 103] on div at bounding box center [204, 102] width 61 height 33
drag, startPoint x: 0, startPoint y: 141, endPoint x: 53, endPoint y: 121, distance: 56.6
click at [3, 140] on div at bounding box center [331, 157] width 662 height 315
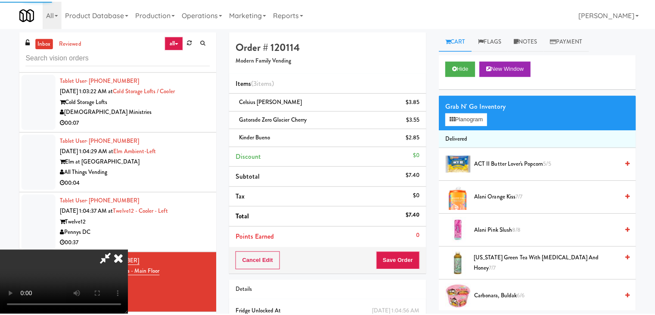
scroll to position [4607, 0]
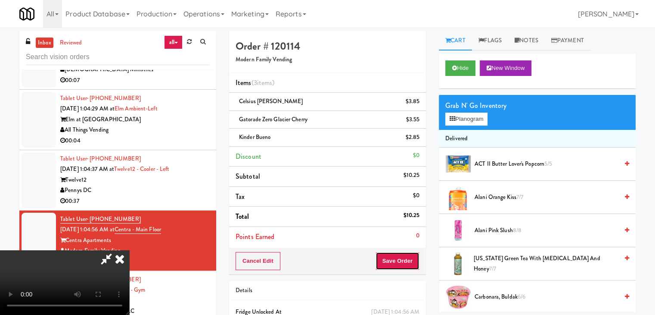
click at [400, 261] on button "Save Order" at bounding box center [398, 261] width 44 height 18
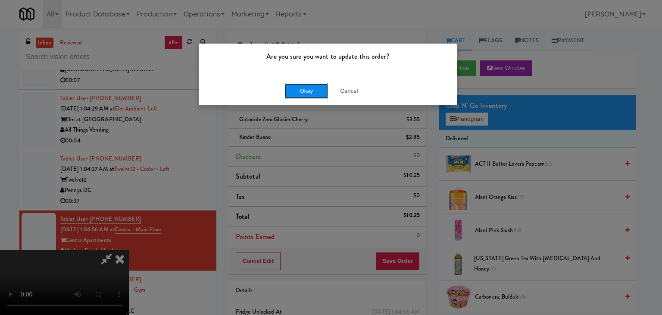
click at [304, 98] on button "Okay" at bounding box center [306, 91] width 43 height 16
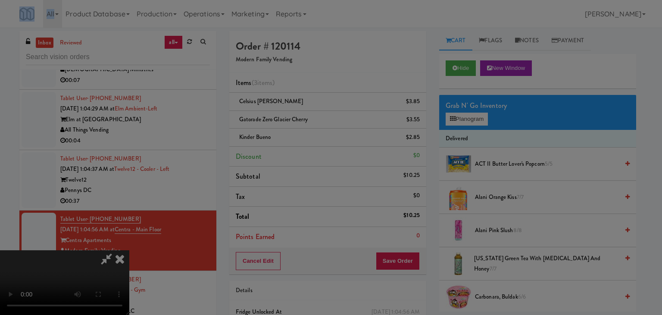
click at [304, 97] on div "Are you sure you want to update this order? Okay Cancel" at bounding box center [331, 157] width 662 height 315
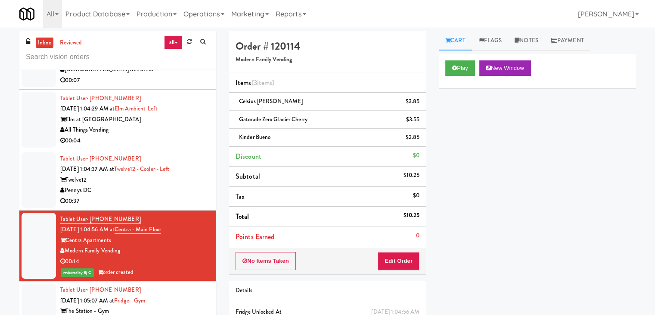
click at [178, 206] on div "00:37" at bounding box center [135, 201] width 150 height 11
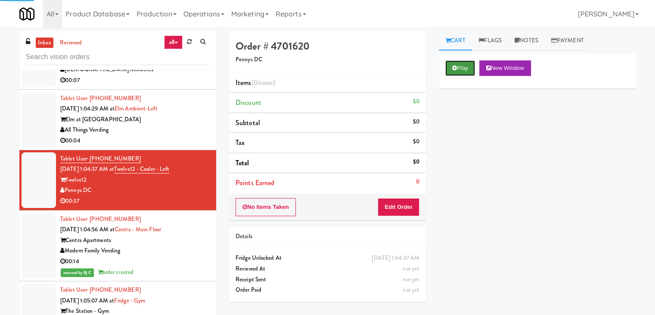
click at [462, 69] on button "Play" at bounding box center [460, 68] width 30 height 16
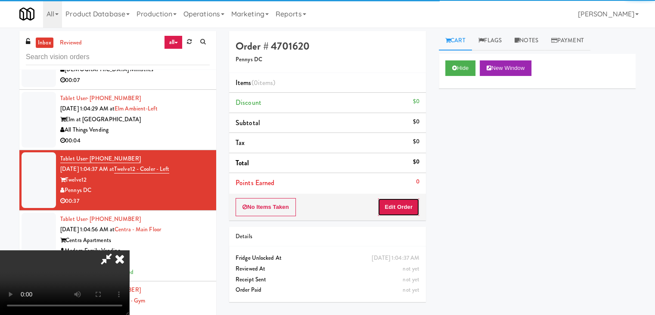
click at [405, 207] on button "Edit Order" at bounding box center [399, 207] width 42 height 18
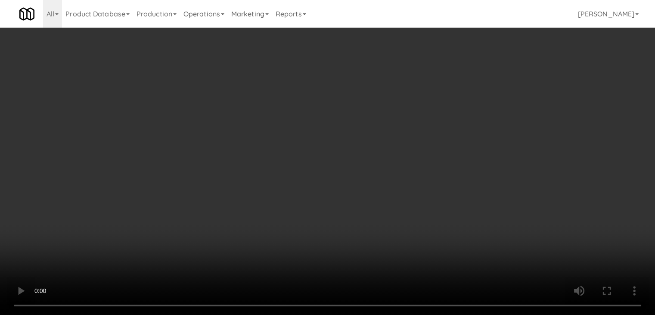
scroll to position [4565, 0]
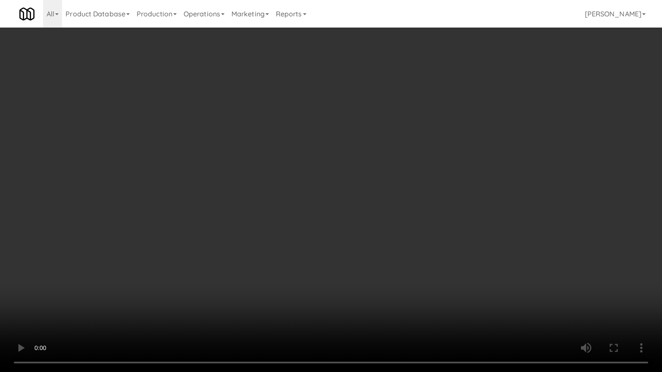
click at [384, 265] on video at bounding box center [331, 186] width 662 height 372
click at [384, 266] on video at bounding box center [331, 186] width 662 height 372
click at [381, 266] on video at bounding box center [331, 186] width 662 height 372
click at [380, 264] on video at bounding box center [331, 186] width 662 height 372
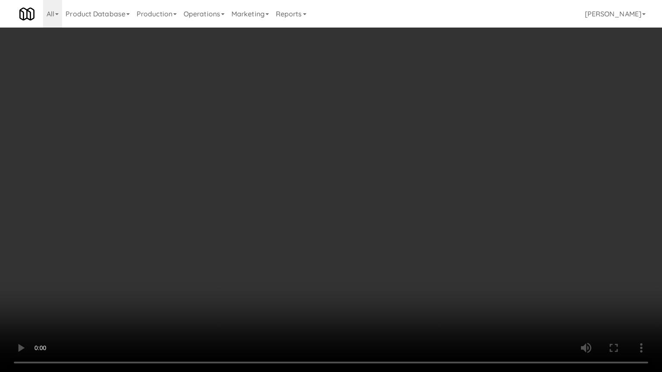
click at [305, 314] on video at bounding box center [331, 186] width 662 height 372
click at [92, 314] on video at bounding box center [331, 186] width 662 height 372
click at [272, 283] on video at bounding box center [331, 186] width 662 height 372
click at [416, 208] on video at bounding box center [331, 186] width 662 height 372
click at [415, 209] on video at bounding box center [331, 186] width 662 height 372
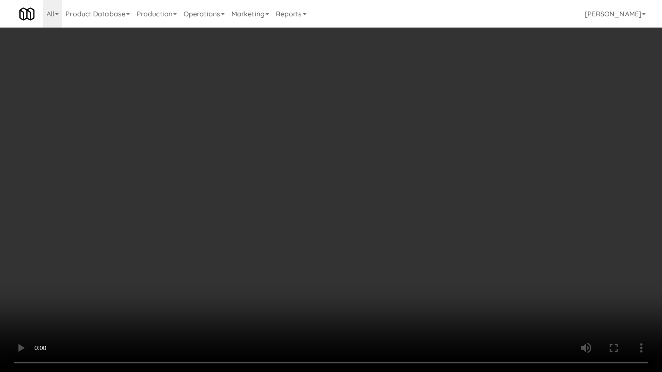
click at [391, 208] on video at bounding box center [331, 186] width 662 height 372
drag, startPoint x: 389, startPoint y: 208, endPoint x: 402, endPoint y: 131, distance: 77.8
click at [389, 205] on video at bounding box center [331, 186] width 662 height 372
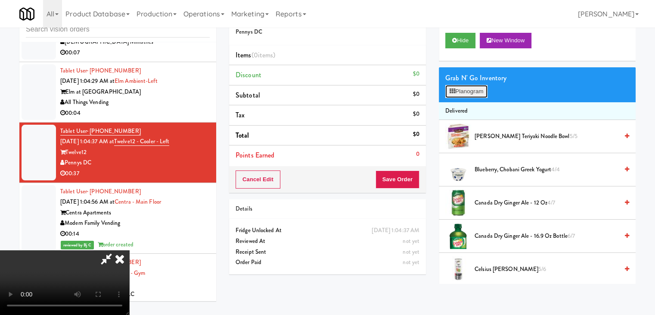
click at [455, 90] on icon at bounding box center [453, 91] width 6 height 6
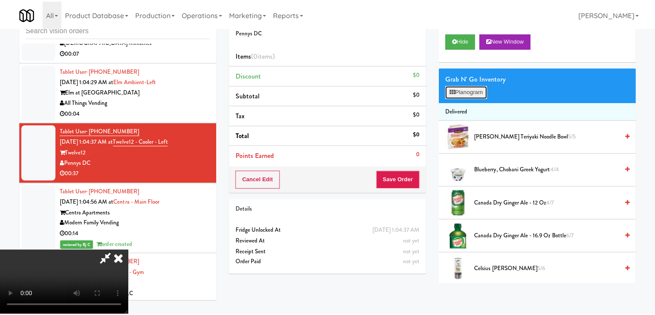
scroll to position [4565, 0]
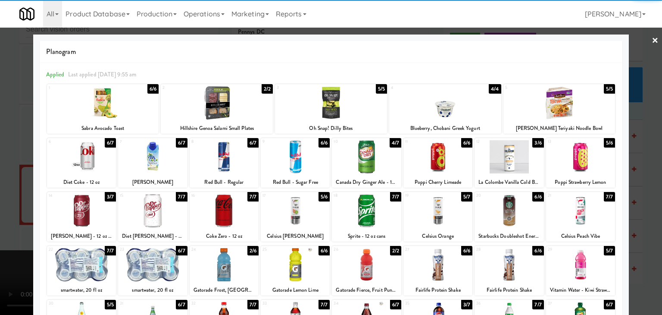
click at [505, 260] on div at bounding box center [508, 264] width 69 height 33
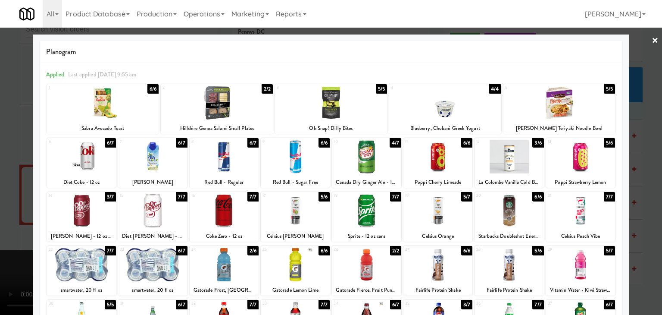
drag, startPoint x: 642, startPoint y: 241, endPoint x: 629, endPoint y: 240, distance: 12.9
click at [643, 241] on div at bounding box center [331, 157] width 662 height 315
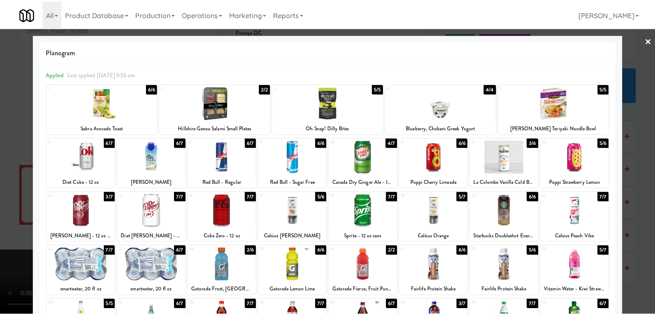
scroll to position [4607, 0]
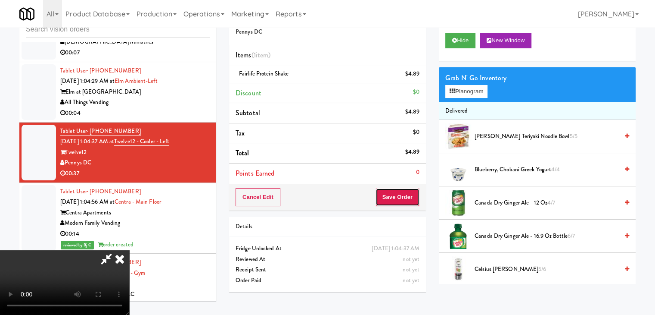
click at [411, 197] on button "Save Order" at bounding box center [398, 197] width 44 height 18
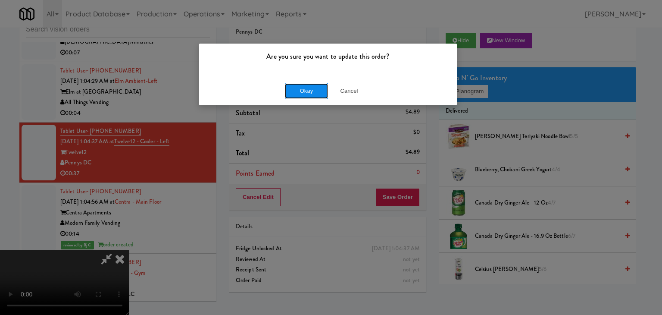
click at [302, 86] on button "Okay" at bounding box center [306, 91] width 43 height 16
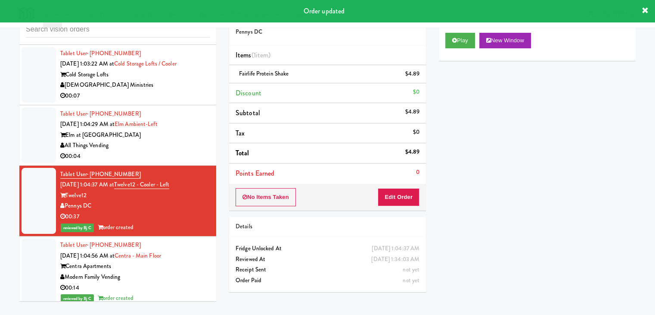
click at [180, 151] on div "All Things Vending" at bounding box center [135, 145] width 150 height 11
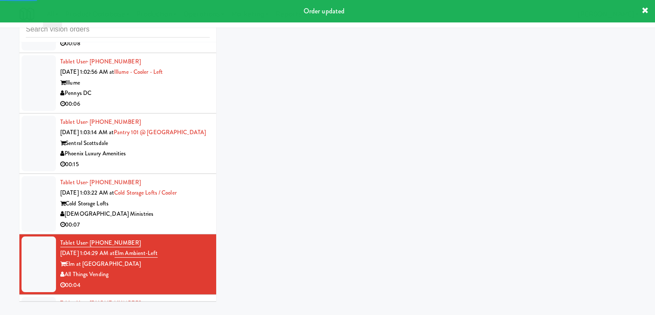
scroll to position [4435, 0]
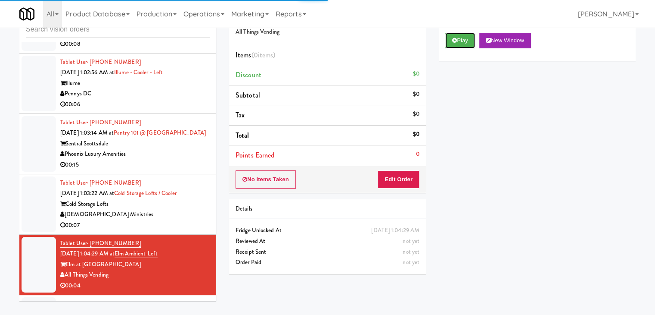
drag, startPoint x: 454, startPoint y: 35, endPoint x: 430, endPoint y: 115, distance: 83.7
click at [454, 37] on button "Play" at bounding box center [460, 41] width 30 height 16
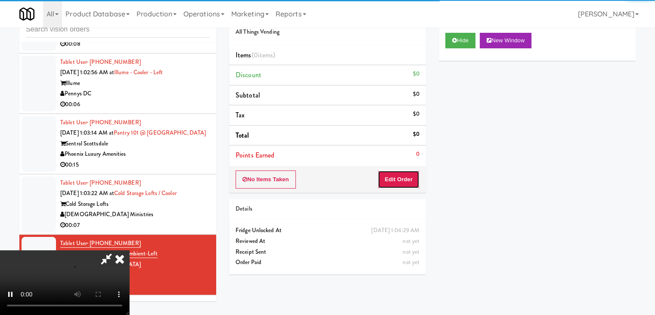
click at [407, 179] on button "Edit Order" at bounding box center [399, 179] width 42 height 18
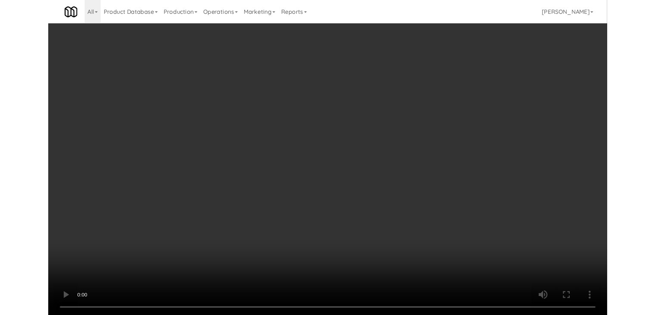
scroll to position [4403, 0]
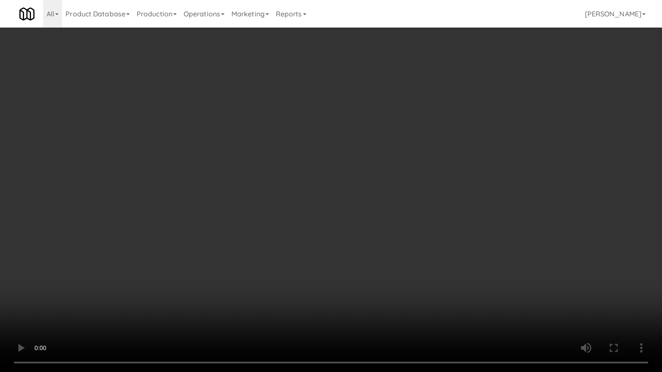
click at [386, 259] on video at bounding box center [331, 186] width 662 height 372
click at [383, 257] on video at bounding box center [331, 186] width 662 height 372
click at [382, 258] on video at bounding box center [331, 186] width 662 height 372
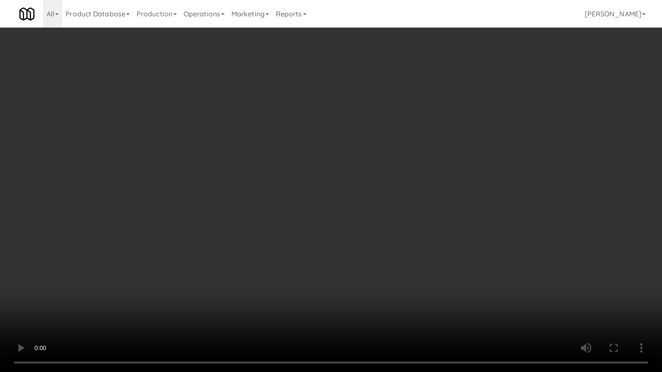
drag, startPoint x: 382, startPoint y: 258, endPoint x: 427, endPoint y: 137, distance: 129.6
click at [385, 250] on video at bounding box center [331, 186] width 662 height 372
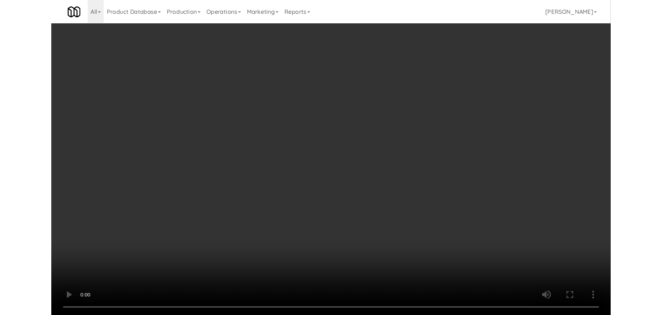
scroll to position [4435, 0]
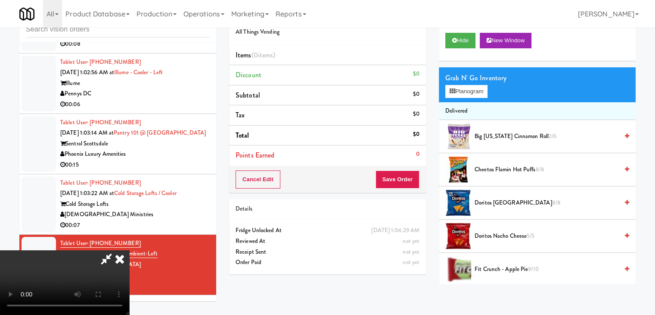
click at [465, 97] on div "Grab N' Go Inventory Planogram" at bounding box center [537, 84] width 197 height 35
click at [464, 91] on button "Planogram" at bounding box center [466, 91] width 42 height 13
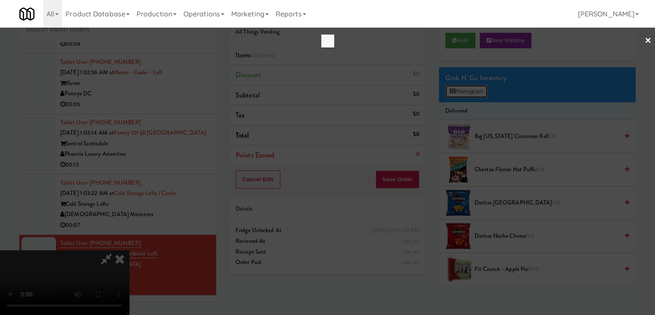
scroll to position [4403, 0]
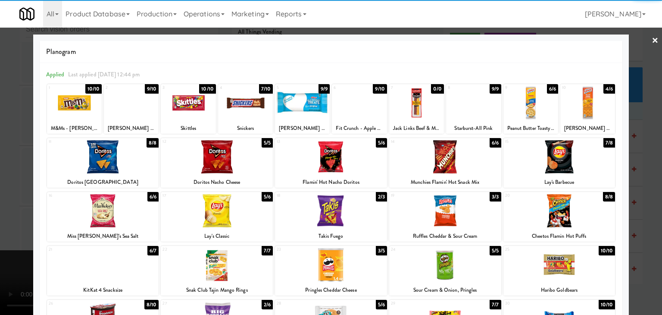
click at [90, 106] on div at bounding box center [74, 102] width 55 height 33
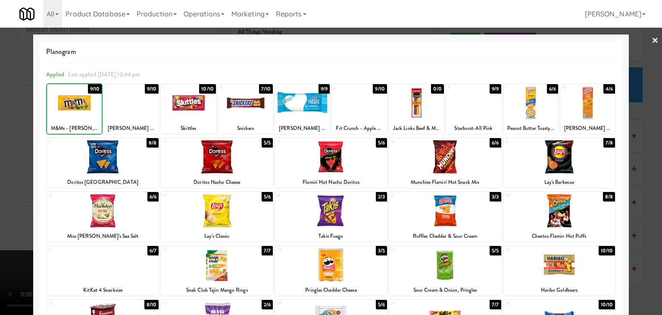
click at [22, 108] on div at bounding box center [331, 157] width 662 height 315
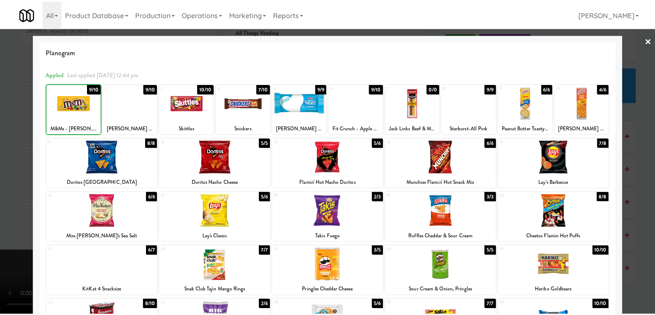
scroll to position [4435, 0]
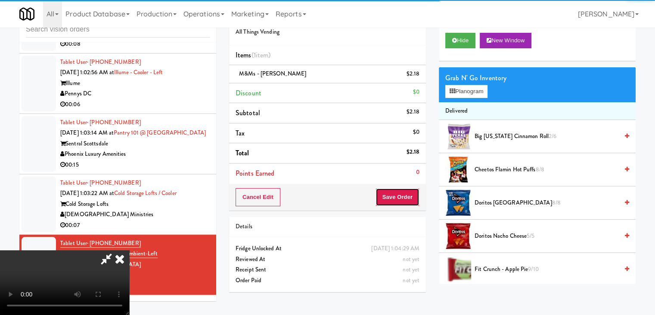
click at [397, 196] on button "Save Order" at bounding box center [398, 197] width 44 height 18
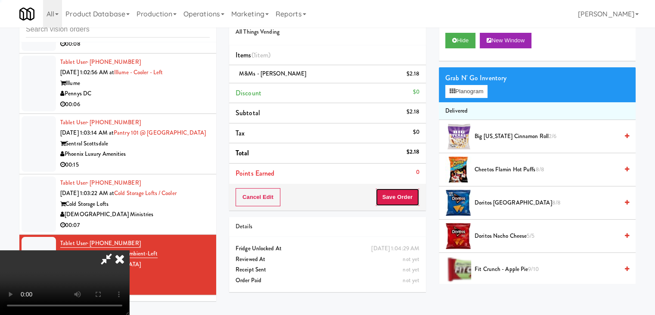
click at [396, 196] on button "Save Order" at bounding box center [398, 197] width 44 height 18
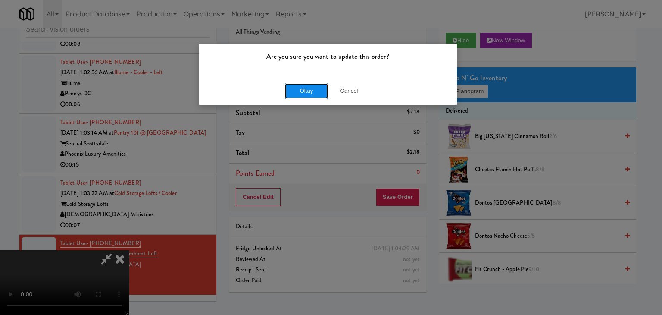
click at [301, 87] on button "Okay" at bounding box center [306, 91] width 43 height 16
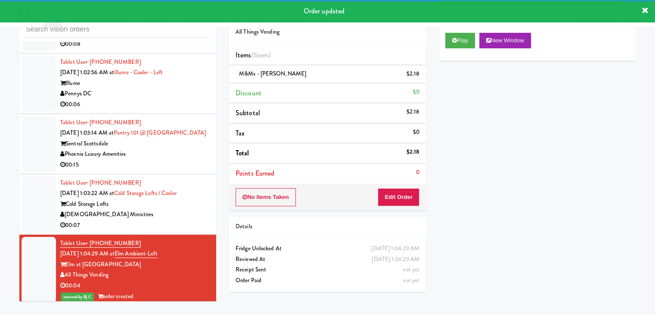
click at [170, 230] on div "Tablet User · (816) 548-0619 Aug 30, 2025 1:03:22 AM at Cold Storage Lofts / Co…" at bounding box center [135, 204] width 150 height 53
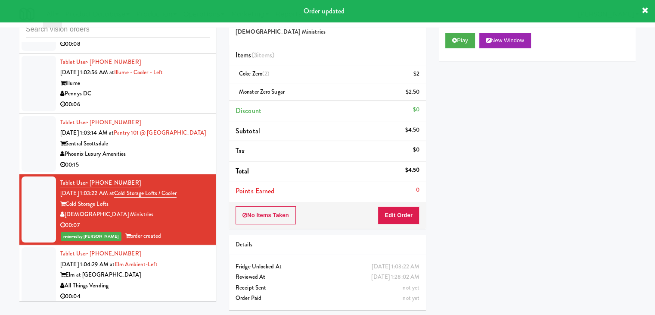
click at [175, 149] on div "Sentral Scottsdale" at bounding box center [135, 143] width 150 height 11
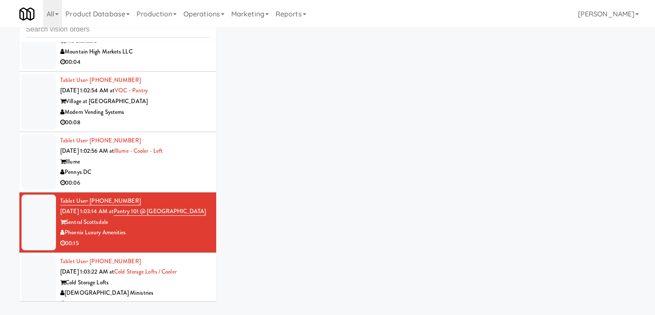
scroll to position [4349, 0]
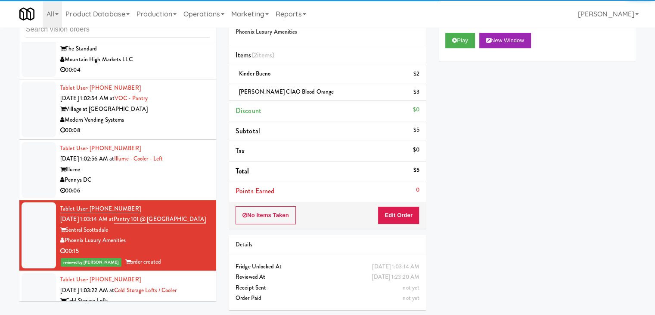
drag, startPoint x: 155, startPoint y: 189, endPoint x: 155, endPoint y: 193, distance: 4.7
click at [155, 193] on div "Tablet User · (908) 458-3607 Aug 30, 2025 1:02:56 AM at Illume - Cooler - Left …" at bounding box center [135, 169] width 150 height 53
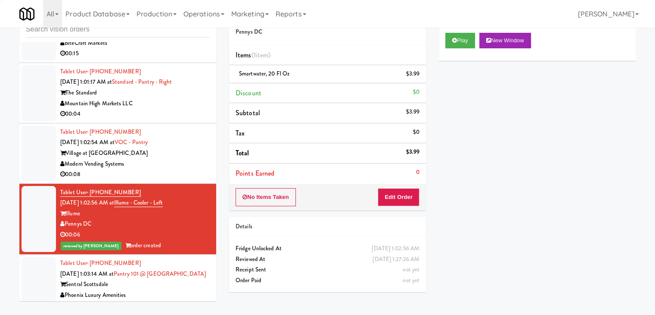
scroll to position [4263, 0]
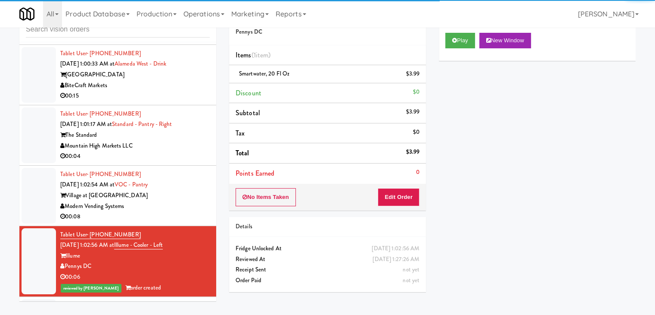
click at [183, 201] on div "Village at Commonwealth" at bounding box center [135, 195] width 150 height 11
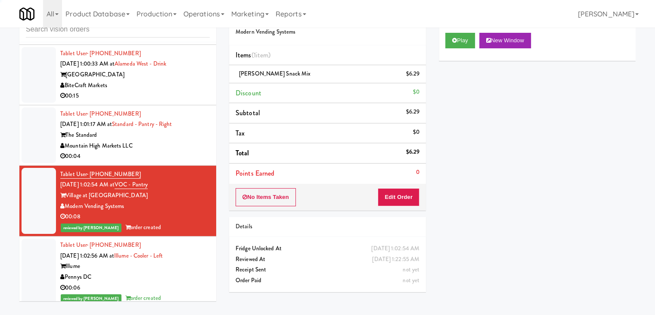
click at [196, 151] on div "Mountain High Markets LLC" at bounding box center [135, 145] width 150 height 11
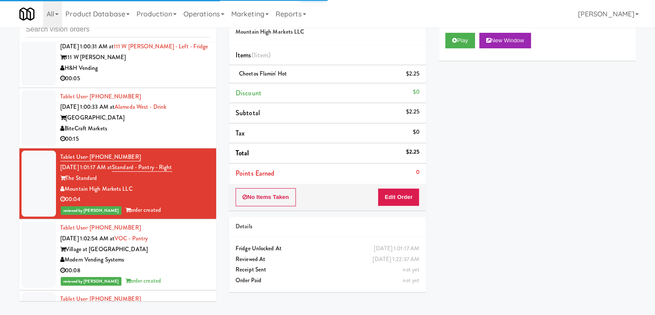
click at [181, 144] on div "00:15" at bounding box center [135, 139] width 150 height 11
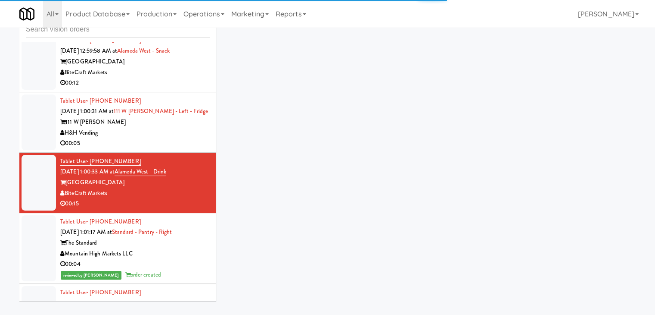
scroll to position [4133, 0]
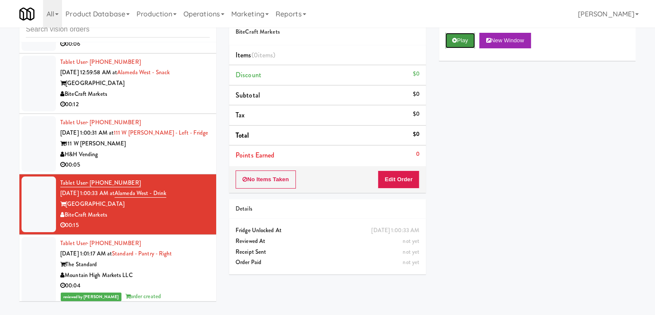
drag, startPoint x: 471, startPoint y: 36, endPoint x: 436, endPoint y: 107, distance: 79.6
click at [471, 37] on button "Play" at bounding box center [460, 41] width 30 height 16
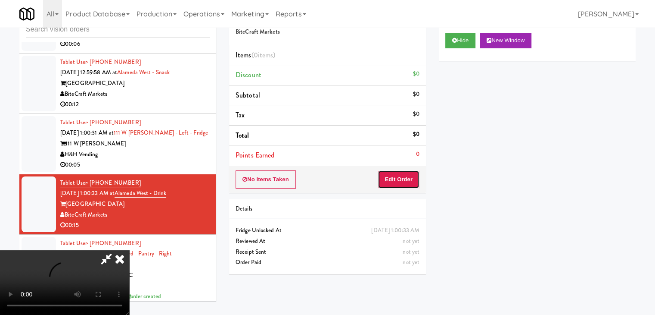
click at [406, 177] on button "Edit Order" at bounding box center [399, 179] width 42 height 18
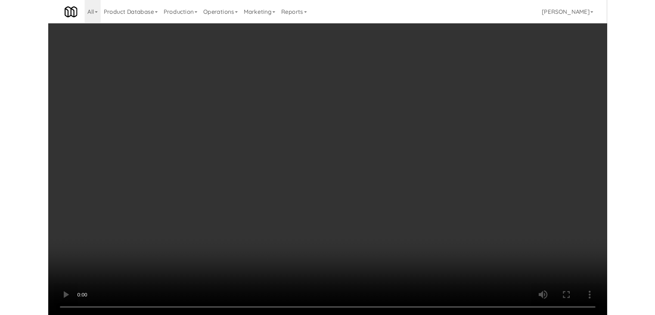
scroll to position [4102, 0]
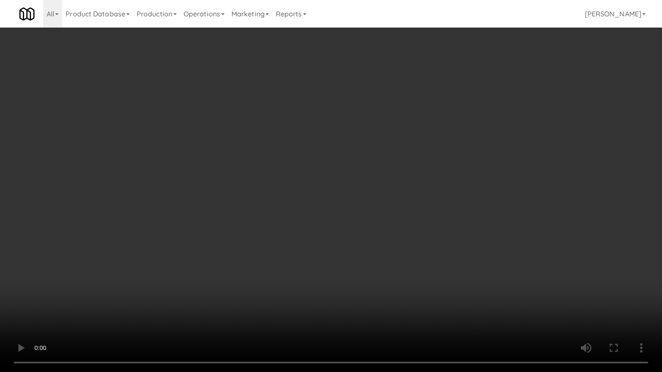
click at [396, 180] on video at bounding box center [331, 186] width 662 height 372
click at [420, 154] on video at bounding box center [331, 186] width 662 height 372
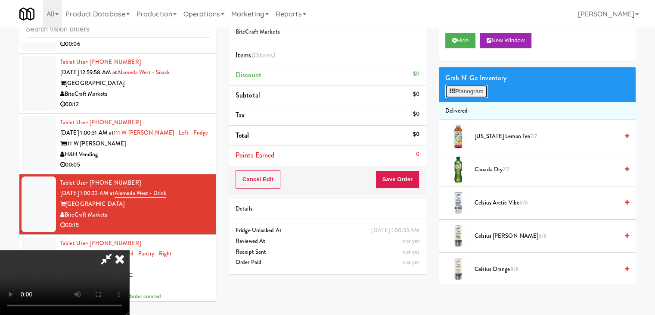
click at [476, 90] on button "Planogram" at bounding box center [466, 91] width 42 height 13
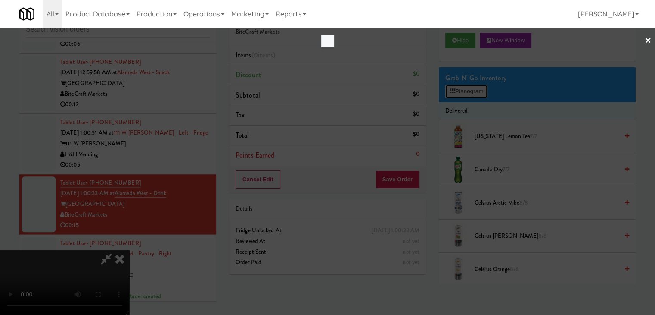
scroll to position [4102, 0]
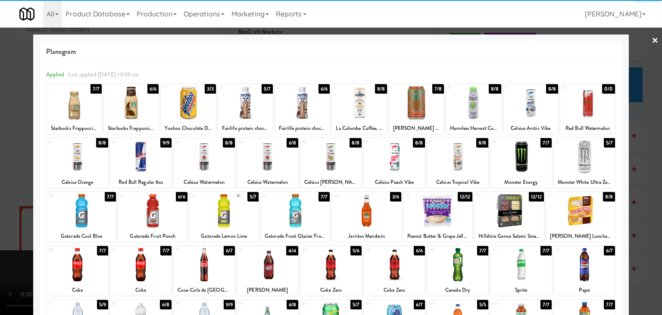
click at [252, 100] on div at bounding box center [245, 102] width 55 height 33
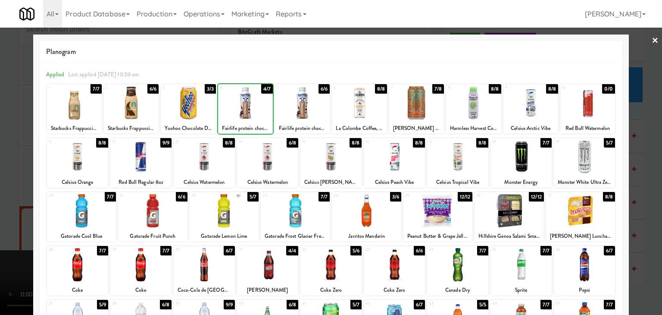
drag, startPoint x: 0, startPoint y: 121, endPoint x: 283, endPoint y: 133, distance: 282.9
click at [13, 118] on div at bounding box center [331, 157] width 662 height 315
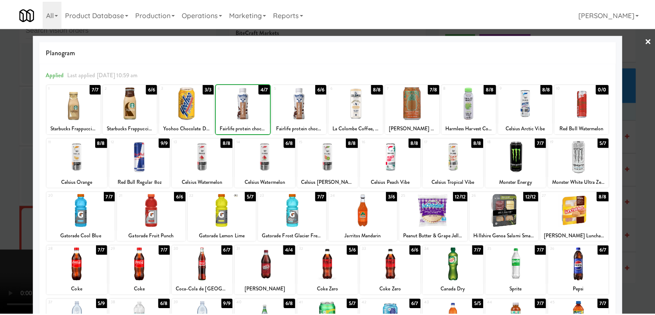
scroll to position [4133, 0]
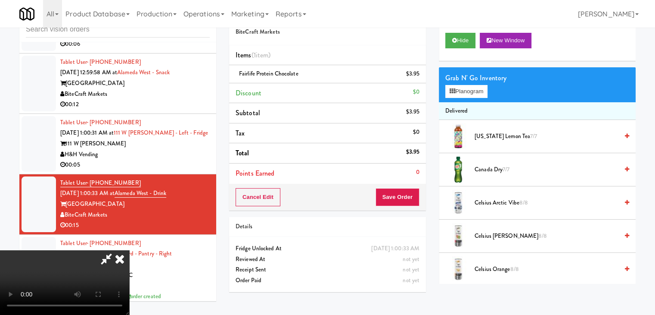
click at [404, 189] on div "Cancel Edit Save Order" at bounding box center [327, 197] width 197 height 27
click at [404, 189] on button "Save Order" at bounding box center [398, 197] width 44 height 18
click at [404, 190] on button "Save Order" at bounding box center [398, 197] width 44 height 18
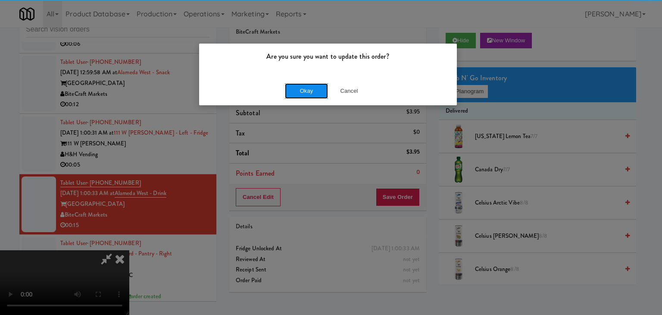
click at [314, 94] on button "Okay" at bounding box center [306, 91] width 43 height 16
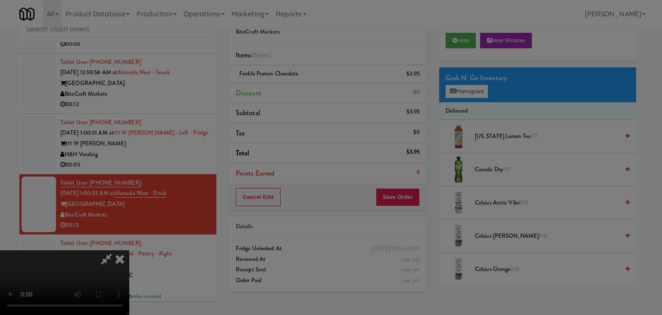
click at [314, 89] on div "Okay Cancel" at bounding box center [328, 74] width 258 height 29
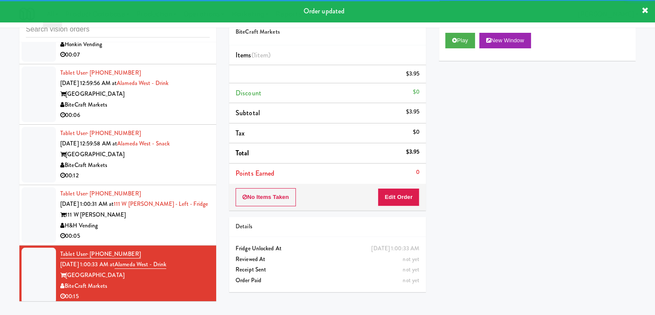
scroll to position [4047, 0]
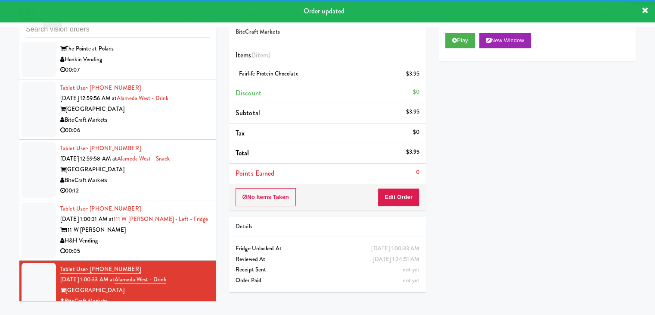
click at [165, 256] on div "00:05" at bounding box center [135, 251] width 150 height 11
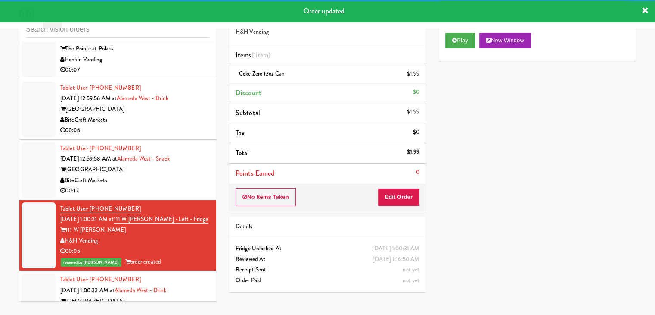
click at [136, 186] on div "BiteCraft Markets" at bounding box center [135, 180] width 150 height 11
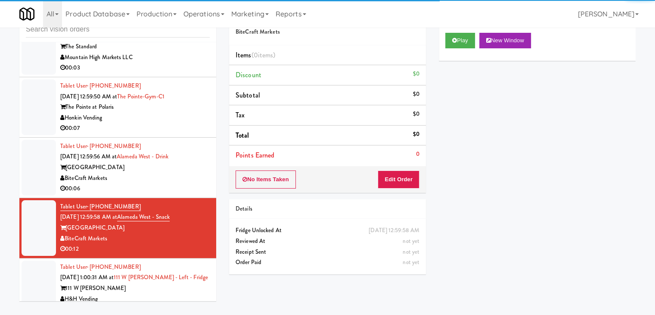
scroll to position [4004, 0]
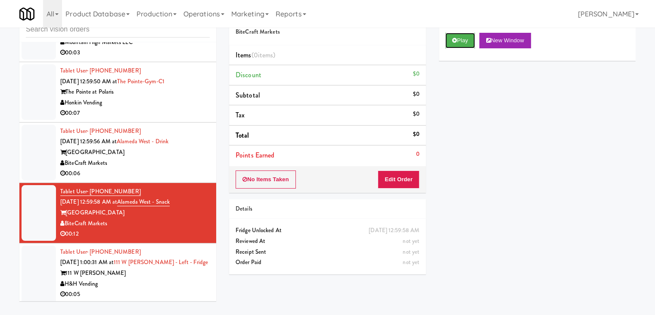
drag, startPoint x: 465, startPoint y: 38, endPoint x: 456, endPoint y: 57, distance: 20.8
click at [465, 41] on button "Play" at bounding box center [460, 41] width 30 height 16
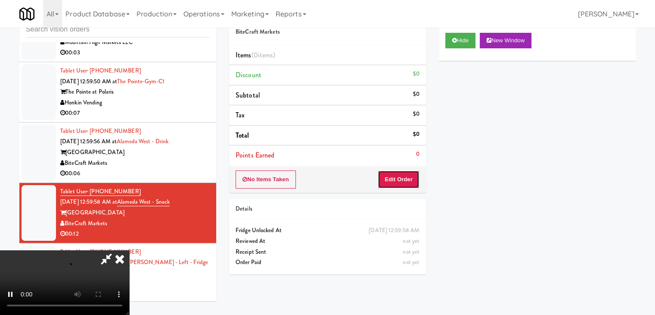
click at [405, 179] on button "Edit Order" at bounding box center [399, 179] width 42 height 18
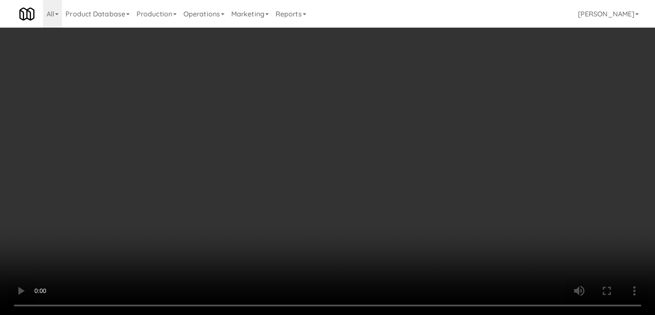
scroll to position [3972, 0]
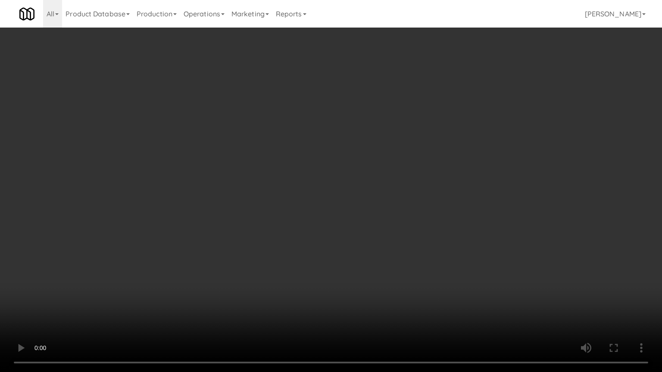
click at [363, 314] on video at bounding box center [331, 186] width 662 height 372
click at [370, 307] on video at bounding box center [331, 186] width 662 height 372
click at [369, 306] on video at bounding box center [331, 186] width 662 height 372
click at [361, 257] on video at bounding box center [331, 186] width 662 height 372
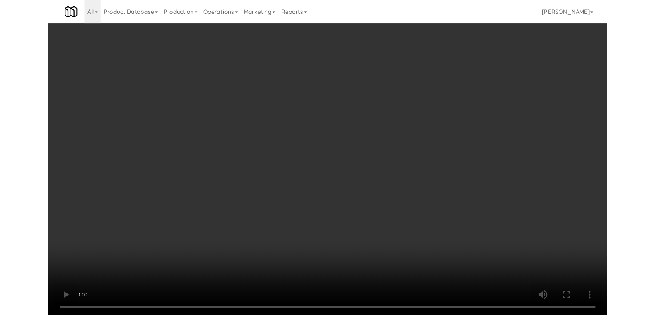
scroll to position [4004, 0]
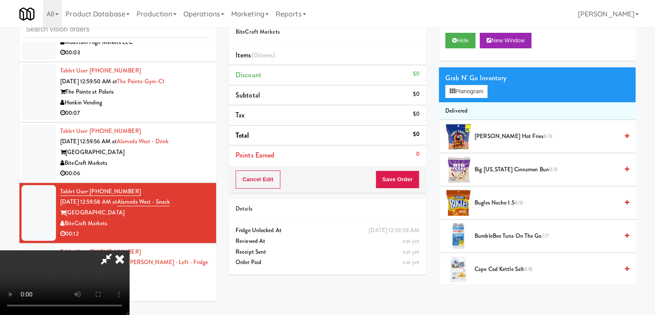
click at [493, 170] on span "Big Texas Cinnamon Bun 8/8" at bounding box center [547, 169] width 144 height 11
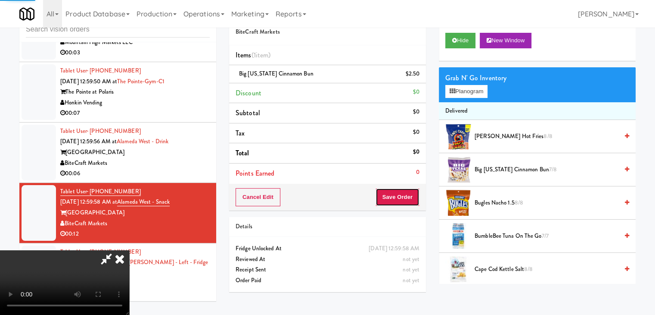
click at [412, 202] on button "Save Order" at bounding box center [398, 197] width 44 height 18
click at [411, 199] on button "Save Order" at bounding box center [398, 197] width 44 height 18
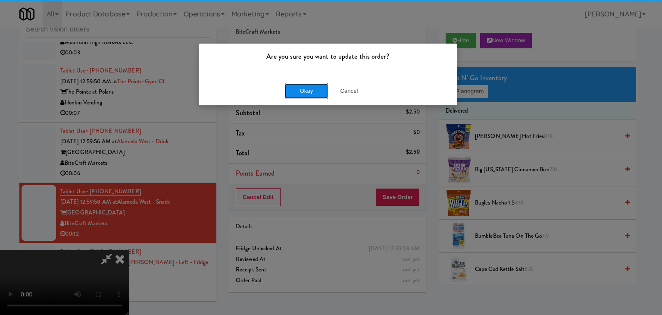
click at [308, 87] on button "Okay" at bounding box center [306, 91] width 43 height 16
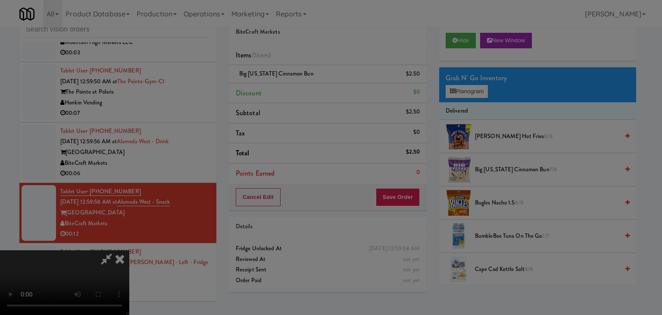
click at [308, 83] on button "Okay" at bounding box center [306, 75] width 43 height 16
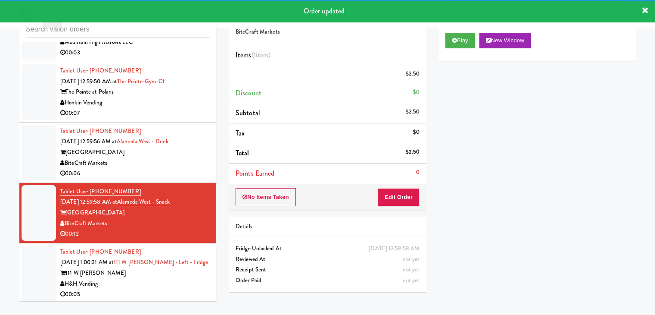
drag, startPoint x: 166, startPoint y: 181, endPoint x: 163, endPoint y: 187, distance: 6.7
click at [166, 168] on div "BiteCraft Markets" at bounding box center [135, 163] width 150 height 11
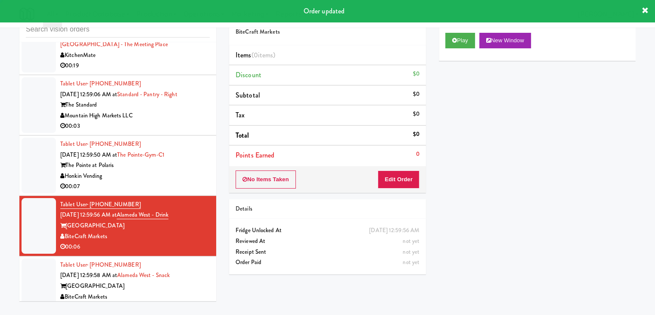
scroll to position [3918, 0]
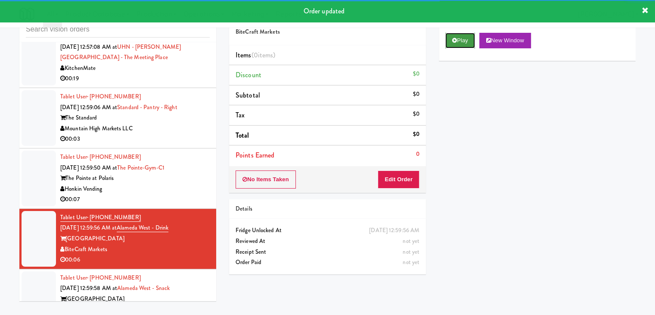
click at [463, 42] on button "Play" at bounding box center [460, 41] width 30 height 16
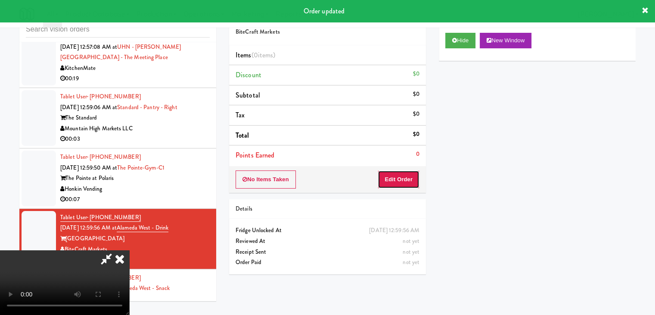
click at [393, 178] on button "Edit Order" at bounding box center [399, 179] width 42 height 18
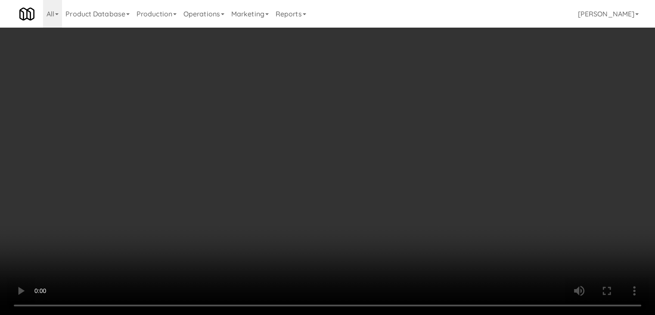
scroll to position [3886, 0]
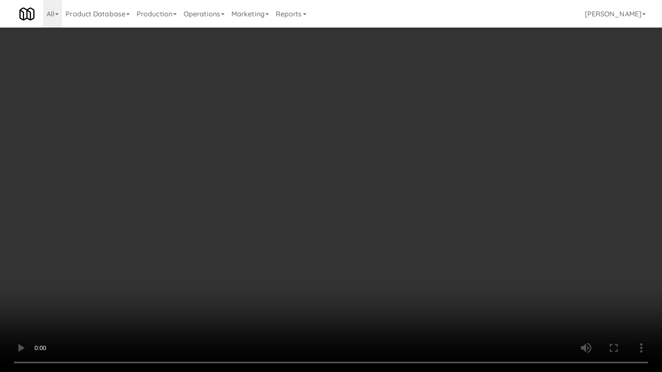
click at [319, 255] on video at bounding box center [331, 186] width 662 height 372
click at [318, 256] on video at bounding box center [331, 186] width 662 height 372
click at [316, 244] on video at bounding box center [331, 186] width 662 height 372
click at [322, 231] on video at bounding box center [331, 186] width 662 height 372
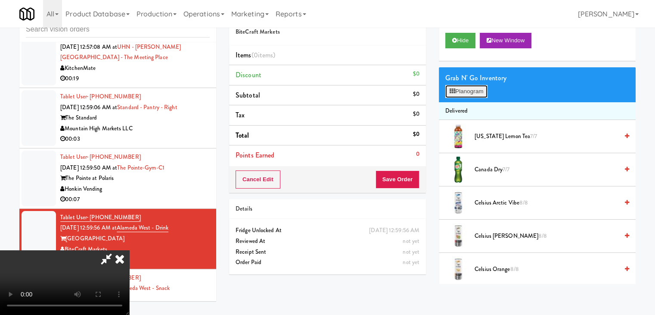
click at [457, 91] on button "Planogram" at bounding box center [466, 91] width 42 height 13
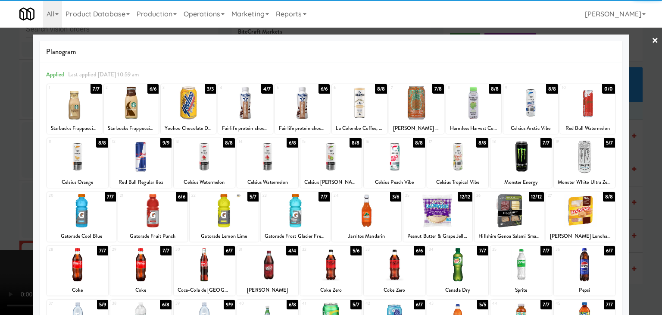
click at [241, 103] on div at bounding box center [245, 102] width 55 height 33
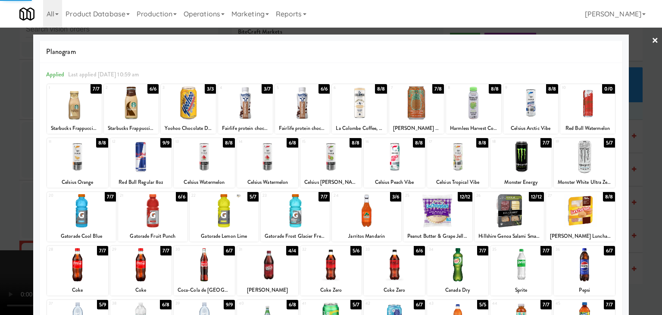
drag, startPoint x: 0, startPoint y: 143, endPoint x: 121, endPoint y: 138, distance: 120.7
click at [10, 140] on div at bounding box center [331, 157] width 662 height 315
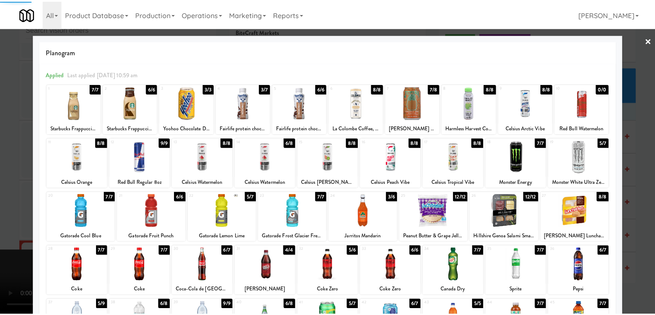
scroll to position [3918, 0]
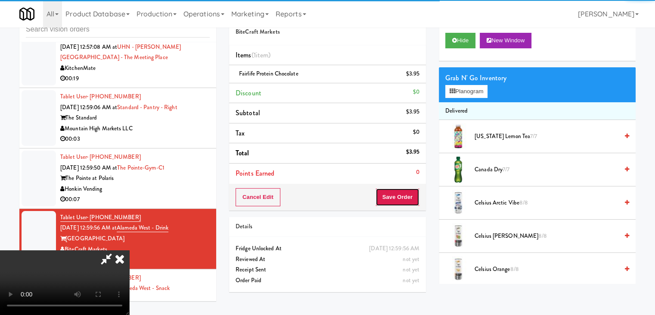
click at [400, 189] on button "Save Order" at bounding box center [398, 197] width 44 height 18
click at [400, 190] on button "Save Order" at bounding box center [398, 197] width 44 height 18
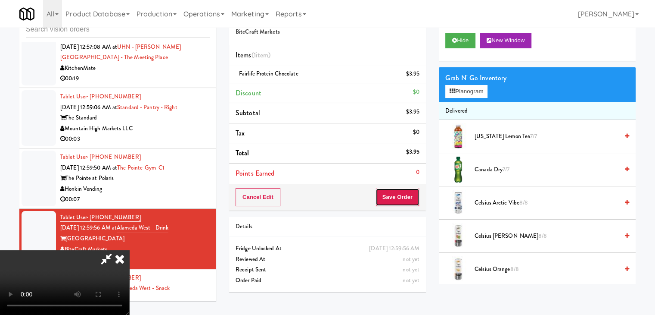
click at [400, 190] on button "Save Order" at bounding box center [398, 197] width 44 height 18
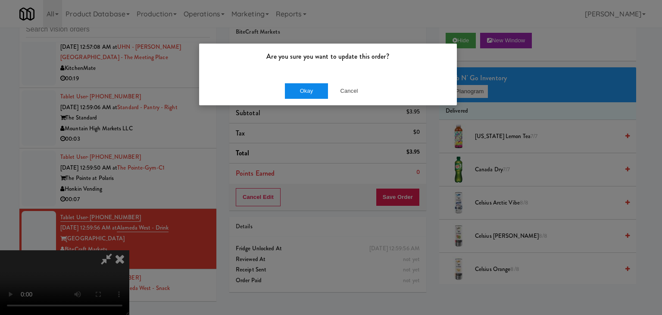
drag, startPoint x: 283, startPoint y: 85, endPoint x: 288, endPoint y: 84, distance: 5.6
click at [288, 84] on div "Okay Cancel" at bounding box center [328, 90] width 258 height 29
click at [290, 84] on button "Okay" at bounding box center [306, 91] width 43 height 16
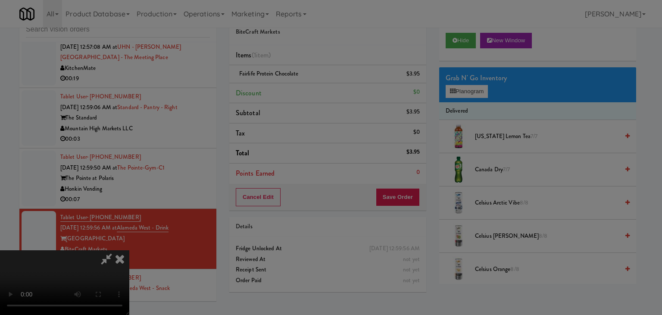
click at [290, 83] on button "Okay" at bounding box center [306, 75] width 43 height 16
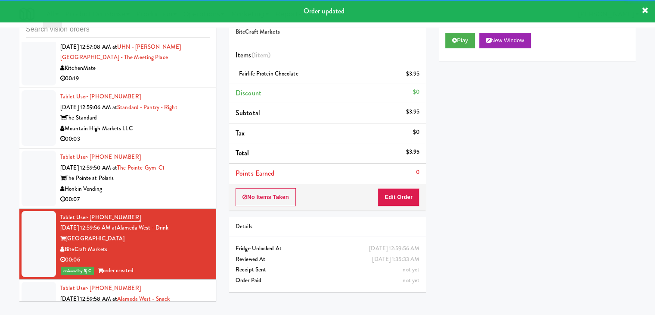
drag, startPoint x: 166, startPoint y: 214, endPoint x: 158, endPoint y: 215, distance: 8.3
click at [166, 205] on div "00:07" at bounding box center [135, 199] width 150 height 11
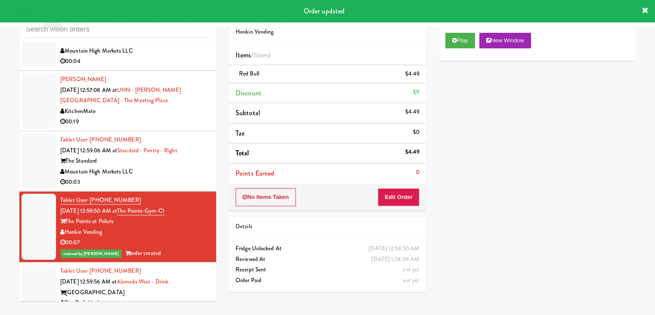
click at [184, 187] on div "00:03" at bounding box center [135, 182] width 150 height 11
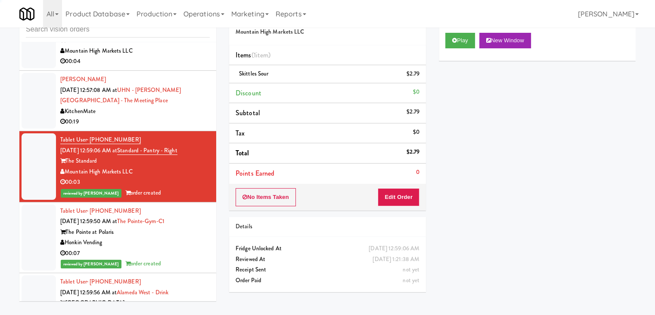
scroll to position [3832, 0]
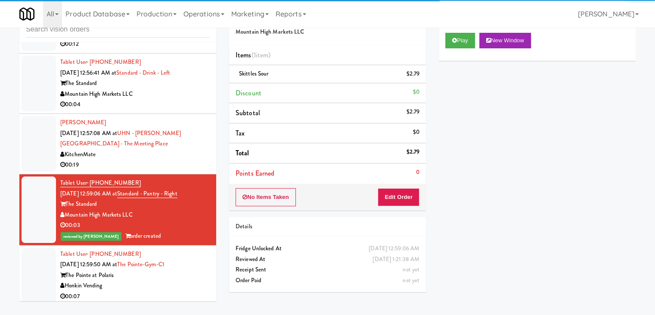
click at [179, 160] on div "KitchenMate" at bounding box center [135, 154] width 150 height 11
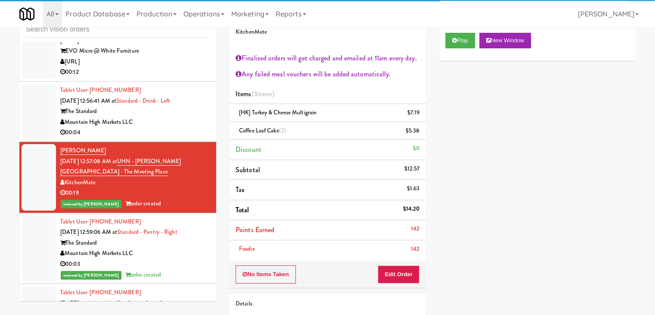
scroll to position [3789, 0]
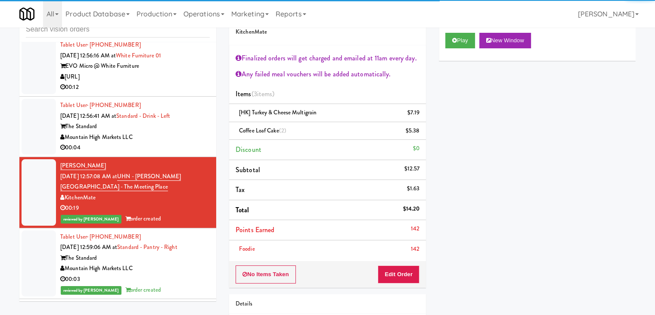
click at [175, 153] on div "00:04" at bounding box center [135, 147] width 150 height 11
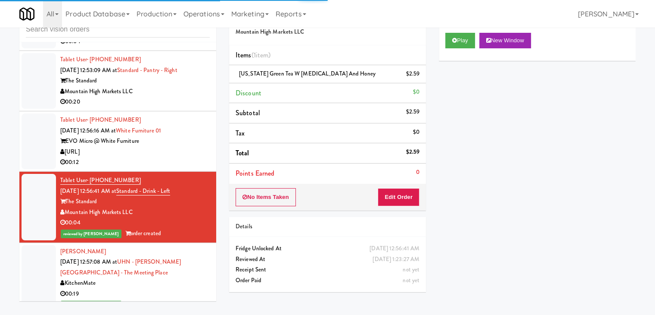
scroll to position [3703, 0]
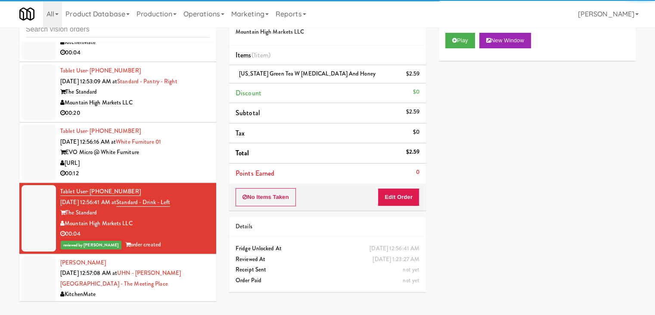
drag, startPoint x: 174, startPoint y: 165, endPoint x: 184, endPoint y: 172, distance: 13.3
click at [174, 158] on div "EVO Micro @ White Furniture" at bounding box center [135, 152] width 150 height 11
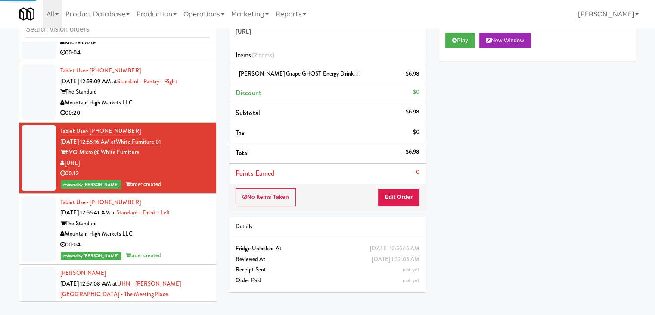
click at [196, 108] on div "Mountain High Markets LLC" at bounding box center [135, 102] width 150 height 11
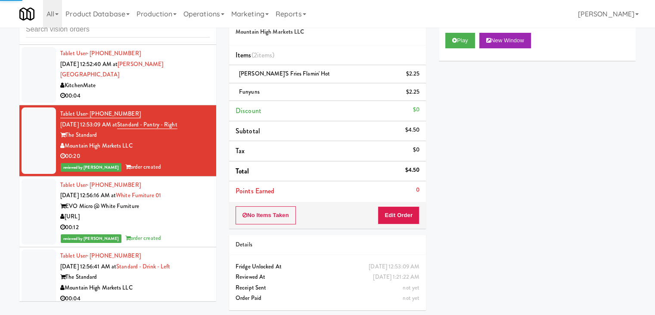
scroll to position [3616, 0]
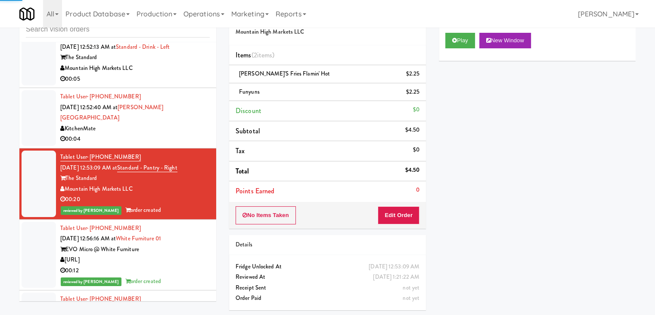
click at [184, 134] on div "KitchenMate" at bounding box center [135, 128] width 150 height 11
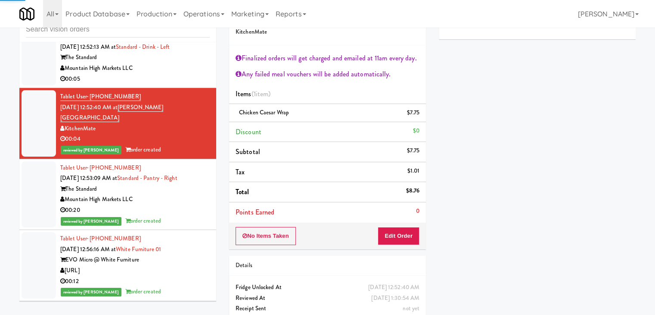
drag, startPoint x: 194, startPoint y: 95, endPoint x: 192, endPoint y: 102, distance: 7.2
click at [194, 74] on div "Mountain High Markets LLC" at bounding box center [135, 68] width 150 height 11
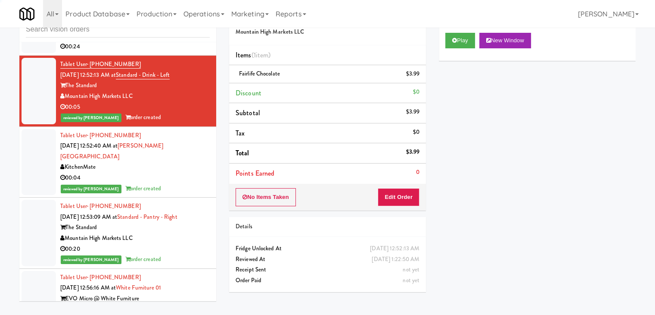
scroll to position [3573, 0]
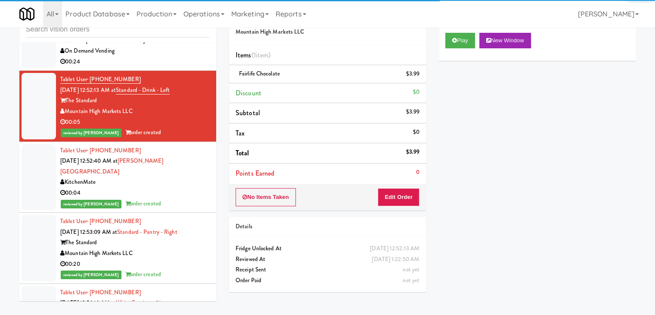
click at [187, 67] on div "00:24" at bounding box center [135, 61] width 150 height 11
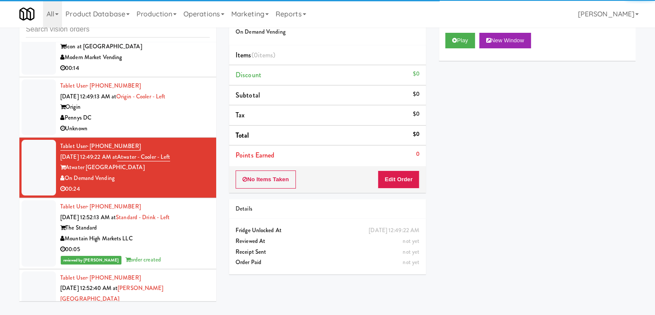
scroll to position [3444, 0]
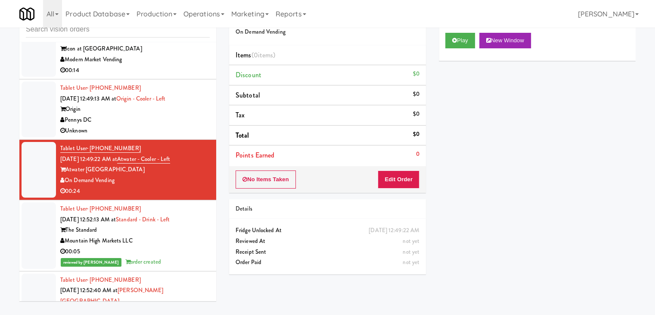
click at [181, 125] on div "Pennys DC" at bounding box center [135, 120] width 150 height 11
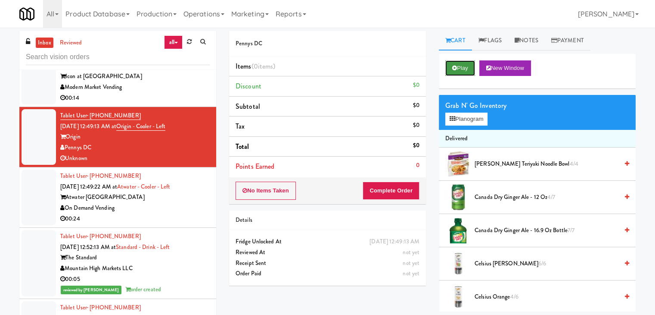
click at [462, 66] on button "Play" at bounding box center [460, 68] width 30 height 16
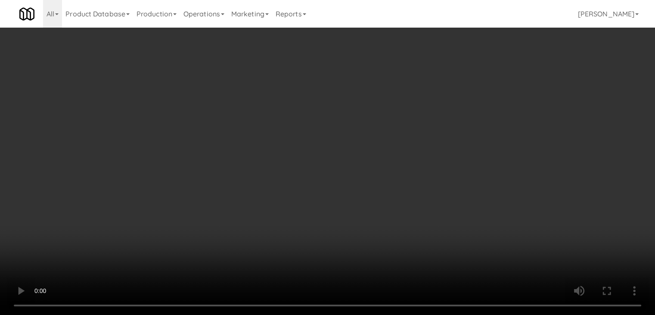
scroll to position [3412, 0]
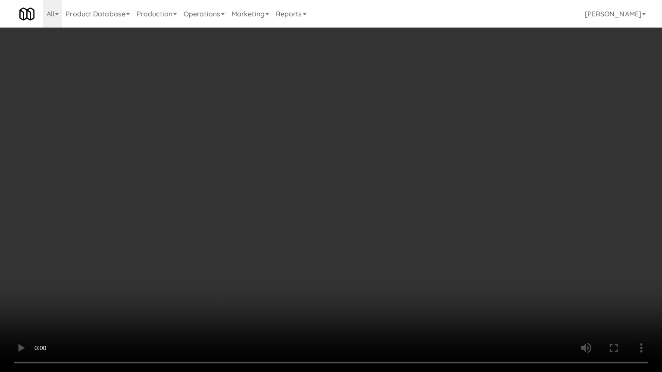
click at [338, 263] on video at bounding box center [331, 186] width 662 height 372
drag, startPoint x: 338, startPoint y: 264, endPoint x: 334, endPoint y: 267, distance: 4.9
click at [338, 265] on video at bounding box center [331, 186] width 662 height 372
click at [343, 238] on video at bounding box center [331, 186] width 662 height 372
click at [345, 238] on video at bounding box center [331, 186] width 662 height 372
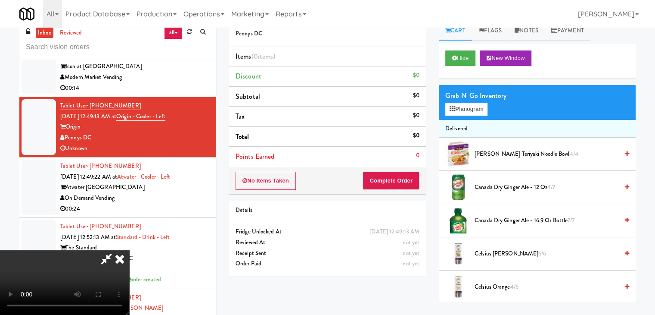
scroll to position [0, 0]
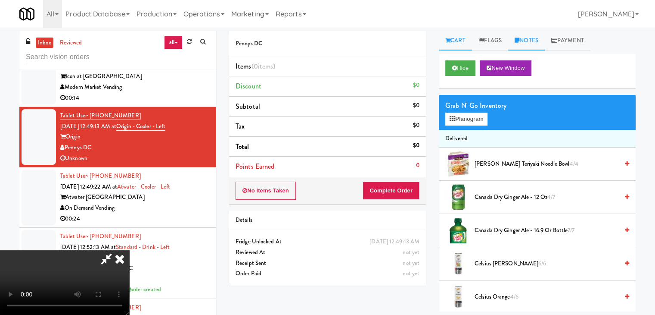
click at [528, 40] on link "Notes" at bounding box center [526, 40] width 37 height 19
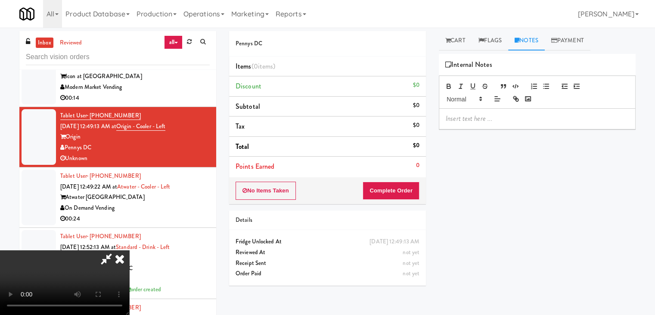
drag, startPoint x: 484, startPoint y: 119, endPoint x: 479, endPoint y: 117, distance: 5.4
click at [483, 119] on p at bounding box center [537, 118] width 183 height 9
click at [455, 43] on link "Cart" at bounding box center [455, 40] width 33 height 19
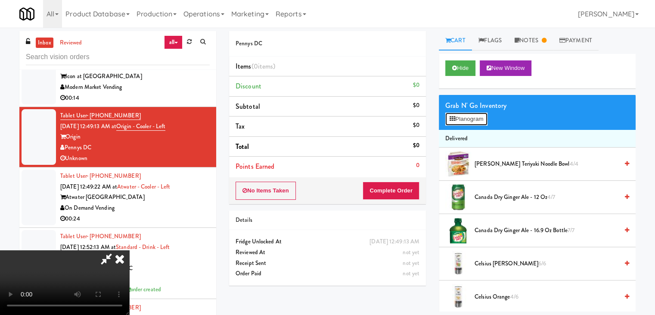
click at [474, 115] on button "Planogram" at bounding box center [466, 118] width 42 height 13
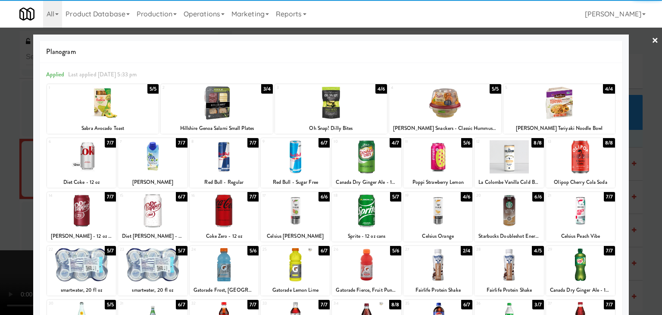
click at [225, 265] on div at bounding box center [224, 264] width 69 height 33
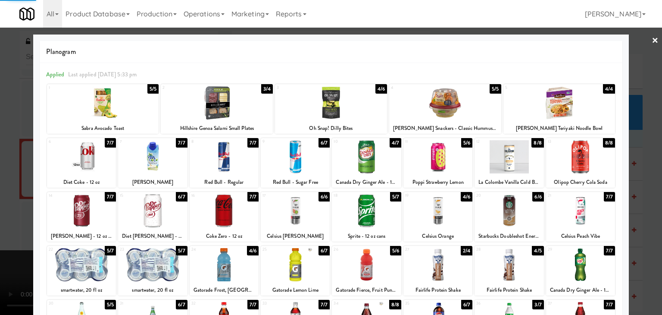
drag, startPoint x: 0, startPoint y: 213, endPoint x: 115, endPoint y: 210, distance: 115.5
click at [0, 213] on div at bounding box center [331, 157] width 662 height 315
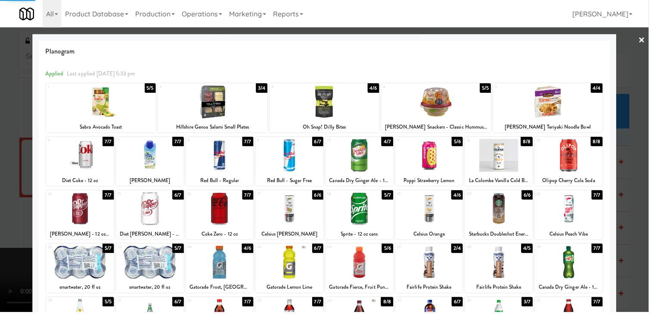
scroll to position [3444, 0]
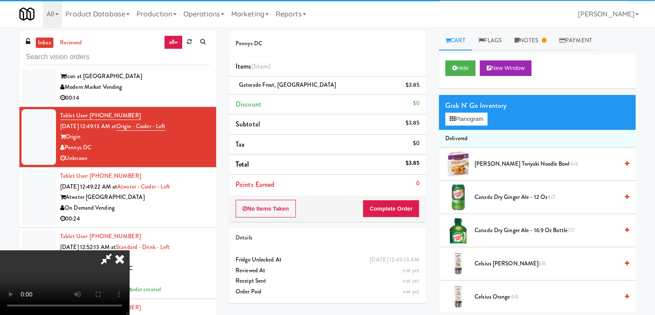
click at [129, 250] on video at bounding box center [64, 282] width 129 height 65
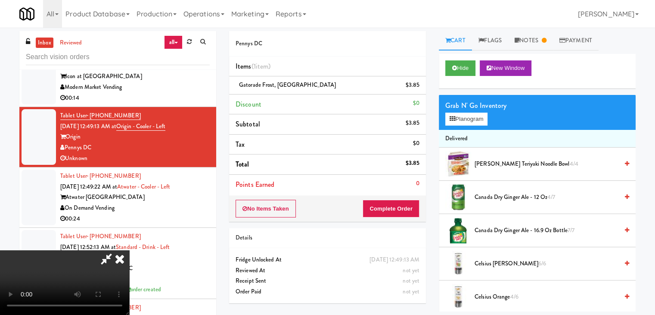
scroll to position [121, 0]
click at [129, 250] on video at bounding box center [64, 282] width 129 height 65
click at [129, 252] on video at bounding box center [64, 282] width 129 height 65
click at [129, 307] on video at bounding box center [64, 282] width 129 height 65
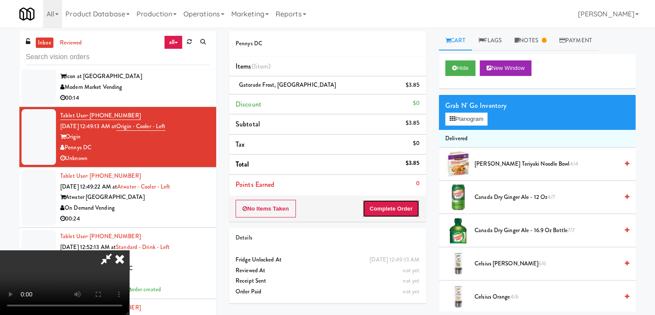
click at [405, 212] on button "Complete Order" at bounding box center [391, 208] width 57 height 18
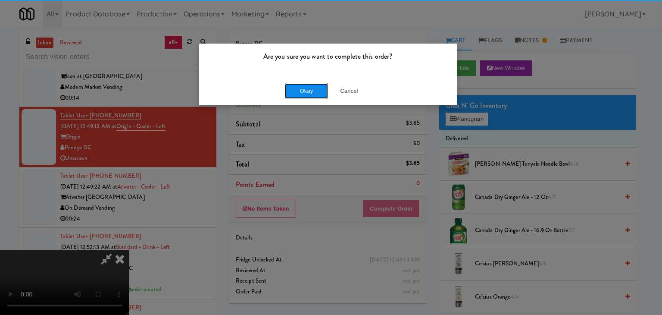
click at [311, 88] on button "Okay" at bounding box center [306, 91] width 43 height 16
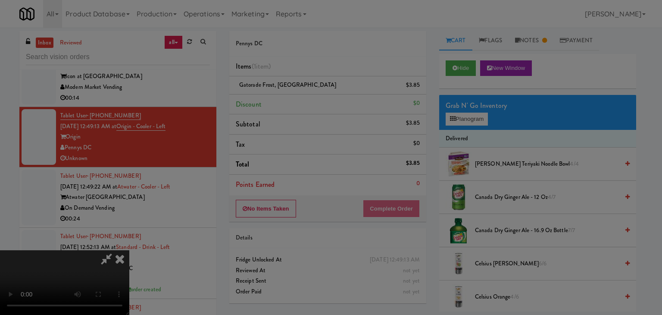
click at [311, 88] on div "Okay Cancel" at bounding box center [328, 74] width 258 height 29
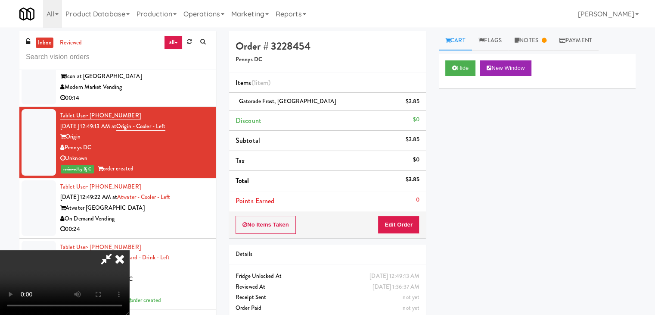
scroll to position [0, 0]
click at [129, 250] on icon at bounding box center [119, 258] width 19 height 17
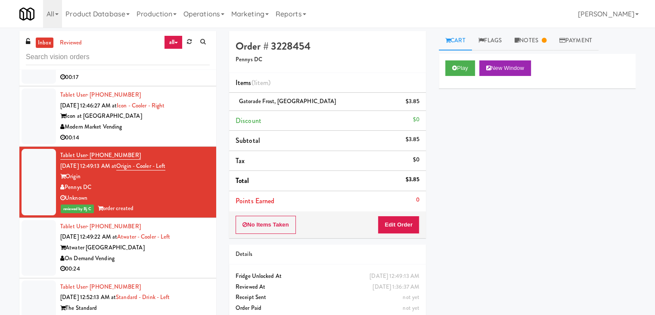
scroll to position [3358, 0]
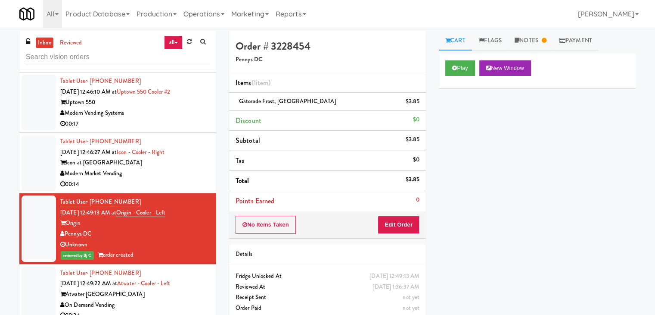
click at [176, 179] on div "Modern Market Vending" at bounding box center [135, 173] width 150 height 11
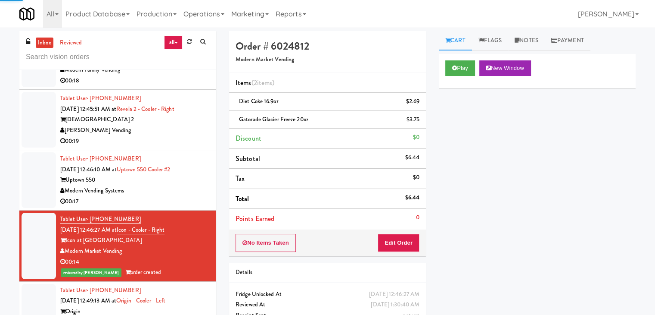
scroll to position [3272, 0]
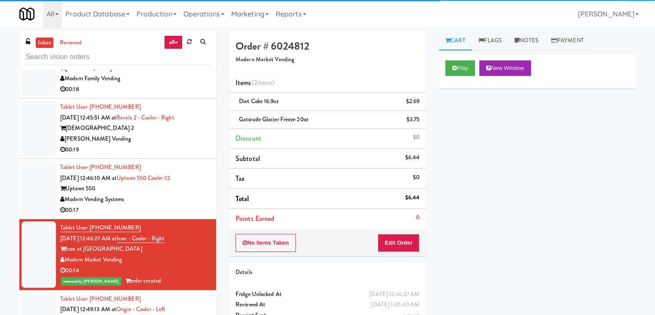
click at [176, 215] on div "00:17" at bounding box center [135, 210] width 150 height 11
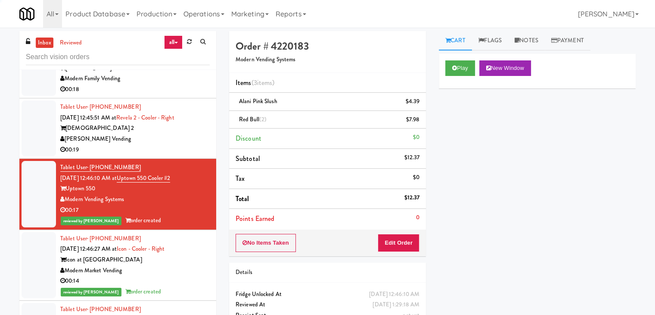
click at [174, 144] on div "[PERSON_NAME] Vending" at bounding box center [135, 139] width 150 height 11
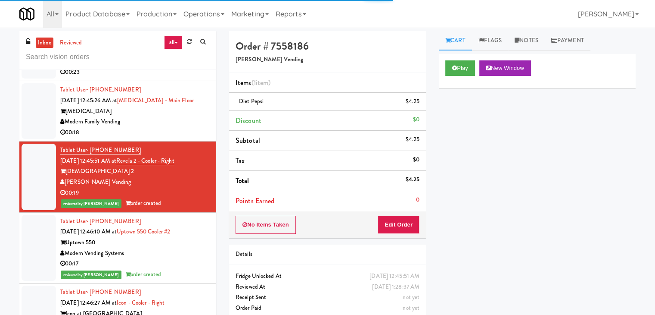
click at [180, 138] on div "00:18" at bounding box center [135, 132] width 150 height 11
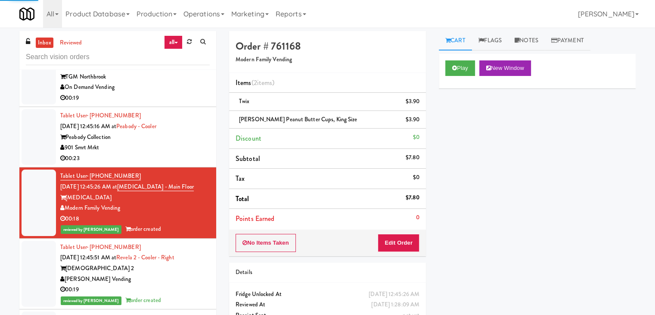
click at [181, 153] on div "901 Smrt Mrkt" at bounding box center [135, 147] width 150 height 11
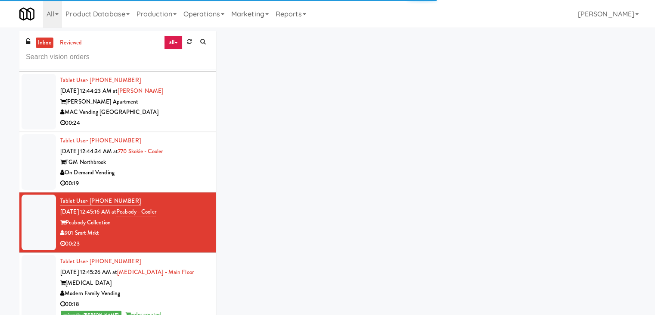
scroll to position [3056, 0]
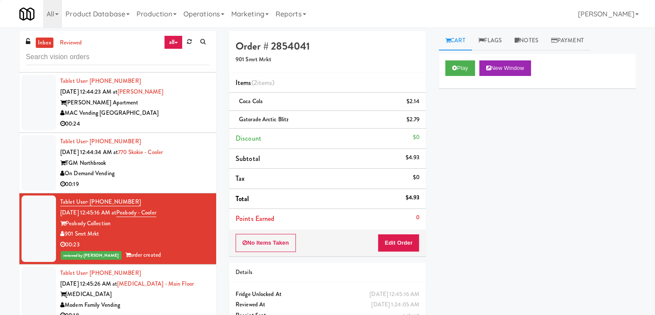
click at [190, 168] on div "TGM Northbrook" at bounding box center [135, 163] width 150 height 11
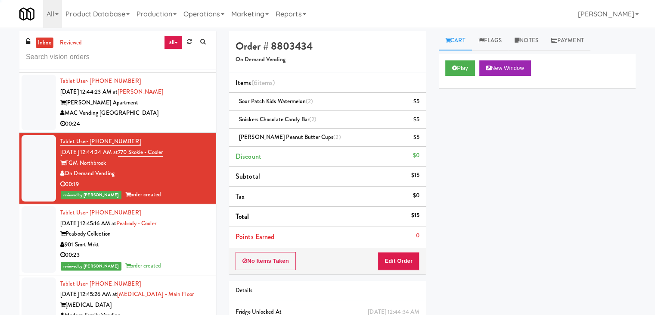
click at [190, 118] on div "MAC Vending [GEOGRAPHIC_DATA]" at bounding box center [135, 113] width 150 height 11
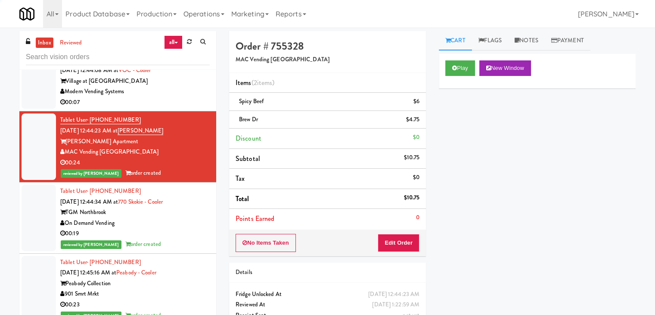
scroll to position [2970, 0]
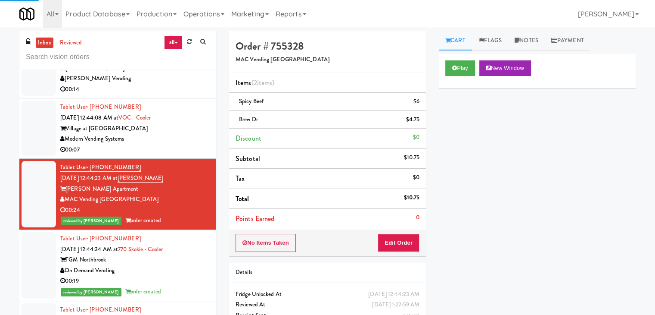
click at [186, 134] on div "Village at Commonwealth" at bounding box center [135, 128] width 150 height 11
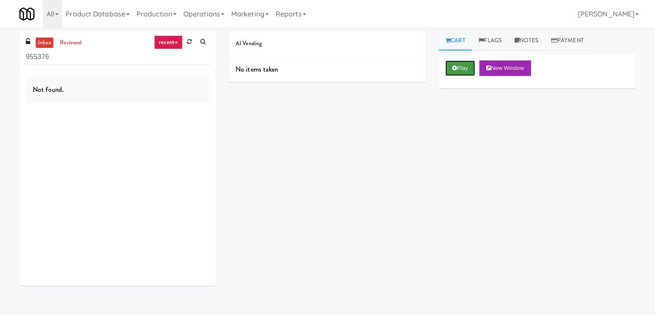
click at [455, 64] on button "Play" at bounding box center [460, 68] width 30 height 16
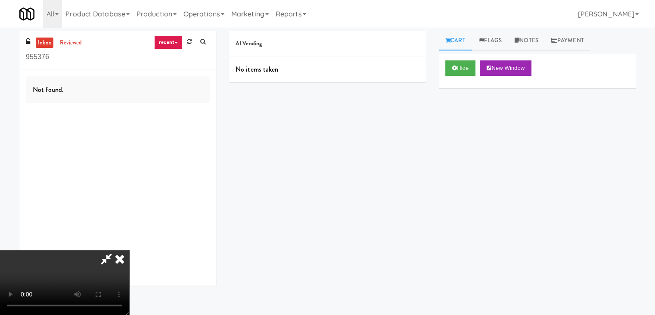
click at [129, 250] on icon at bounding box center [119, 258] width 19 height 17
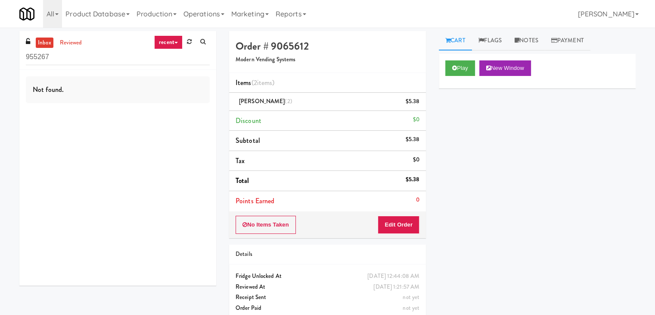
click at [190, 50] on input "955267" at bounding box center [118, 57] width 184 height 16
click at [189, 45] on link at bounding box center [189, 41] width 13 height 13
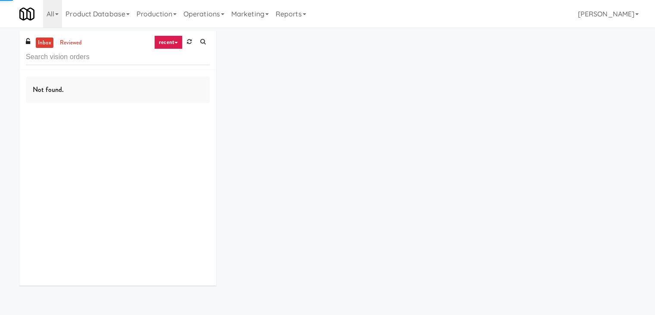
click at [174, 46] on link "recent" at bounding box center [168, 42] width 28 height 14
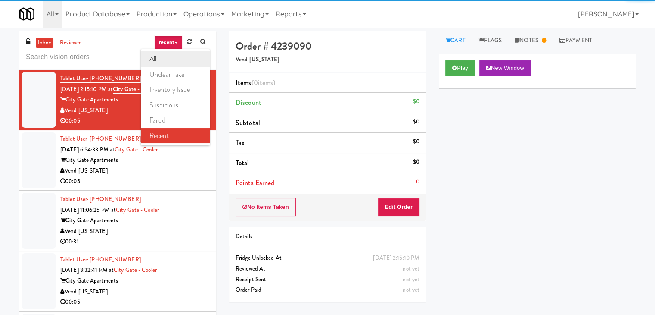
click at [177, 60] on link "all" at bounding box center [175, 59] width 69 height 16
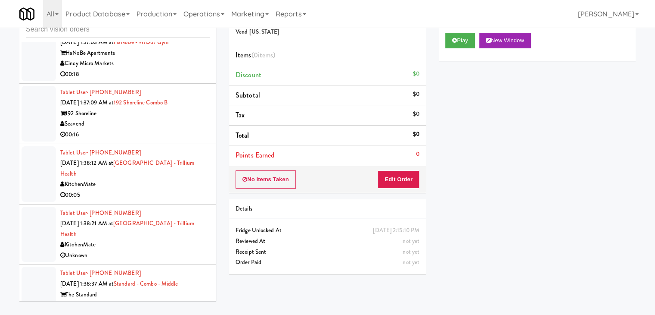
scroll to position [5008, 0]
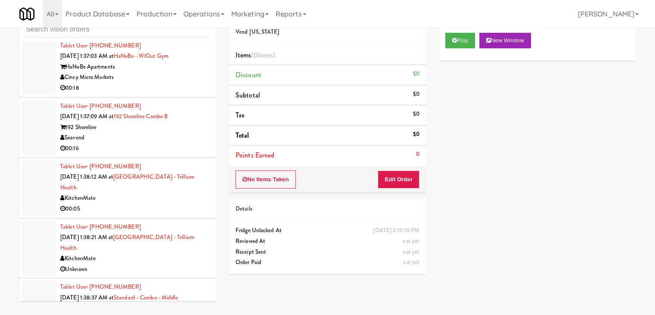
drag, startPoint x: 179, startPoint y: 211, endPoint x: 171, endPoint y: 209, distance: 8.4
click at [179, 212] on div "00:05" at bounding box center [135, 208] width 150 height 11
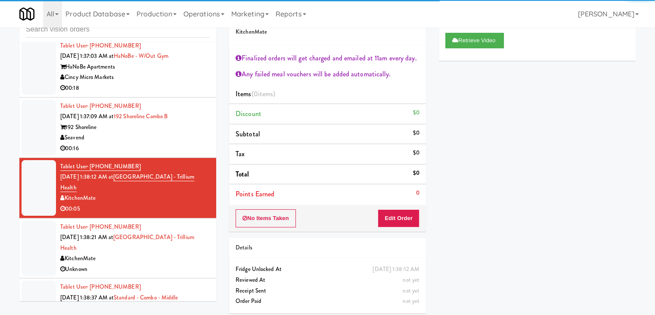
click at [156, 143] on div "Seavend" at bounding box center [135, 137] width 150 height 11
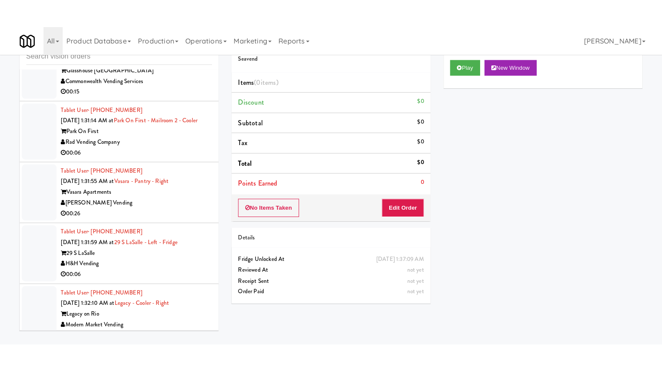
scroll to position [4362, 0]
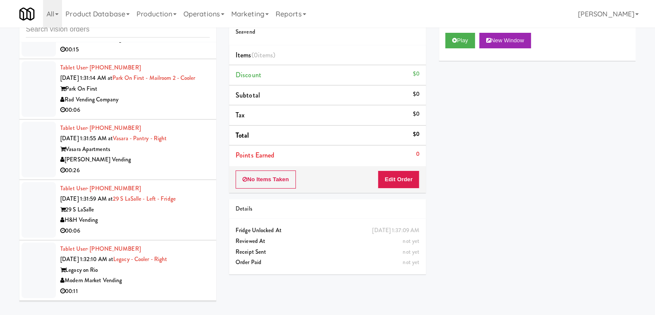
click at [165, 105] on div "Rad Vending Company" at bounding box center [135, 99] width 150 height 11
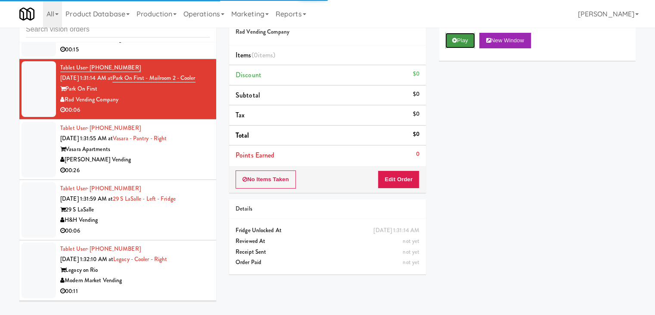
click at [452, 47] on button "Play" at bounding box center [460, 41] width 30 height 16
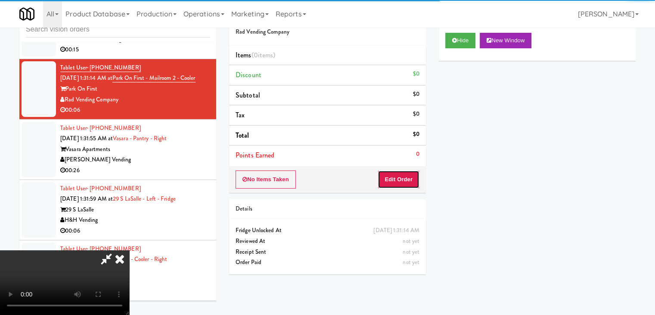
click at [406, 176] on button "Edit Order" at bounding box center [399, 179] width 42 height 18
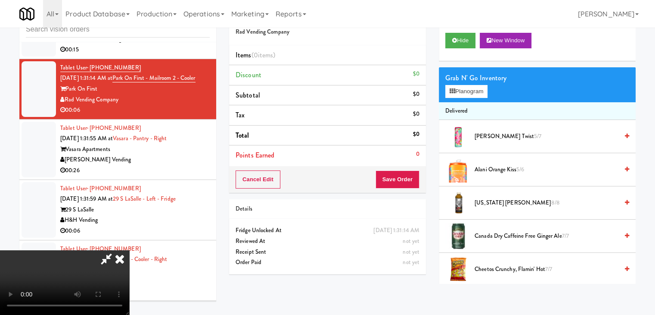
scroll to position [4330, 0]
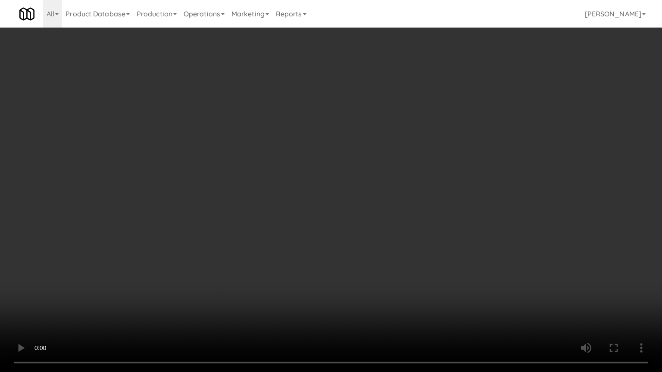
click at [431, 240] on video at bounding box center [331, 186] width 662 height 372
drag, startPoint x: 431, startPoint y: 239, endPoint x: 431, endPoint y: 201, distance: 37.9
click at [431, 239] on video at bounding box center [331, 186] width 662 height 372
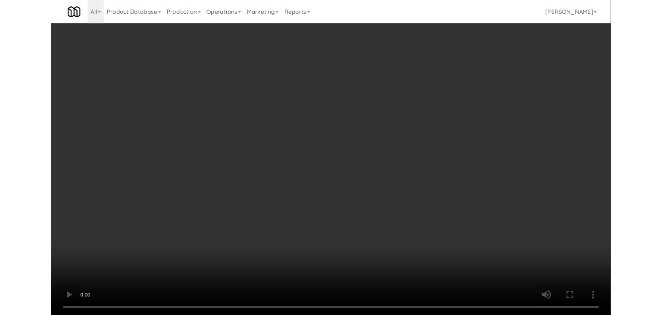
scroll to position [4362, 0]
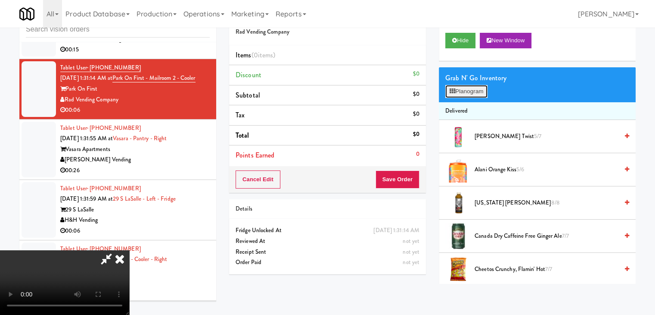
click at [470, 89] on button "Planogram" at bounding box center [466, 91] width 42 height 13
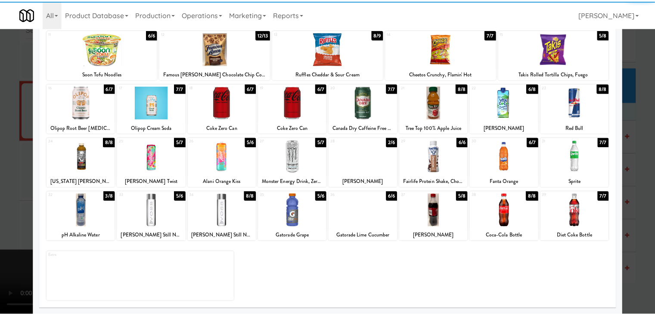
scroll to position [109, 0]
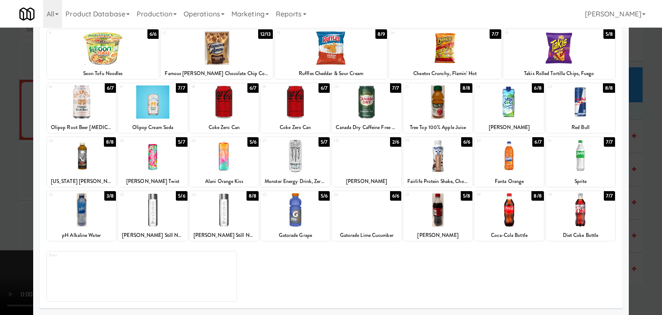
drag, startPoint x: 443, startPoint y: 217, endPoint x: 489, endPoint y: 178, distance: 60.2
click at [443, 216] on div at bounding box center [437, 209] width 69 height 33
click at [501, 164] on div at bounding box center [508, 155] width 69 height 33
click at [642, 225] on div at bounding box center [331, 157] width 662 height 315
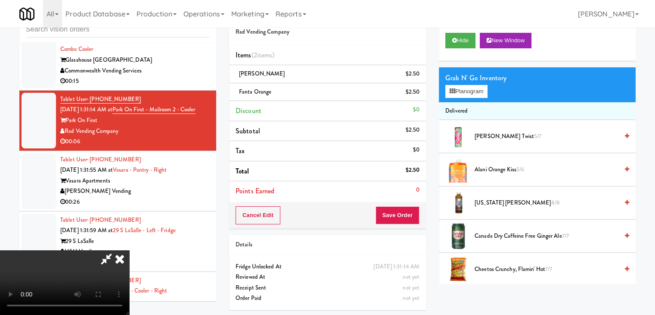
scroll to position [4362, 0]
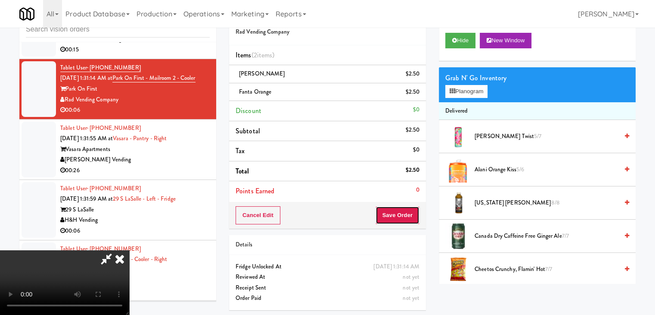
click at [407, 217] on button "Save Order" at bounding box center [398, 215] width 44 height 18
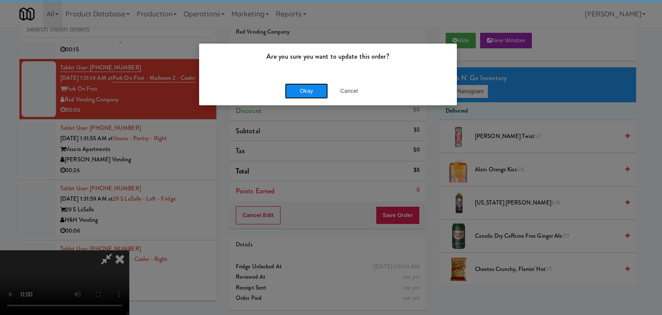
click at [318, 93] on button "Okay" at bounding box center [306, 91] width 43 height 16
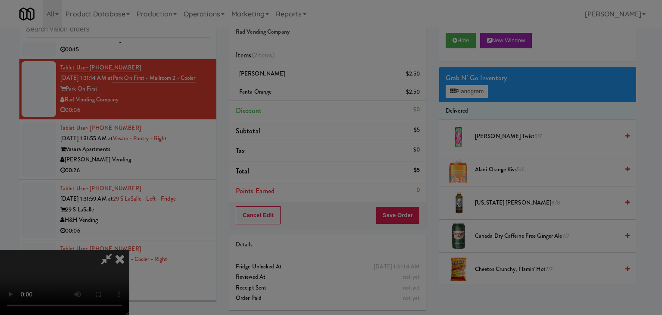
click at [318, 89] on div "Okay Cancel" at bounding box center [328, 74] width 258 height 29
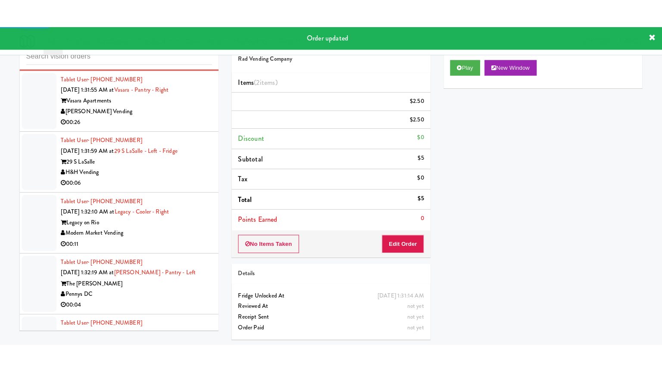
scroll to position [4448, 0]
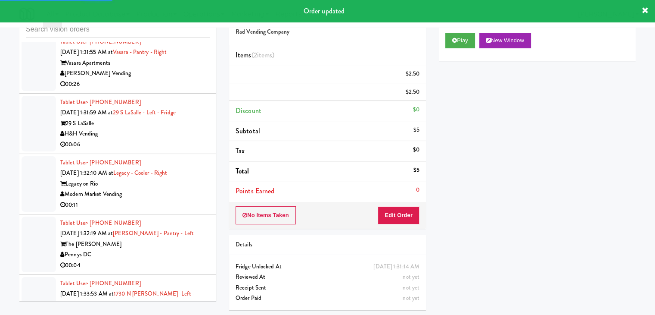
click at [171, 79] on div "[PERSON_NAME] Vending" at bounding box center [135, 73] width 150 height 11
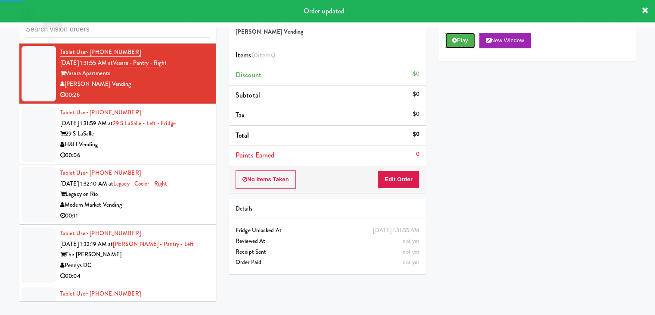
drag, startPoint x: 464, startPoint y: 43, endPoint x: 448, endPoint y: 85, distance: 45.1
click at [463, 43] on button "Play" at bounding box center [460, 41] width 30 height 16
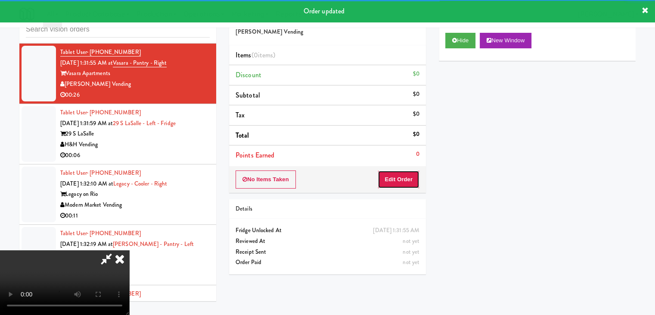
click at [407, 173] on button "Edit Order" at bounding box center [399, 179] width 42 height 18
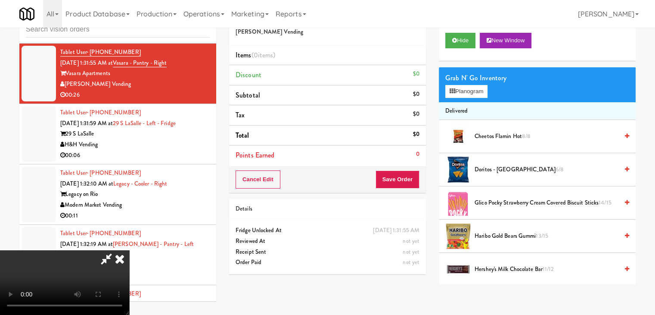
scroll to position [4417, 0]
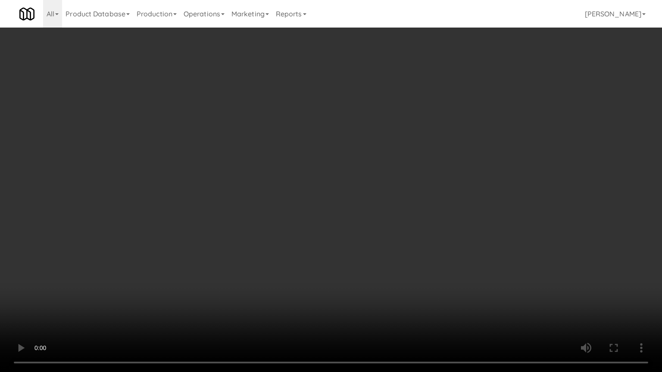
click at [461, 221] on video at bounding box center [331, 186] width 662 height 372
click at [456, 227] on video at bounding box center [331, 186] width 662 height 372
click at [456, 225] on video at bounding box center [331, 186] width 662 height 372
drag, startPoint x: 457, startPoint y: 224, endPoint x: 460, endPoint y: 227, distance: 4.6
click at [457, 225] on video at bounding box center [331, 186] width 662 height 372
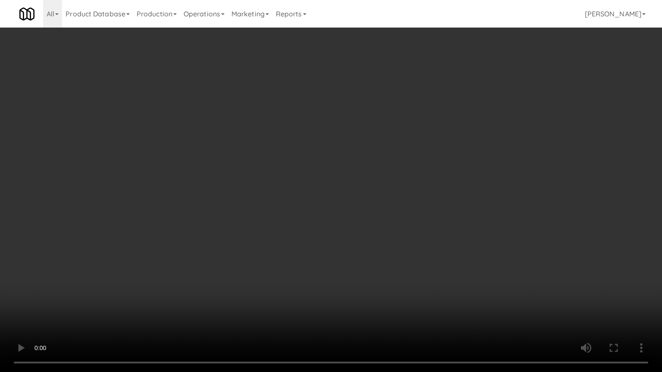
click at [460, 226] on video at bounding box center [331, 186] width 662 height 372
click at [461, 224] on video at bounding box center [331, 186] width 662 height 372
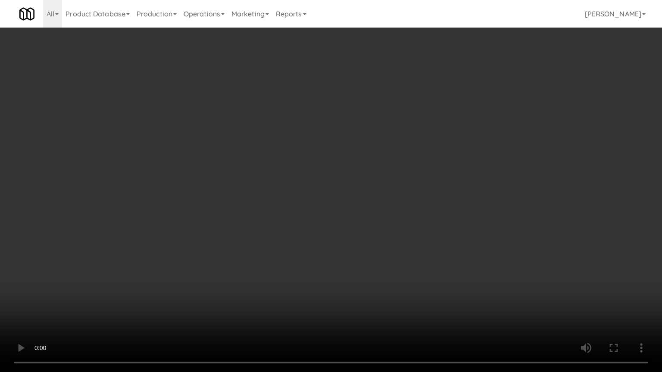
click at [461, 225] on video at bounding box center [331, 186] width 662 height 372
click at [461, 226] on video at bounding box center [331, 186] width 662 height 372
click at [430, 230] on video at bounding box center [331, 186] width 662 height 372
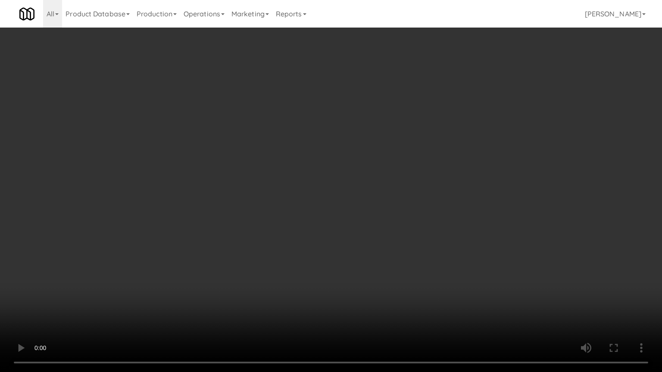
click at [432, 230] on video at bounding box center [331, 186] width 662 height 372
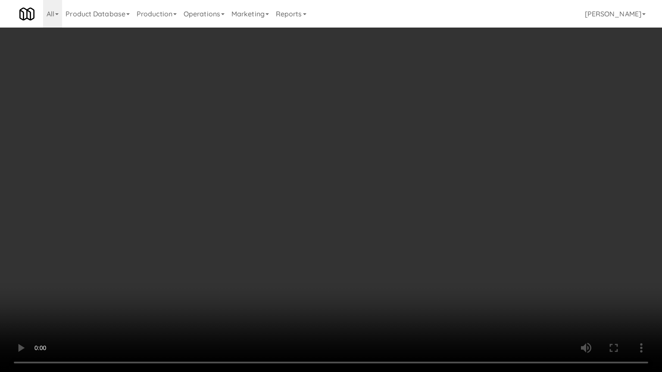
click at [433, 230] on video at bounding box center [331, 186] width 662 height 372
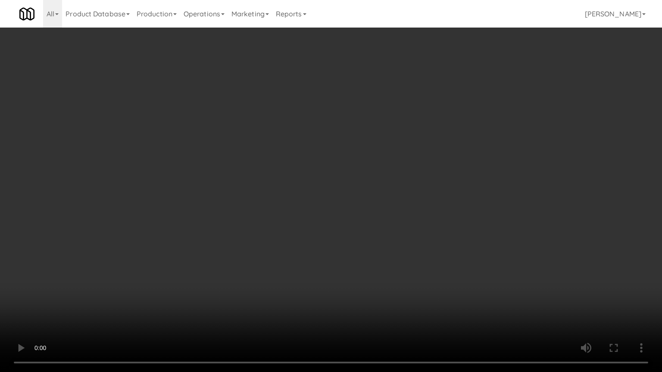
click at [433, 230] on video at bounding box center [331, 186] width 662 height 372
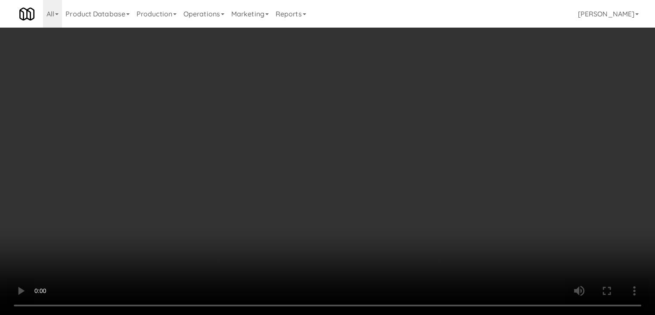
click at [301, 186] on video at bounding box center [327, 157] width 655 height 315
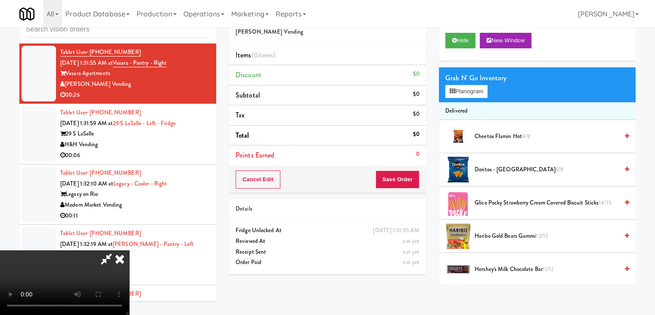
click at [129, 250] on video at bounding box center [64, 282] width 129 height 65
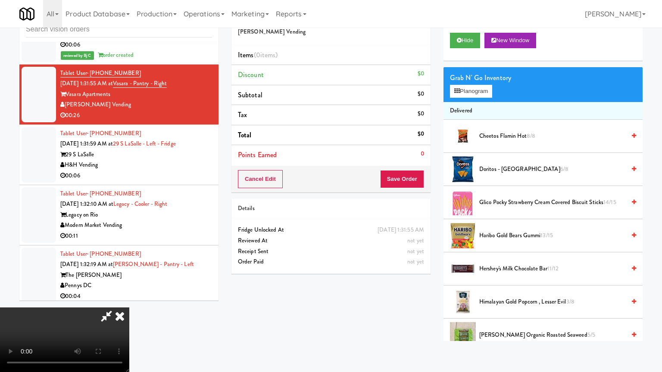
click at [129, 308] on video at bounding box center [64, 340] width 129 height 65
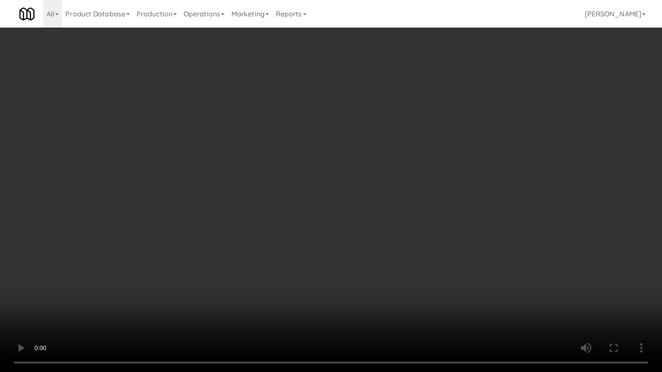
click at [417, 234] on video at bounding box center [331, 186] width 662 height 372
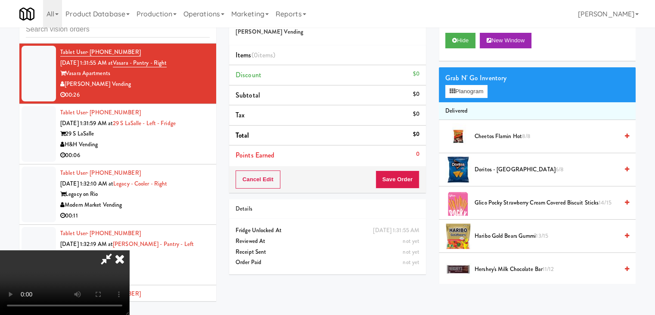
click at [129, 250] on video at bounding box center [64, 282] width 129 height 65
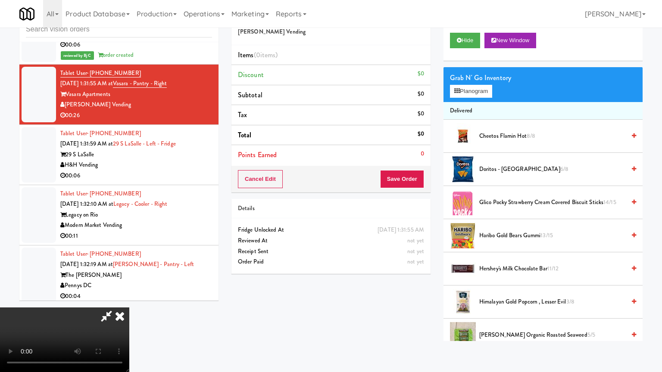
click at [129, 308] on video at bounding box center [64, 340] width 129 height 65
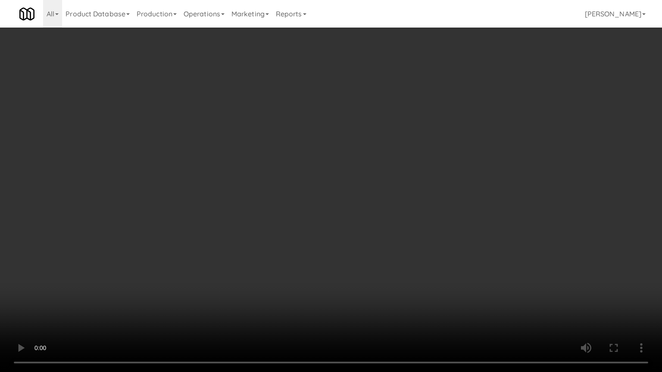
click at [352, 230] on video at bounding box center [331, 186] width 662 height 372
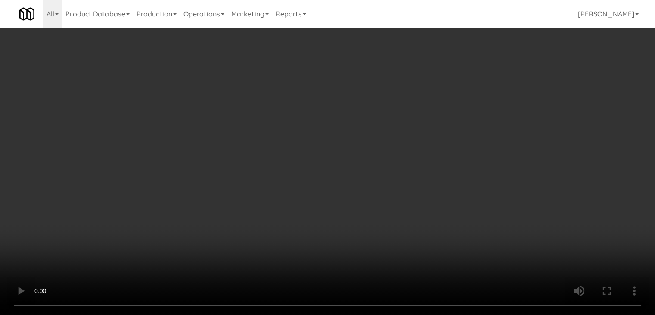
click at [325, 191] on video at bounding box center [327, 157] width 655 height 315
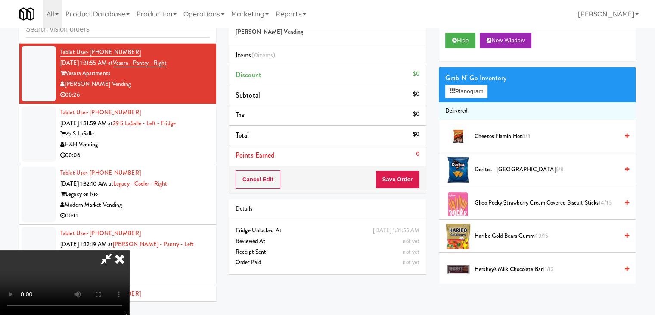
click at [129, 250] on video at bounding box center [64, 282] width 129 height 65
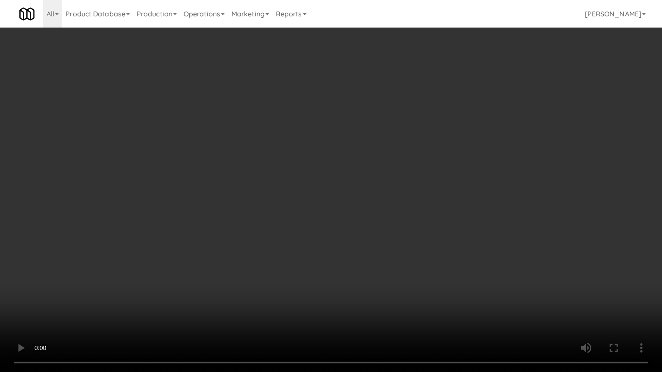
drag, startPoint x: 281, startPoint y: 269, endPoint x: 327, endPoint y: 281, distance: 48.0
click at [281, 269] on video at bounding box center [331, 186] width 662 height 372
click at [361, 287] on video at bounding box center [331, 186] width 662 height 372
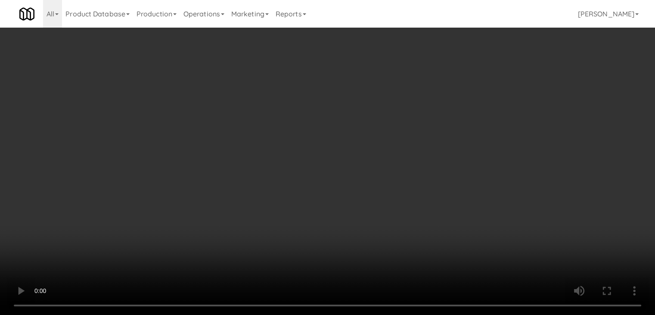
click at [261, 233] on video at bounding box center [327, 157] width 655 height 315
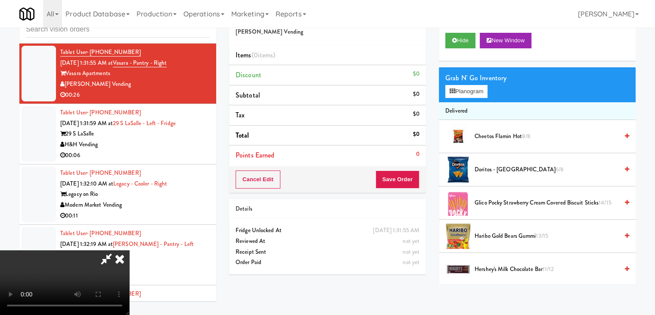
click at [129, 250] on video at bounding box center [64, 282] width 129 height 65
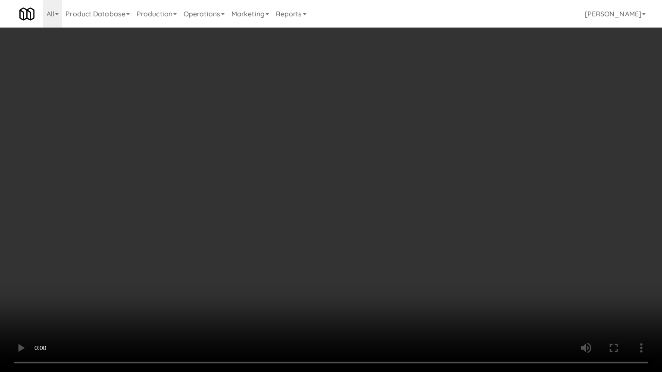
click at [340, 269] on video at bounding box center [331, 186] width 662 height 372
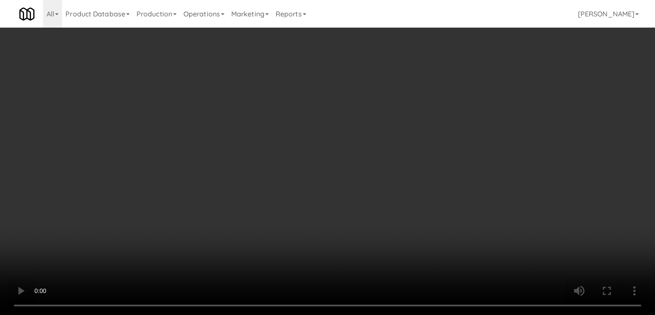
click at [339, 231] on video at bounding box center [327, 157] width 655 height 315
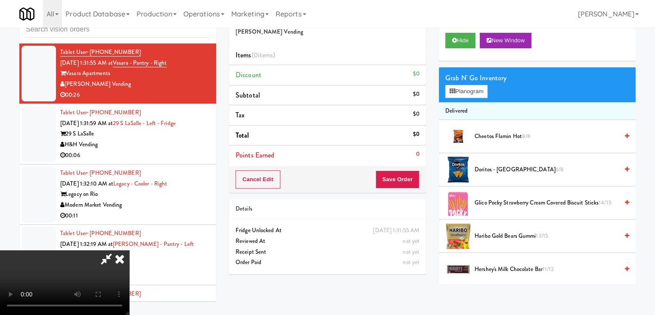
click at [129, 250] on video at bounding box center [64, 282] width 129 height 65
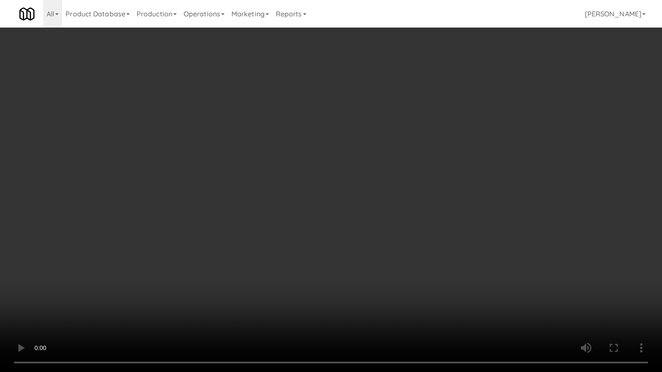
click at [328, 314] on video at bounding box center [331, 186] width 662 height 372
click at [368, 270] on video at bounding box center [331, 186] width 662 height 372
drag, startPoint x: 368, startPoint y: 270, endPoint x: 367, endPoint y: 223, distance: 46.5
click at [368, 269] on video at bounding box center [331, 186] width 662 height 372
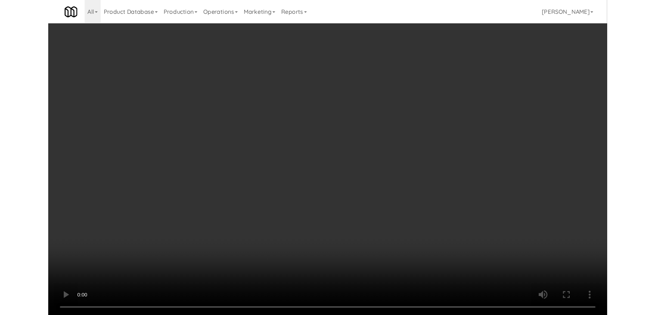
scroll to position [4448, 0]
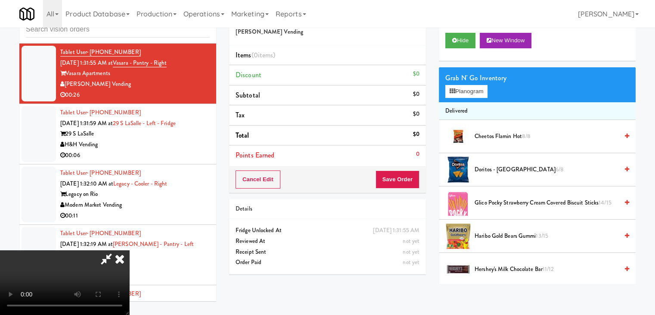
click at [129, 250] on video at bounding box center [64, 282] width 129 height 65
drag, startPoint x: 485, startPoint y: 89, endPoint x: 483, endPoint y: 93, distance: 4.8
click at [485, 89] on button "Planogram" at bounding box center [466, 91] width 42 height 13
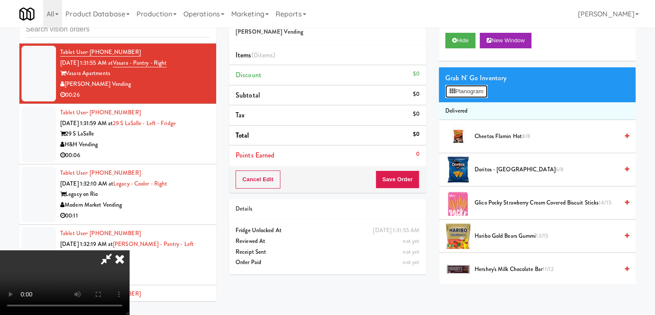
scroll to position [4417, 0]
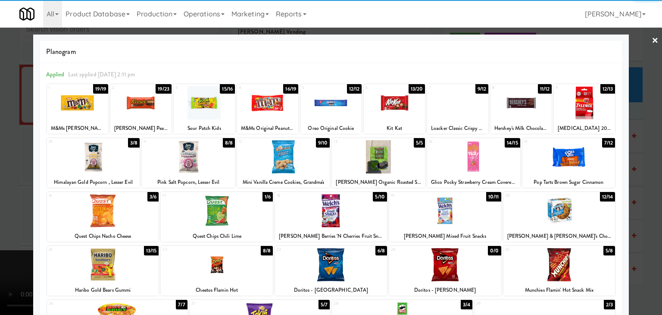
click at [524, 113] on div at bounding box center [520, 102] width 61 height 33
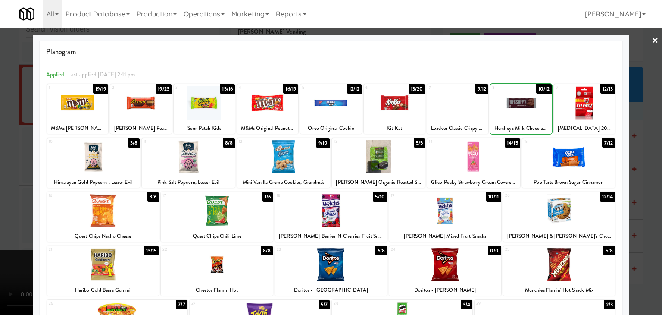
click at [524, 113] on div at bounding box center [520, 102] width 61 height 33
drag, startPoint x: 0, startPoint y: 156, endPoint x: 45, endPoint y: 155, distance: 44.8
click at [0, 156] on div at bounding box center [331, 157] width 662 height 315
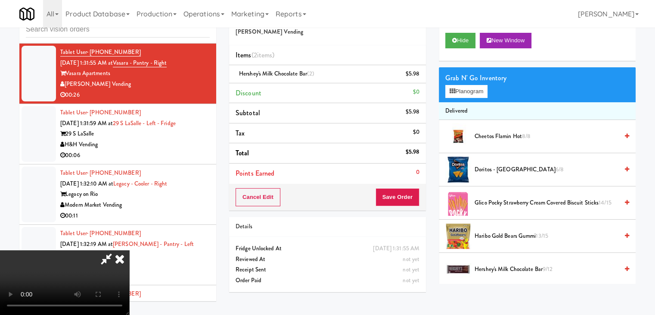
click at [129, 250] on video at bounding box center [64, 282] width 129 height 65
drag, startPoint x: 300, startPoint y: 190, endPoint x: 302, endPoint y: 228, distance: 37.9
click at [129, 250] on video at bounding box center [64, 282] width 129 height 65
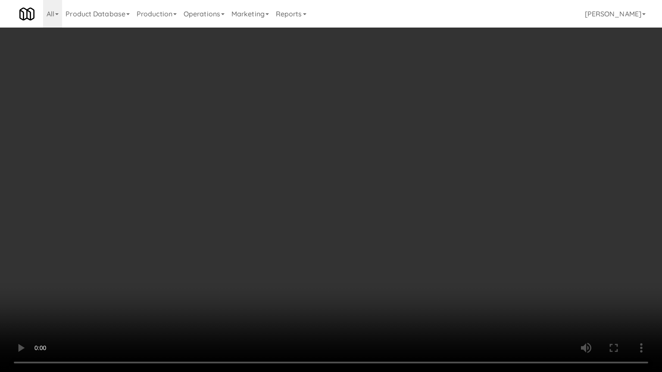
click at [319, 231] on video at bounding box center [331, 186] width 662 height 372
click at [321, 232] on video at bounding box center [331, 186] width 662 height 372
click at [346, 284] on video at bounding box center [331, 186] width 662 height 372
click at [349, 287] on video at bounding box center [331, 186] width 662 height 372
click at [346, 290] on video at bounding box center [331, 186] width 662 height 372
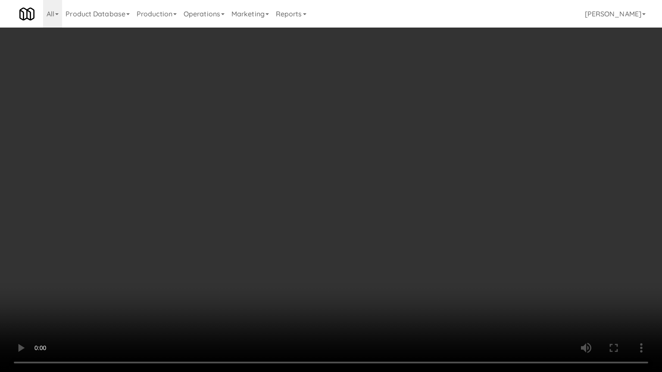
click at [390, 267] on video at bounding box center [331, 186] width 662 height 372
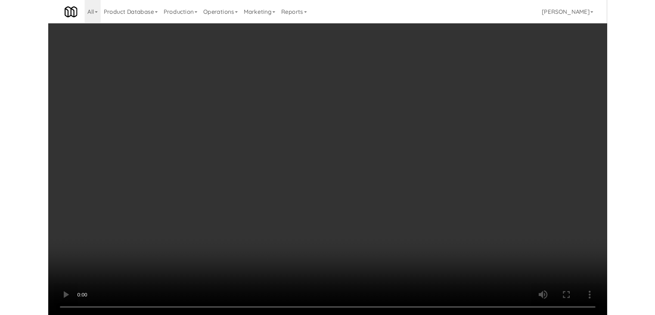
scroll to position [4448, 0]
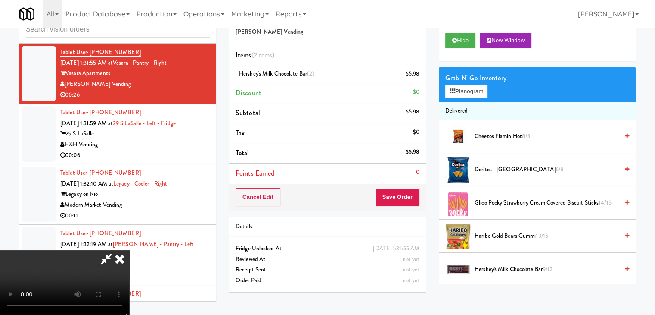
drag, startPoint x: 331, startPoint y: 189, endPoint x: 398, endPoint y: 148, distance: 78.9
click at [129, 250] on video at bounding box center [64, 282] width 129 height 65
click at [465, 92] on button "Planogram" at bounding box center [466, 91] width 42 height 13
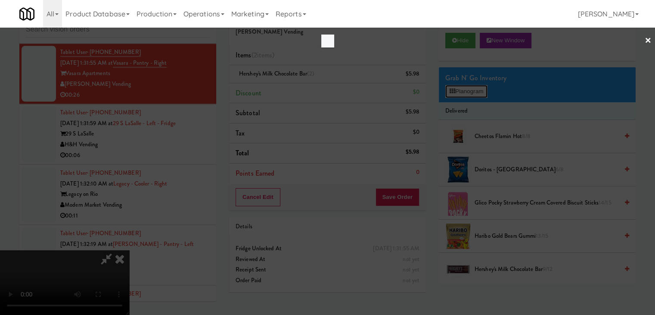
scroll to position [4417, 0]
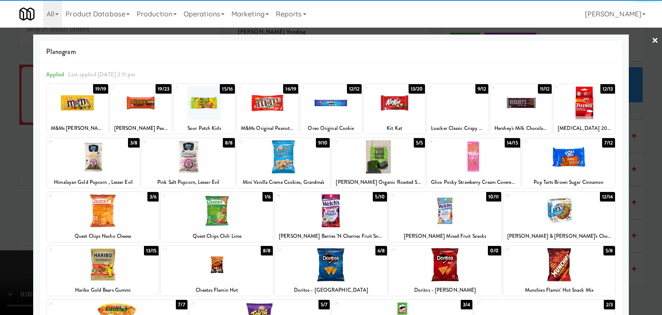
click at [585, 213] on div at bounding box center [559, 210] width 112 height 33
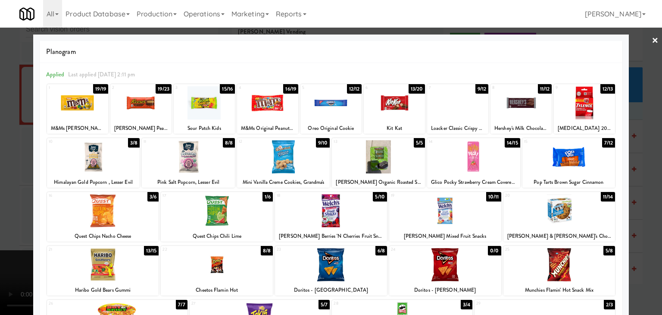
click at [638, 222] on div at bounding box center [331, 157] width 662 height 315
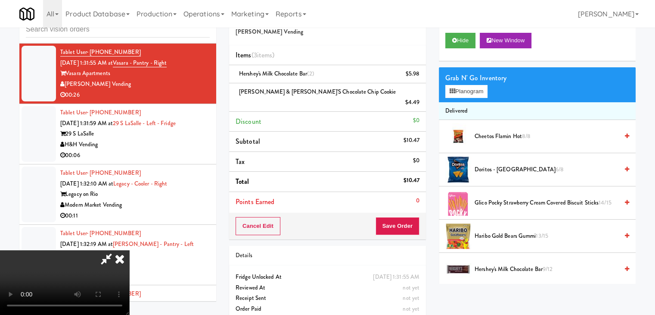
click at [129, 250] on video at bounding box center [64, 282] width 129 height 65
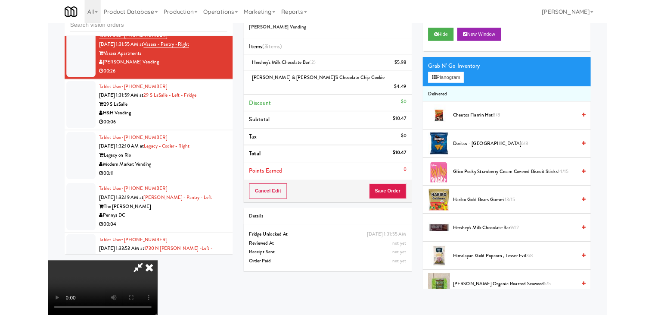
scroll to position [4417, 0]
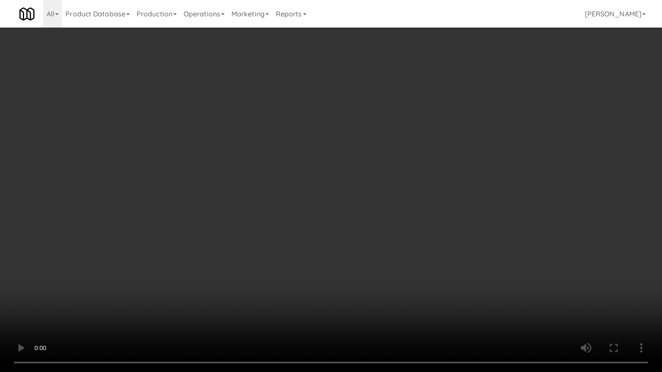
drag, startPoint x: 298, startPoint y: 257, endPoint x: 312, endPoint y: 257, distance: 14.2
click at [298, 257] on video at bounding box center [331, 186] width 662 height 372
click at [321, 256] on video at bounding box center [331, 186] width 662 height 372
click at [439, 215] on video at bounding box center [331, 186] width 662 height 372
click at [477, 195] on video at bounding box center [331, 186] width 662 height 372
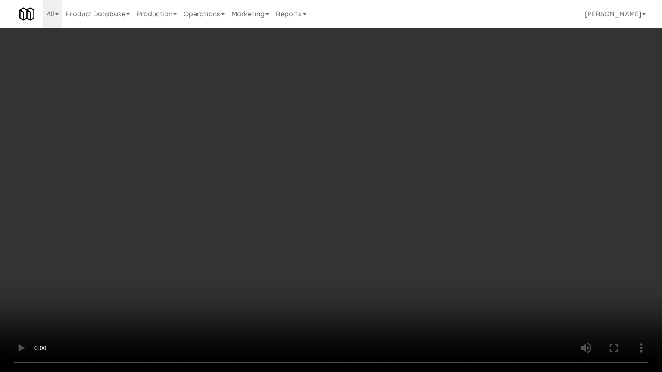
click at [475, 195] on video at bounding box center [331, 186] width 662 height 372
click at [469, 192] on video at bounding box center [331, 186] width 662 height 372
click at [470, 191] on video at bounding box center [331, 186] width 662 height 372
click at [470, 190] on video at bounding box center [331, 186] width 662 height 372
click at [474, 172] on video at bounding box center [331, 186] width 662 height 372
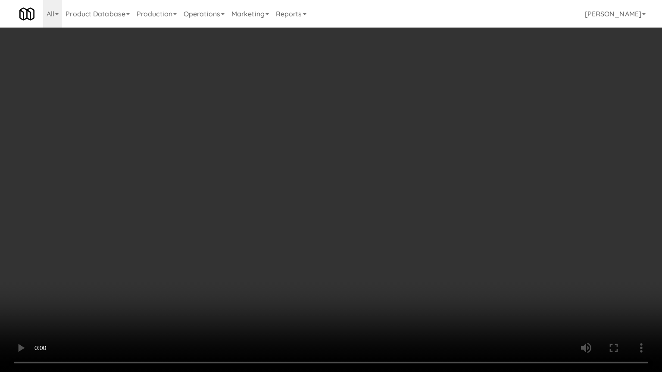
click at [472, 156] on video at bounding box center [331, 186] width 662 height 372
drag, startPoint x: 472, startPoint y: 156, endPoint x: 514, endPoint y: 64, distance: 101.2
click at [473, 153] on video at bounding box center [331, 186] width 662 height 372
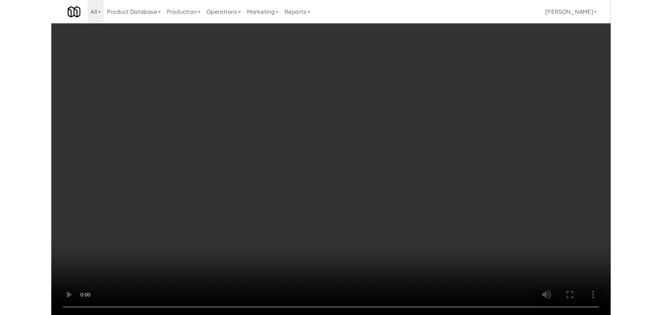
scroll to position [4448, 0]
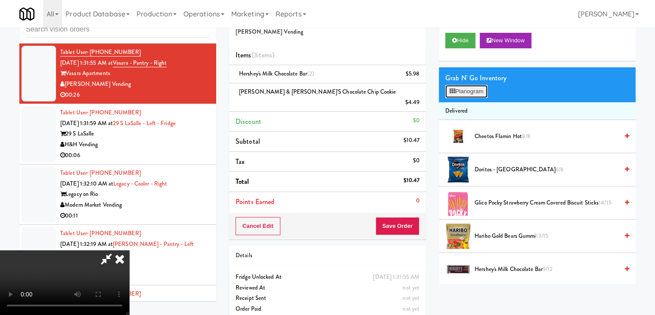
click at [480, 91] on button "Planogram" at bounding box center [466, 91] width 42 height 13
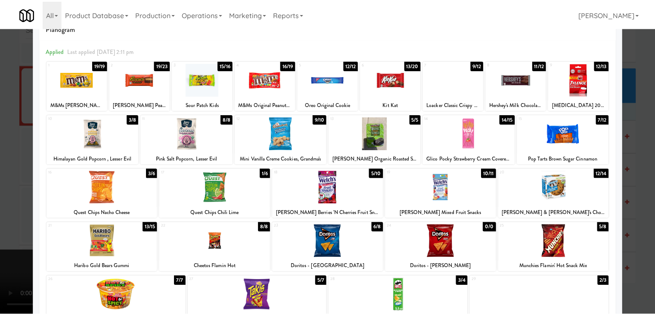
scroll to position [86, 0]
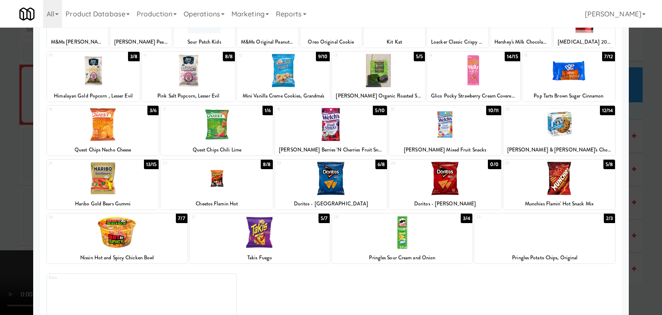
click at [576, 189] on div at bounding box center [559, 178] width 112 height 33
click at [652, 202] on div at bounding box center [331, 157] width 662 height 315
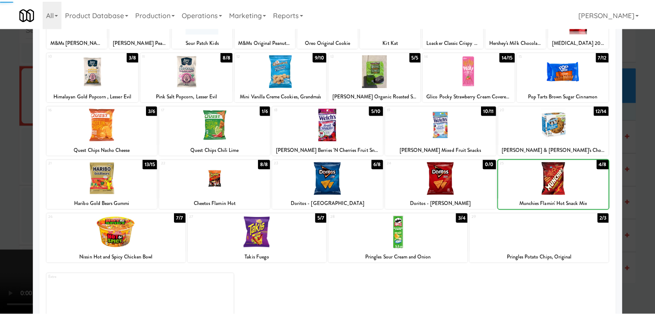
scroll to position [4448, 0]
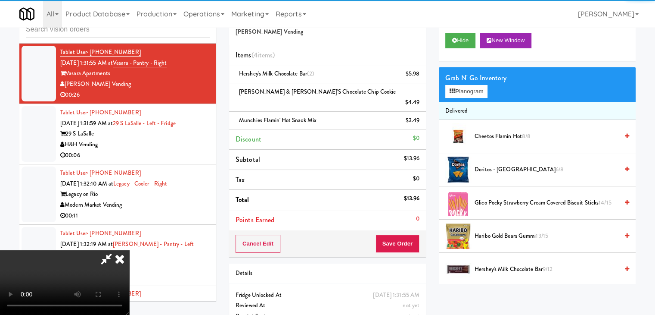
drag, startPoint x: 393, startPoint y: 233, endPoint x: 399, endPoint y: 233, distance: 6.5
click at [393, 233] on div "Order # 5576013 [PERSON_NAME] Vending Items (4 items ) Hershey's Milk Chocolate…" at bounding box center [432, 173] width 407 height 341
click at [400, 234] on button "Save Order" at bounding box center [398, 243] width 44 height 18
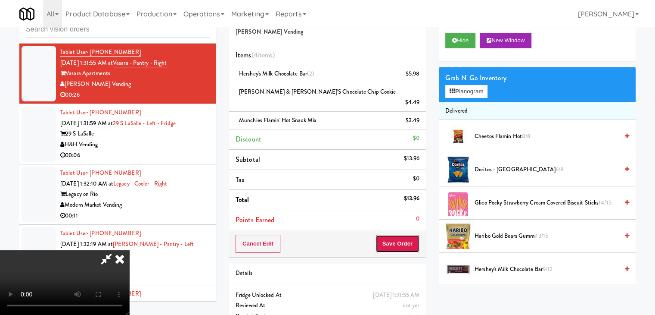
click at [400, 234] on button "Save Order" at bounding box center [398, 243] width 44 height 18
click at [401, 234] on button "Save Order" at bounding box center [398, 243] width 44 height 18
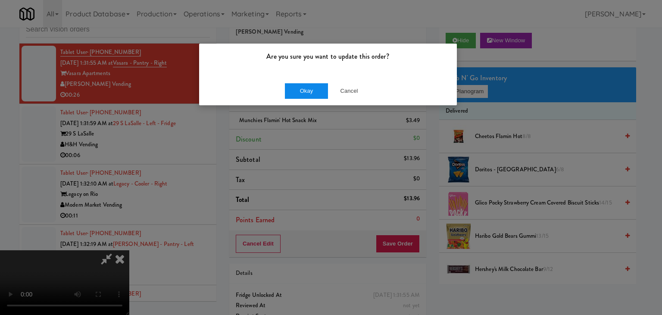
drag, startPoint x: 317, startPoint y: 78, endPoint x: 299, endPoint y: 92, distance: 23.0
click at [300, 89] on div "Okay Cancel" at bounding box center [328, 90] width 258 height 29
click at [299, 92] on button "Okay" at bounding box center [306, 91] width 43 height 16
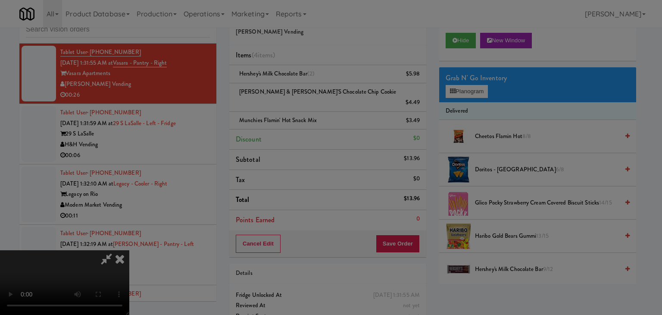
click at [299, 89] on div "Okay Cancel" at bounding box center [328, 74] width 258 height 29
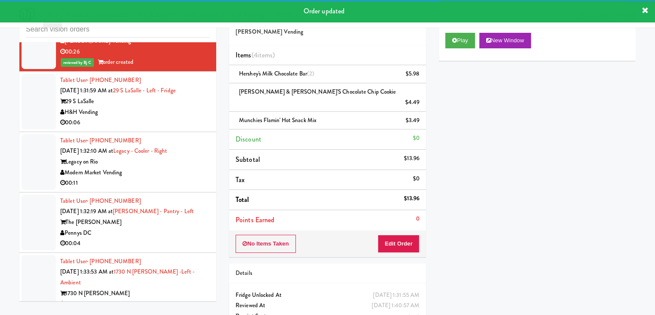
scroll to position [4491, 0]
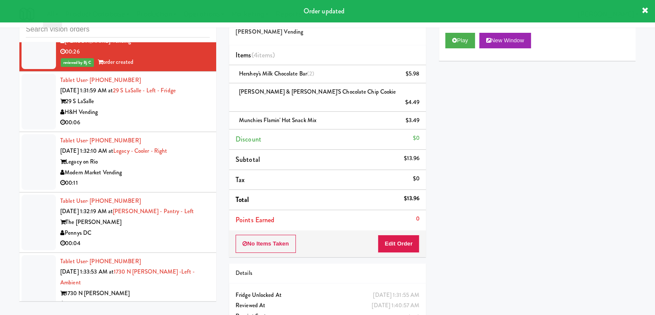
drag, startPoint x: 182, startPoint y: 145, endPoint x: 176, endPoint y: 150, distance: 7.9
click at [182, 128] on div "00:06" at bounding box center [135, 122] width 150 height 11
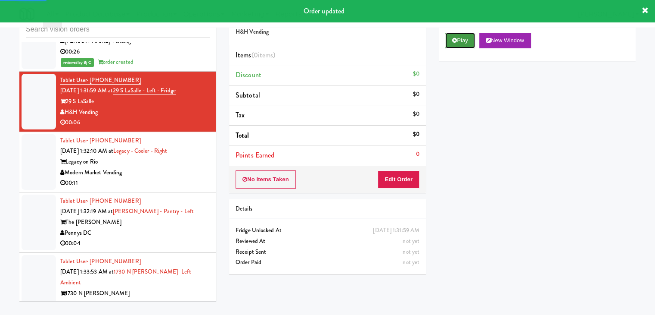
click at [467, 42] on button "Play" at bounding box center [460, 41] width 30 height 16
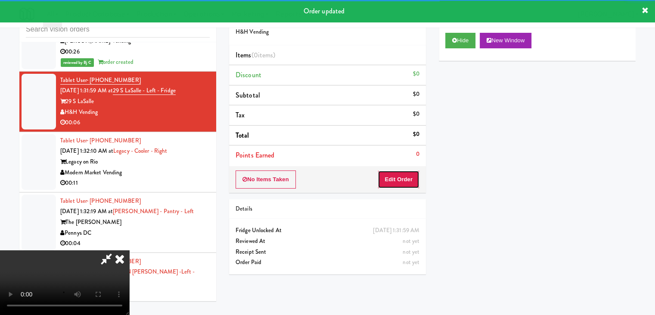
click at [409, 176] on button "Edit Order" at bounding box center [399, 179] width 42 height 18
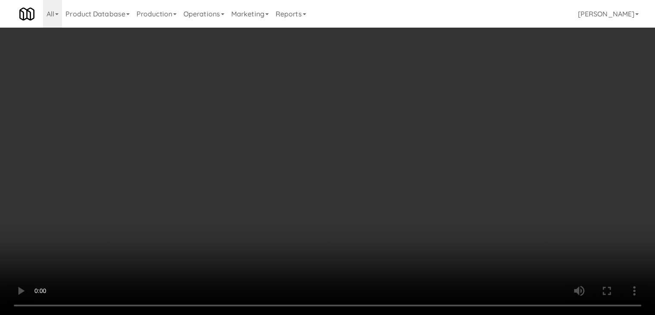
scroll to position [4460, 0]
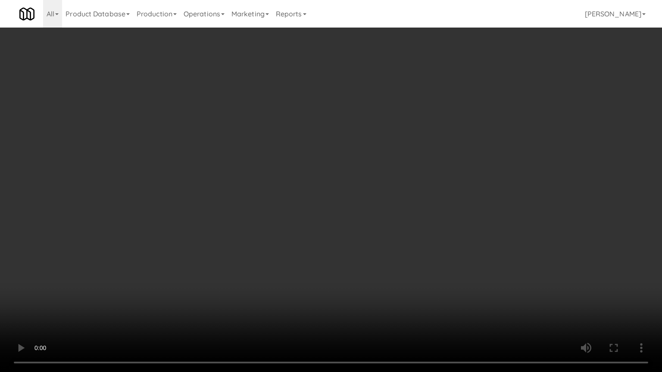
click at [371, 247] on video at bounding box center [331, 186] width 662 height 372
click at [367, 248] on video at bounding box center [331, 186] width 662 height 372
click at [367, 246] on video at bounding box center [331, 186] width 662 height 372
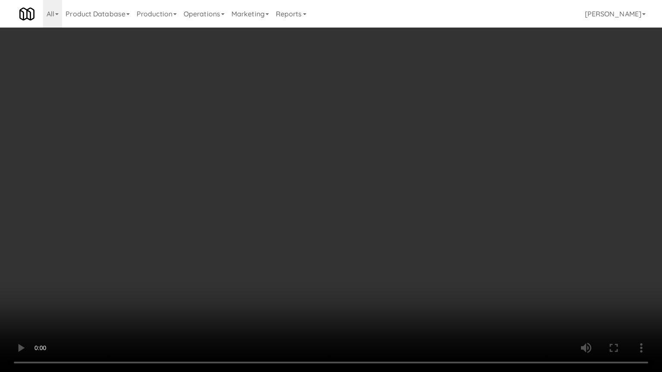
click at [367, 246] on video at bounding box center [331, 186] width 662 height 372
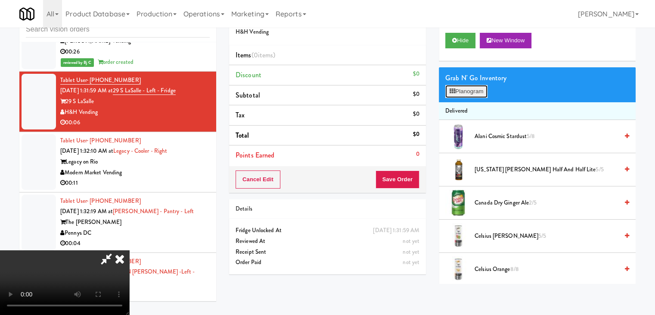
click at [455, 87] on button "Planogram" at bounding box center [466, 91] width 42 height 13
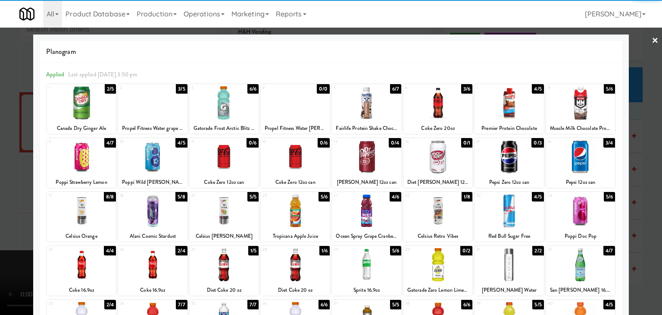
click at [157, 265] on div at bounding box center [152, 264] width 69 height 33
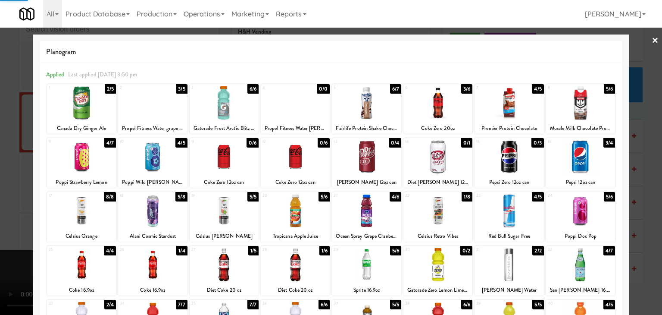
click at [94, 117] on div at bounding box center [81, 102] width 69 height 33
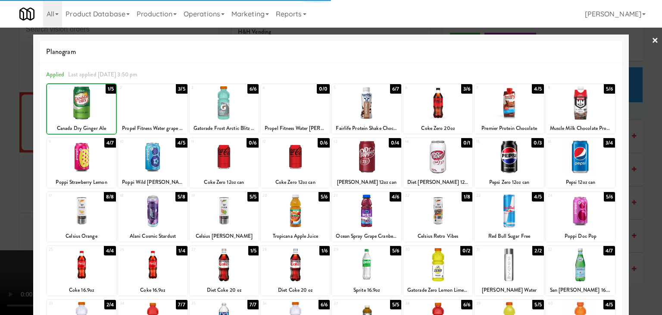
click at [14, 158] on div at bounding box center [331, 157] width 662 height 315
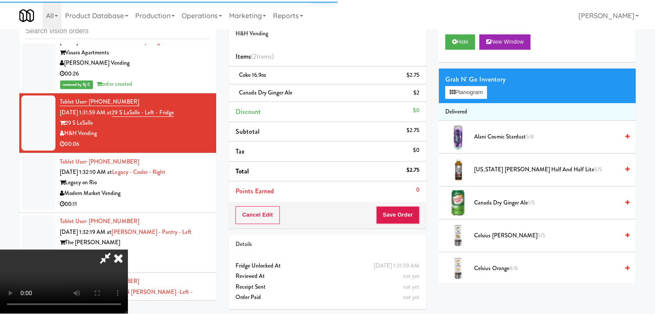
scroll to position [4491, 0]
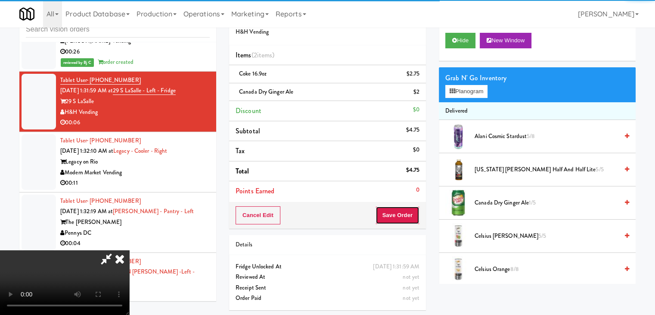
click at [402, 213] on button "Save Order" at bounding box center [398, 215] width 44 height 18
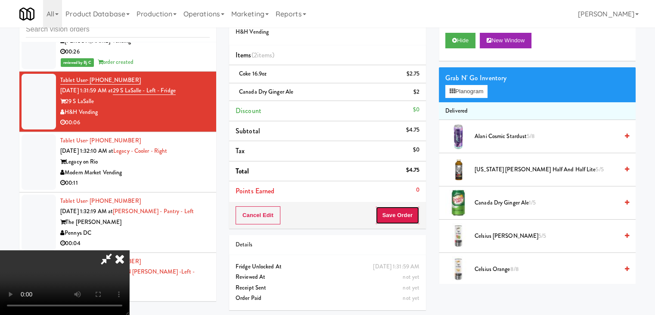
click at [395, 210] on button "Save Order" at bounding box center [398, 215] width 44 height 18
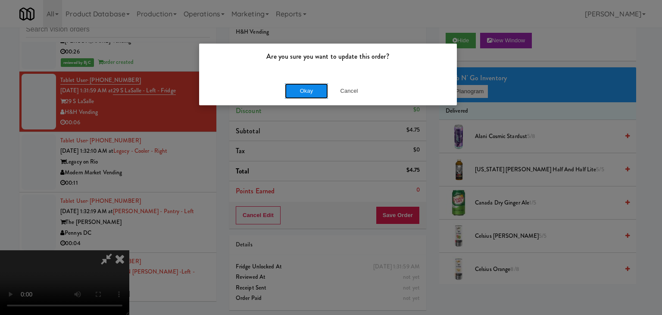
click at [300, 91] on button "Okay" at bounding box center [306, 91] width 43 height 16
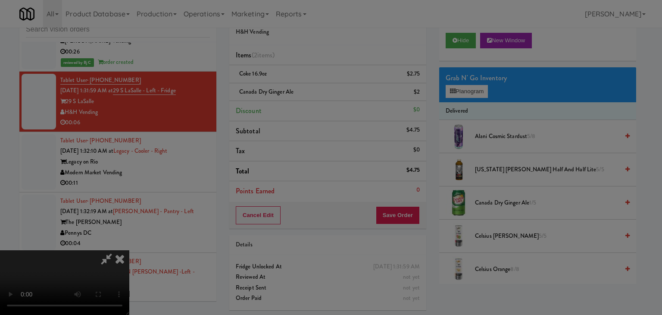
click at [300, 89] on body "Are you sure you want to update this order? Okay Cancel Okay Are you sure you w…" at bounding box center [331, 157] width 662 height 315
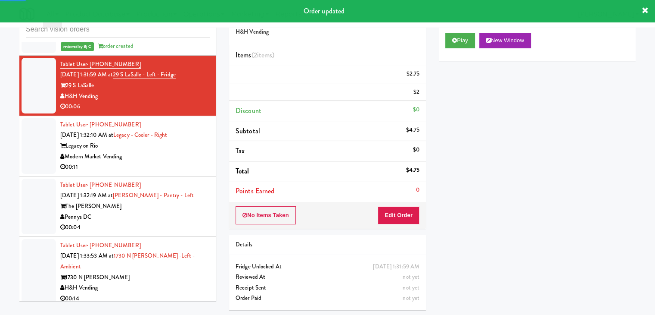
scroll to position [4534, 0]
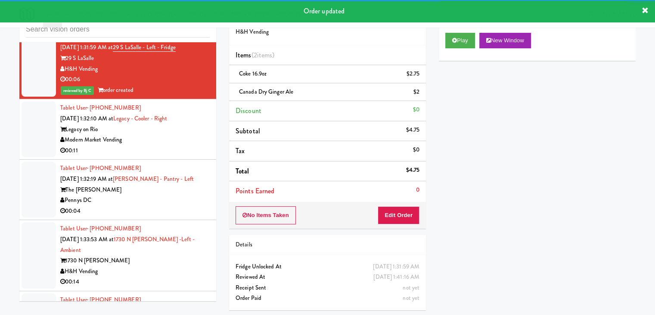
drag, startPoint x: 183, startPoint y: 168, endPoint x: 188, endPoint y: 178, distance: 11.2
click at [188, 156] on div "Tablet User · (979) 329-1615 [DATE] 1:32:10 AM at Legacy - Cooler - Right Legac…" at bounding box center [135, 129] width 150 height 53
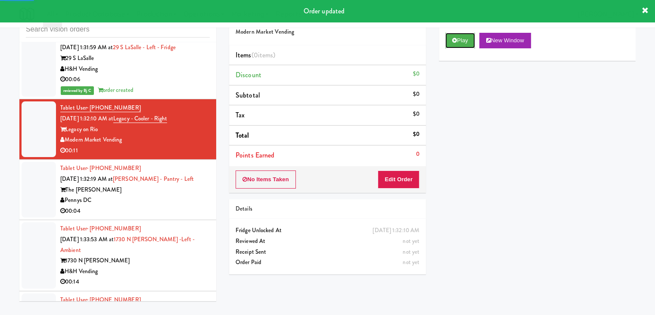
drag, startPoint x: 464, startPoint y: 38, endPoint x: 436, endPoint y: 109, distance: 76.6
click at [464, 39] on button "Play" at bounding box center [460, 41] width 30 height 16
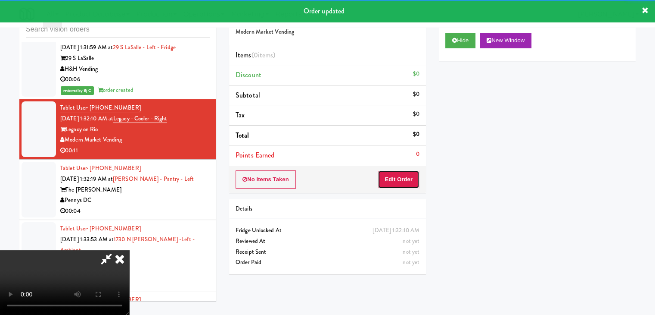
click at [408, 180] on button "Edit Order" at bounding box center [399, 179] width 42 height 18
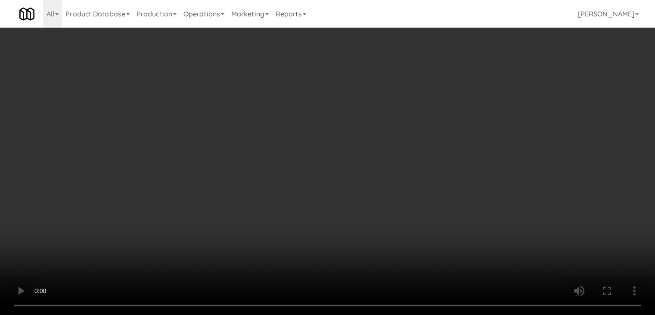
scroll to position [4503, 0]
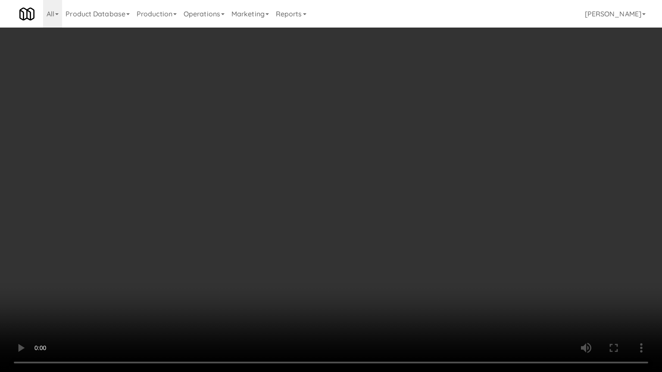
click at [357, 280] on video at bounding box center [331, 186] width 662 height 372
click at [345, 278] on video at bounding box center [331, 186] width 662 height 372
click at [352, 271] on video at bounding box center [331, 186] width 662 height 372
click at [353, 270] on video at bounding box center [331, 186] width 662 height 372
click at [350, 266] on video at bounding box center [331, 186] width 662 height 372
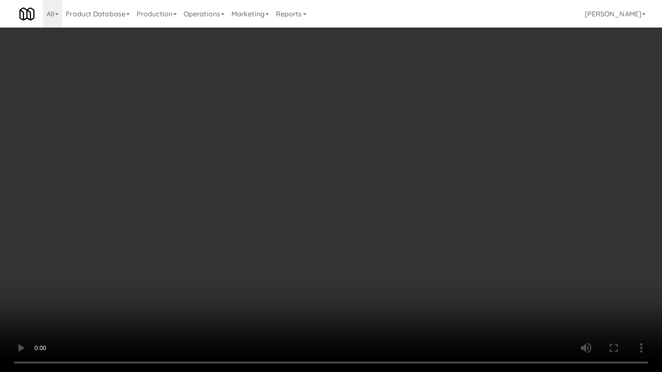
drag, startPoint x: 350, startPoint y: 265, endPoint x: 352, endPoint y: 215, distance: 50.4
click at [350, 262] on video at bounding box center [331, 186] width 662 height 372
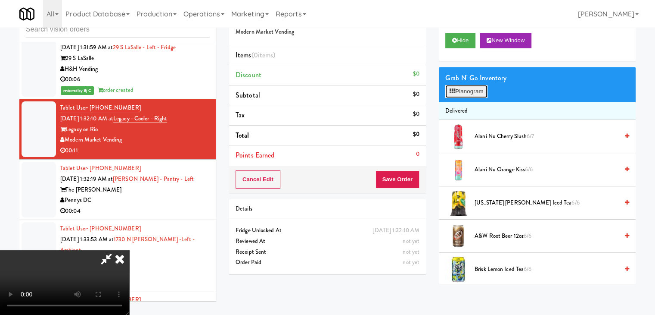
click at [472, 88] on button "Planogram" at bounding box center [466, 91] width 42 height 13
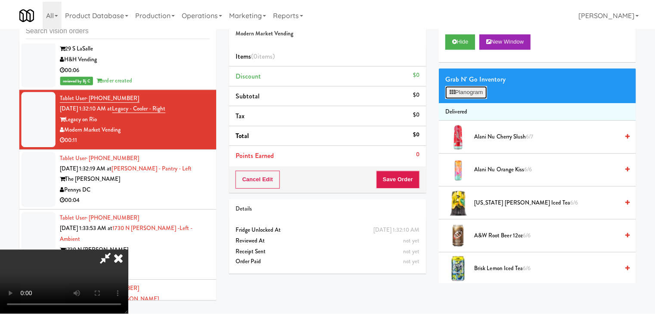
scroll to position [4503, 0]
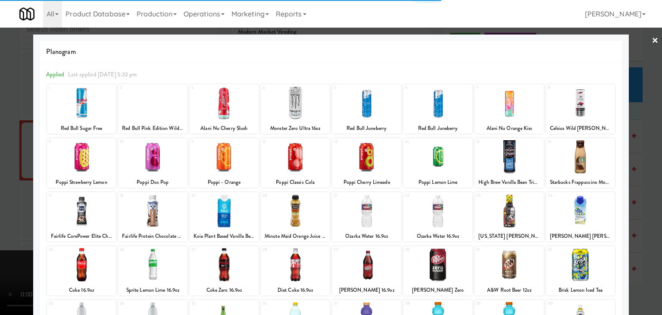
click at [87, 212] on div at bounding box center [81, 210] width 69 height 33
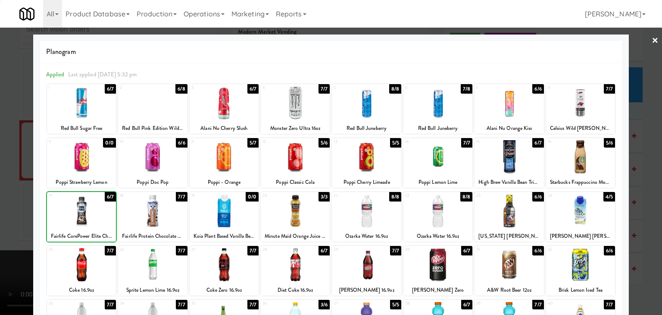
click at [87, 212] on div at bounding box center [81, 210] width 69 height 33
drag, startPoint x: 0, startPoint y: 215, endPoint x: 106, endPoint y: 201, distance: 106.5
click at [6, 210] on div at bounding box center [331, 157] width 662 height 315
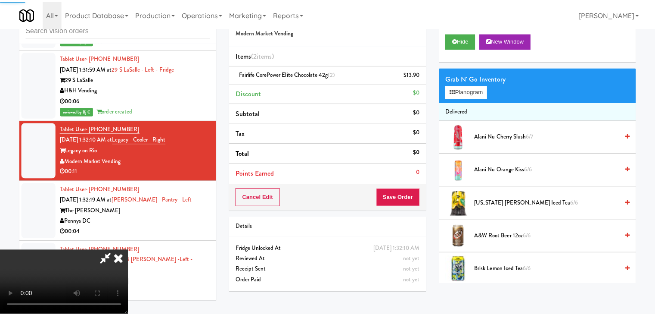
scroll to position [4534, 0]
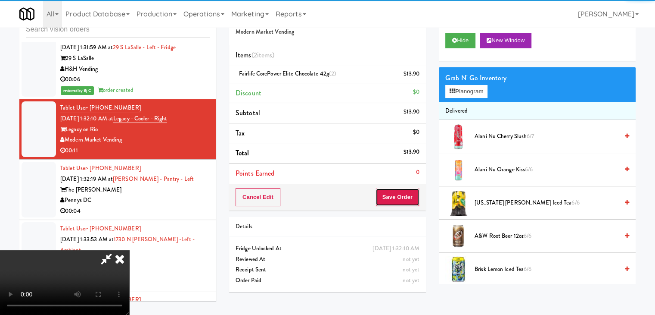
click at [410, 202] on button "Save Order" at bounding box center [398, 197] width 44 height 18
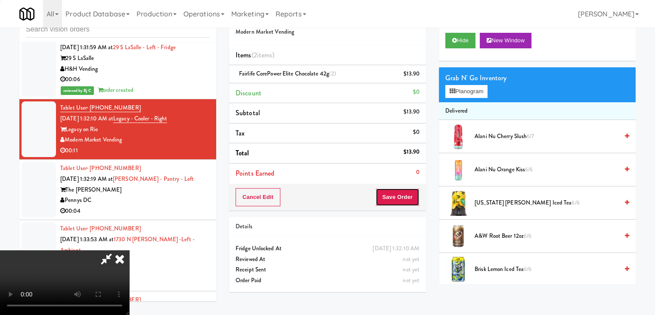
click at [410, 202] on button "Save Order" at bounding box center [398, 197] width 44 height 18
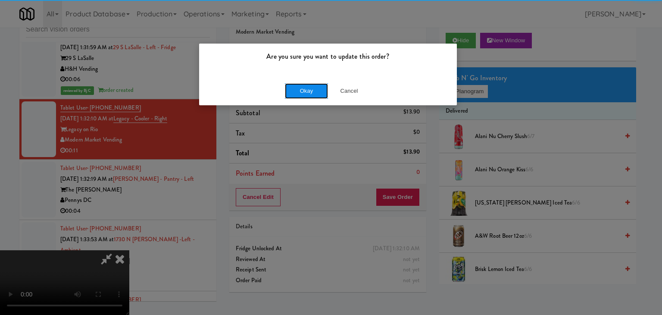
click at [313, 94] on button "Okay" at bounding box center [306, 91] width 43 height 16
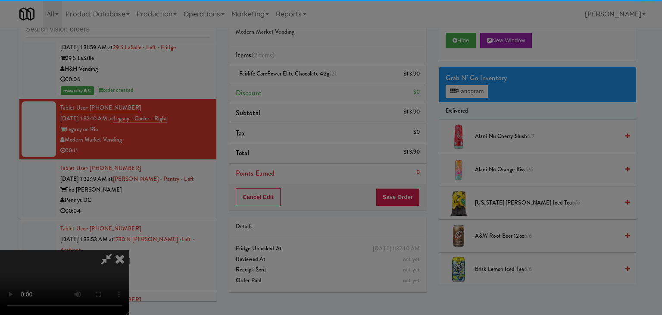
click at [313, 89] on div "Okay Cancel" at bounding box center [328, 74] width 258 height 29
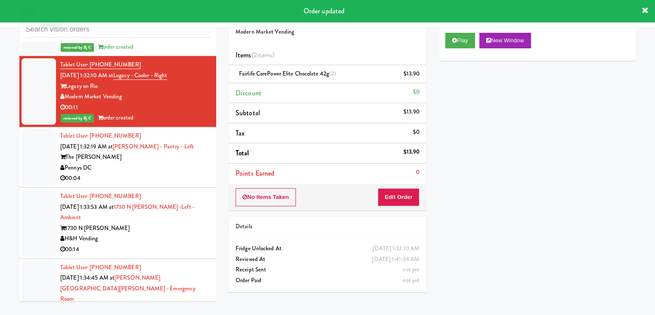
click at [162, 173] on div "Pennys DC" at bounding box center [135, 167] width 150 height 11
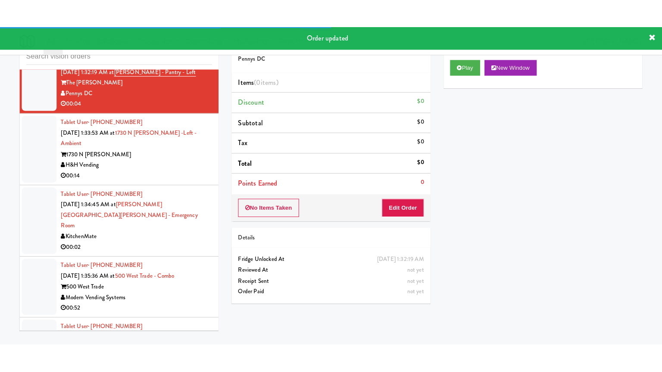
scroll to position [4663, 0]
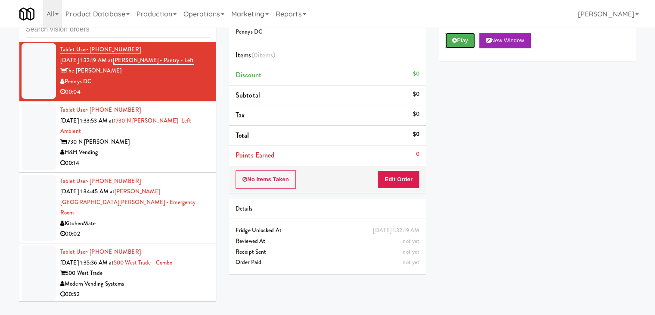
click at [456, 44] on button "Play" at bounding box center [460, 41] width 30 height 16
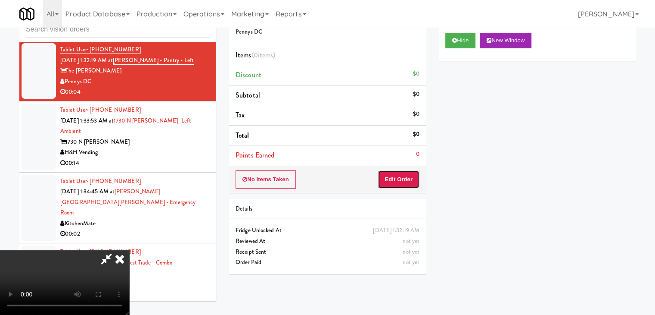
click at [407, 179] on button "Edit Order" at bounding box center [399, 179] width 42 height 18
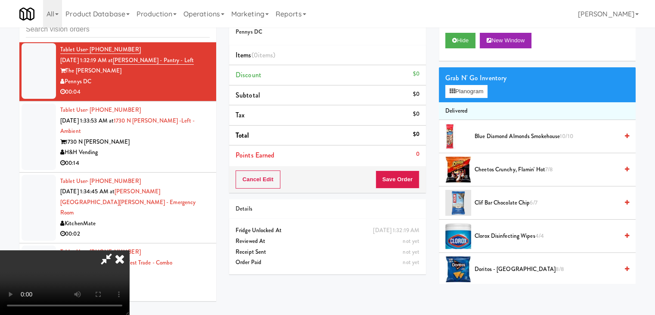
scroll to position [4632, 0]
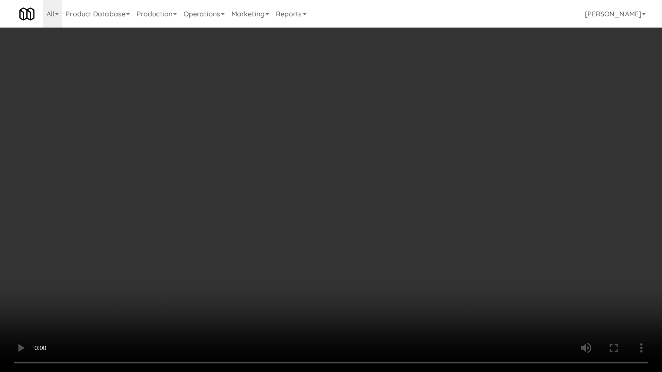
click at [386, 264] on video at bounding box center [331, 186] width 662 height 372
click at [386, 266] on video at bounding box center [331, 186] width 662 height 372
click at [388, 263] on video at bounding box center [331, 186] width 662 height 372
click at [391, 236] on video at bounding box center [331, 186] width 662 height 372
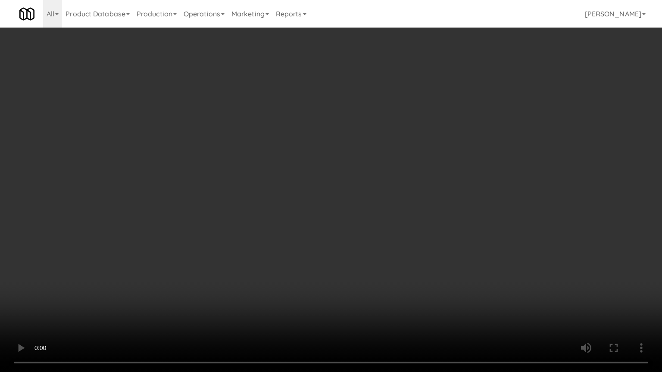
click at [391, 236] on video at bounding box center [331, 186] width 662 height 372
click at [389, 228] on video at bounding box center [331, 186] width 662 height 372
click at [392, 214] on video at bounding box center [331, 186] width 662 height 372
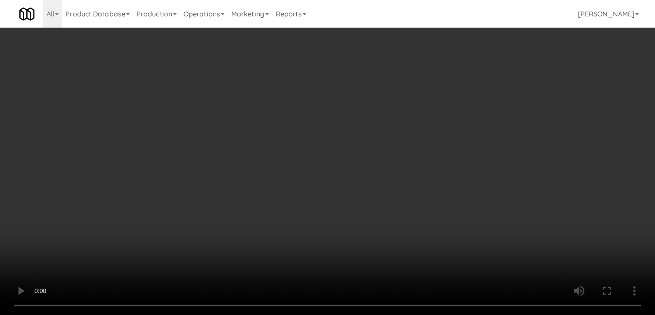
drag, startPoint x: 465, startPoint y: 77, endPoint x: 467, endPoint y: 88, distance: 11.3
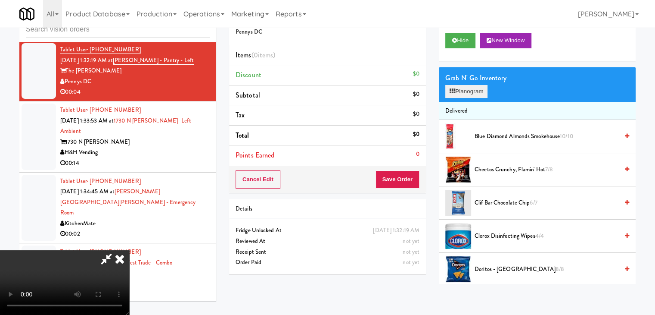
click at [467, 82] on div "Grab N' Go Inventory" at bounding box center [537, 78] width 184 height 13
click at [467, 88] on button "Planogram" at bounding box center [466, 91] width 42 height 13
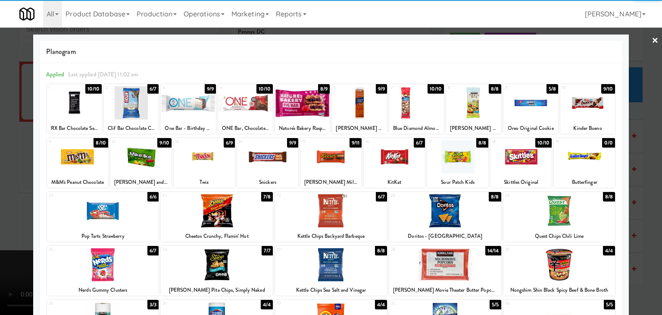
drag, startPoint x: 226, startPoint y: 206, endPoint x: 67, endPoint y: 209, distance: 158.6
click at [225, 206] on div at bounding box center [217, 210] width 112 height 33
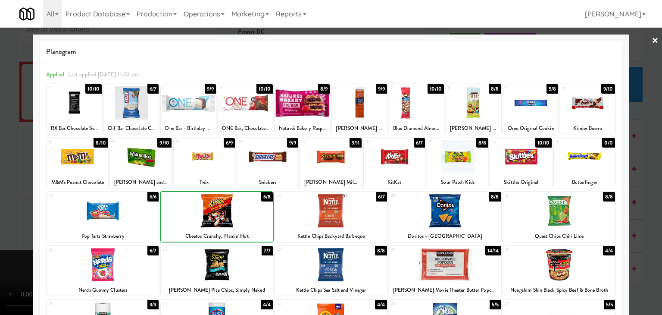
drag, startPoint x: 0, startPoint y: 209, endPoint x: 128, endPoint y: 195, distance: 128.3
click at [12, 204] on div at bounding box center [331, 157] width 662 height 315
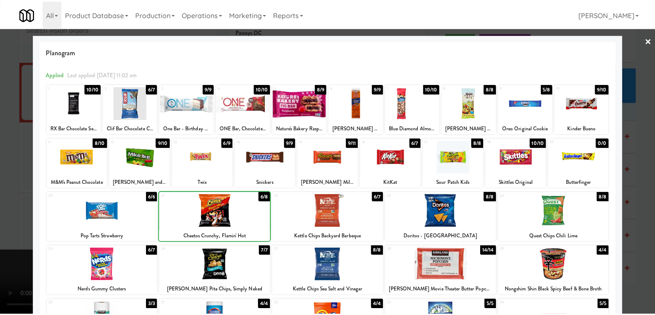
scroll to position [4663, 0]
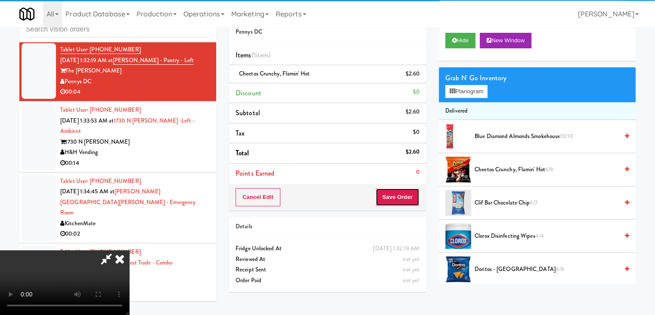
click at [396, 199] on button "Save Order" at bounding box center [398, 197] width 44 height 18
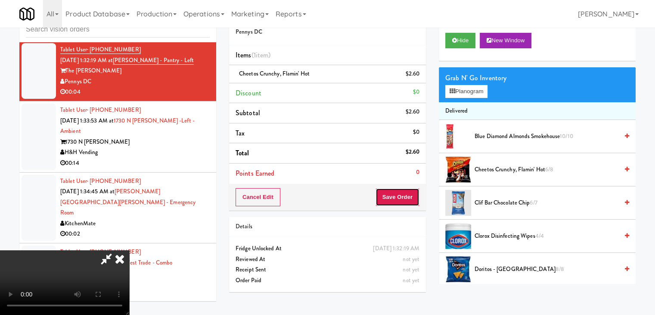
click at [396, 199] on button "Save Order" at bounding box center [398, 197] width 44 height 18
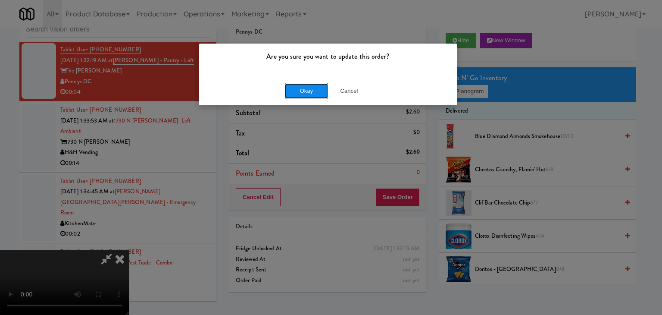
click at [299, 83] on button "Okay" at bounding box center [306, 91] width 43 height 16
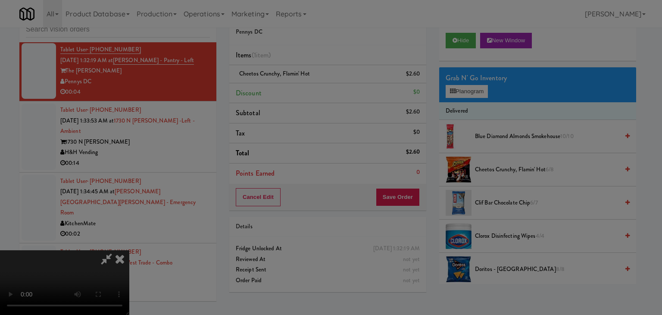
click at [300, 88] on body "Are you sure you want to update this order? Okay Cancel Okay Are you sure you w…" at bounding box center [331, 157] width 662 height 315
click at [300, 88] on div at bounding box center [331, 157] width 662 height 315
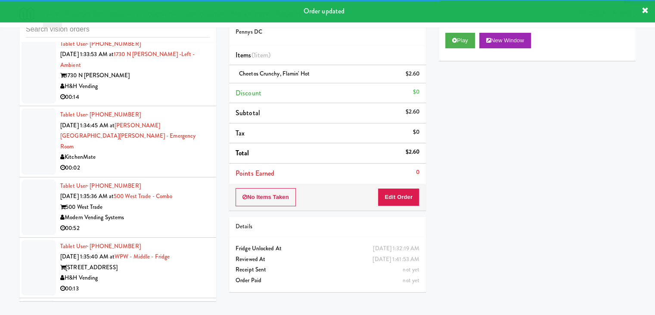
scroll to position [4750, 0]
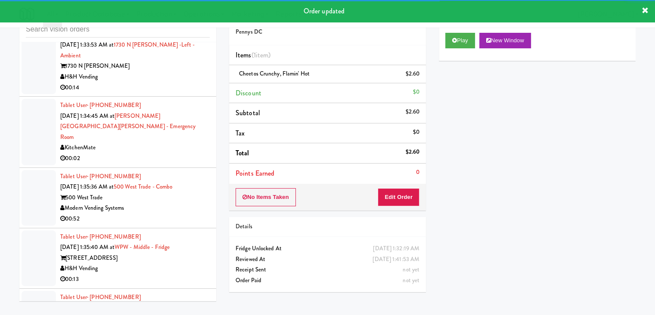
click at [141, 82] on div "H&H Vending" at bounding box center [135, 77] width 150 height 11
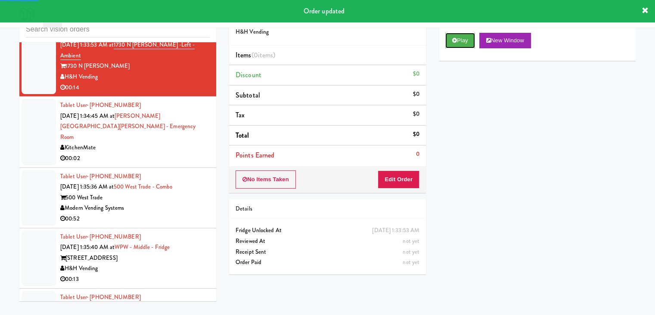
drag, startPoint x: 452, startPoint y: 41, endPoint x: 446, endPoint y: 55, distance: 14.7
click at [452, 41] on button "Play" at bounding box center [460, 41] width 30 height 16
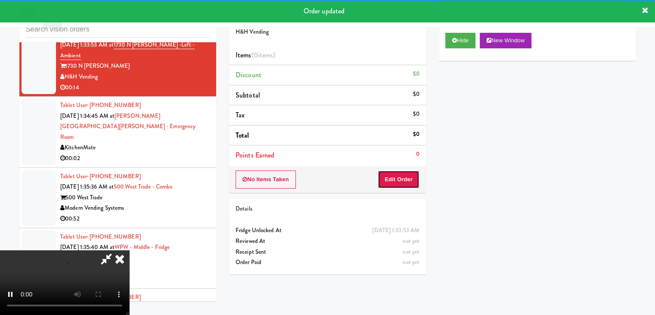
click at [408, 177] on button "Edit Order" at bounding box center [399, 179] width 42 height 18
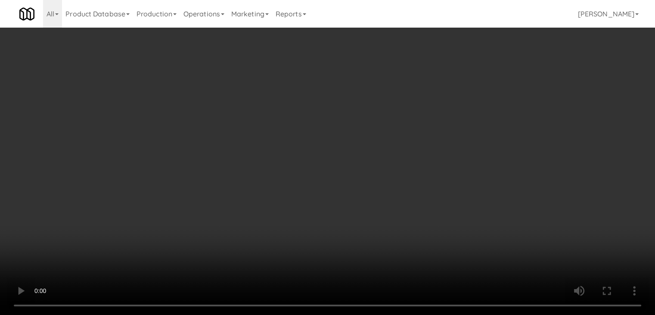
scroll to position [4718, 0]
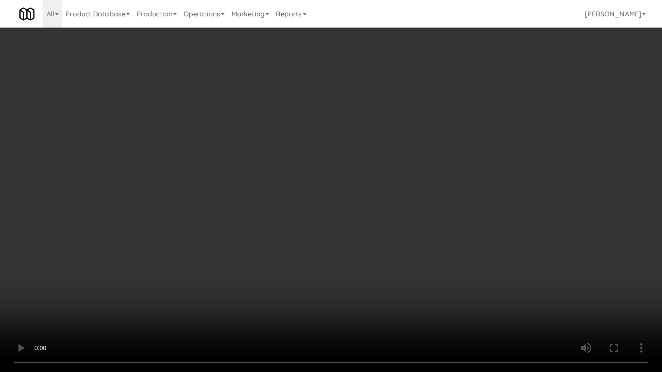
click at [370, 246] on video at bounding box center [331, 186] width 662 height 372
click at [369, 250] on video at bounding box center [331, 186] width 662 height 372
click at [364, 255] on video at bounding box center [331, 186] width 662 height 372
click at [358, 256] on video at bounding box center [331, 186] width 662 height 372
click at [360, 256] on video at bounding box center [331, 186] width 662 height 372
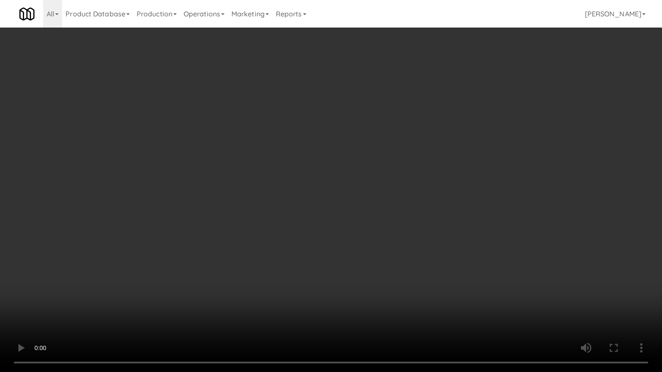
click at [361, 257] on video at bounding box center [331, 186] width 662 height 372
click at [365, 252] on video at bounding box center [331, 186] width 662 height 372
drag, startPoint x: 367, startPoint y: 251, endPoint x: 427, endPoint y: 129, distance: 135.8
click at [372, 243] on video at bounding box center [331, 186] width 662 height 372
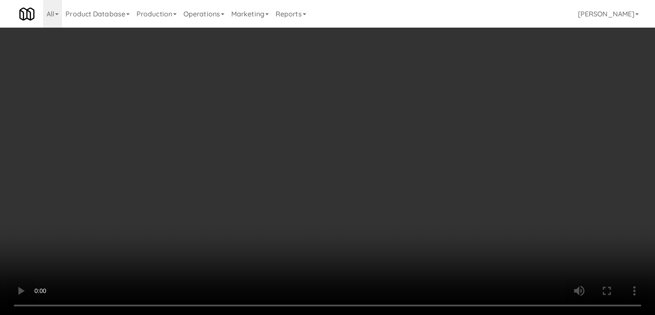
click at [461, 91] on button "Planogram" at bounding box center [466, 91] width 42 height 13
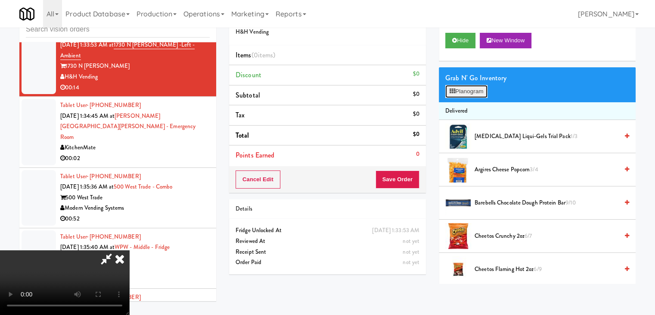
scroll to position [4718, 0]
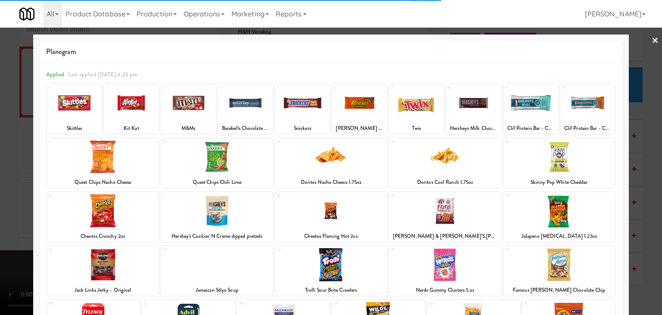
click at [84, 107] on div at bounding box center [74, 102] width 55 height 33
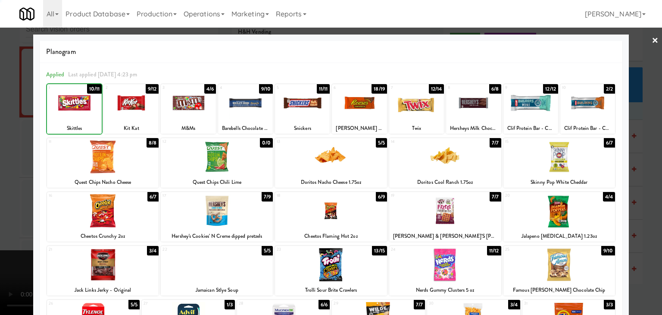
click at [0, 153] on div at bounding box center [331, 157] width 662 height 315
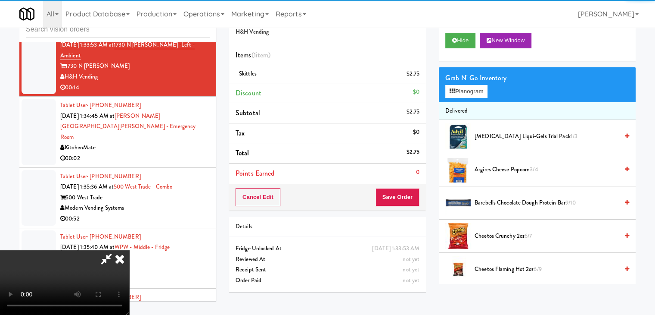
scroll to position [43, 0]
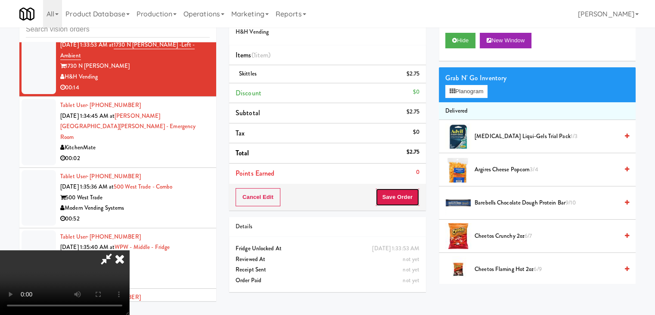
click at [414, 195] on button "Save Order" at bounding box center [398, 197] width 44 height 18
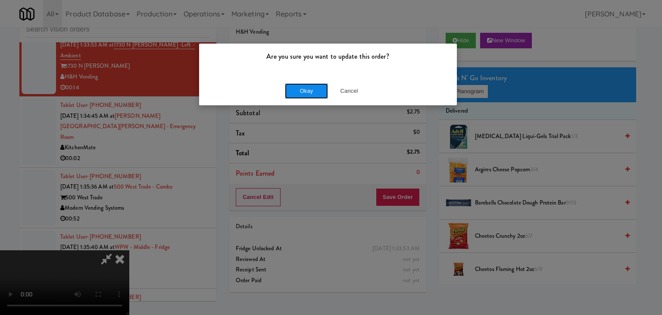
click at [315, 91] on button "Okay" at bounding box center [306, 91] width 43 height 16
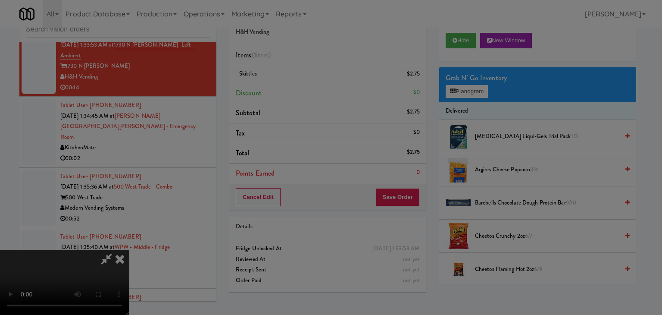
drag, startPoint x: 315, startPoint y: 91, endPoint x: 312, endPoint y: 111, distance: 20.0
click at [315, 93] on body "Are you sure you want to update this order? Okay Cancel Okay Are you sure you w…" at bounding box center [331, 157] width 662 height 315
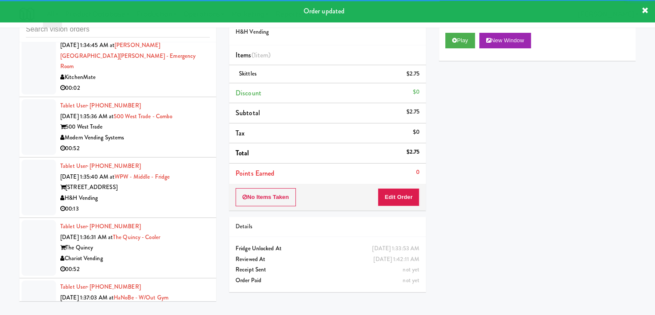
scroll to position [4836, 0]
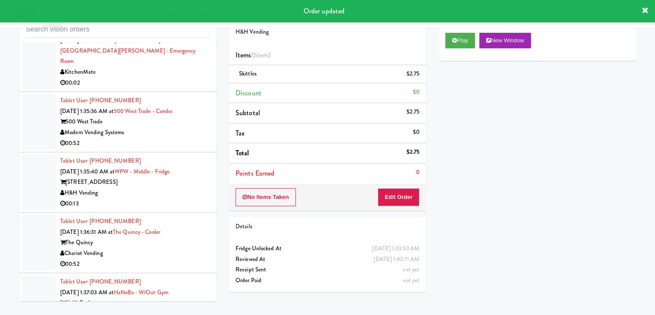
click at [160, 86] on div "00:02" at bounding box center [135, 83] width 150 height 11
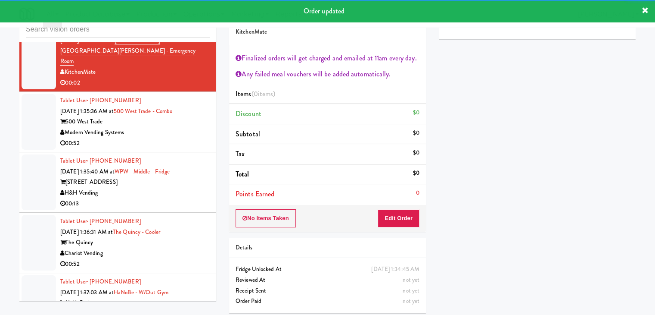
click at [188, 149] on div "00:52" at bounding box center [135, 143] width 150 height 11
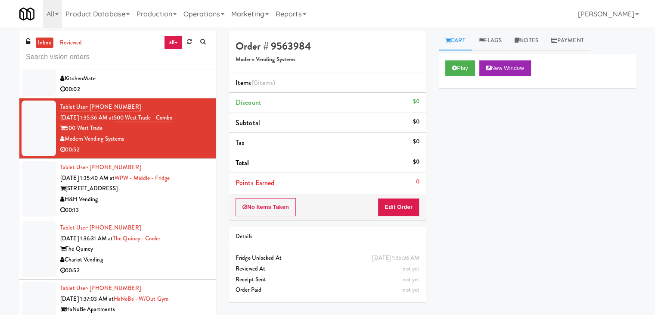
scroll to position [4856, 0]
